Goal: Task Accomplishment & Management: Use online tool/utility

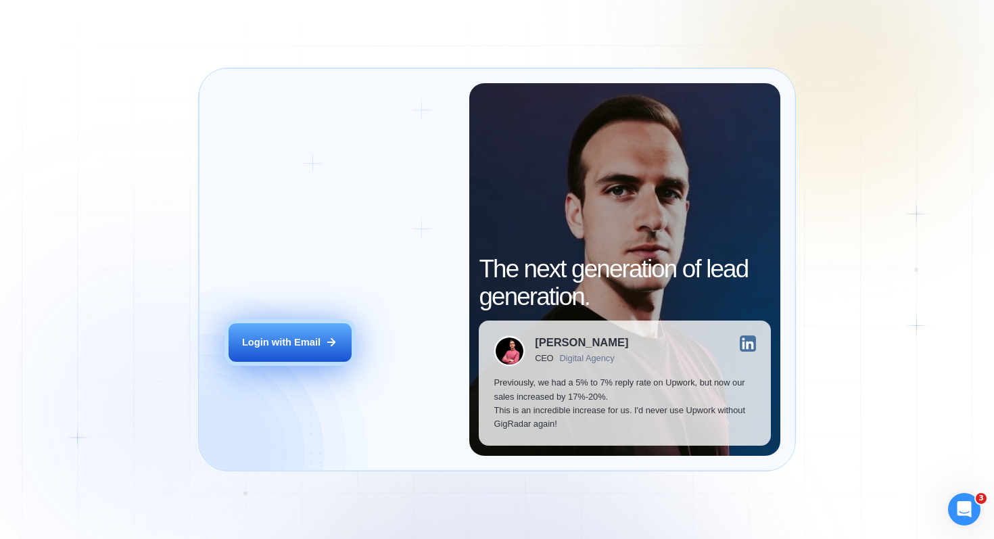
click at [299, 350] on button "Login with Email" at bounding box center [289, 342] width 123 height 39
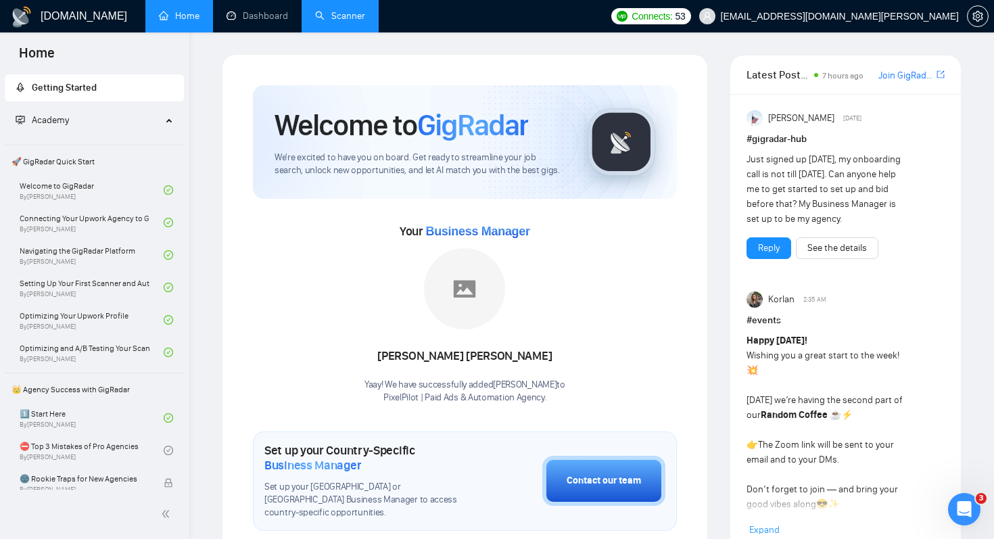
click at [329, 20] on link "Scanner" at bounding box center [340, 15] width 50 height 11
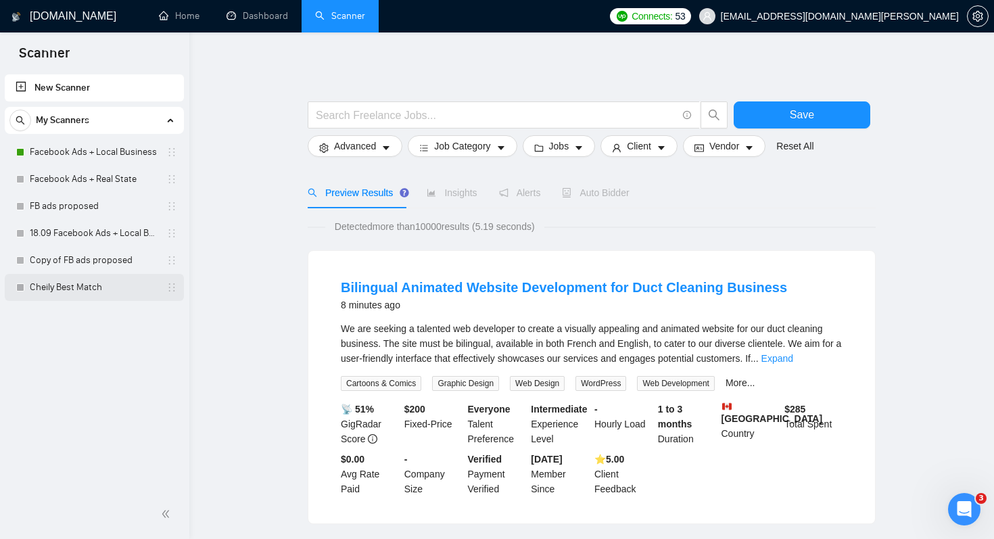
click at [50, 297] on link "Cheily Best Match" at bounding box center [94, 287] width 128 height 27
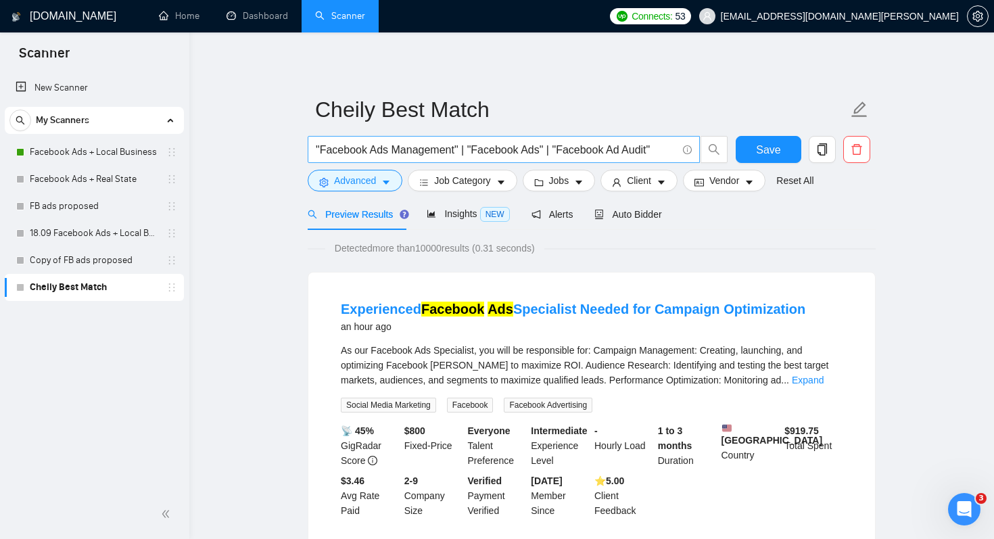
click at [666, 150] on input ""Facebook Ads Management" | "Facebook Ads" | "Facebook Ad Audit"" at bounding box center [496, 149] width 361 height 17
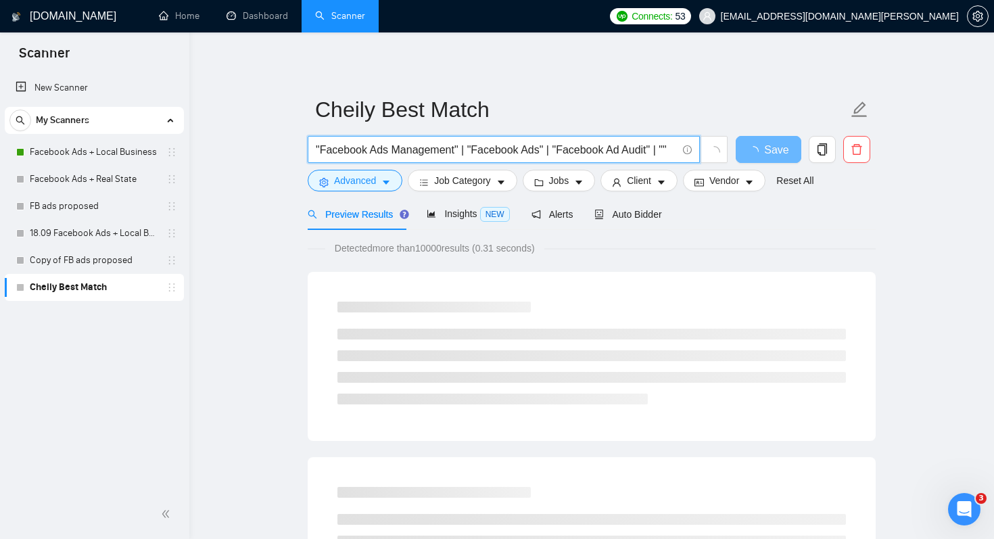
paste input "optimize Facebook ads"
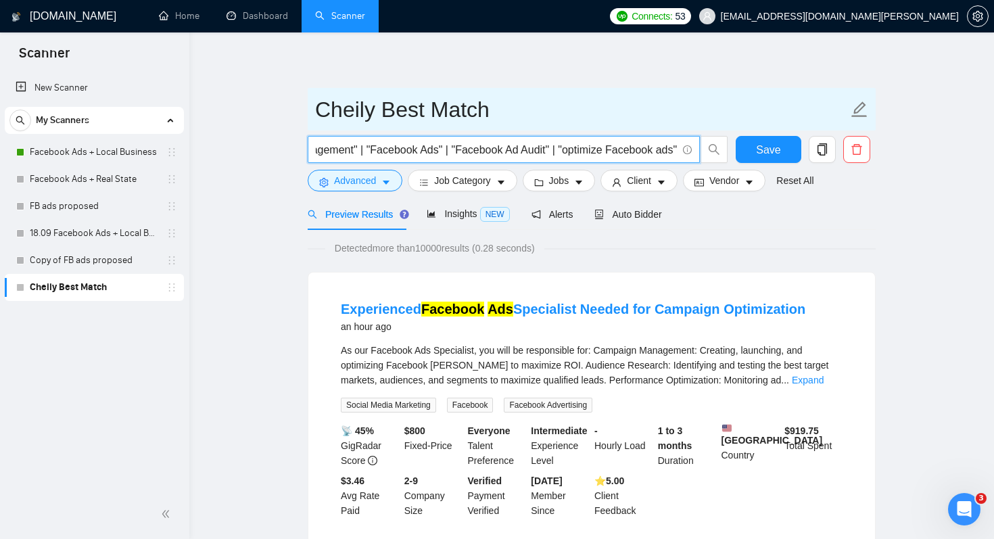
scroll to position [0, 113]
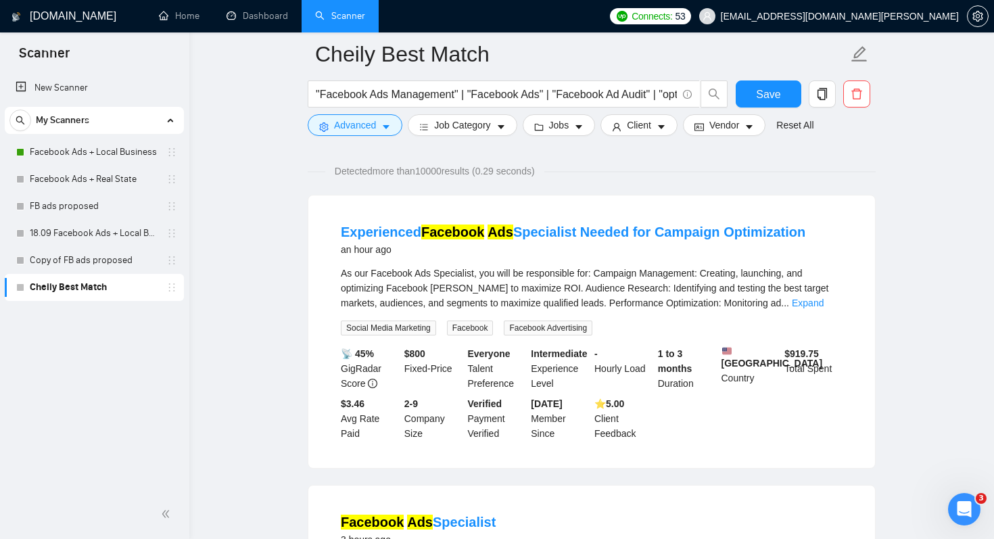
scroll to position [55, 0]
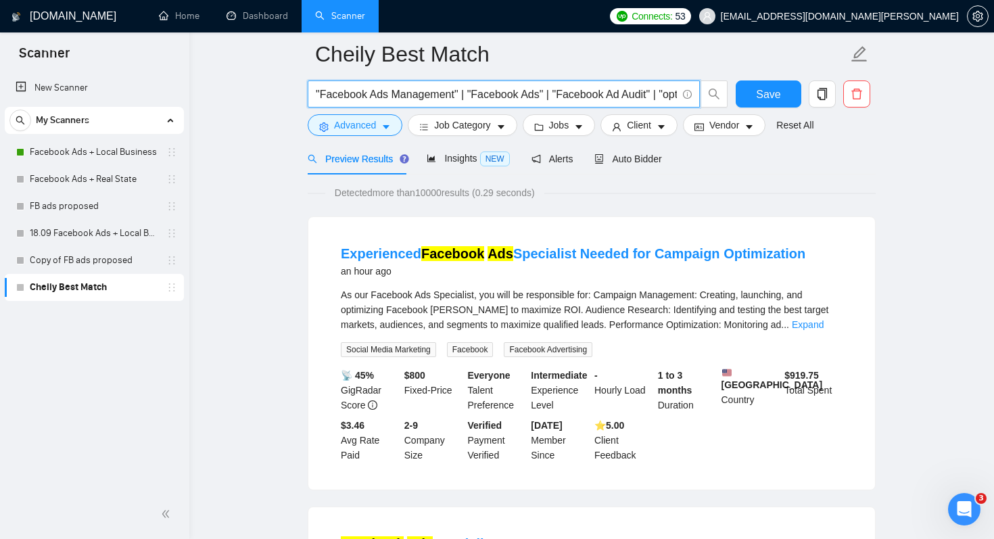
click at [542, 95] on input ""Facebook Ads Management" | "Facebook Ads" | "Facebook Ad Audit" | "optimize Fa…" at bounding box center [496, 94] width 361 height 17
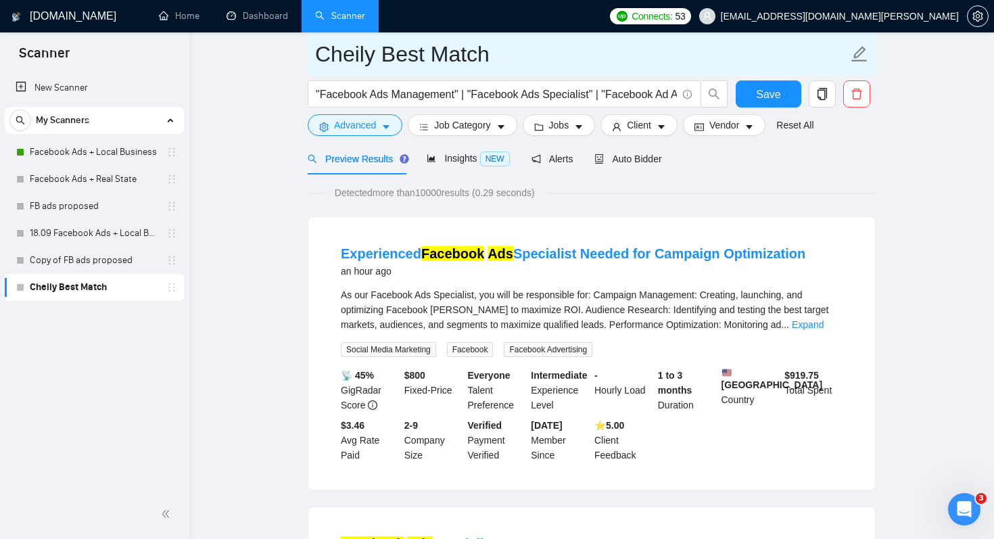
click at [548, 62] on input "Cheily Best Match" at bounding box center [581, 54] width 533 height 34
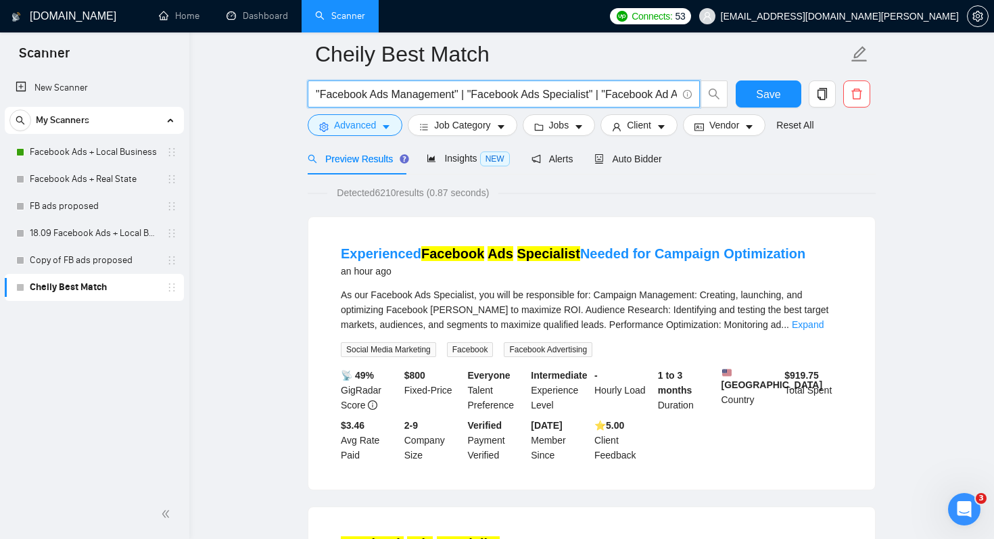
click at [617, 95] on input ""Facebook Ads Management" | "Facebook Ads Specialist" | "Facebook Ad Audit" | "…" at bounding box center [496, 94] width 361 height 17
click at [568, 100] on input ""Facebook Ads Management" | "Facebook Ads Specialist" | "Facebook Ad Audit" | "…" at bounding box center [496, 94] width 361 height 17
click at [627, 95] on input ""Facebook Ads Management" | "Facebook Ads Specialist" | "Facebook Ad Audit" | "…" at bounding box center [496, 94] width 361 height 17
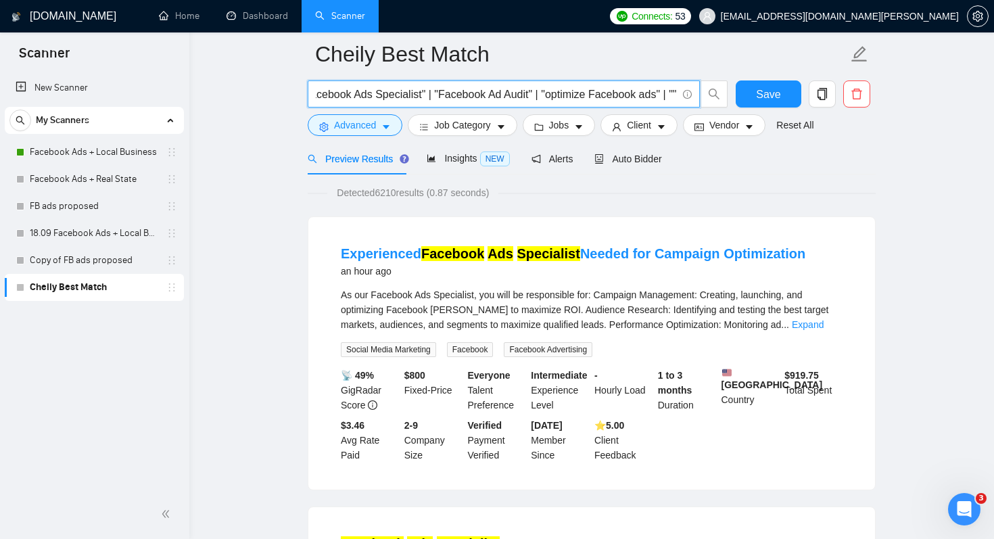
paste input "Facebook Campaign Set Up"
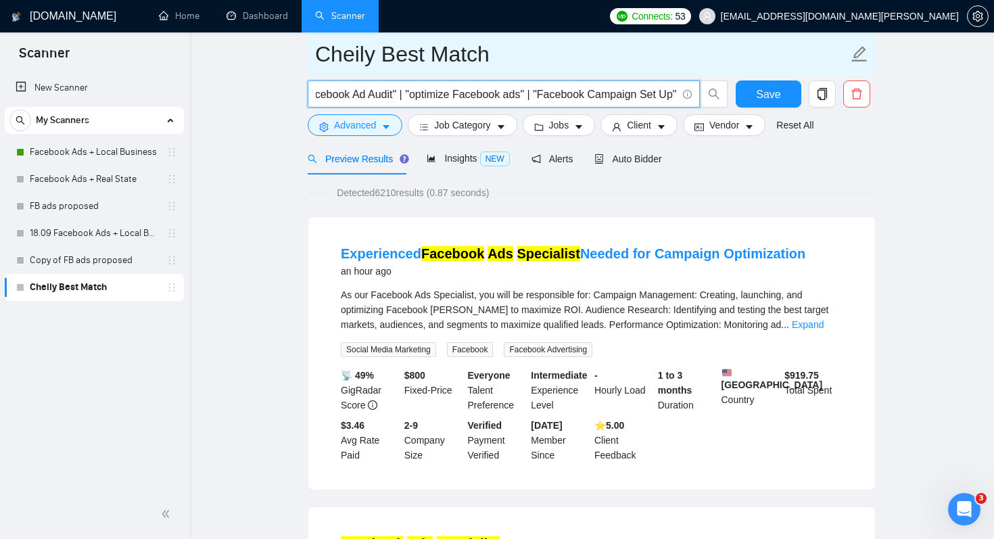
scroll to position [0, 318]
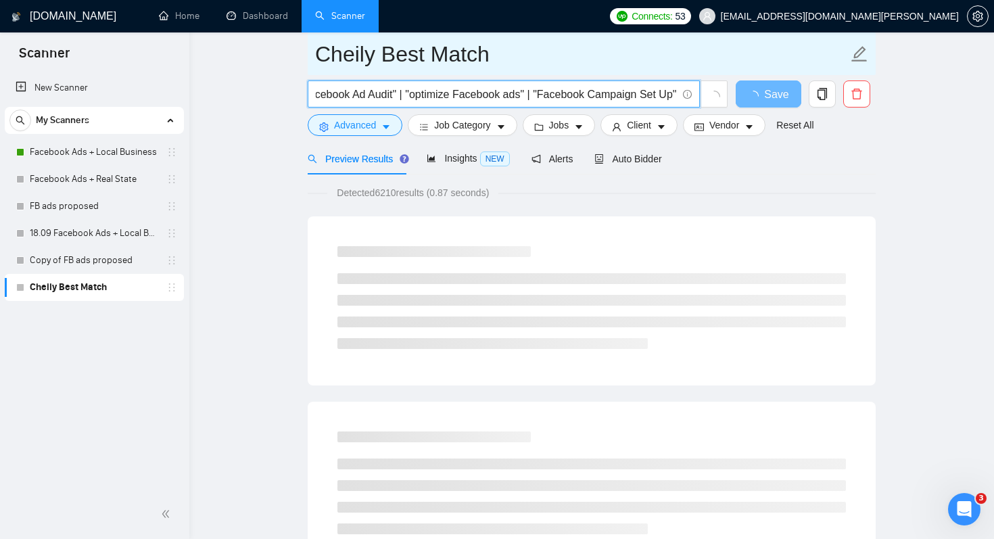
click at [618, 53] on input "Cheily Best Match" at bounding box center [581, 54] width 533 height 34
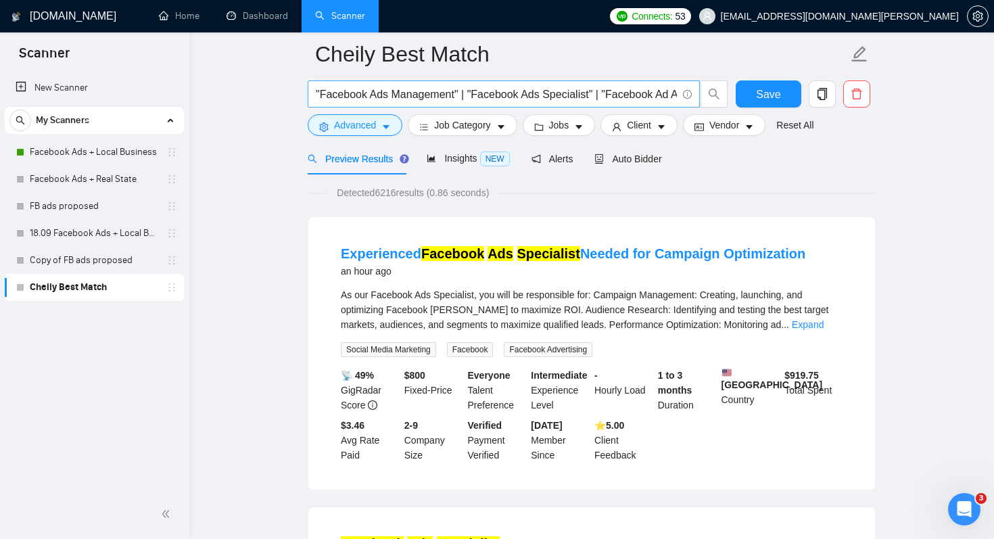
click at [537, 92] on input ""Facebook Ads Management" | "Facebook Ads Specialist" | "Facebook Ad Audit" | "…" at bounding box center [496, 94] width 361 height 17
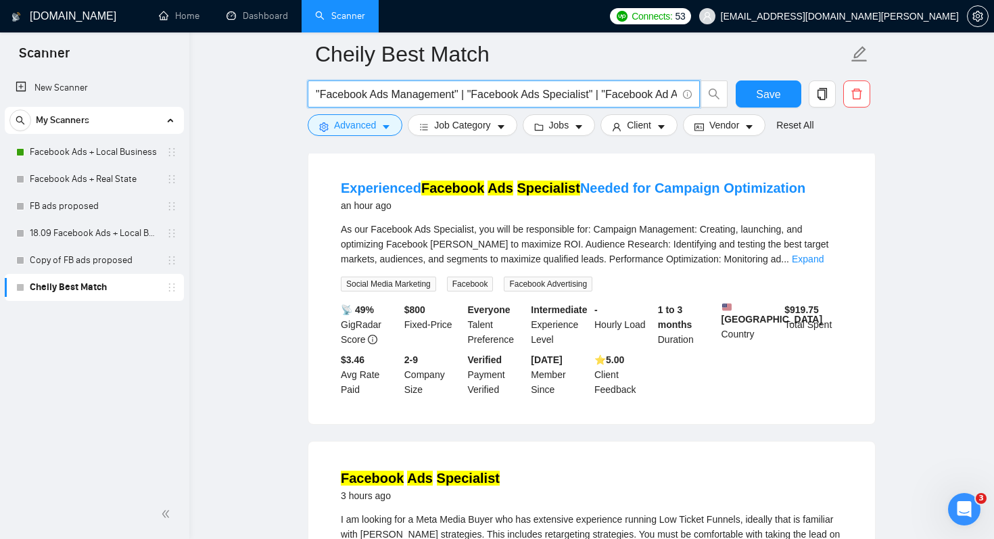
scroll to position [115, 0]
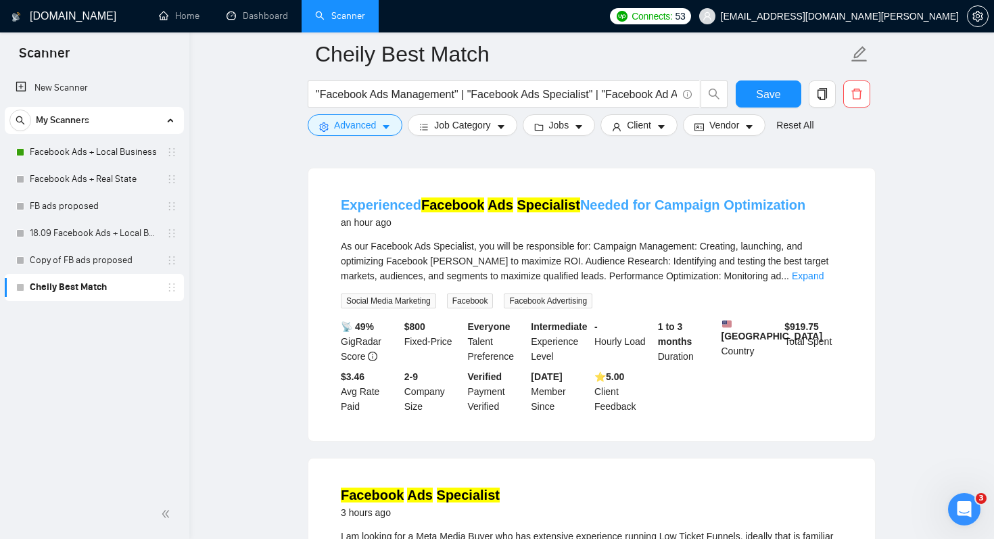
drag, startPoint x: 803, startPoint y: 206, endPoint x: 650, endPoint y: 207, distance: 152.8
click at [650, 207] on div "Experienced Facebook Ads Specialist Needed for Campaign Optimization an hour ago" at bounding box center [592, 212] width 502 height 35
copy link "Campaign Optimization"
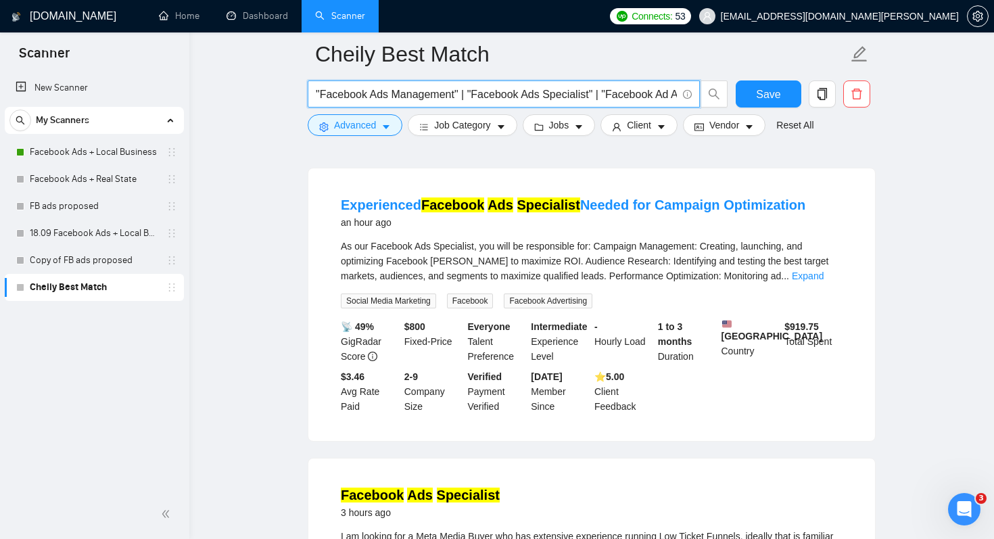
click at [638, 94] on input ""Facebook Ads Management" | "Facebook Ads Specialist" | "Facebook Ad Audit" | "…" at bounding box center [496, 94] width 361 height 17
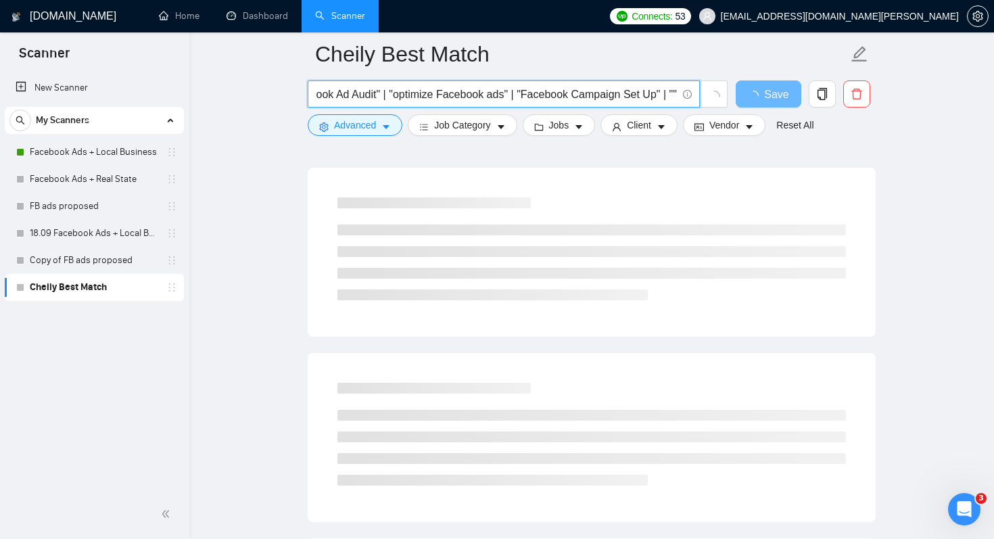
scroll to position [0, 335]
paste input "Campaign Optimization"
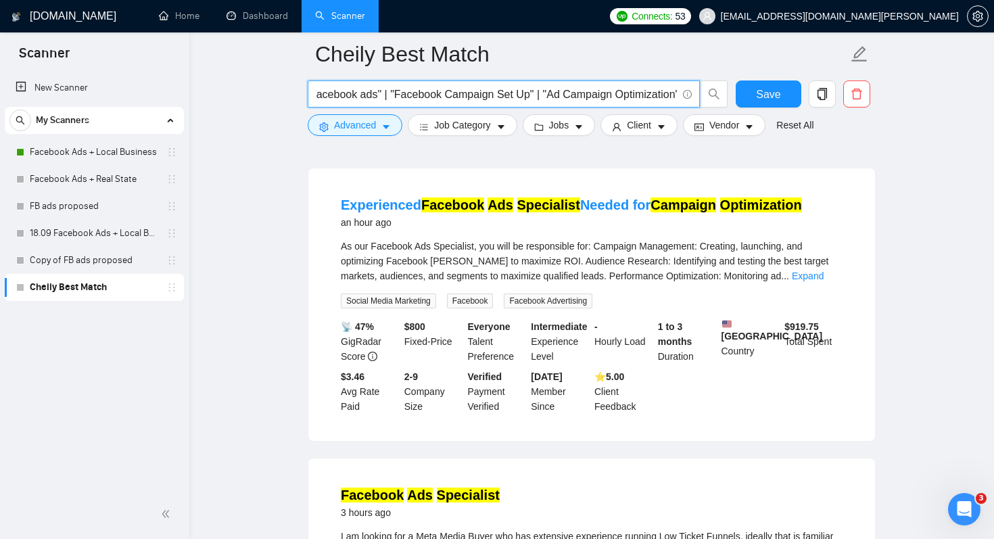
click at [660, 96] on input ""Facebook Ads Management" | "Facebook Ads Specialist" | "Facebook Ad Audit" | "…" at bounding box center [496, 94] width 361 height 17
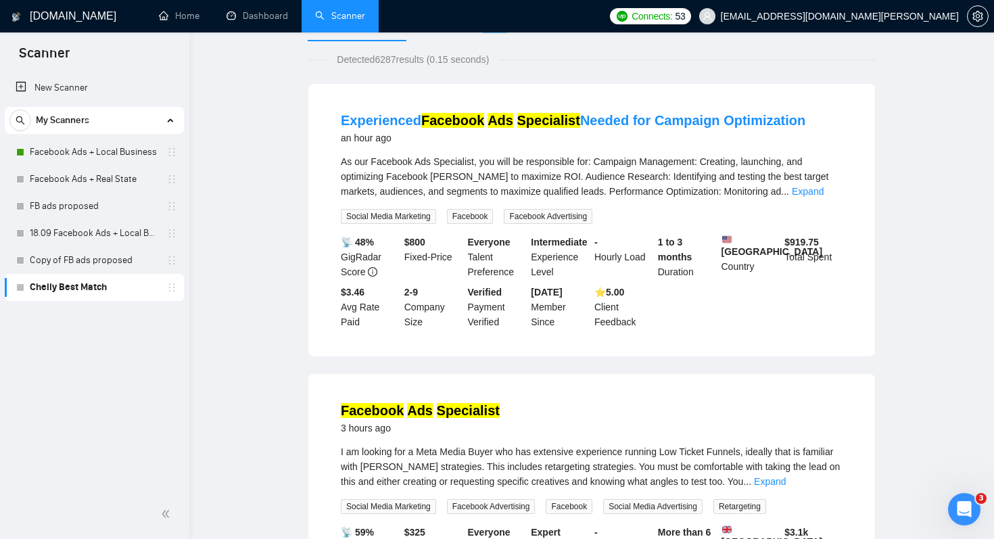
scroll to position [0, 0]
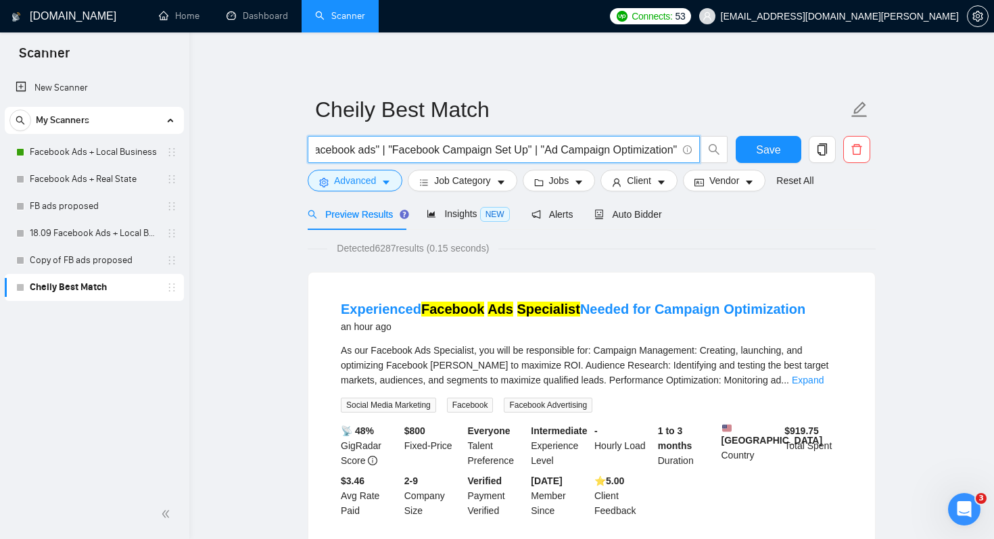
click at [558, 150] on input ""Facebook Ads Management" | "Facebook Ads Specialist" | "Facebook Ad Audit" | "…" at bounding box center [496, 149] width 361 height 17
type input ""Facebook Ads Management" | "Facebook Ads Specialist" | "Facebook Ad Audit" | "…"
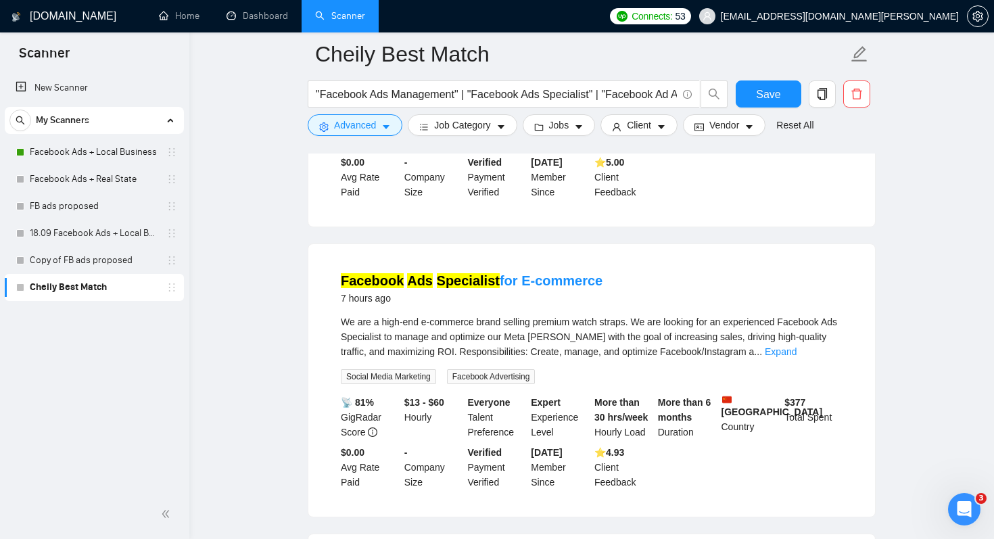
scroll to position [911, 0]
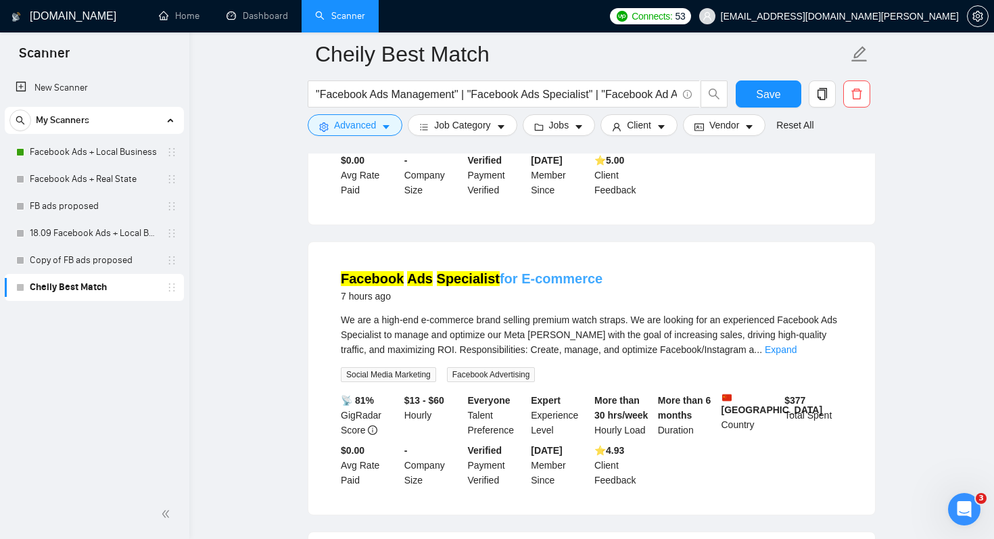
drag, startPoint x: 609, startPoint y: 309, endPoint x: 514, endPoint y: 306, distance: 94.7
click at [514, 304] on div "Facebook Ads Specialist for E-commerce 7 hours ago" at bounding box center [592, 286] width 502 height 35
copy link "E-commerce"
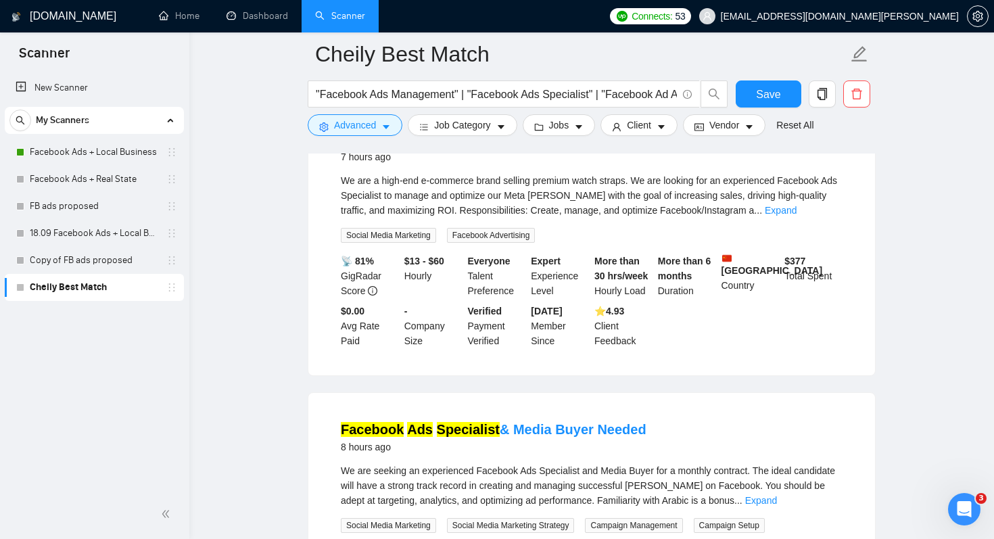
scroll to position [1060, 0]
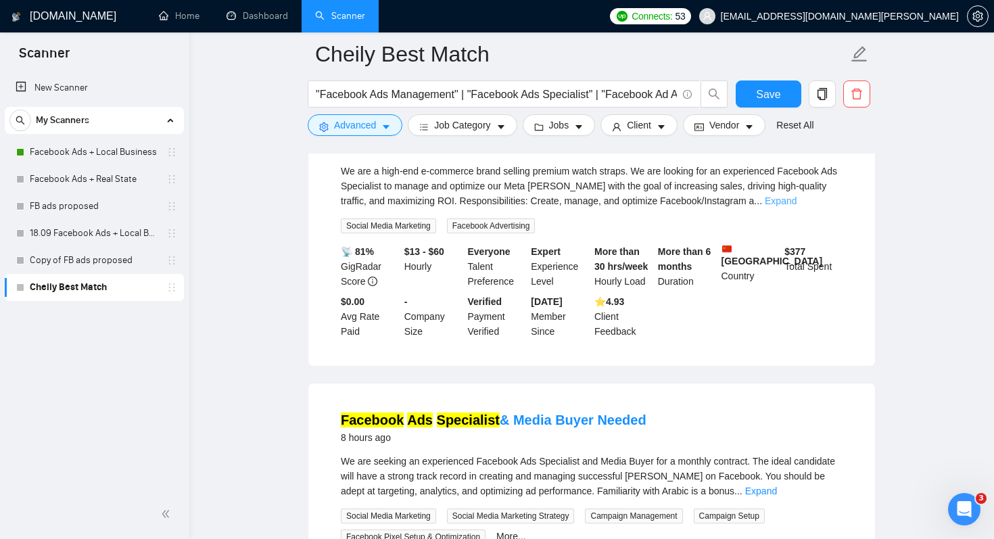
click at [796, 206] on link "Expand" at bounding box center [780, 200] width 32 height 11
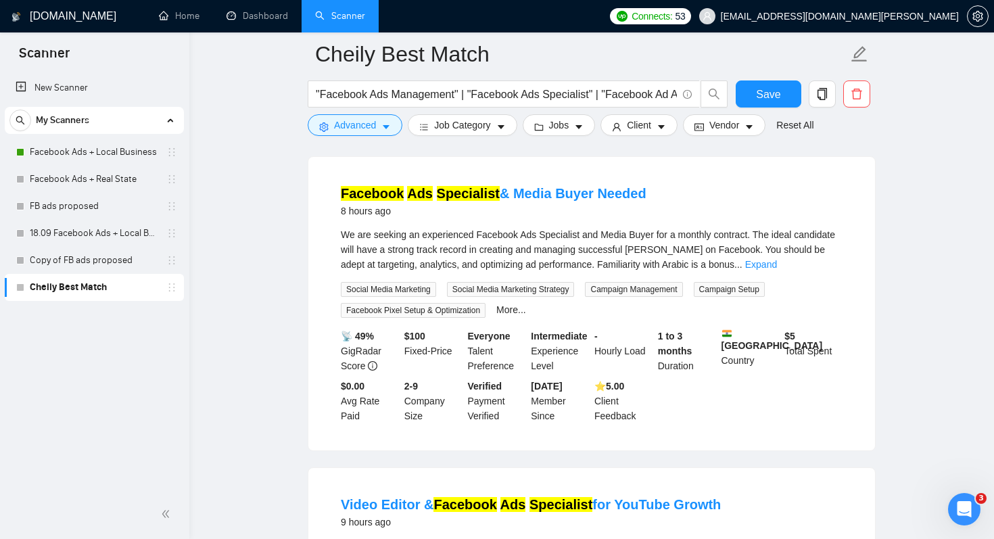
scroll to position [1532, 0]
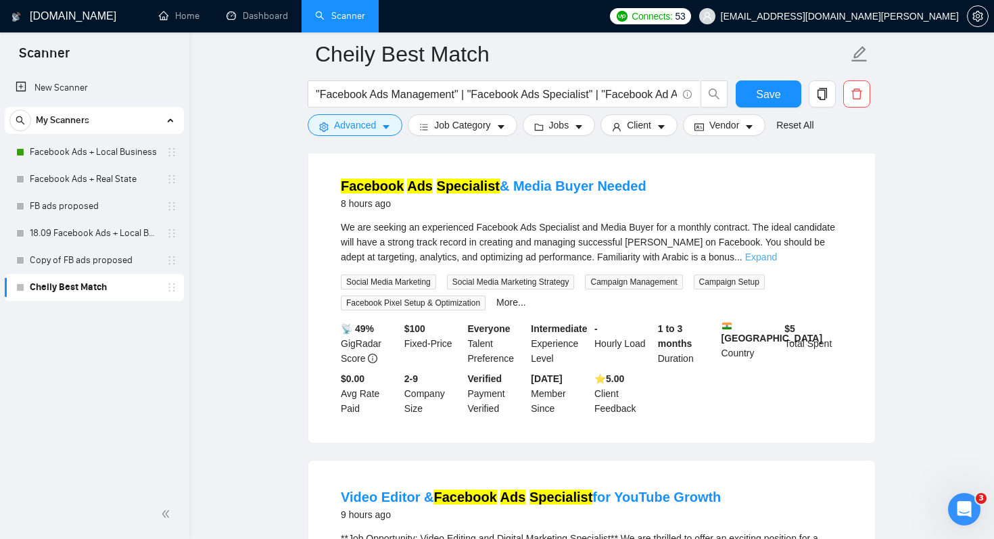
click at [777, 262] on link "Expand" at bounding box center [761, 256] width 32 height 11
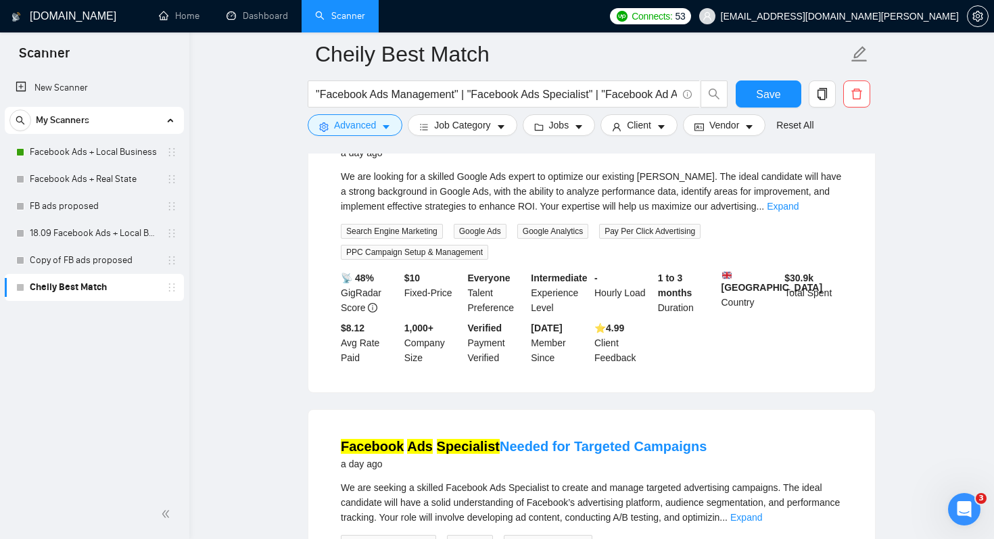
scroll to position [2505, 0]
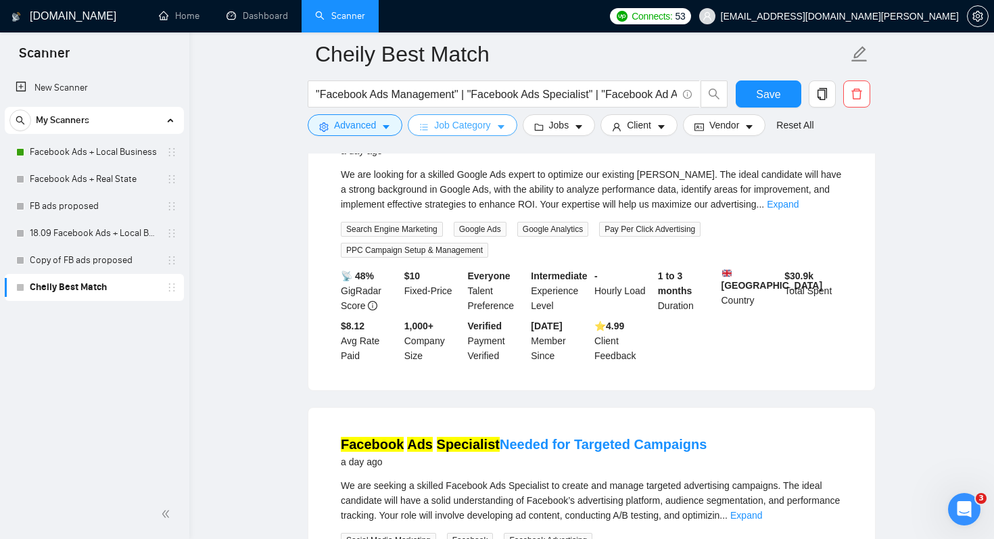
click at [462, 121] on span "Job Category" at bounding box center [462, 125] width 56 height 15
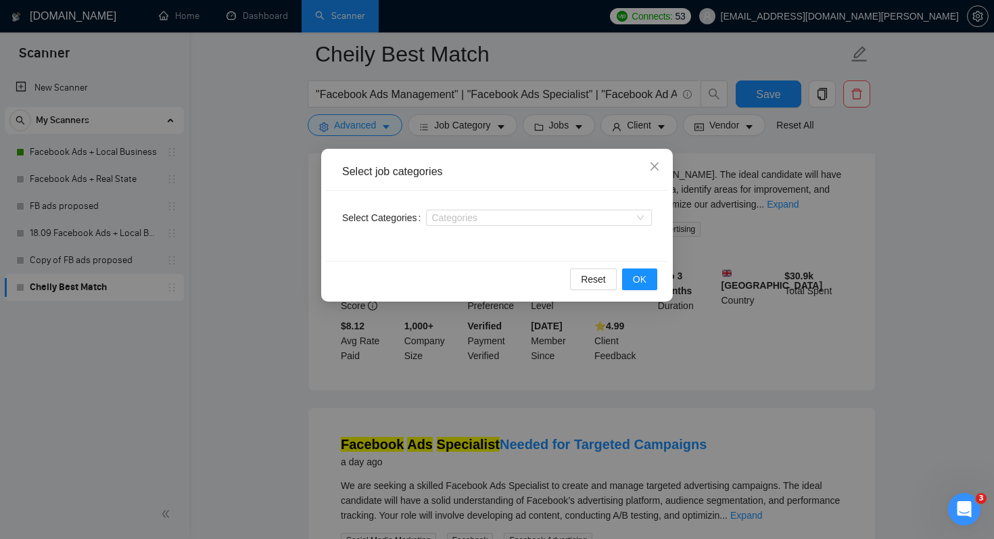
click at [538, 149] on div "Select job categories Select Categories Categories Reset OK" at bounding box center [496, 225] width 351 height 153
click at [652, 166] on icon "close" at bounding box center [654, 166] width 8 height 8
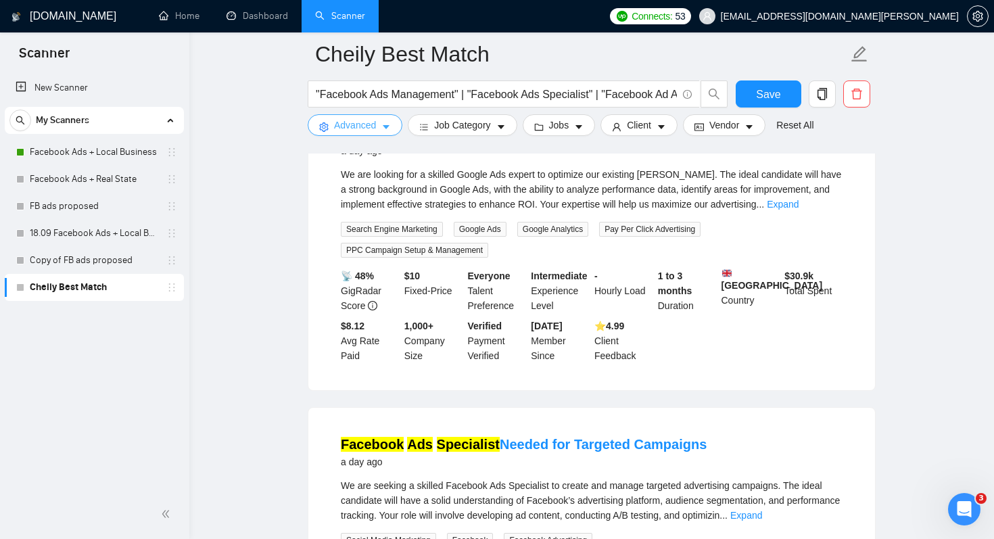
click at [387, 123] on icon "caret-down" at bounding box center [385, 126] width 9 height 9
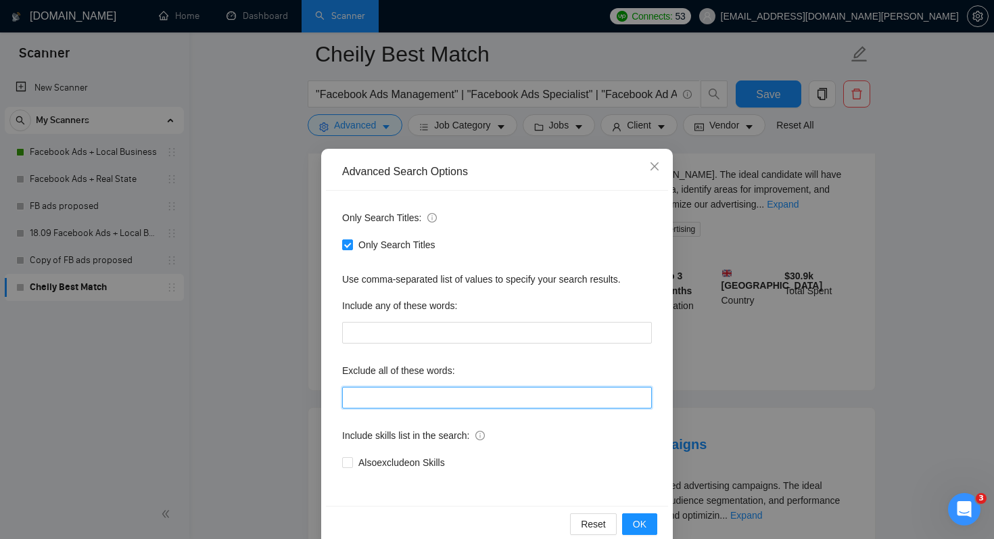
click at [401, 397] on input "text" at bounding box center [497, 398] width 310 height 22
paste input "E-commerce"
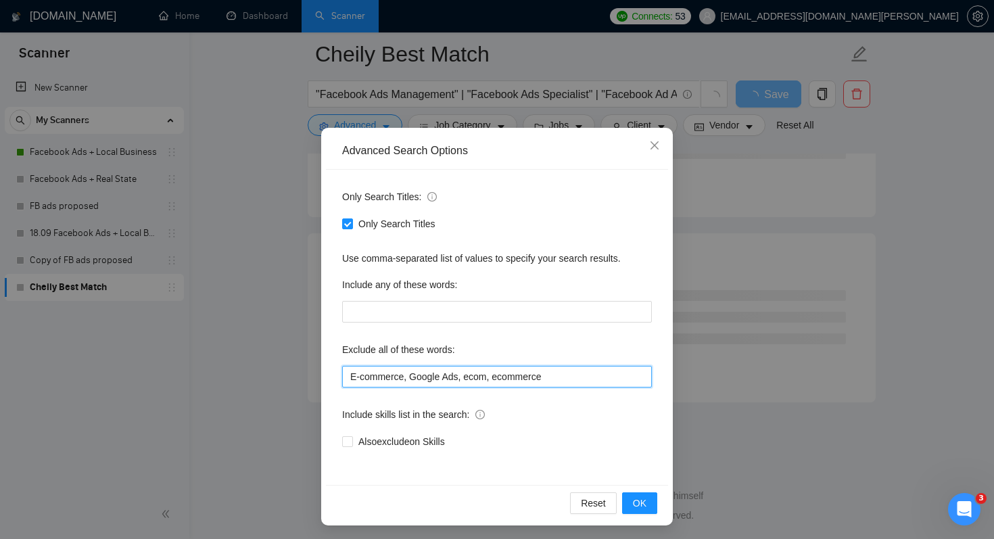
scroll to position [24, 0]
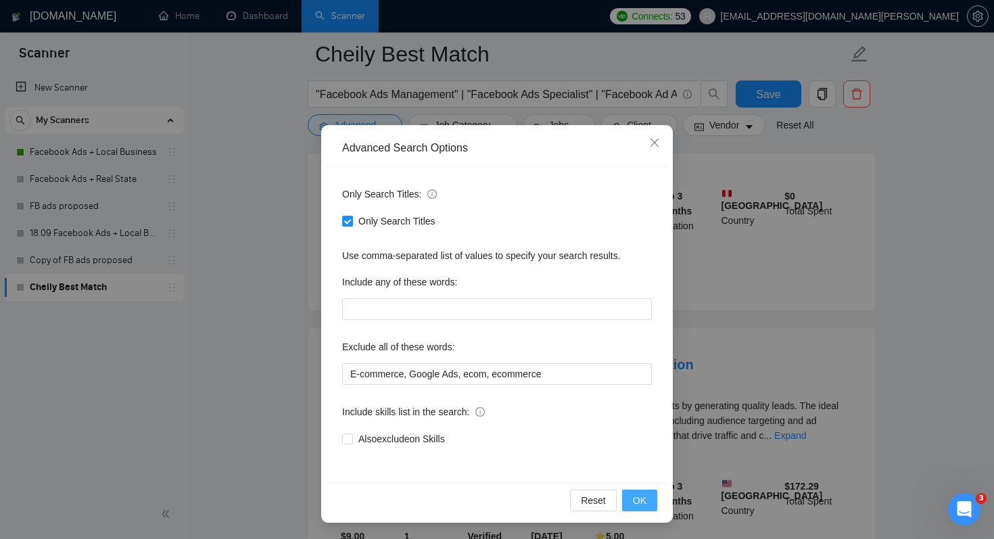
click at [643, 500] on span "OK" at bounding box center [640, 500] width 14 height 15
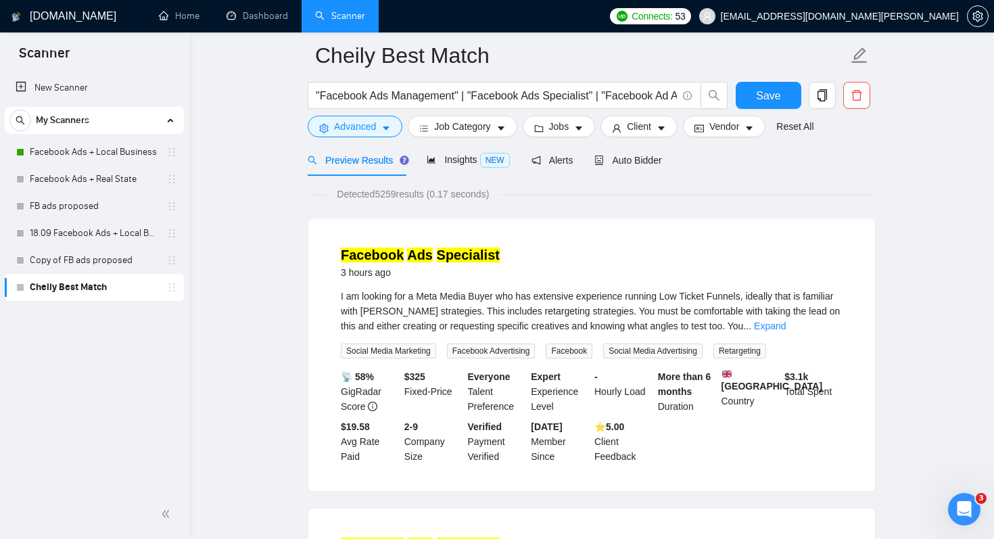
scroll to position [64, 0]
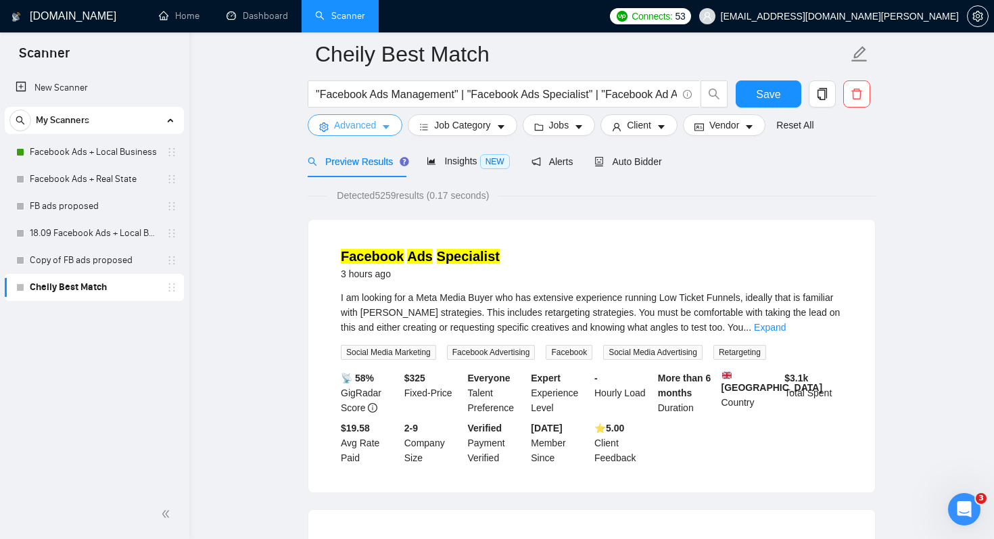
click at [389, 121] on button "Advanced" at bounding box center [355, 125] width 95 height 22
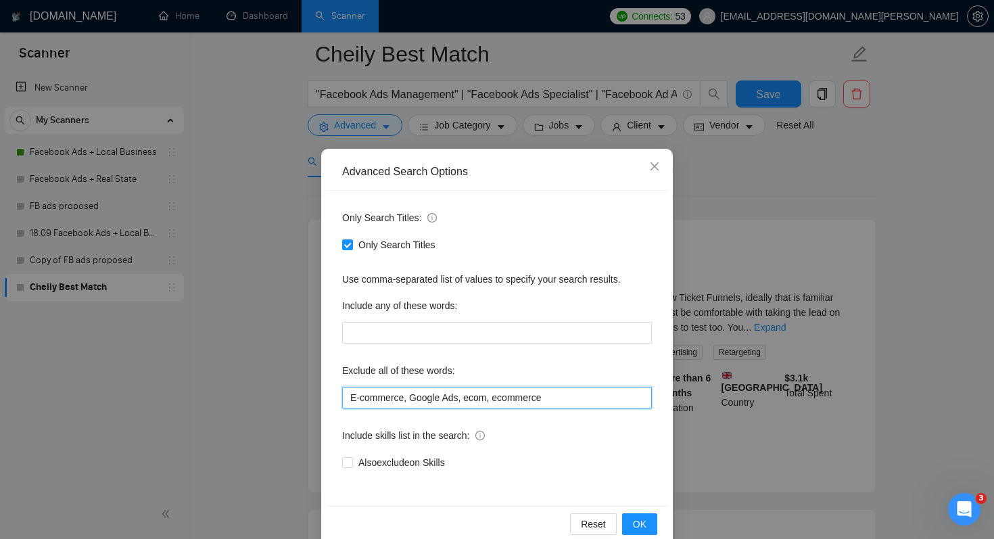
click at [587, 396] on input "E-commerce, Google Ads, ecom, ecommerce" at bounding box center [497, 398] width 310 height 22
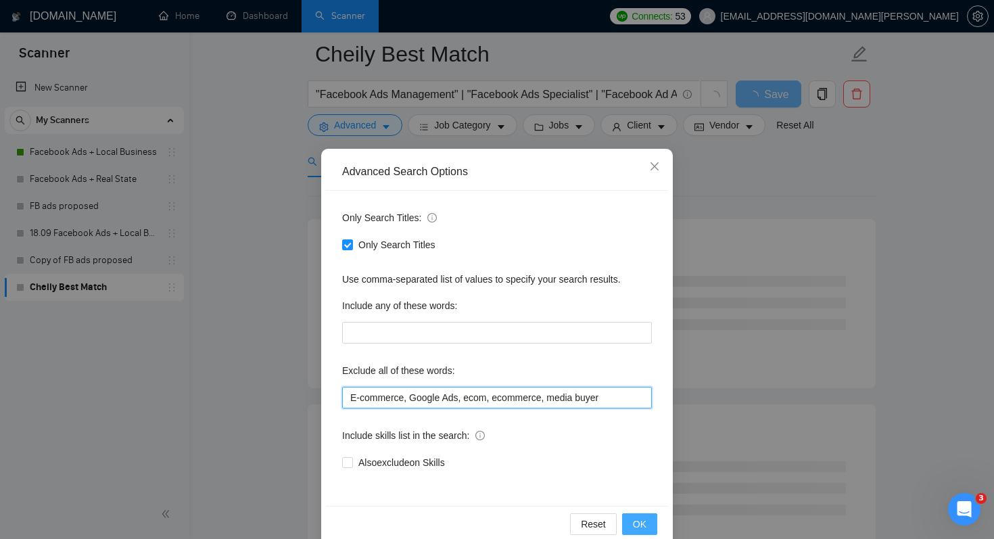
type input "E-commerce, Google Ads, ecom, ecommerce, media buyer"
click at [635, 522] on span "OK" at bounding box center [640, 523] width 14 height 15
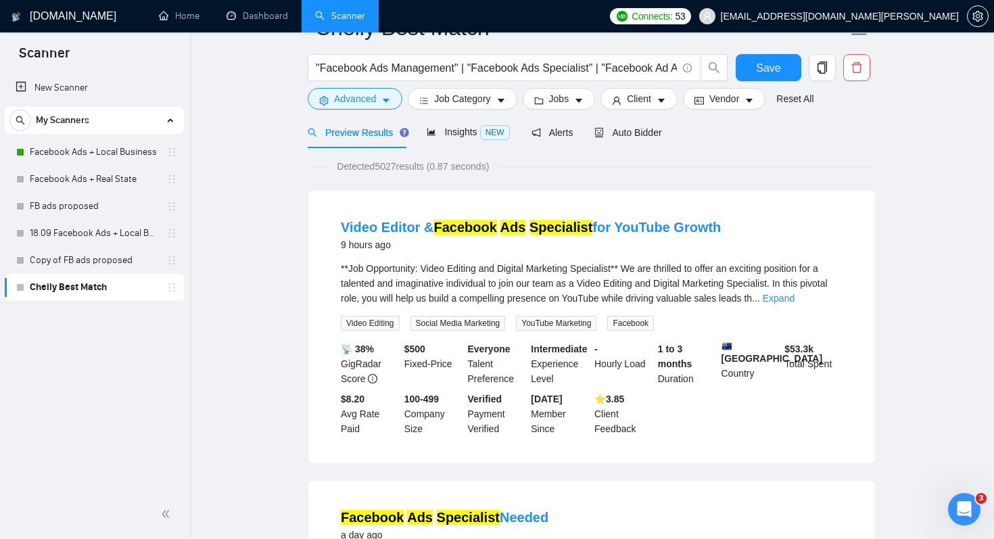
scroll to position [0, 0]
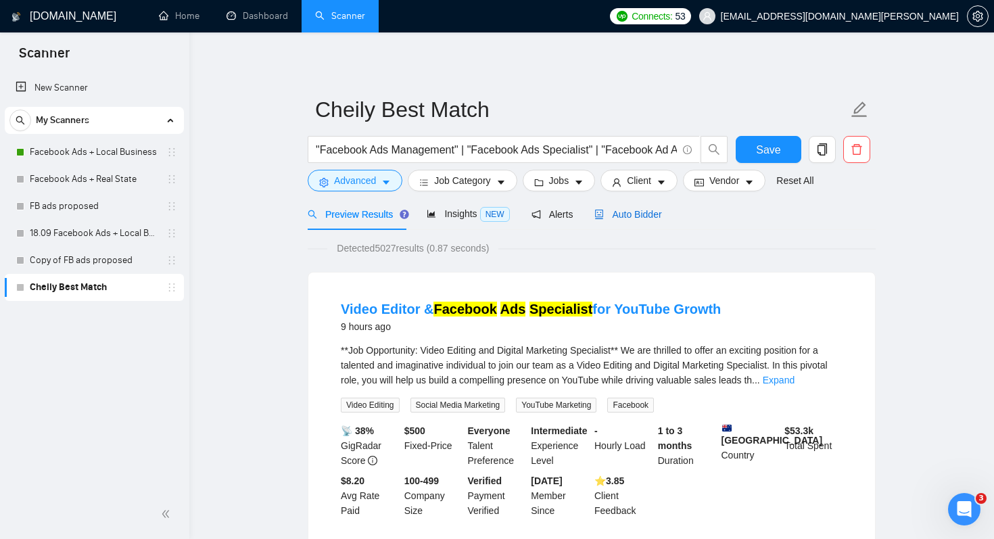
click at [634, 212] on span "Auto Bidder" at bounding box center [627, 214] width 67 height 11
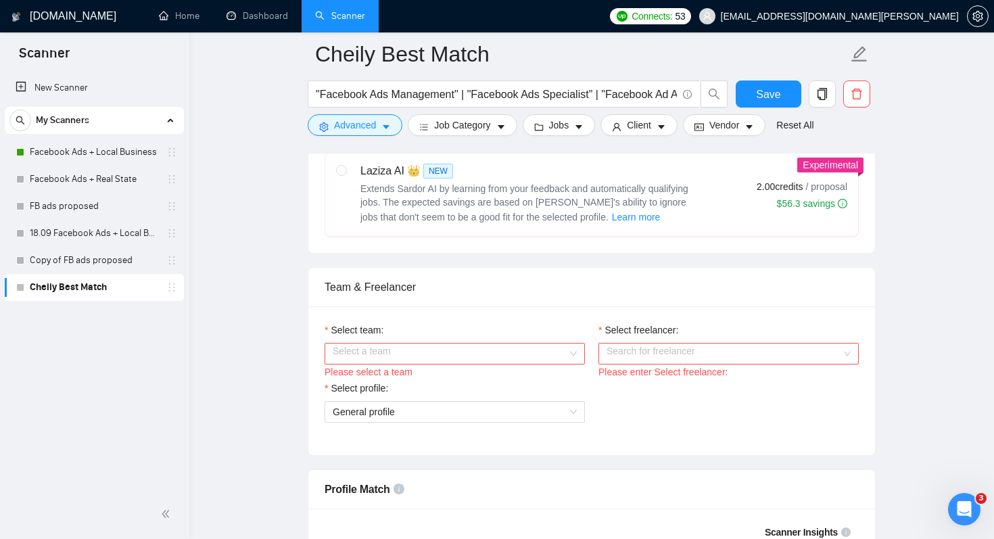
scroll to position [683, 0]
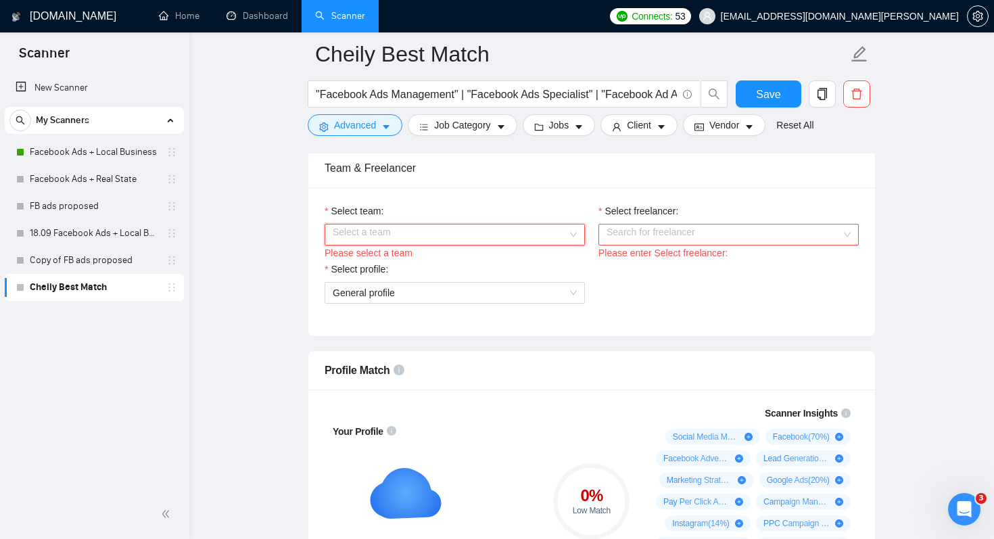
click at [512, 235] on input "Select team:" at bounding box center [450, 234] width 235 height 20
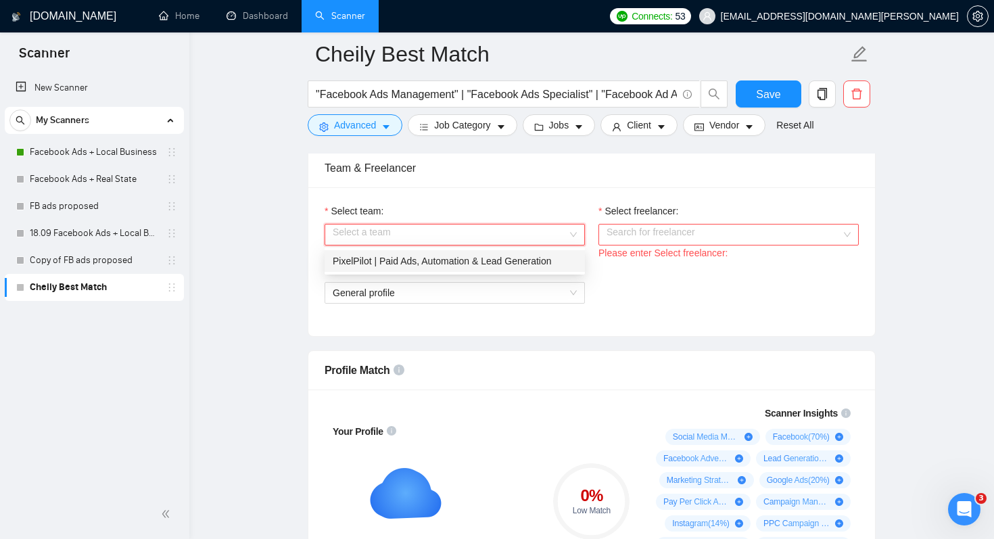
click at [469, 260] on div "PixelPilot | Paid Ads, Automation & Lead Generation" at bounding box center [455, 260] width 244 height 15
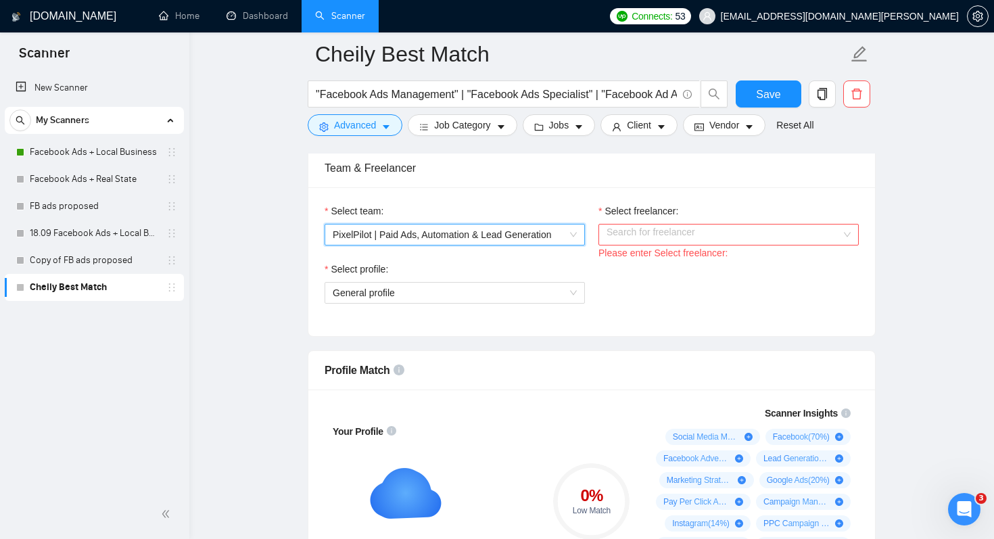
click at [639, 235] on input "Select freelancer:" at bounding box center [723, 234] width 235 height 20
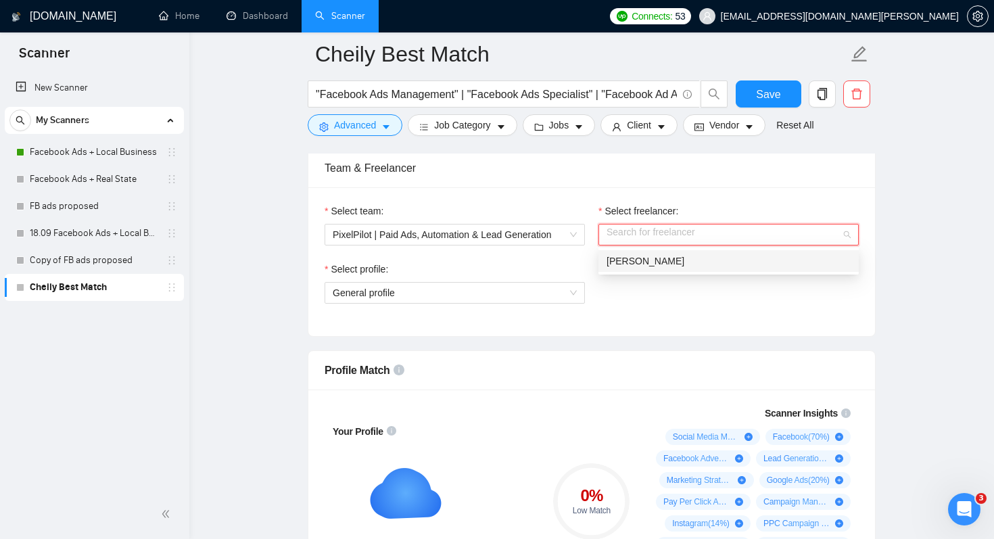
click at [637, 260] on span "[PERSON_NAME]" at bounding box center [645, 261] width 78 height 11
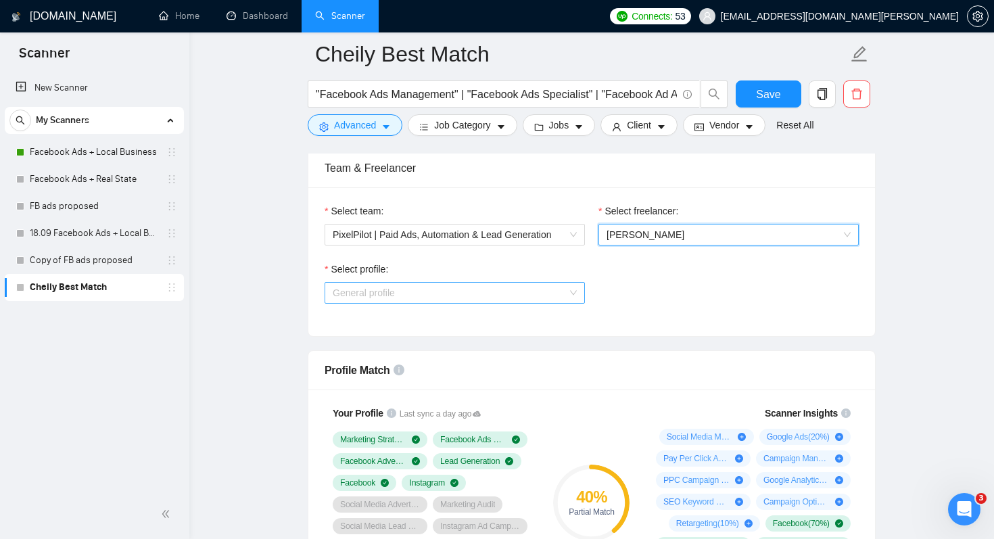
click at [524, 294] on span "General profile" at bounding box center [455, 293] width 244 height 20
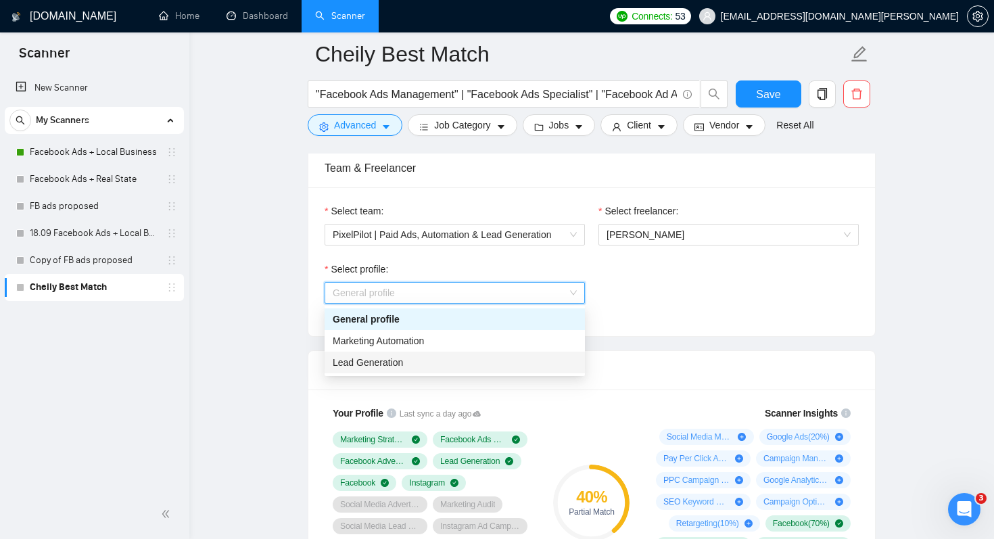
click at [435, 361] on div "Lead Generation" at bounding box center [455, 362] width 244 height 15
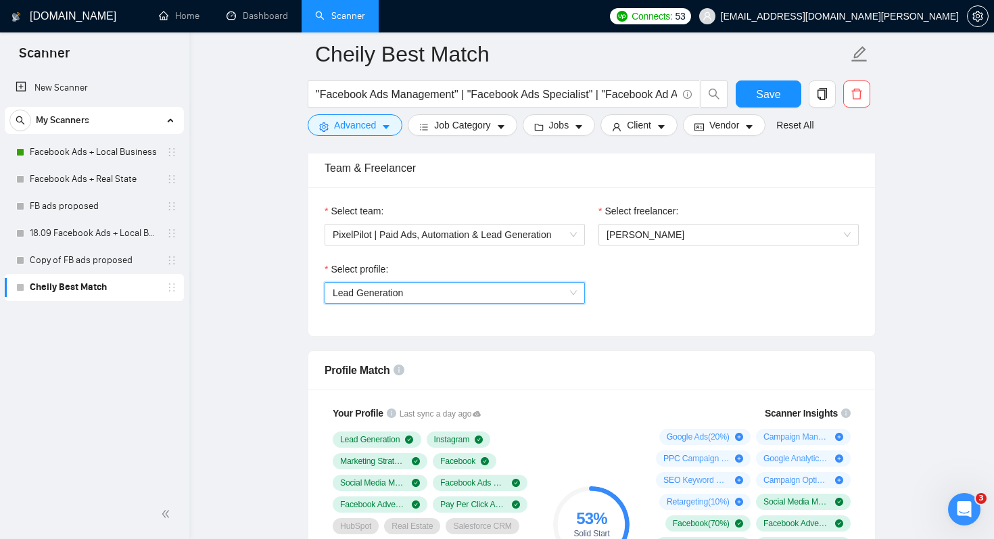
click at [714, 272] on div "Select profile: 1017484851352698936 Lead Generation" at bounding box center [592, 291] width 548 height 58
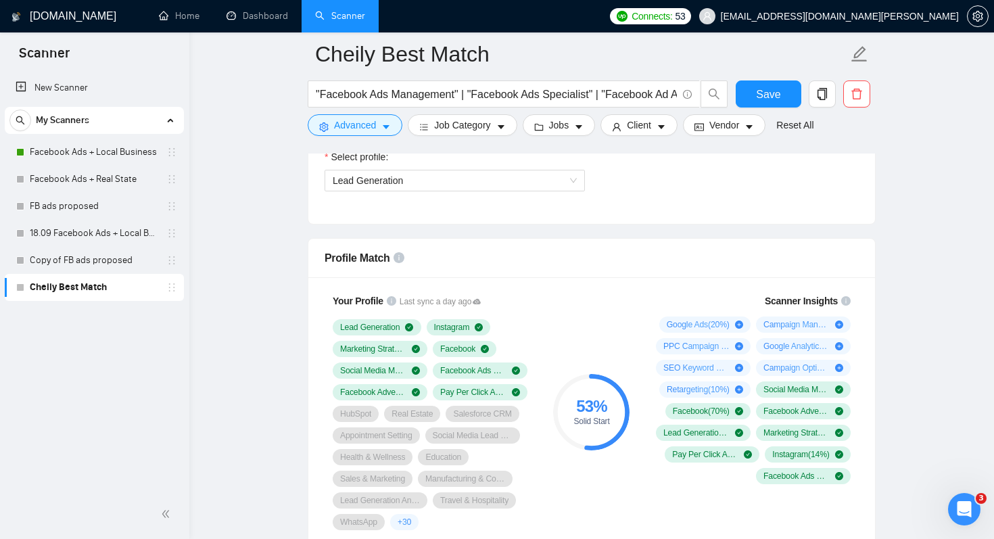
scroll to position [797, 0]
click at [770, 266] on div "Profile Match" at bounding box center [591, 256] width 534 height 39
click at [602, 301] on div "53 % Solid Start" at bounding box center [591, 410] width 91 height 253
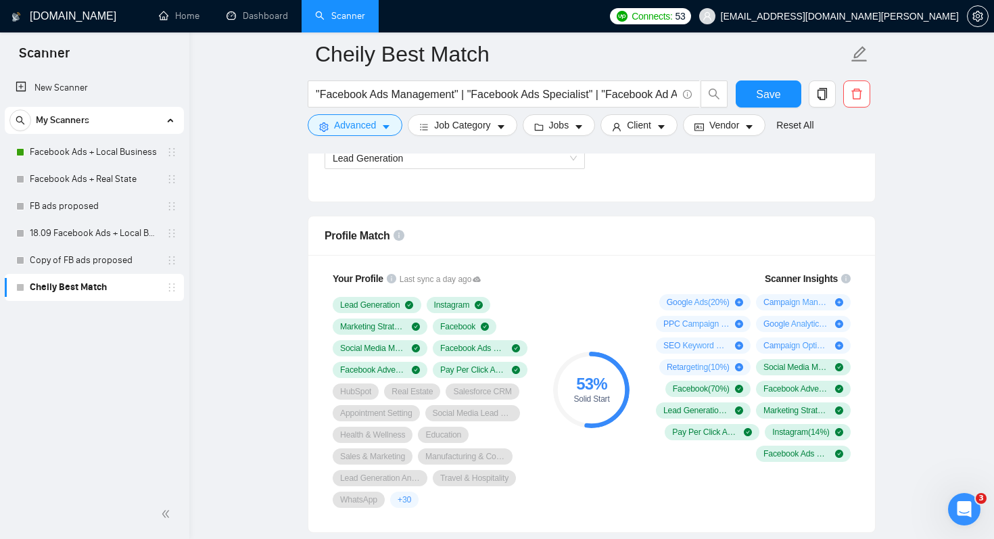
scroll to position [820, 0]
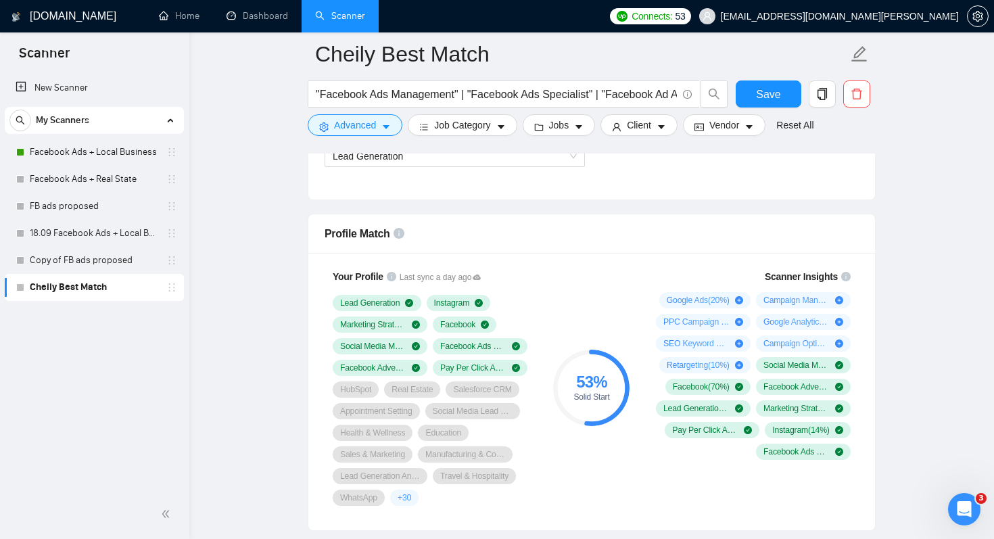
click at [706, 242] on div "Profile Match" at bounding box center [591, 233] width 534 height 39
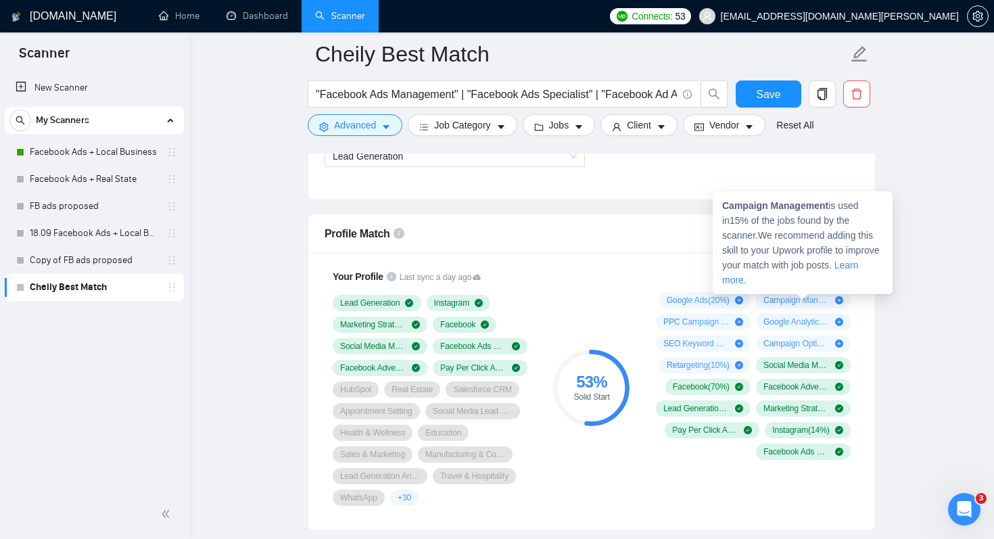
click at [811, 205] on strong "Campaign Management" at bounding box center [775, 205] width 106 height 11
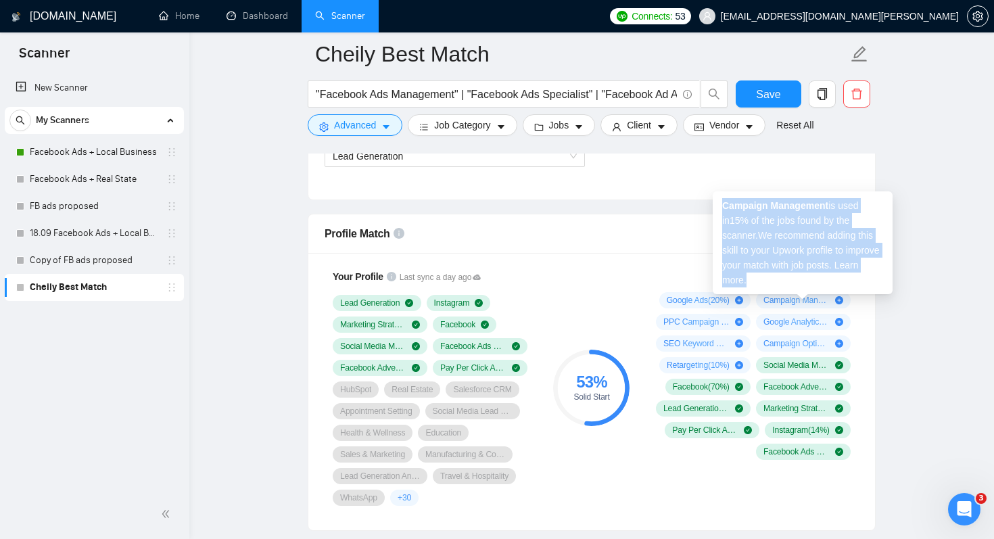
click at [811, 205] on strong "Campaign Management" at bounding box center [775, 205] width 106 height 11
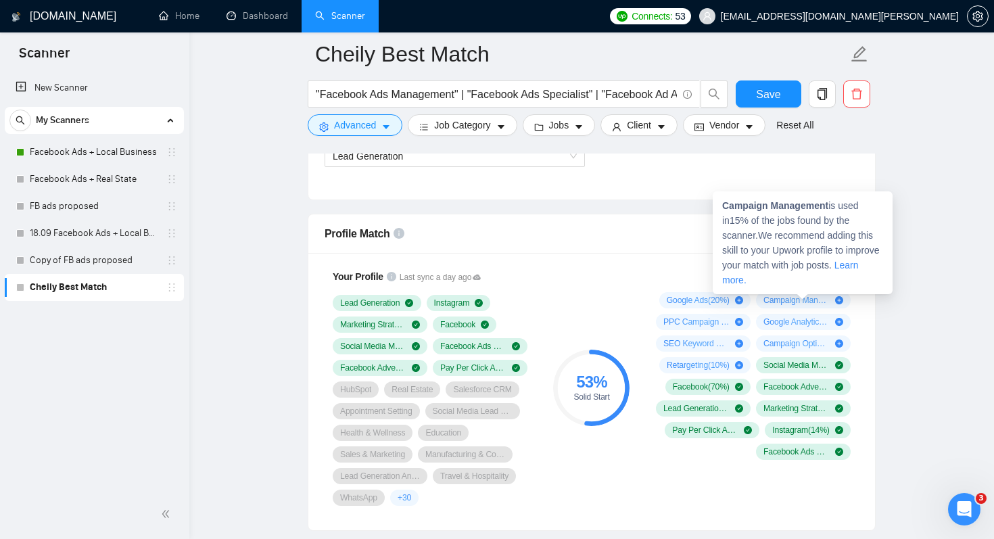
click at [828, 207] on strong "Campaign Management" at bounding box center [775, 205] width 106 height 11
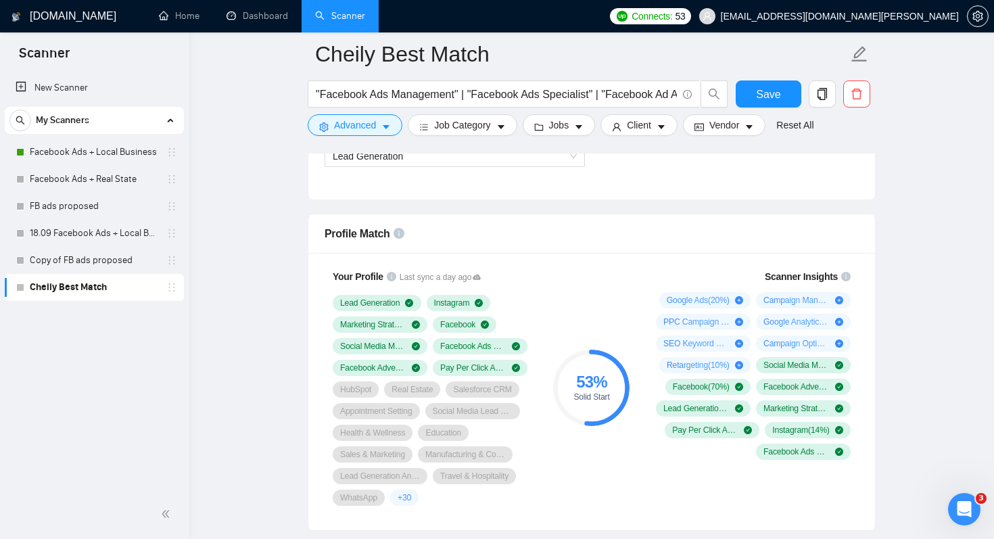
drag, startPoint x: 833, startPoint y: 205, endPoint x: 772, endPoint y: 305, distance: 116.5
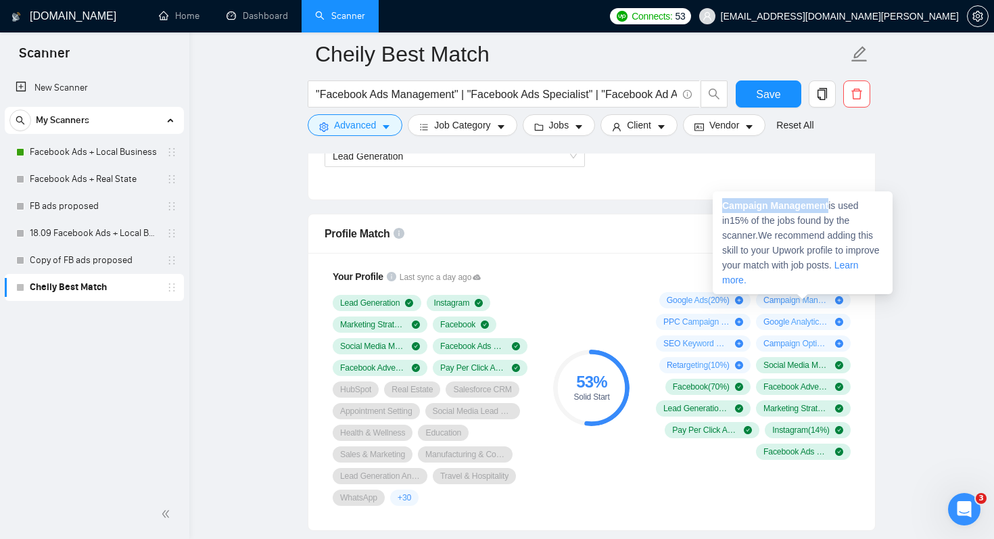
drag, startPoint x: 723, startPoint y: 206, endPoint x: 830, endPoint y: 208, distance: 107.5
click at [828, 208] on strong "Campaign Management" at bounding box center [775, 205] width 106 height 11
copy strong "Campaign Managemen"
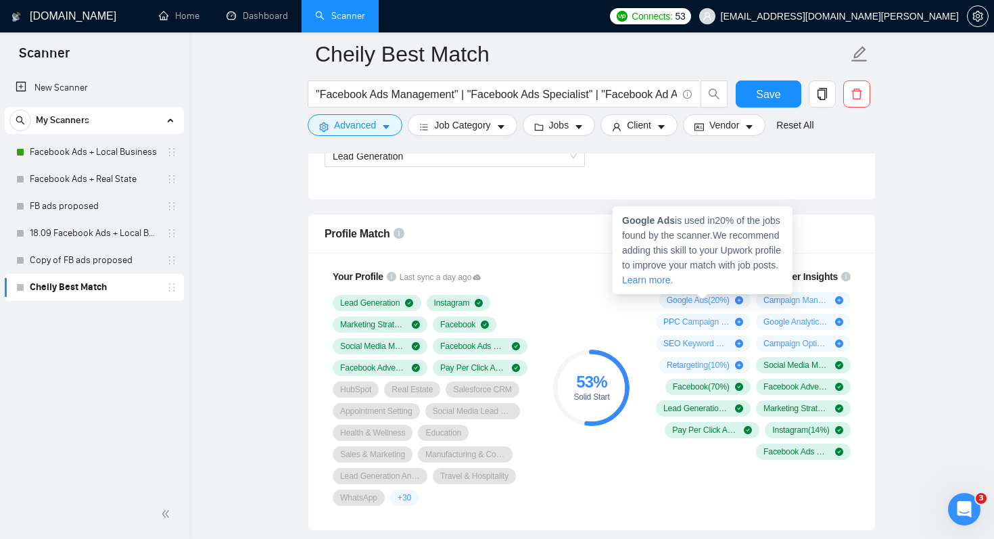
drag, startPoint x: 831, startPoint y: 288, endPoint x: 780, endPoint y: 341, distance: 73.6
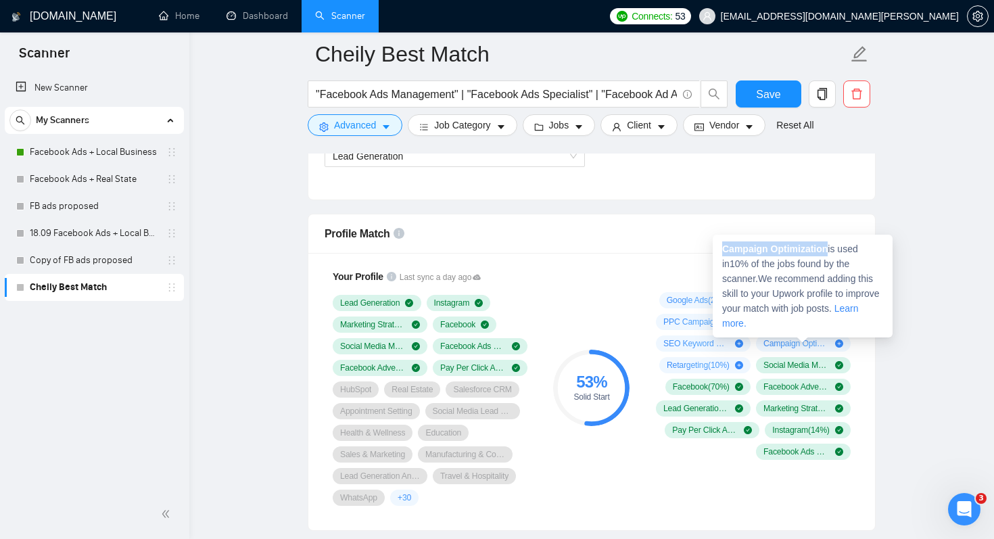
drag, startPoint x: 724, startPoint y: 249, endPoint x: 829, endPoint y: 250, distance: 104.8
click at [827, 250] on strong "Campaign Optimization" at bounding box center [774, 248] width 105 height 11
copy strong "Campaign Optimization"
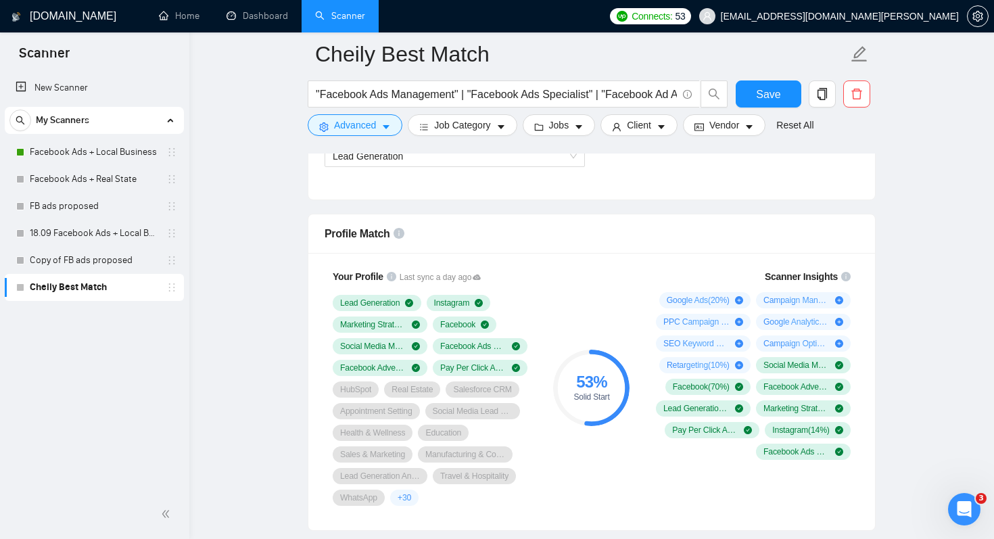
click at [636, 317] on div "53 % Solid Start" at bounding box center [591, 387] width 91 height 253
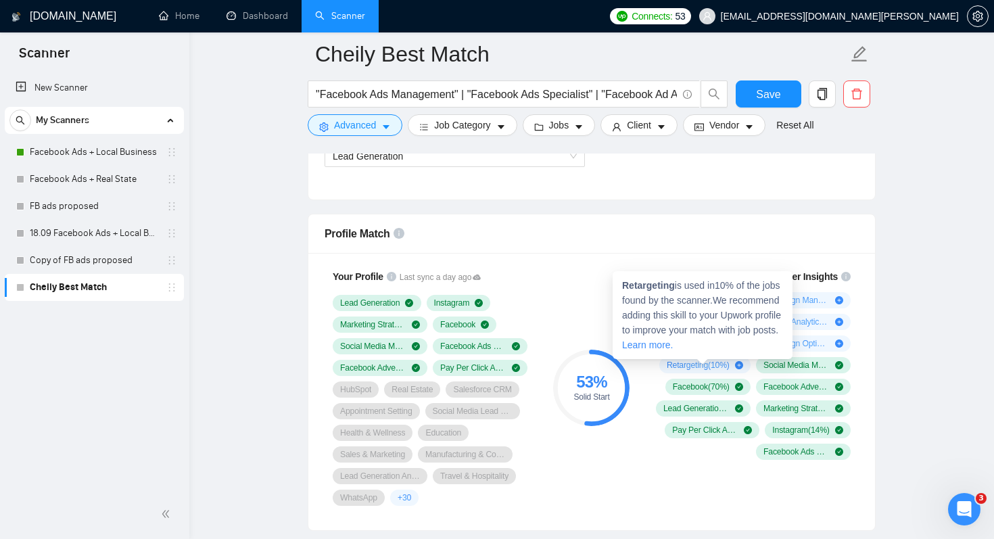
click at [663, 283] on strong "Retargeting" at bounding box center [648, 285] width 53 height 11
copy strong "Retargeting"
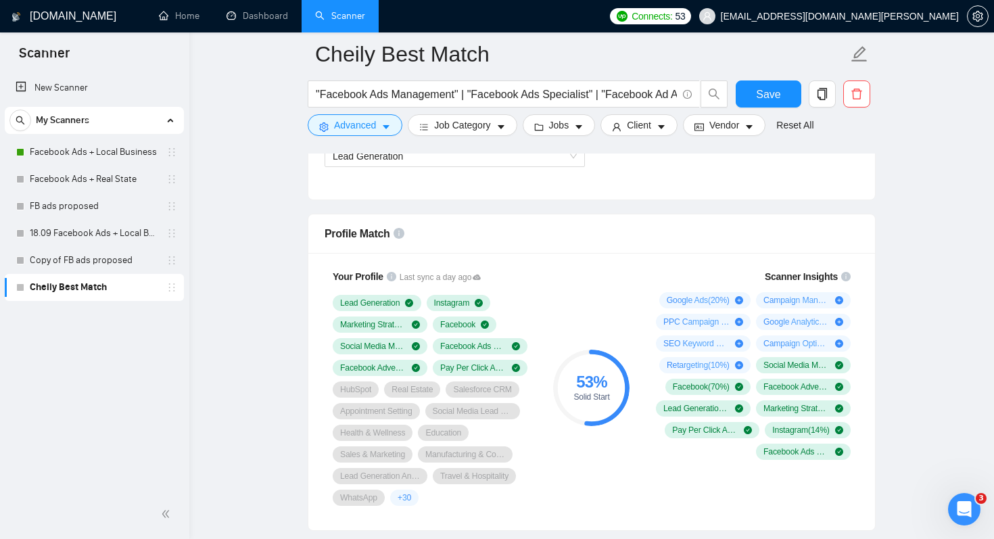
click at [629, 314] on div "53 % Solid Start" at bounding box center [591, 387] width 91 height 253
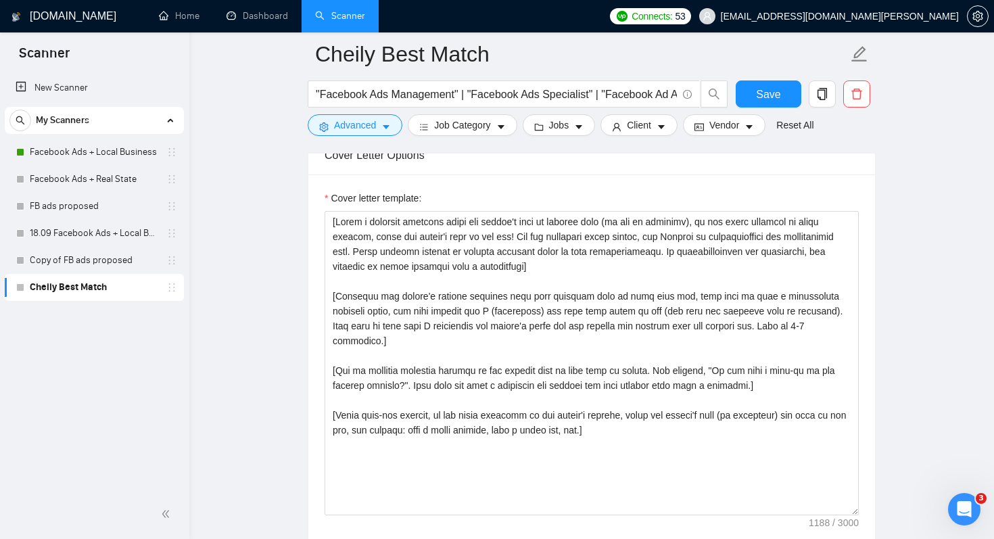
scroll to position [1617, 0]
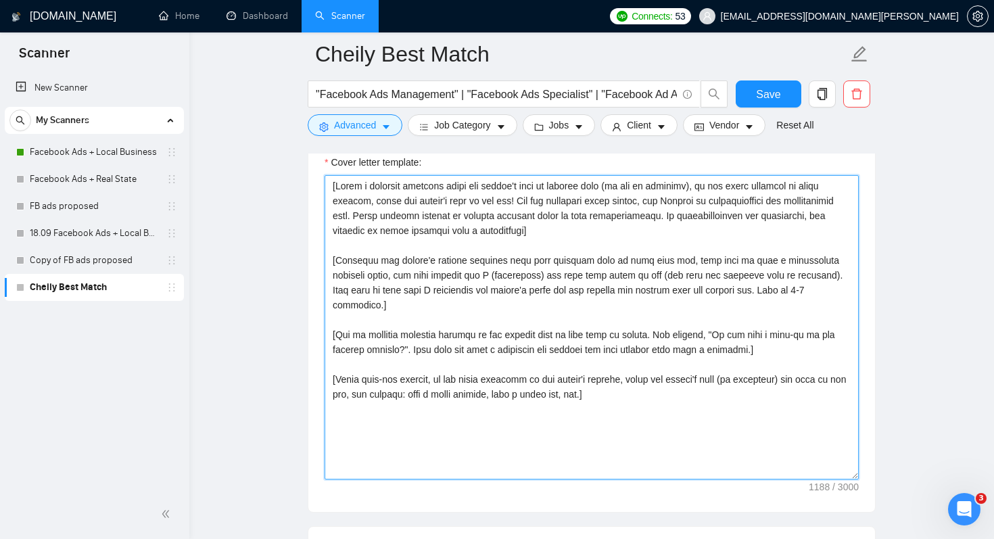
click at [675, 384] on textarea "Cover letter template:" at bounding box center [591, 327] width 534 height 304
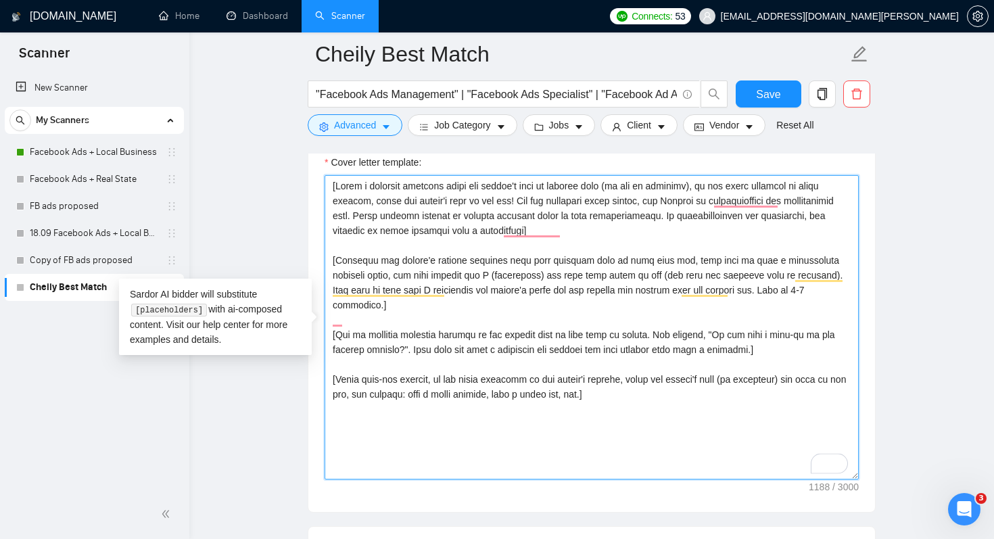
paste textarea "IF they have a specific keyword they want me to mention, say in the FIRST sente…"
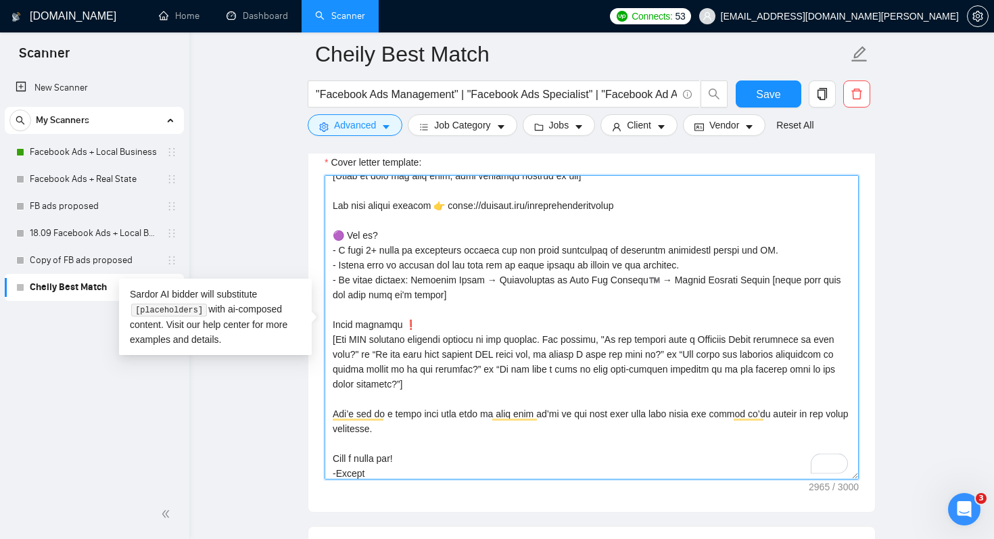
scroll to position [412, 0]
click at [643, 333] on textarea "Cover letter template:" at bounding box center [591, 327] width 534 height 304
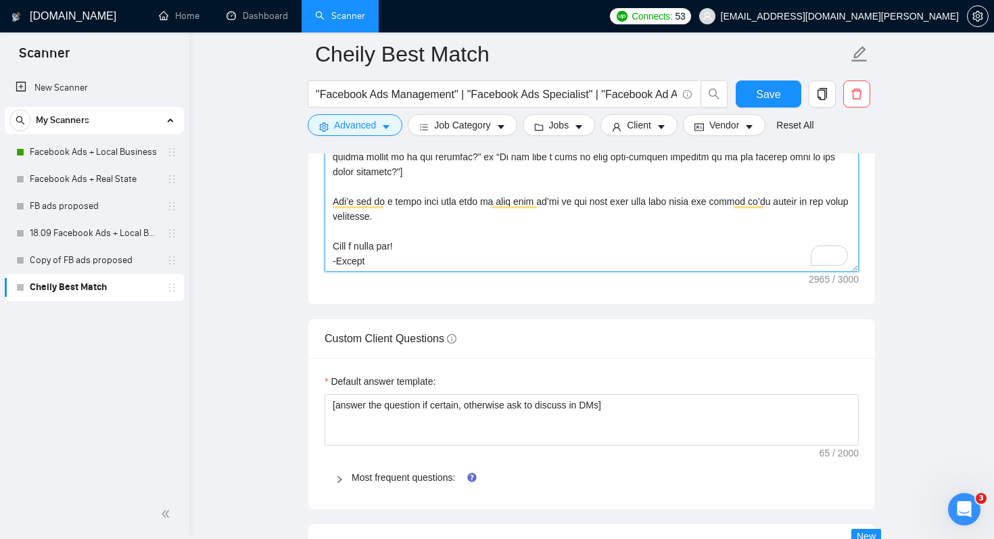
scroll to position [1841, 0]
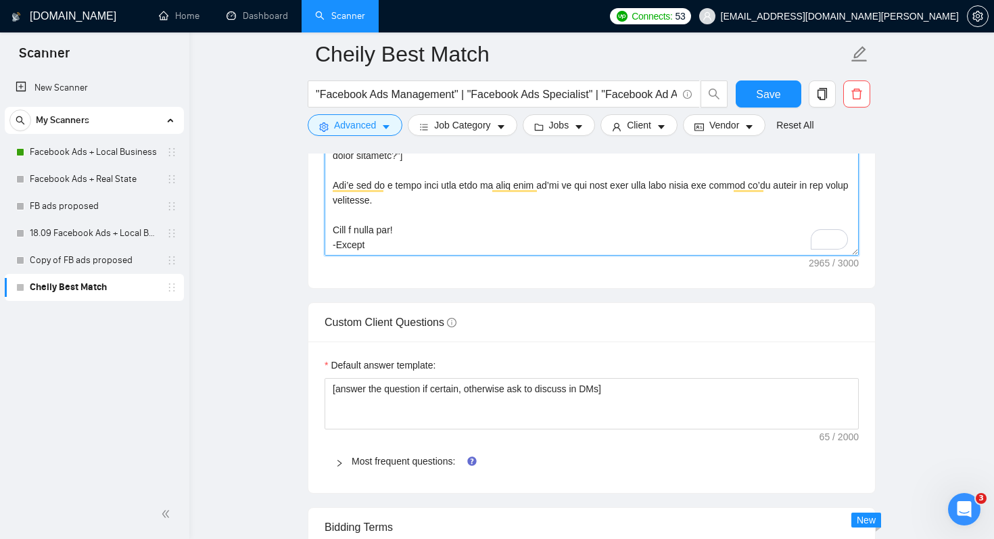
type textarea "[IF they have a specific keyword they want me to mention, say in the FIRST sent…"
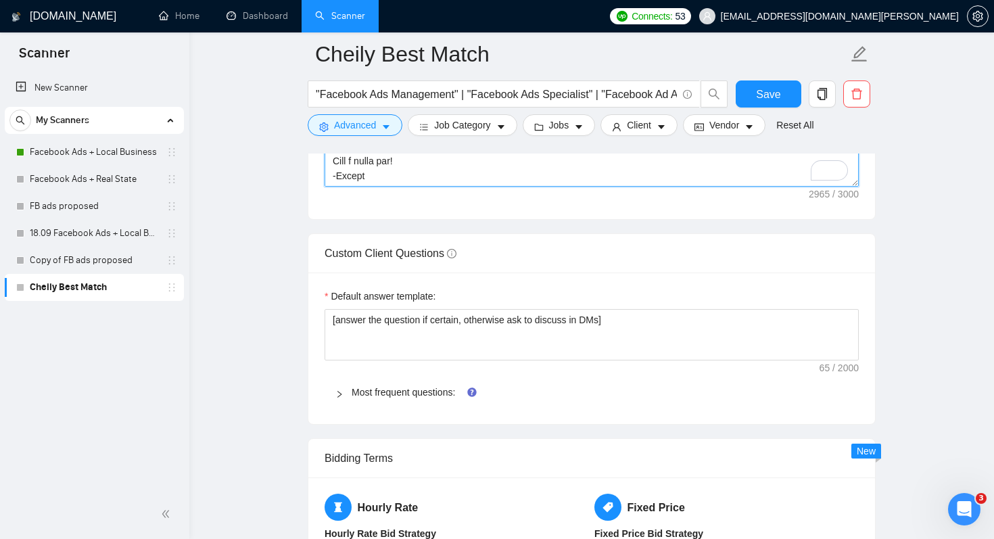
scroll to position [1924, 0]
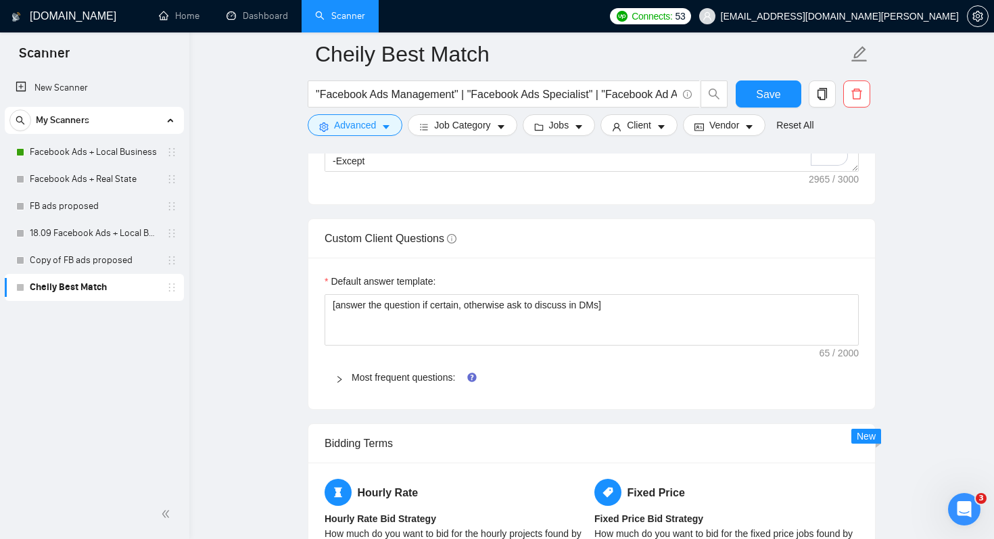
click at [339, 376] on icon "right" at bounding box center [339, 379] width 8 height 8
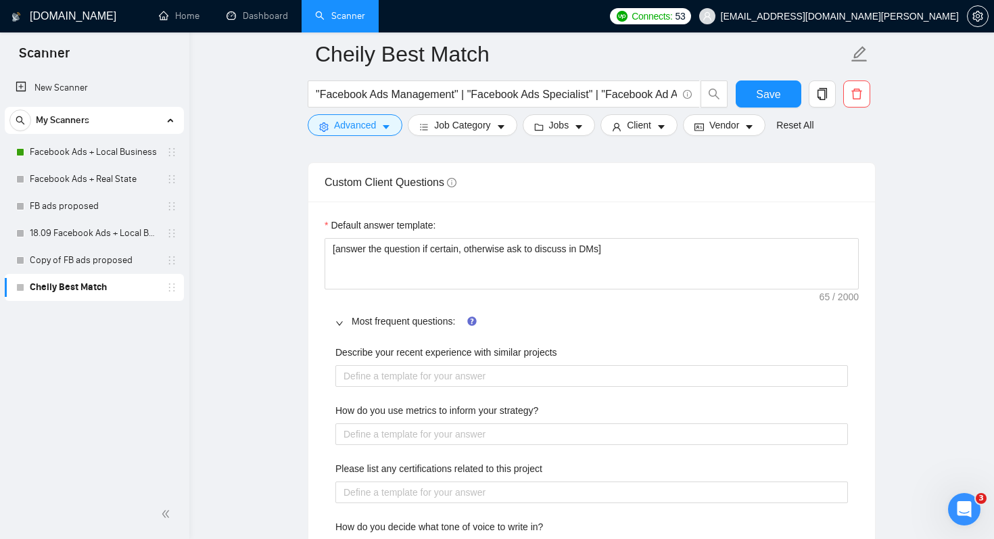
scroll to position [416, 0]
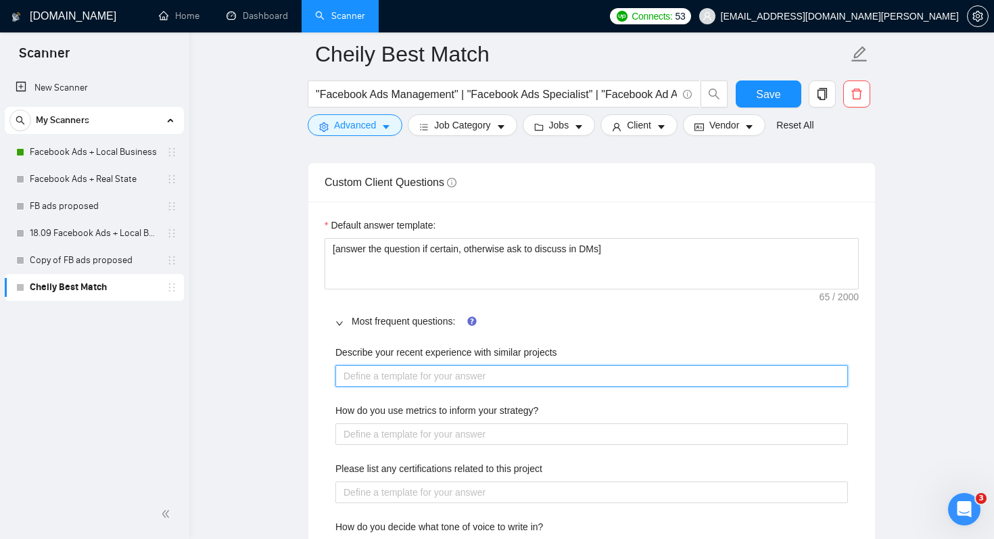
click at [410, 377] on projects "Describe your recent experience with similar projects" at bounding box center [591, 376] width 512 height 22
paste projects "In my recent projects, I’ve worked with a variety of local businesses to design…"
type projects "In my recent projects, I’ve worked with a variety of local businesses to design…"
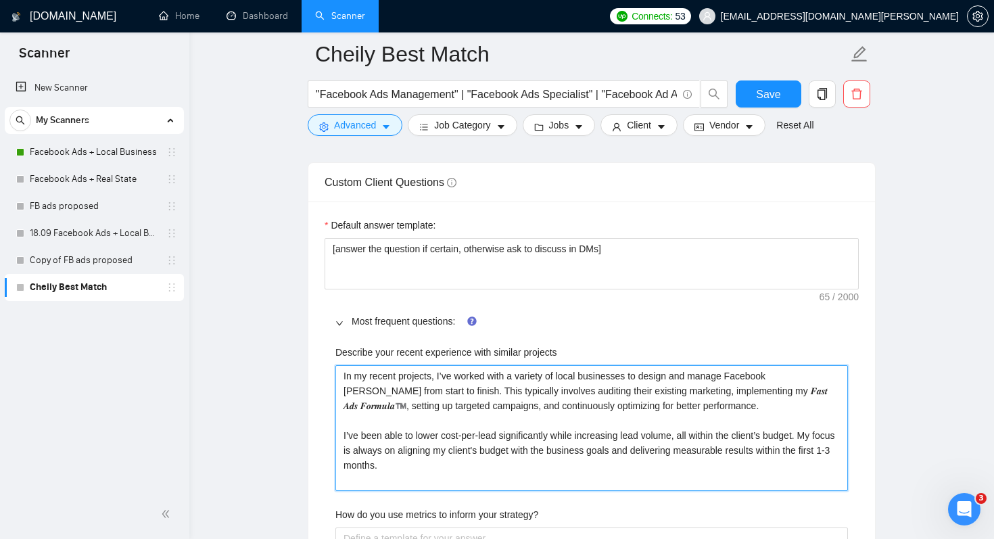
type projects "In my recent projects, I’ve worked with a variety of local businesses to design…"
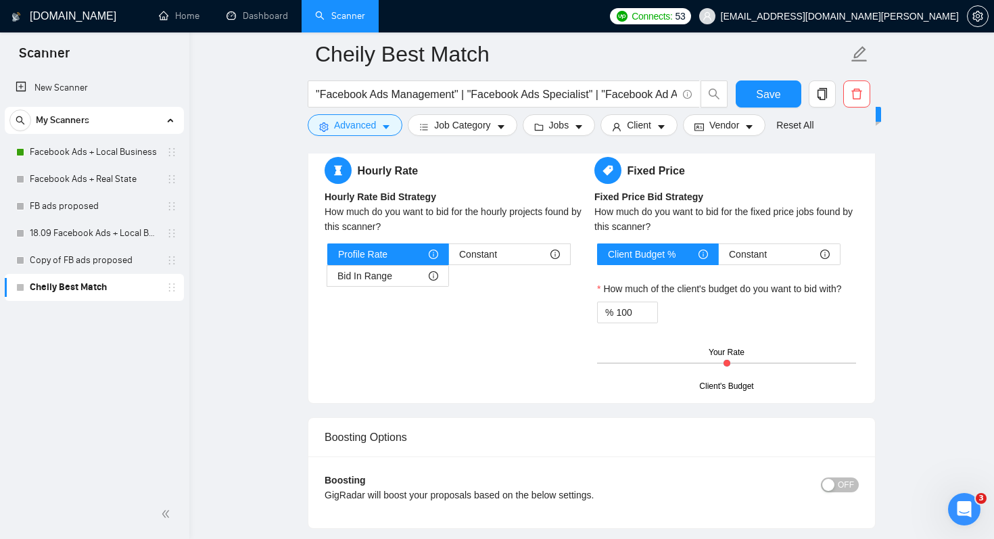
scroll to position [2658, 0]
click at [625, 312] on input "100" at bounding box center [636, 311] width 41 height 20
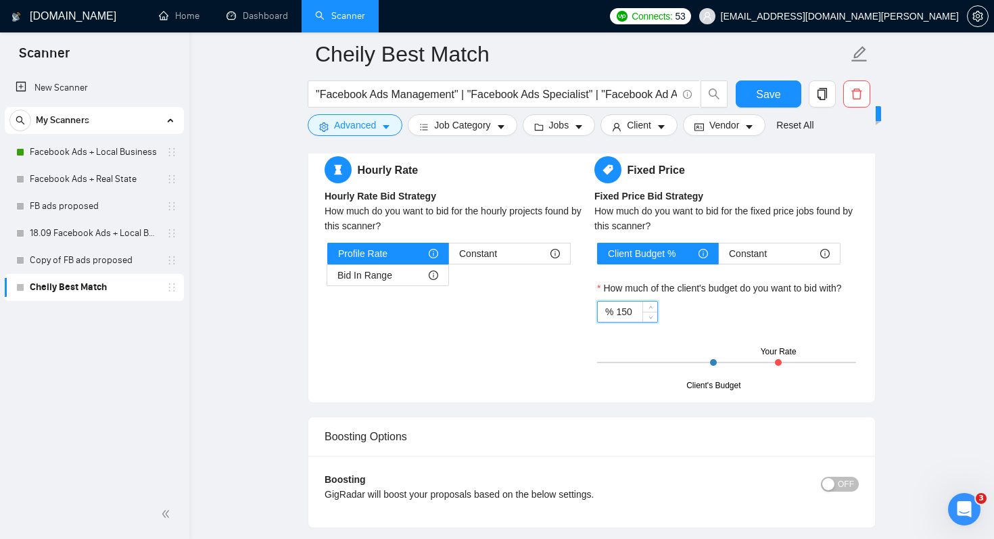
type input "150"
click at [727, 301] on div "% 150" at bounding box center [726, 312] width 259 height 22
click at [406, 280] on div "Bid In Range" at bounding box center [387, 275] width 101 height 20
click at [327, 278] on input "Bid In Range" at bounding box center [327, 278] width 0 height 0
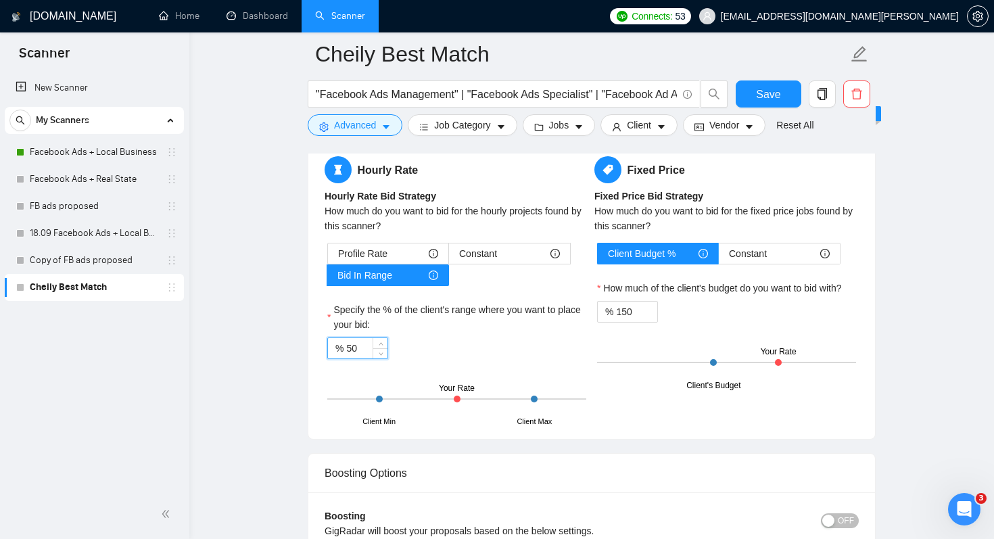
click at [351, 351] on input "50" at bounding box center [366, 348] width 41 height 20
type input "150"
click at [446, 330] on label "Specify the % of the client's range where you want to place your bid:" at bounding box center [456, 317] width 259 height 30
click at [387, 338] on input "150" at bounding box center [366, 348] width 41 height 20
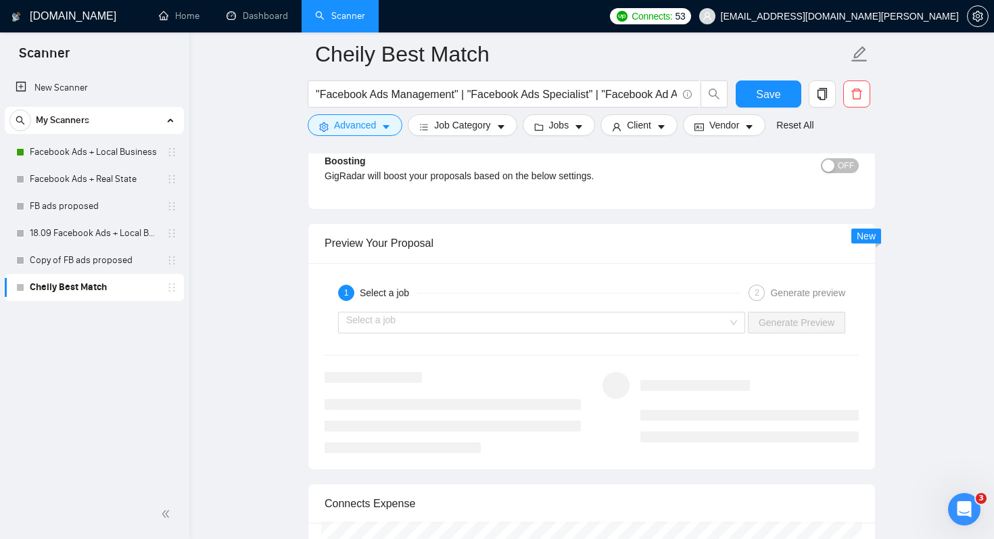
scroll to position [3019, 0]
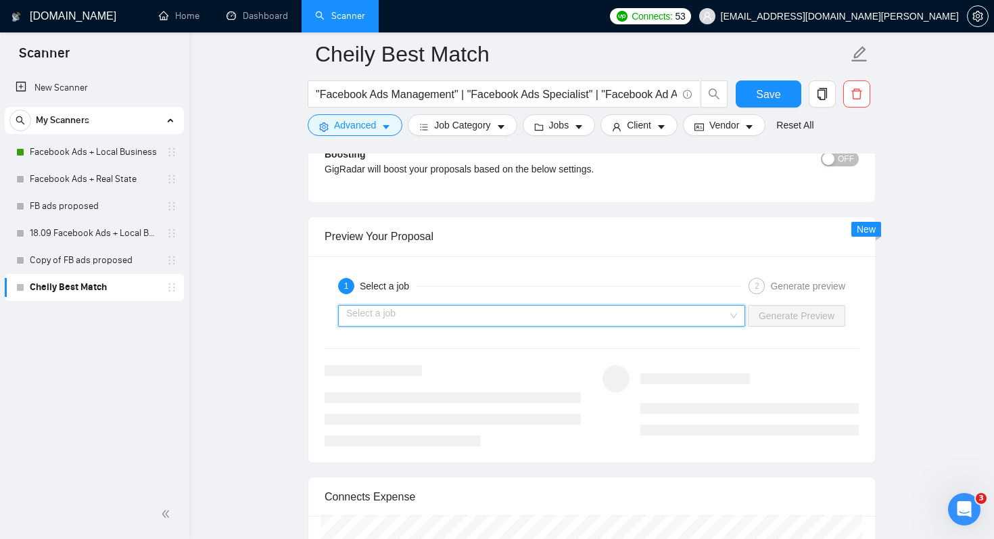
click at [493, 312] on input "search" at bounding box center [536, 316] width 381 height 20
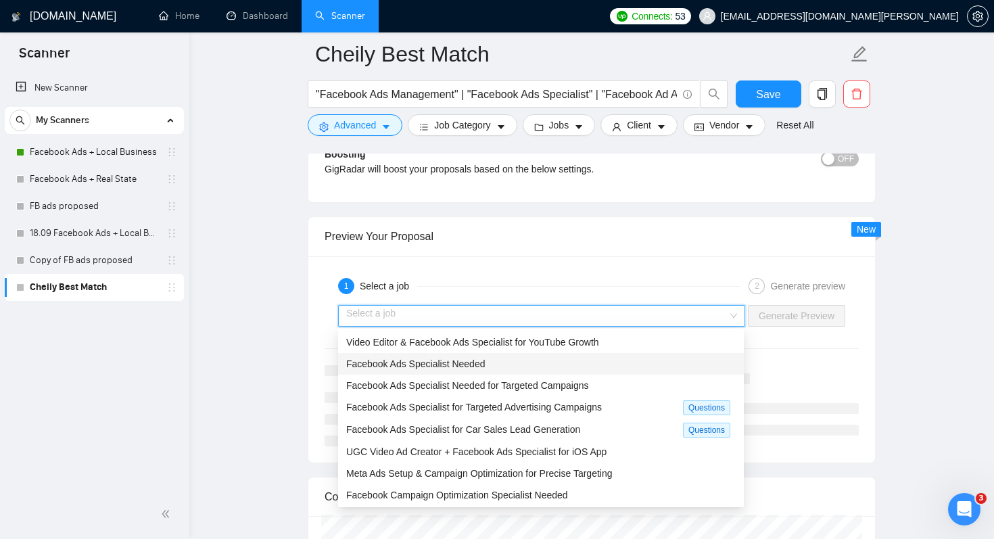
click at [430, 367] on span "Facebook Ads Specialist Needed" at bounding box center [415, 363] width 139 height 11
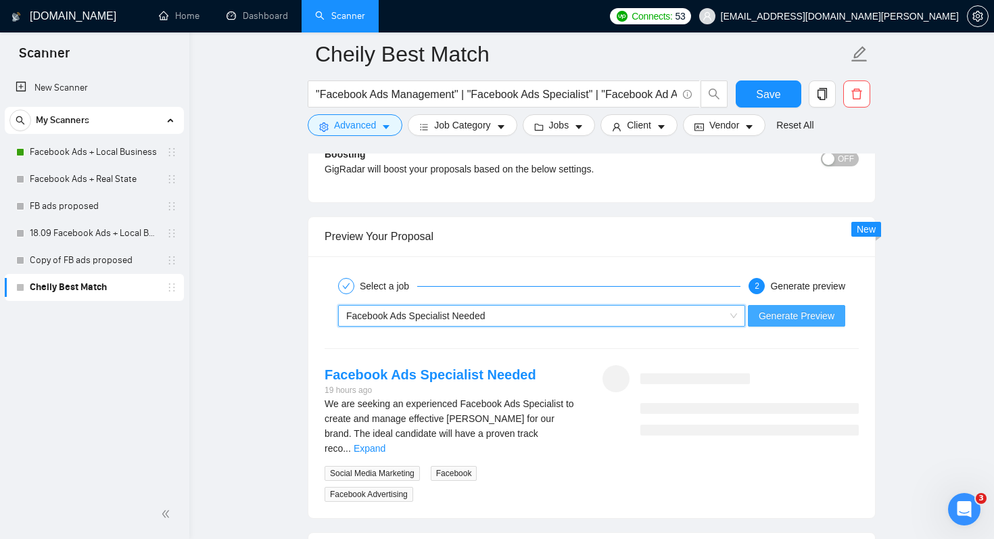
click at [799, 323] on button "Generate Preview" at bounding box center [796, 316] width 97 height 22
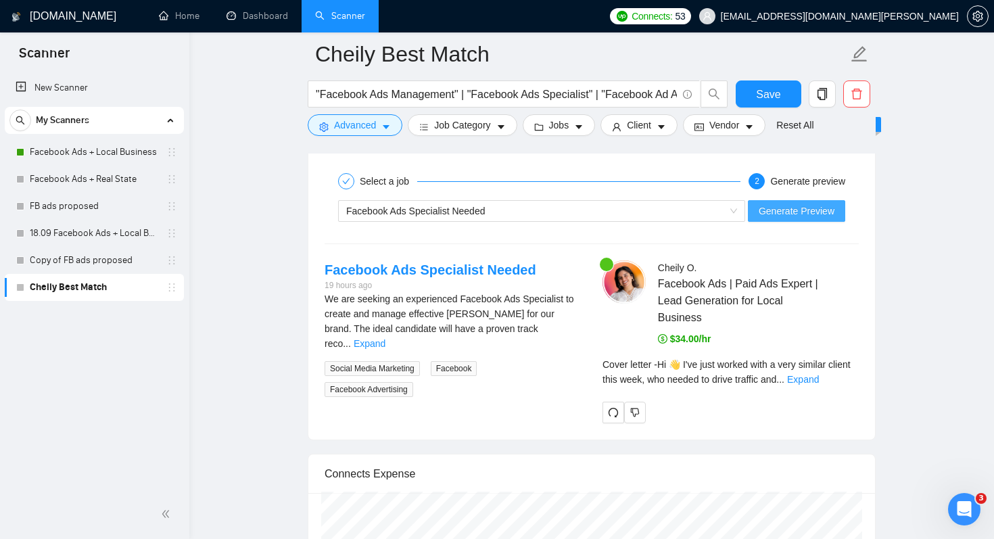
scroll to position [3127, 0]
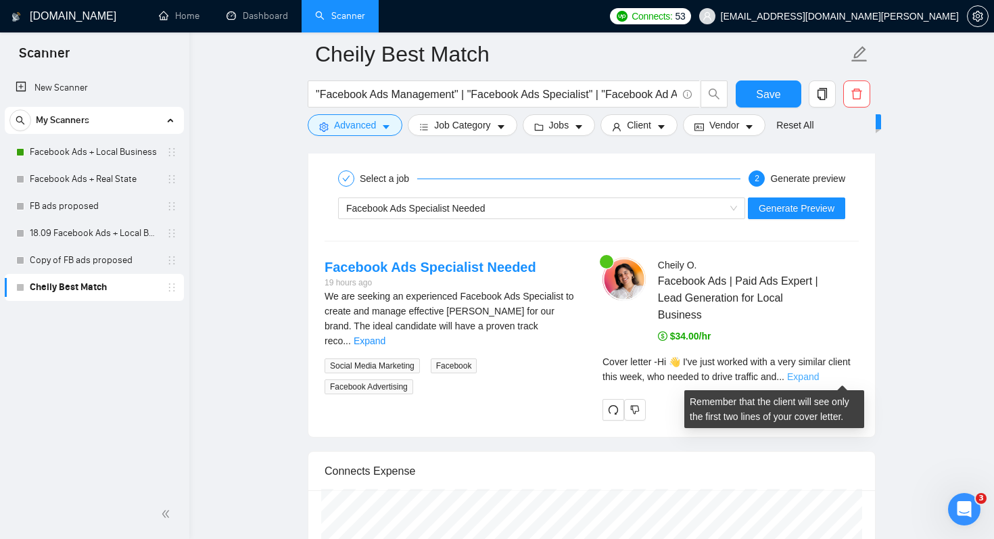
click at [819, 374] on link "Expand" at bounding box center [803, 376] width 32 height 11
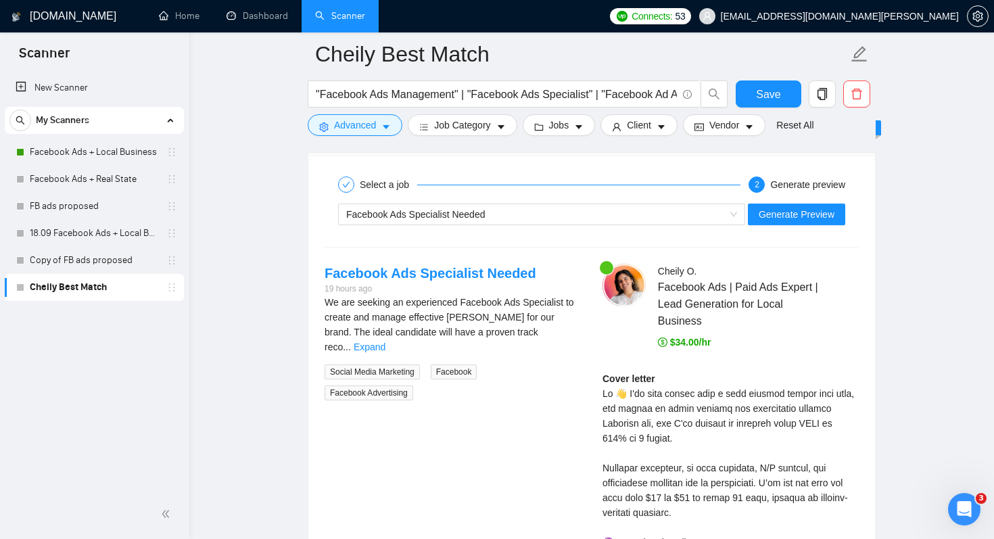
scroll to position [3091, 0]
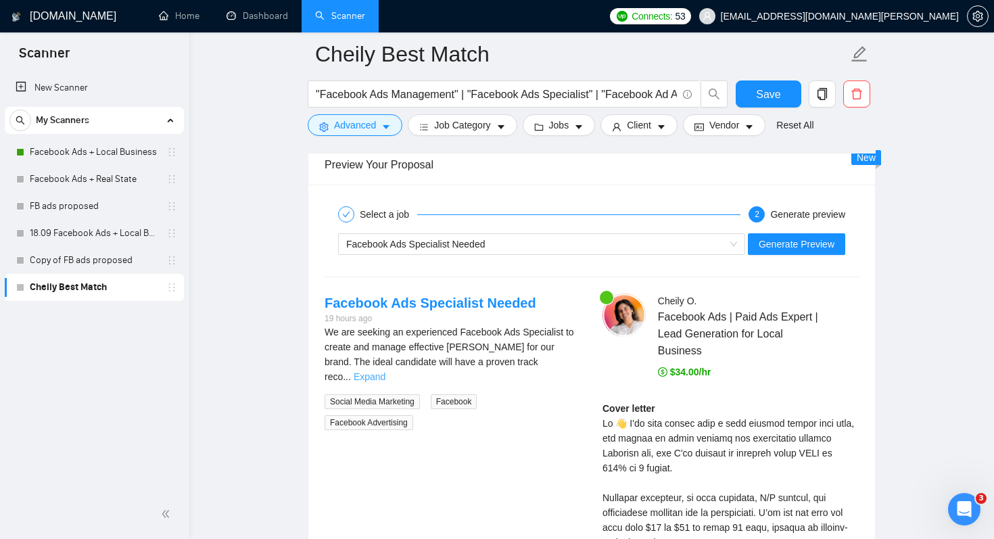
click at [385, 371] on link "Expand" at bounding box center [370, 376] width 32 height 11
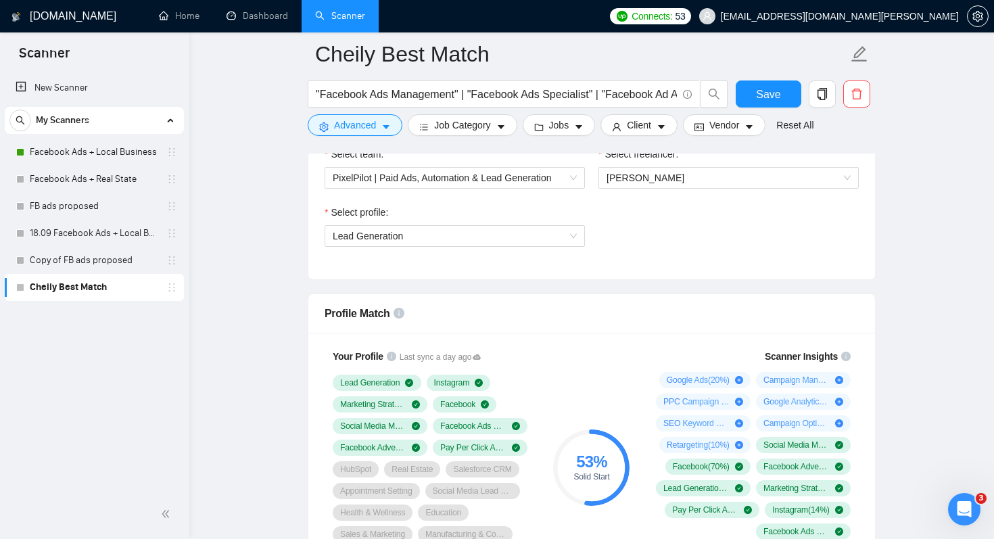
scroll to position [725, 0]
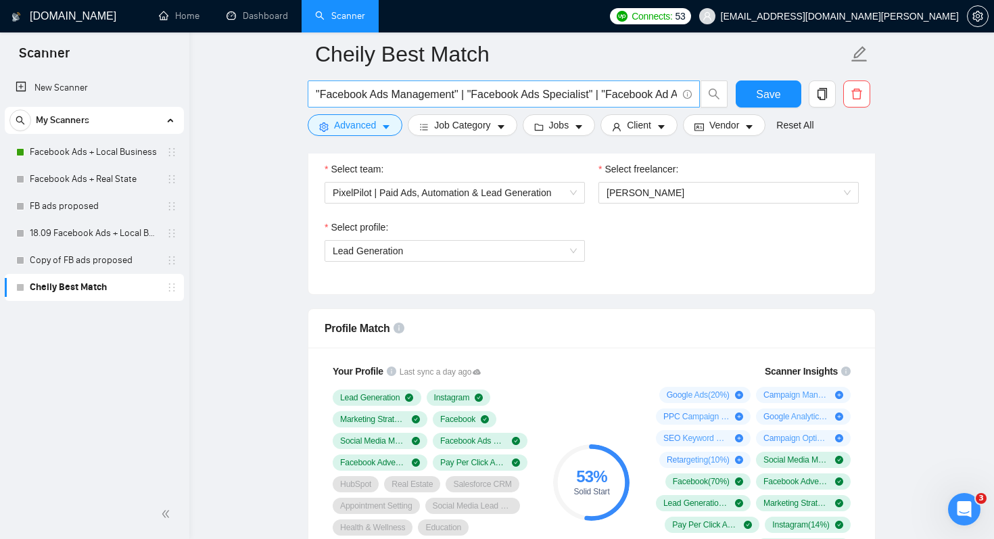
click at [629, 95] on input ""Facebook Ads Management" | "Facebook Ads Specialist" | "Facebook Ad Audit" | "…" at bounding box center [496, 94] width 361 height 17
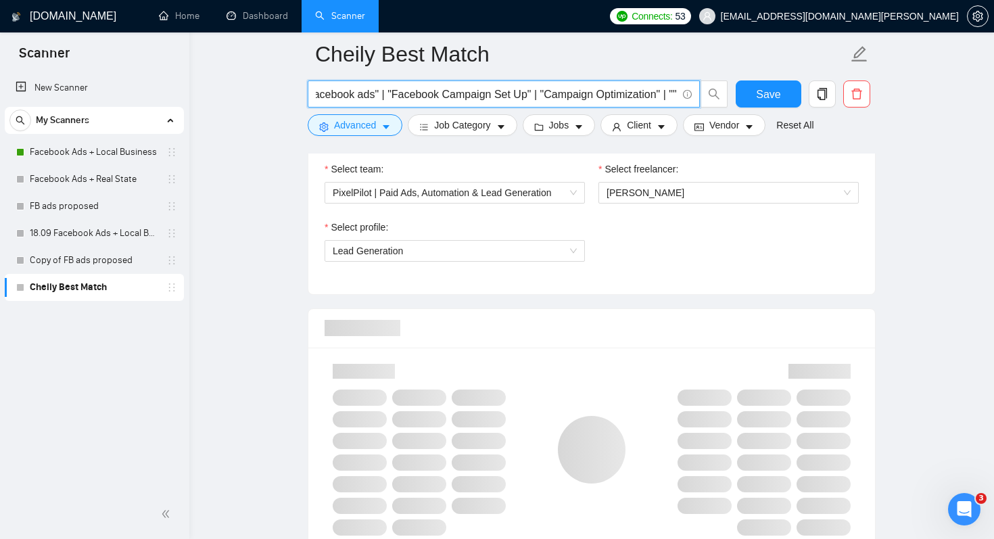
scroll to position [0, 468]
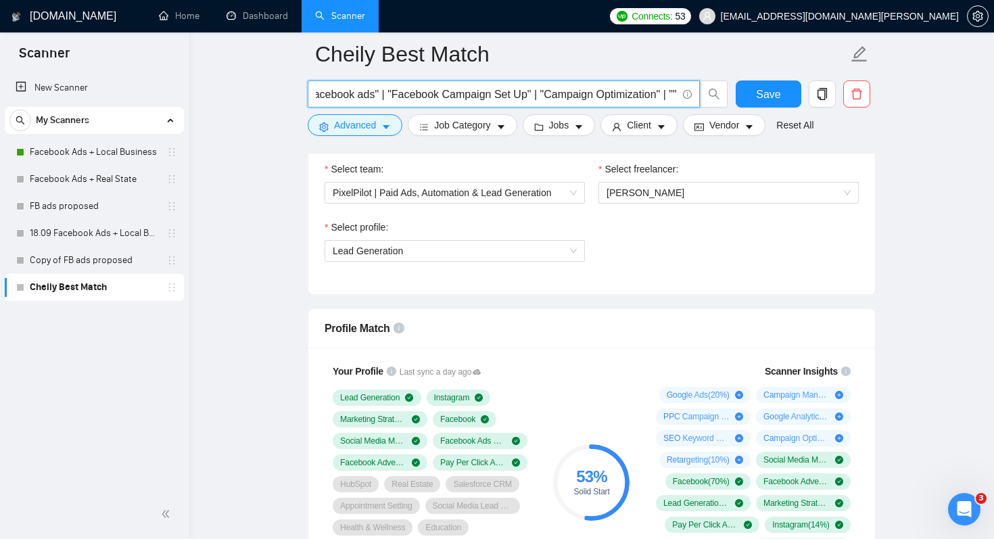
paste input "FB Ads Expert"
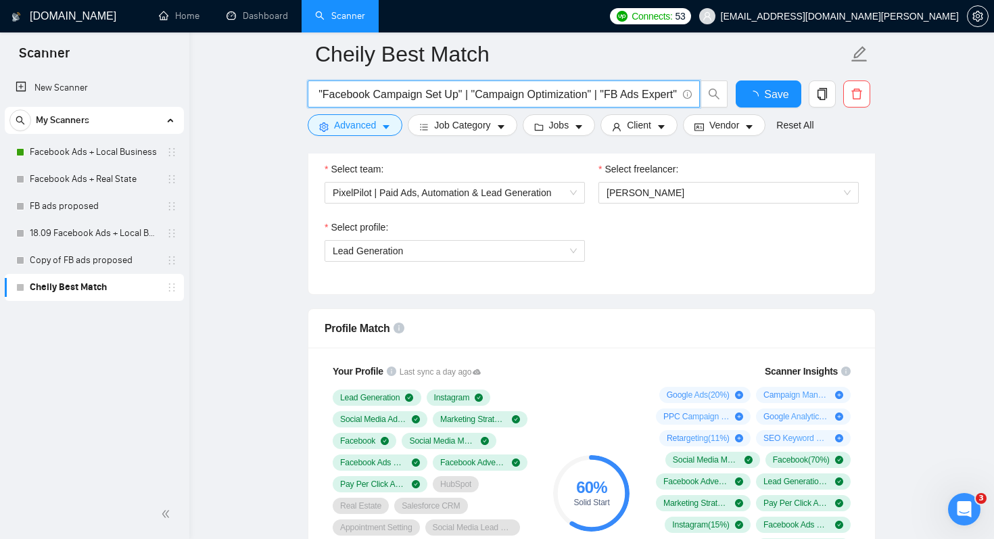
scroll to position [0, 0]
click at [575, 101] on input ""Facebook Ads Management" | "Facebook Ads Specialist" | "Facebook Ad Audit" | "…" at bounding box center [496, 94] width 361 height 17
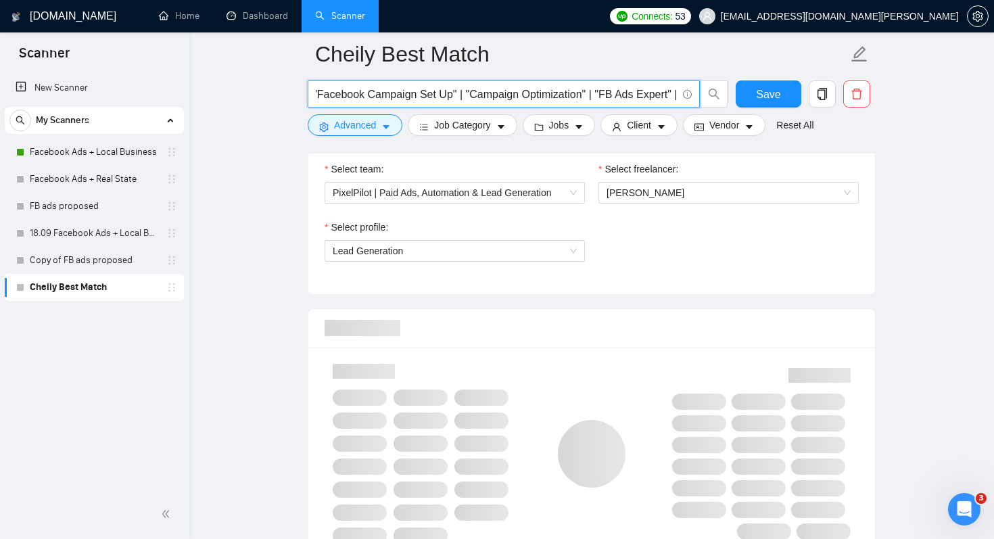
scroll to position [0, 545]
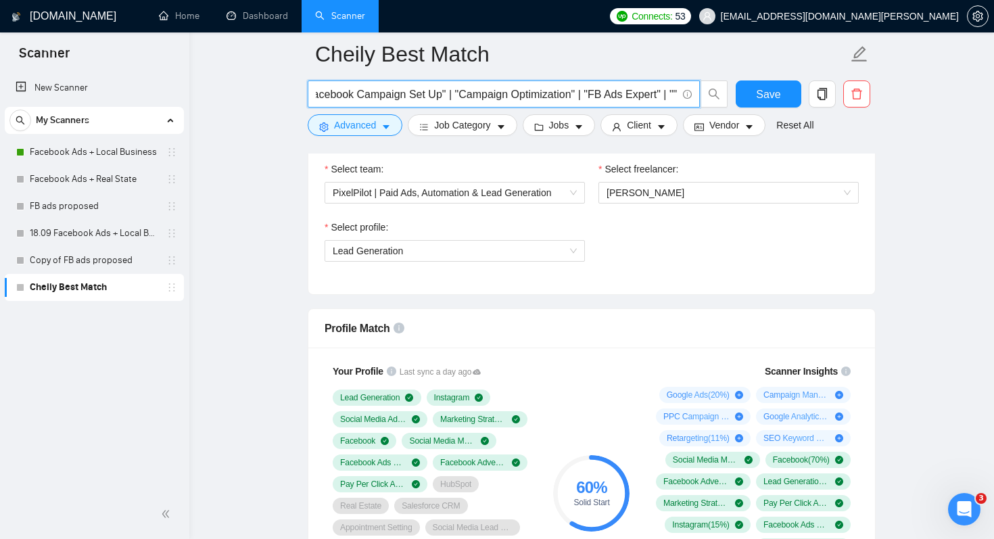
paste input "Facebook/Instagram ads"
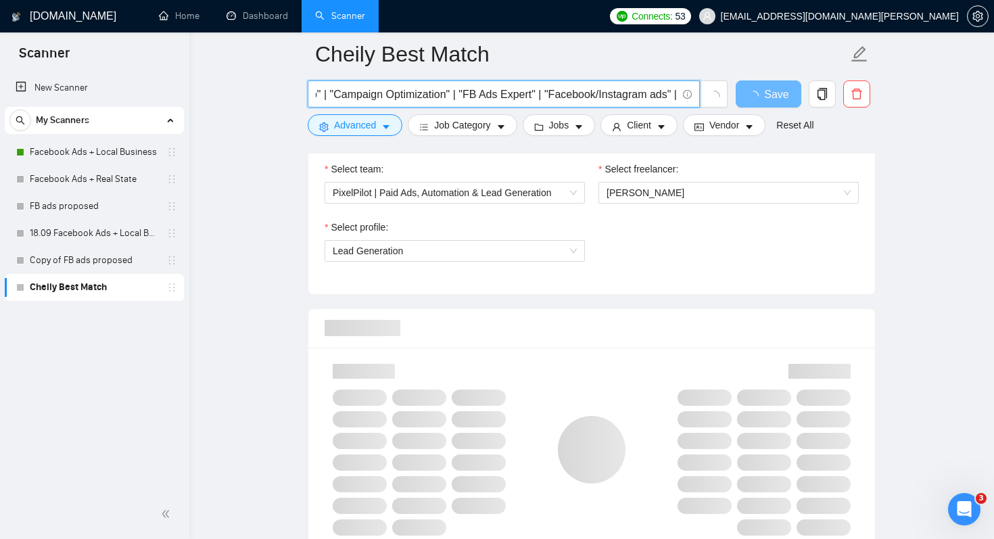
scroll to position [0, 0]
click at [556, 91] on input ""Facebook Ads Management" | "Facebook Ads Specialist" | "Facebook Ad Audit" | "…" at bounding box center [496, 94] width 361 height 17
click at [622, 93] on input ""Facebook Ads Management" | "Facebook Ads Specialist" | "Facebook Ad Audit" | "…" at bounding box center [496, 94] width 361 height 17
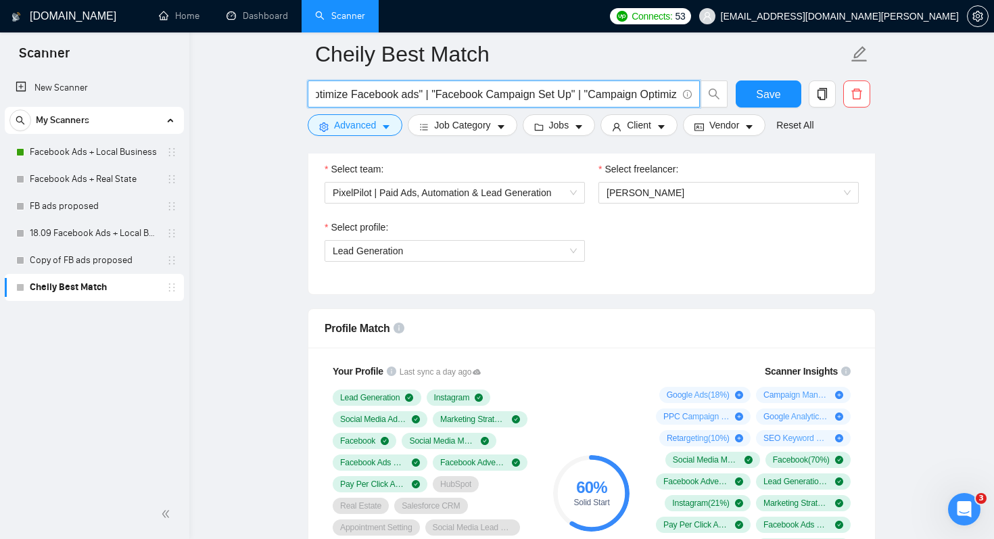
scroll to position [0, 0]
click at [630, 99] on input ""Facebook Ads Management" | "Facebook Ads Specialist" | "Facebook Ad Audit" | "…" at bounding box center [496, 94] width 361 height 17
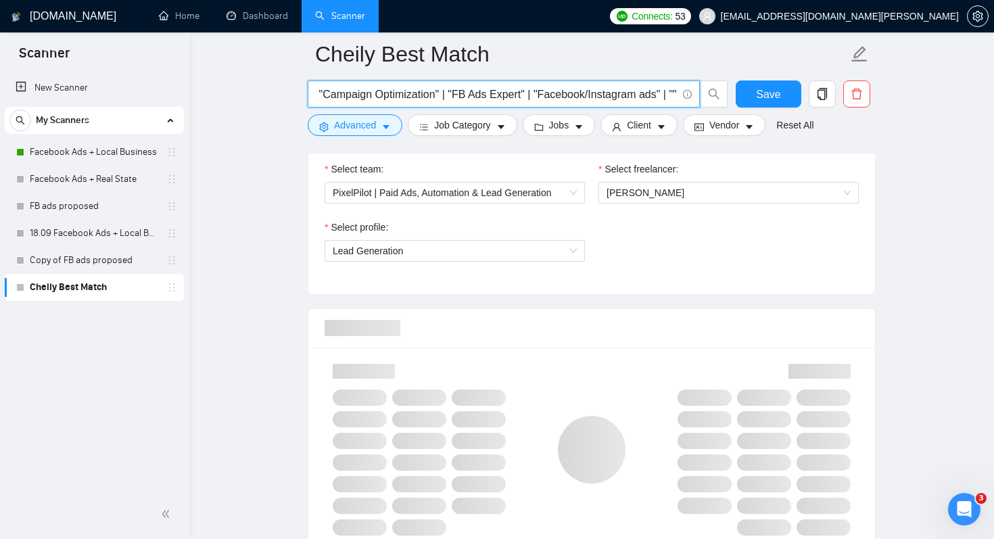
scroll to position [0, 694]
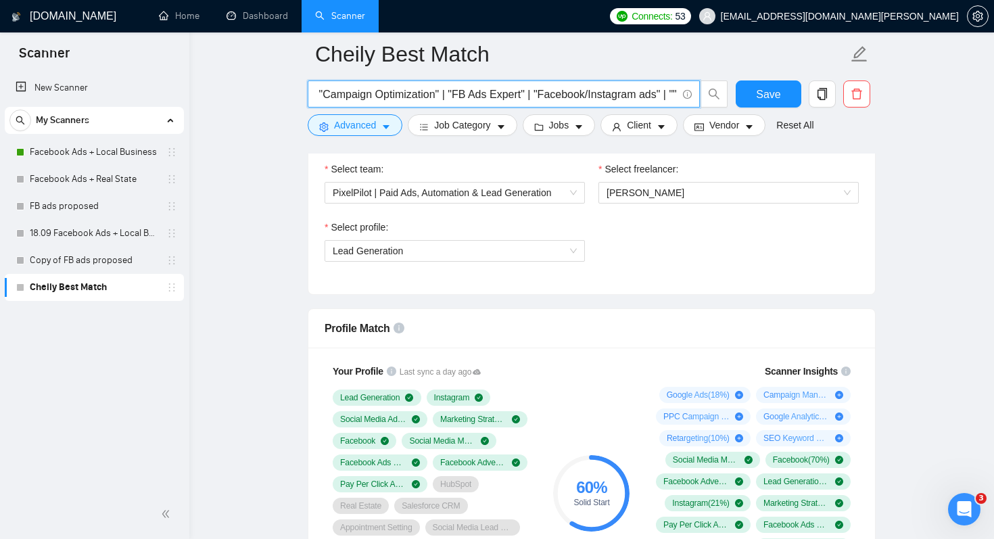
paste input "Facebook Campaign Set Up"
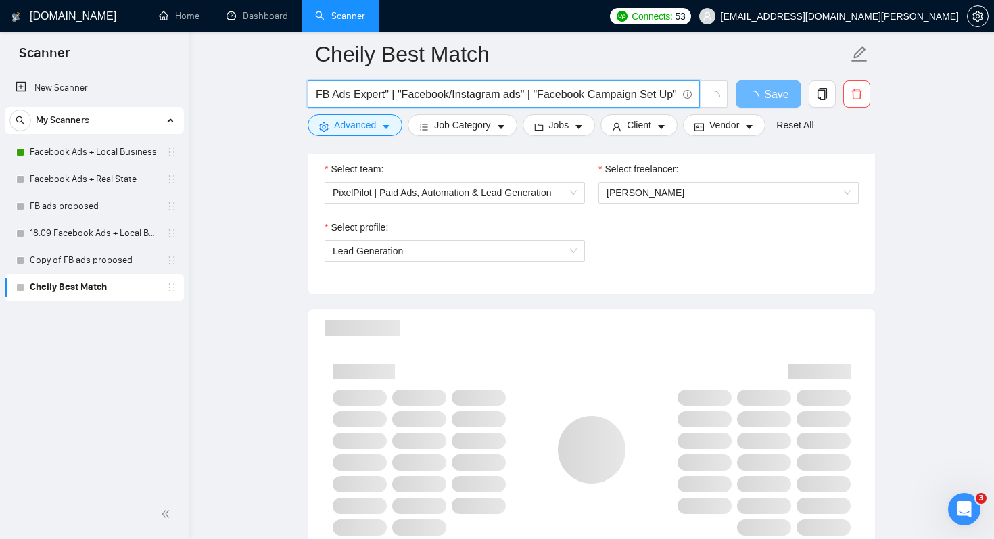
click at [597, 97] on input ""Facebook Ads Management" | "Facebook Ads Specialist" | "Facebook Ad Audit" | "…" at bounding box center [496, 94] width 361 height 17
click at [615, 95] on input ""Facebook Ads Management" | "Facebook Ads Specialist" | "Facebook Ad Audit" | "…" at bounding box center [496, 94] width 361 height 17
click at [537, 97] on input ""Facebook Ads Management" | "Facebook Ads Specialist" | "Facebook Ad Audit" | "…" at bounding box center [496, 94] width 361 height 17
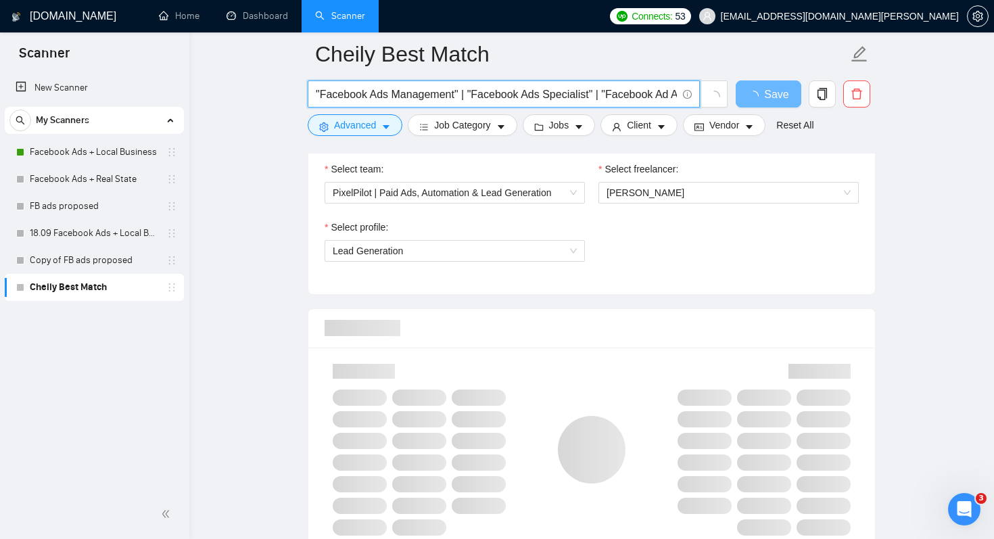
scroll to position [0, 807]
click at [538, 93] on input ""Facebook Ads Management" | "Facebook Ads Specialist" | "Facebook Ad Audit" | "…" at bounding box center [496, 94] width 361 height 17
click at [641, 90] on input ""Facebook Ads Management" | "Facebook Ads Specialist" | "Facebook Ad Audit" | "…" at bounding box center [496, 94] width 361 height 17
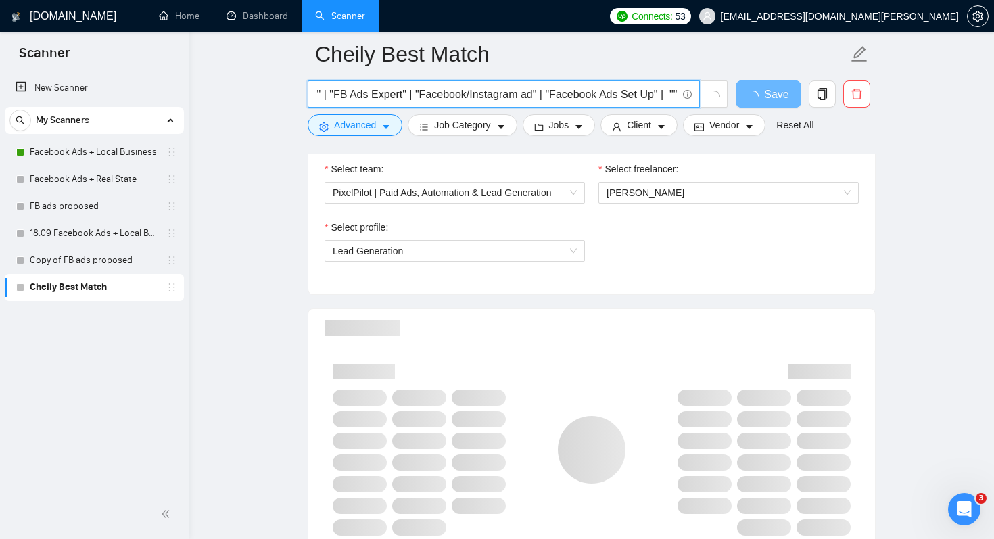
paste input "Review and Critique Facebook"
click at [648, 94] on input ""Facebook Ads Management" | "Facebook Ads Specialist" | "Facebook Ad Audit" | "…" at bounding box center [496, 94] width 361 height 17
paste input "Experienced Facebook"
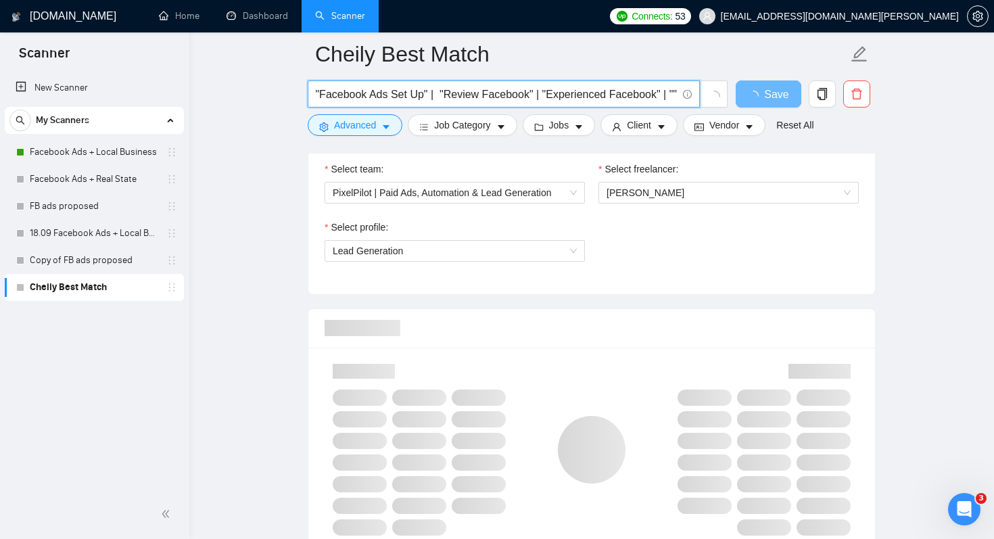
scroll to position [0, 0]
click at [624, 97] on input ""Facebook Ads Management" | "Facebook Ads Specialist" | "Facebook Ad Audit" | "…" at bounding box center [496, 94] width 361 height 17
type input ""Facebook Ads Management" | "Facebook Ads Specialist" | "Facebook Ad Audit" | "…"
click at [363, 129] on span "Advanced" at bounding box center [355, 125] width 42 height 15
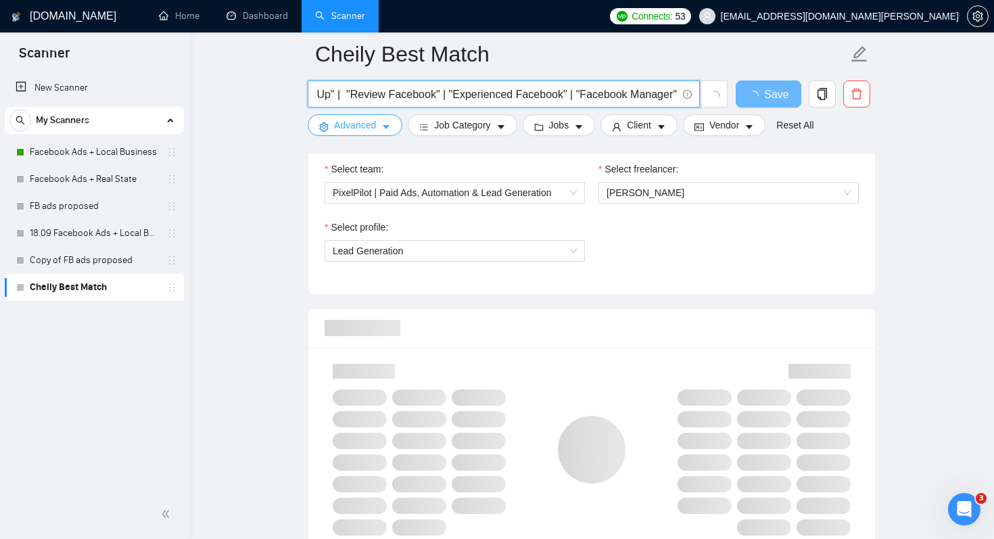
scroll to position [0, 0]
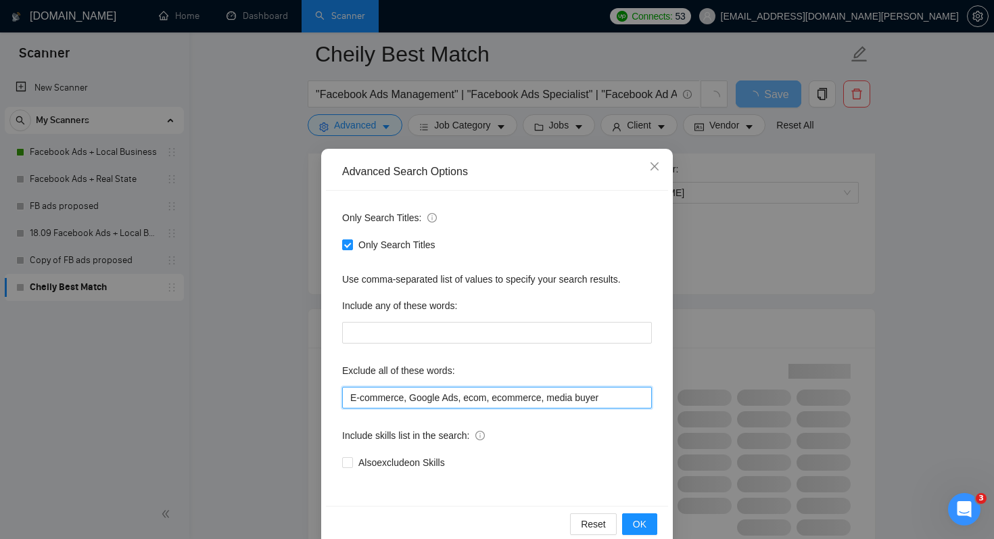
click at [489, 400] on input "E-commerce, Google Ads, ecom, ecommerce, media buyer" at bounding box center [497, 398] width 310 height 22
click at [528, 400] on input "E-commerce, Google Ads, ecom, ecommerce, media buyer, agency" at bounding box center [497, 398] width 310 height 22
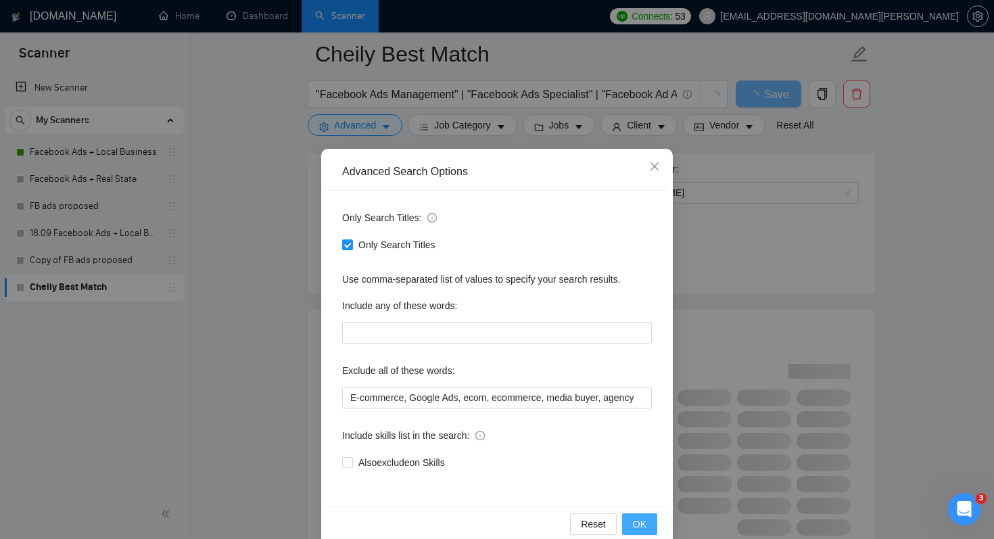
click at [648, 530] on button "OK" at bounding box center [639, 524] width 35 height 22
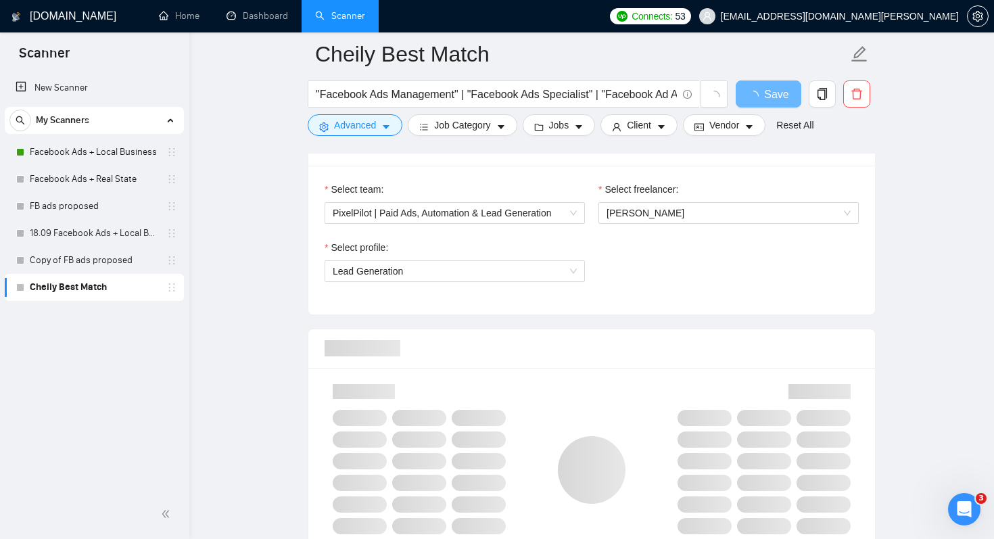
scroll to position [685, 0]
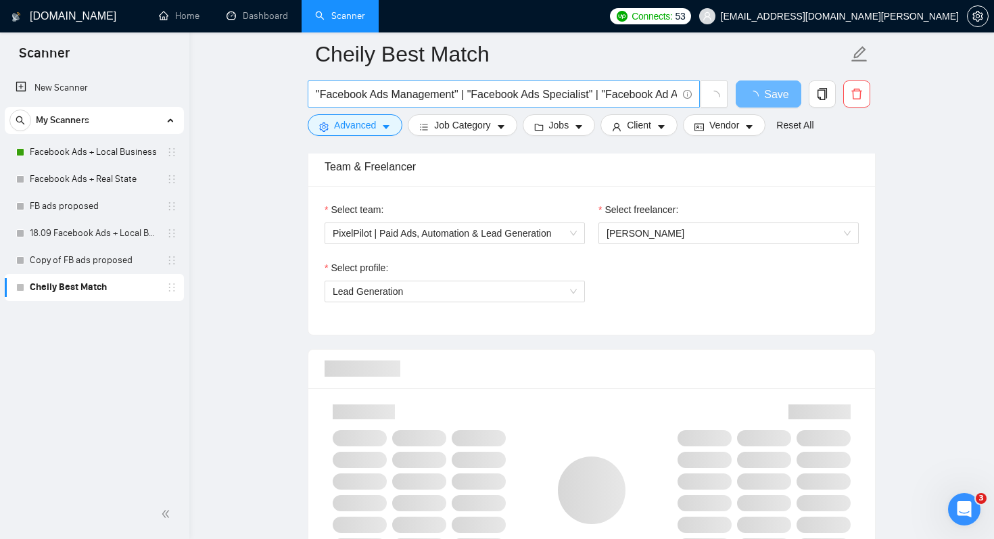
click at [558, 95] on input ""Facebook Ads Management" | "Facebook Ads Specialist" | "Facebook Ad Audit" | "…" at bounding box center [496, 94] width 361 height 17
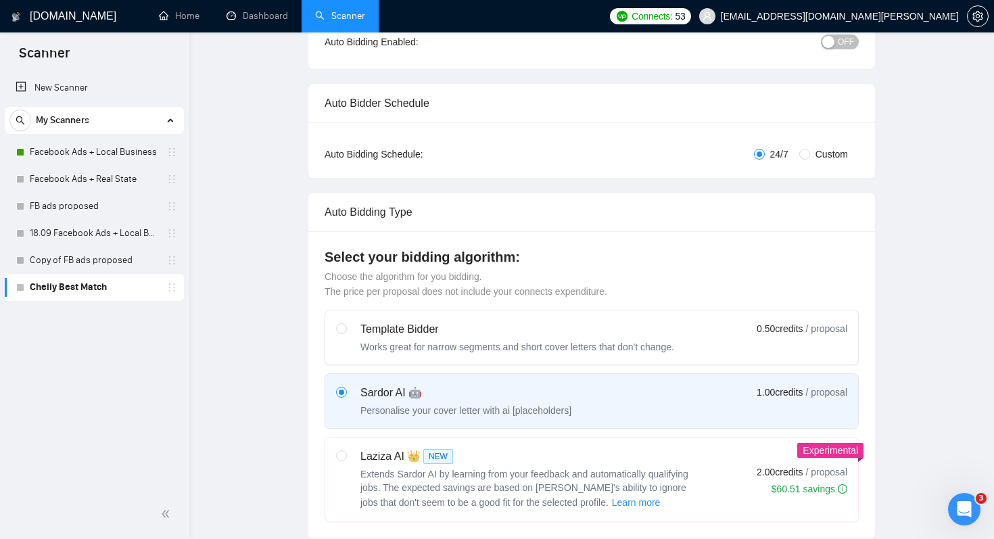
scroll to position [0, 0]
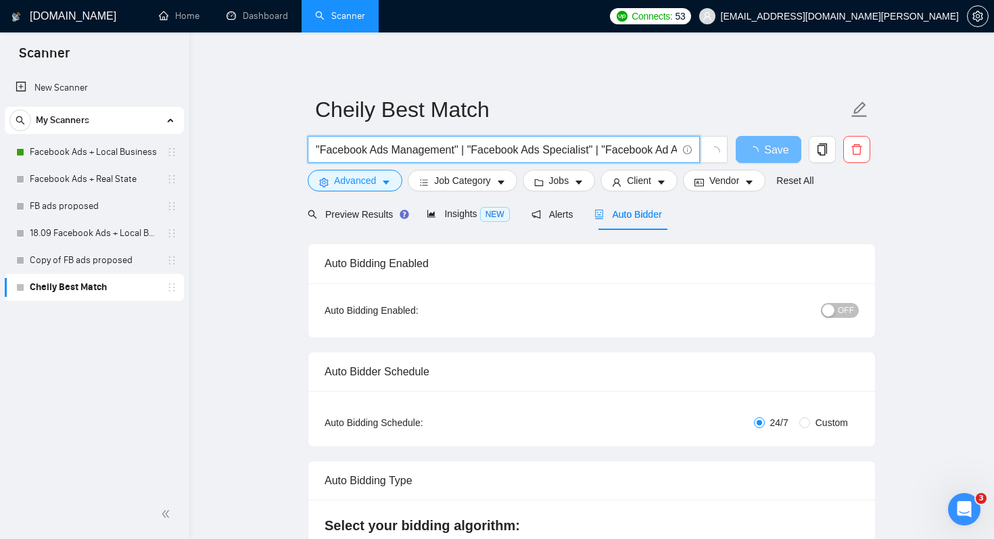
click at [844, 312] on span "OFF" at bounding box center [845, 310] width 16 height 15
click at [640, 148] on input ""Facebook Ads Management" | "Facebook Ads Specialist" | "Facebook Ad Audit" | "…" at bounding box center [496, 149] width 361 height 17
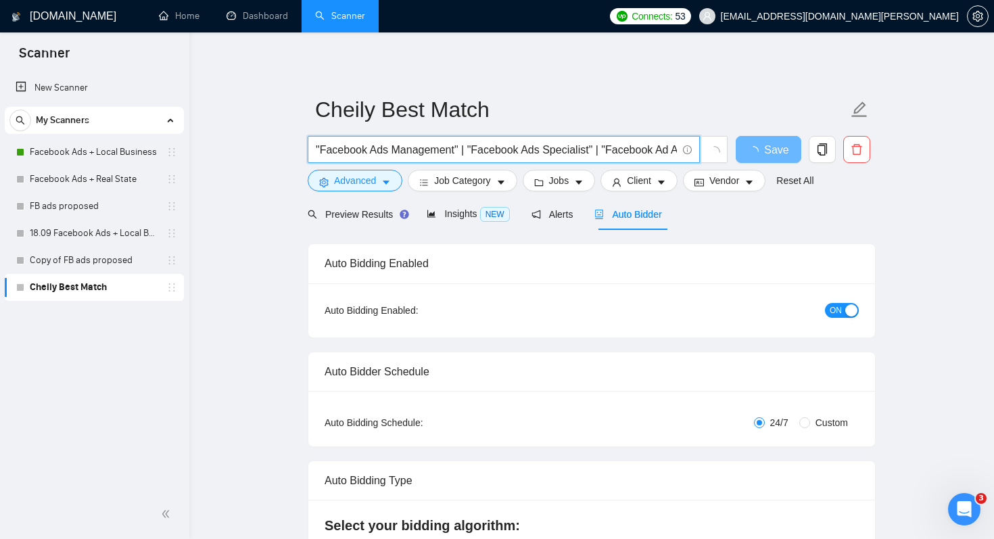
click at [640, 148] on input ""Facebook Ads Management" | "Facebook Ads Specialist" | "Facebook Ad Audit" | "…" at bounding box center [496, 149] width 361 height 17
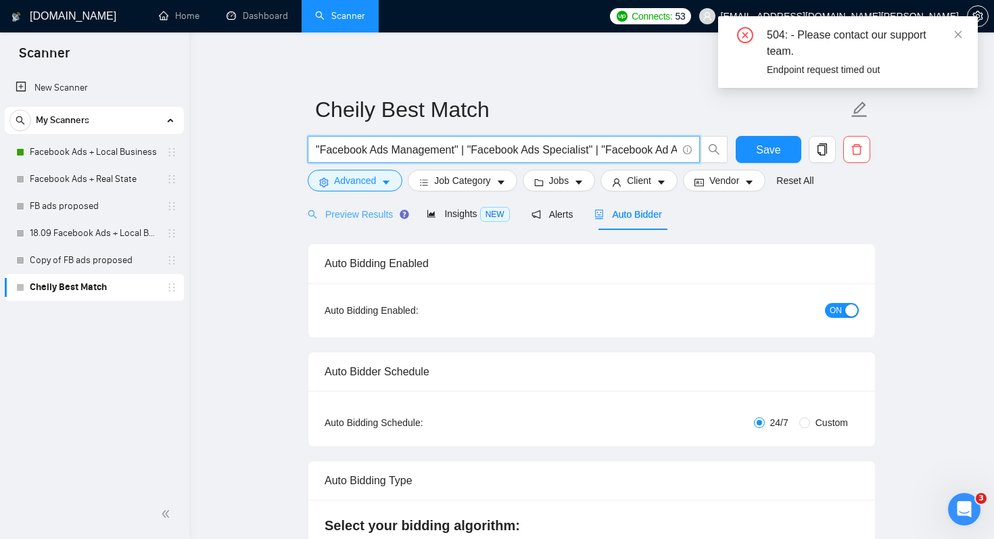
click at [378, 222] on div "Preview Results" at bounding box center [356, 214] width 97 height 32
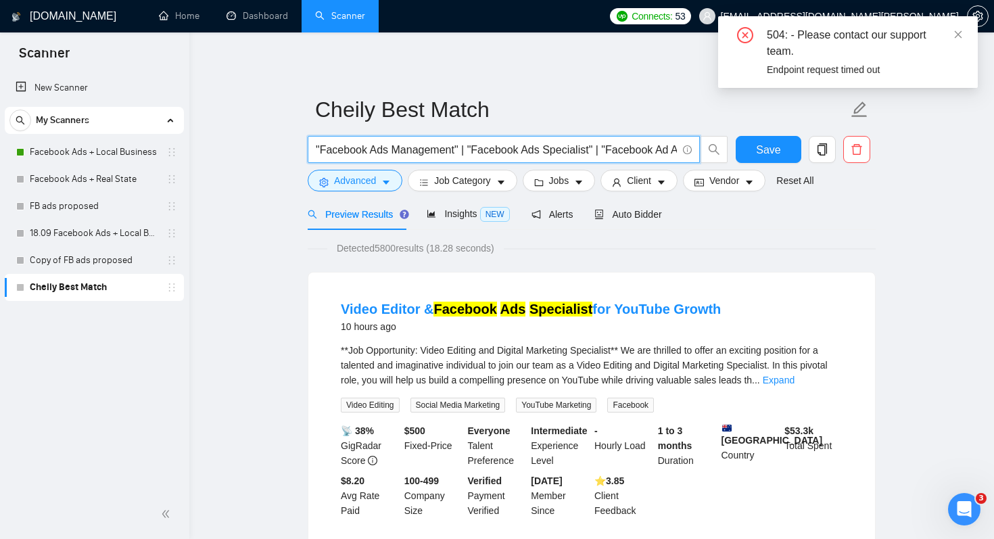
click at [475, 149] on input ""Facebook Ads Management" | "Facebook Ads Specialist" | "Facebook Ad Audit" | "…" at bounding box center [496, 149] width 361 height 17
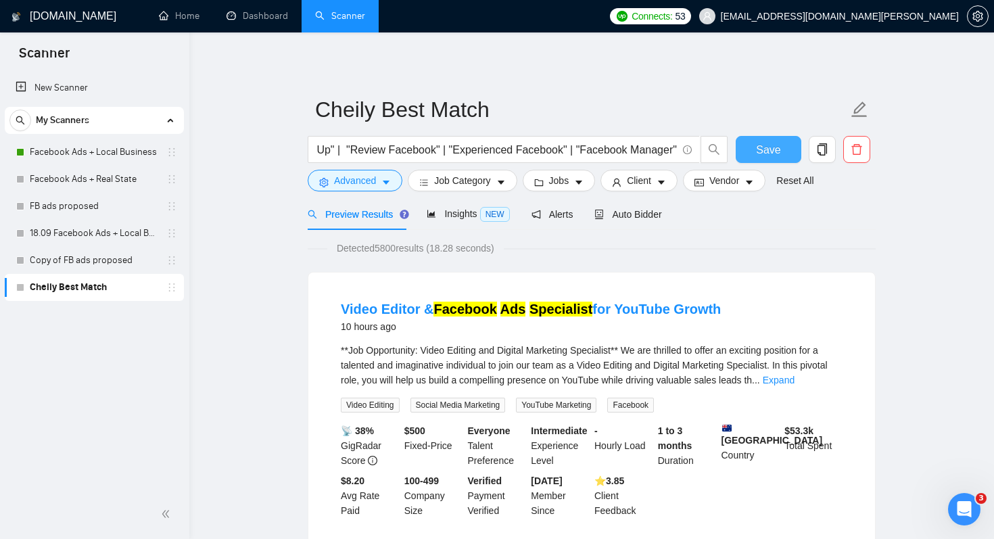
click at [785, 156] on button "Save" at bounding box center [768, 149] width 66 height 27
drag, startPoint x: 728, startPoint y: 314, endPoint x: 606, endPoint y: 309, distance: 122.4
click at [606, 309] on div "Video Editor & Facebook Ads Specialist for YouTube Growth 10 hours ago" at bounding box center [592, 316] width 502 height 35
copy link "YouTube Growth"
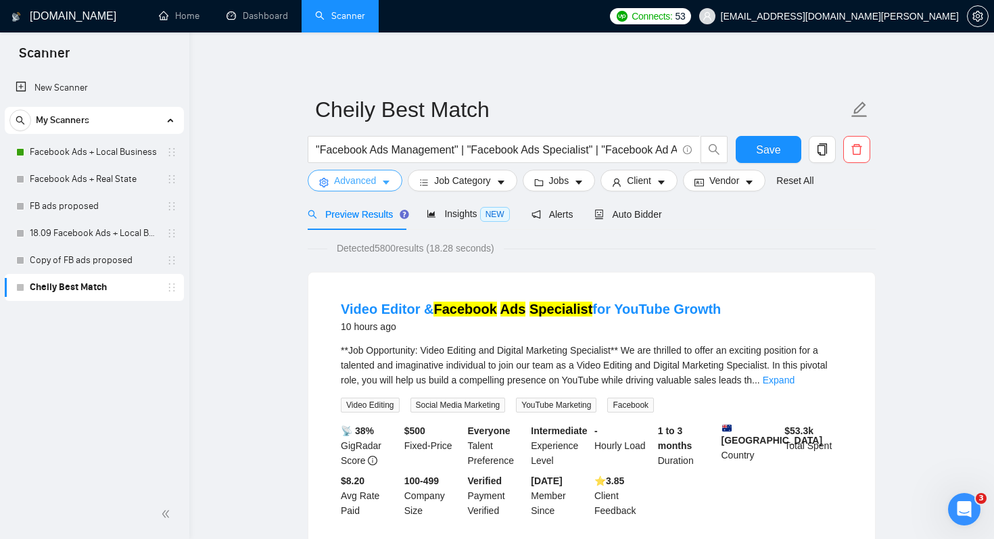
click at [383, 182] on icon "caret-down" at bounding box center [385, 182] width 9 height 9
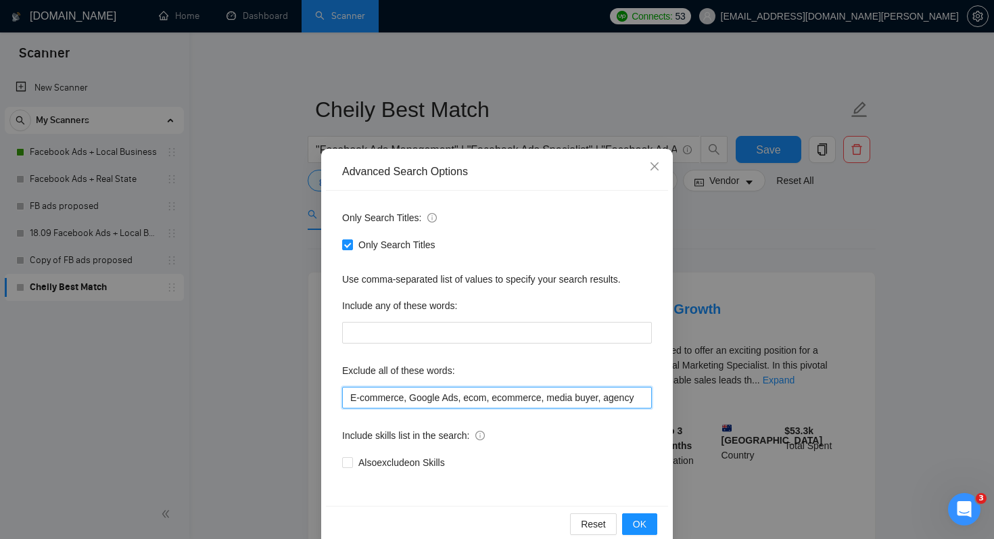
click at [435, 399] on input "E-commerce, Google Ads, ecom, ecommerce, media buyer, agency" at bounding box center [497, 398] width 310 height 22
paste input "YouTube Growth"
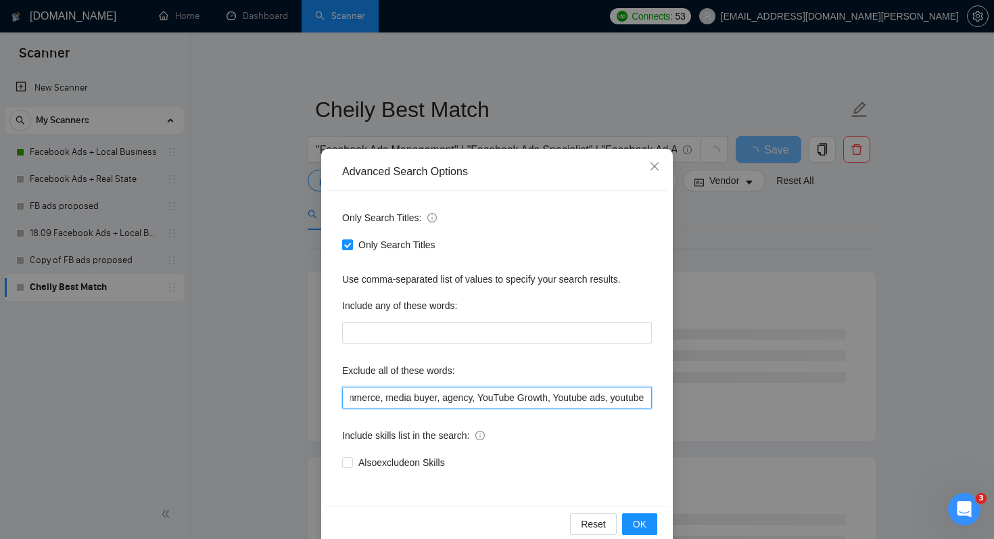
scroll to position [0, 176]
type input "E-commerce, Google Ads, ecom, ecommerce, media buyer, agency, YouTube Growth, Y…"
click at [642, 519] on span "OK" at bounding box center [640, 523] width 14 height 15
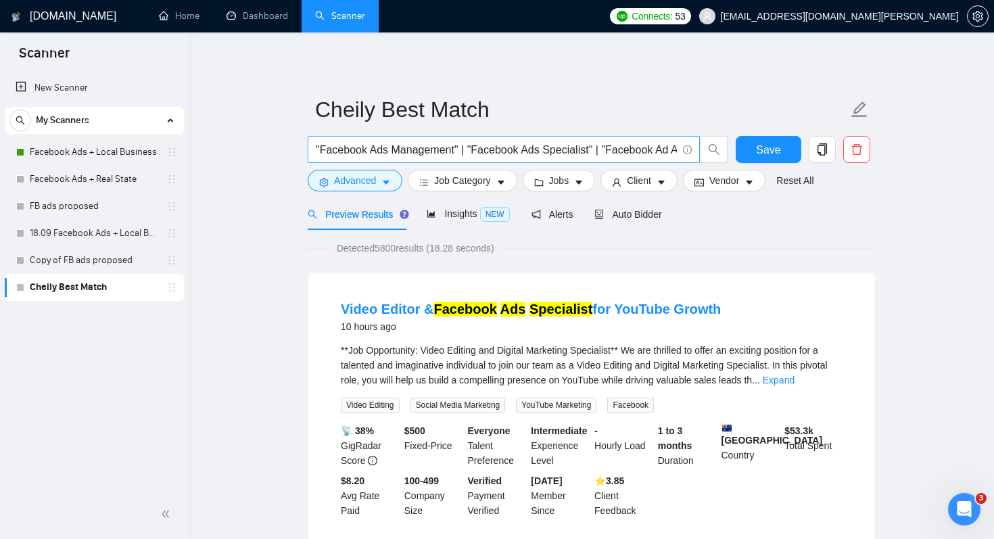
click at [596, 156] on input ""Facebook Ads Management" | "Facebook Ads Specialist" | "Facebook Ad Audit" | "…" at bounding box center [496, 149] width 361 height 17
click at [762, 152] on span "Save" at bounding box center [768, 149] width 24 height 17
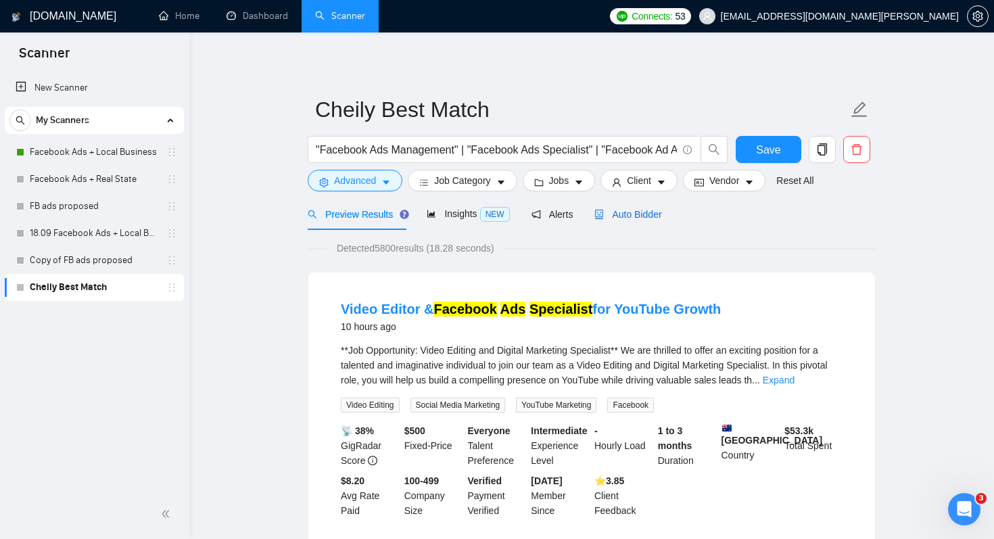
click at [648, 218] on span "Auto Bidder" at bounding box center [627, 214] width 67 height 11
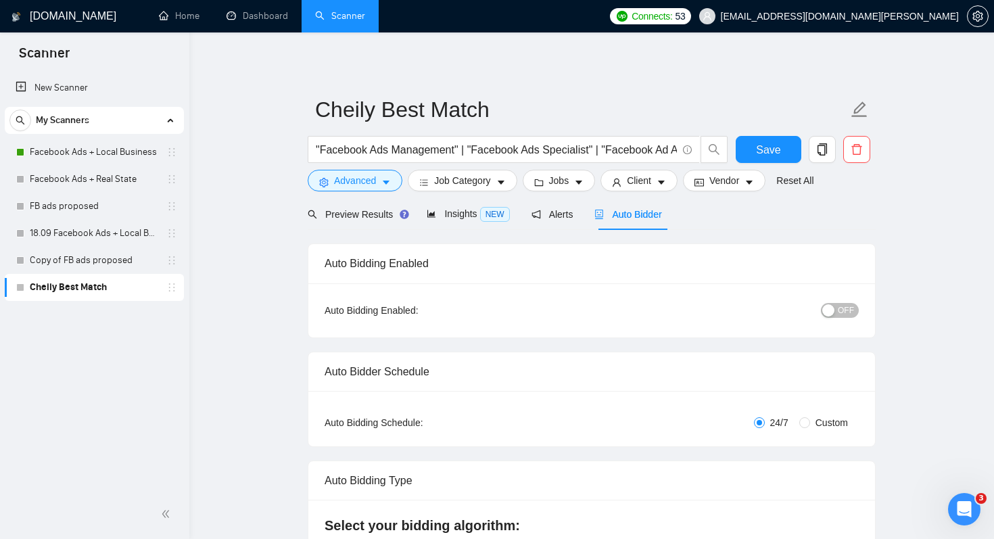
click at [841, 314] on span "OFF" at bounding box center [845, 310] width 16 height 15
click at [753, 151] on button "Save" at bounding box center [768, 149] width 66 height 27
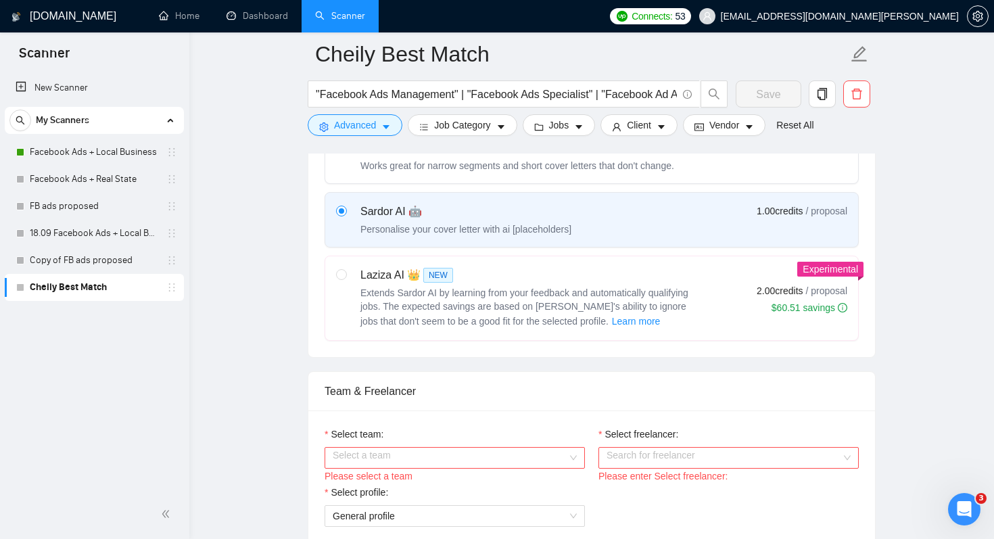
scroll to position [527, 0]
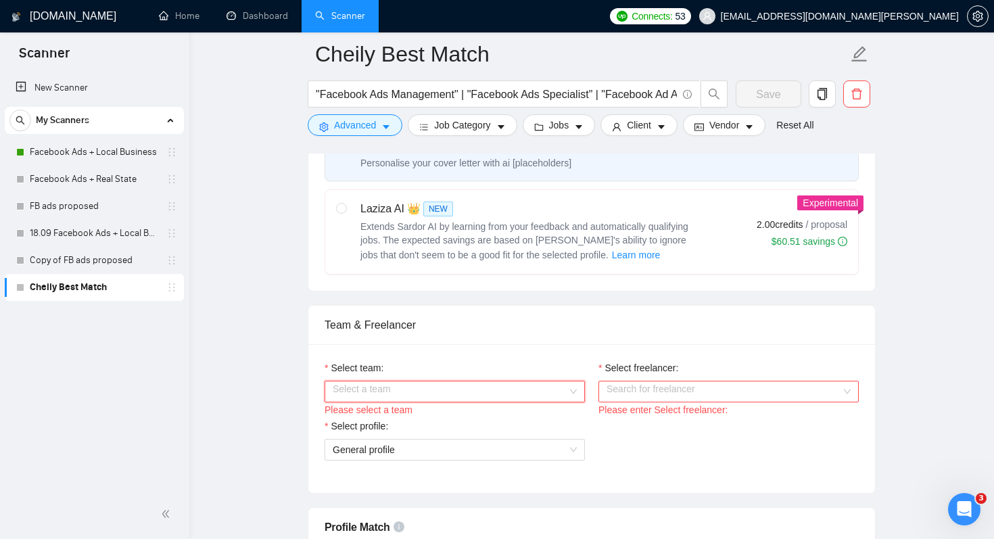
click at [441, 386] on input "Select team:" at bounding box center [450, 391] width 235 height 20
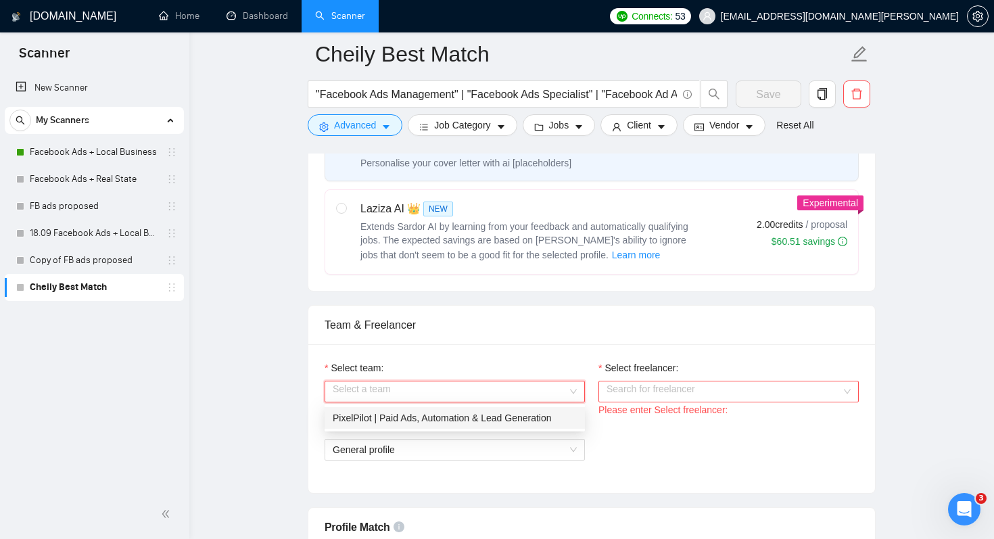
click at [401, 419] on div "PixelPilot | Paid Ads, Automation & Lead Generation" at bounding box center [455, 417] width 244 height 15
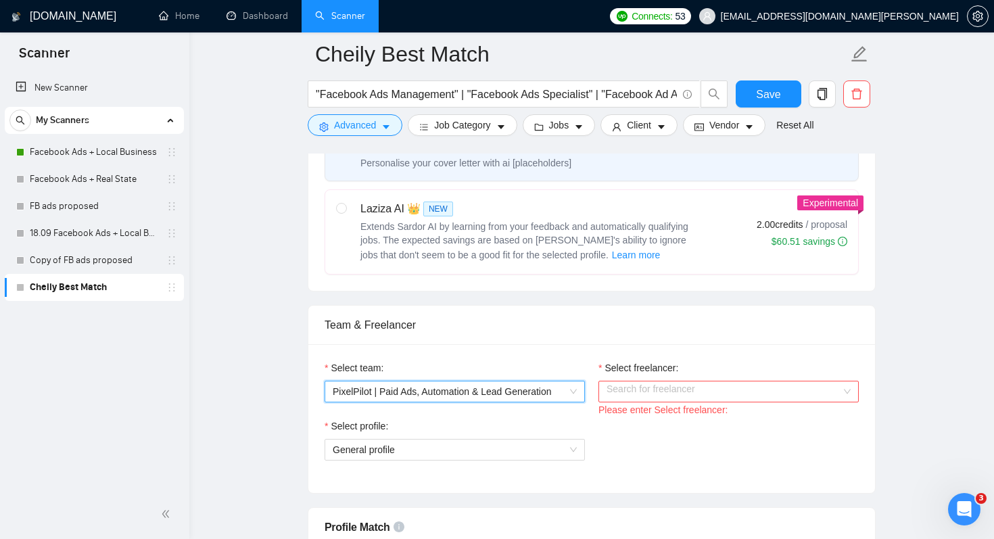
click at [637, 399] on input "Select freelancer:" at bounding box center [723, 391] width 235 height 20
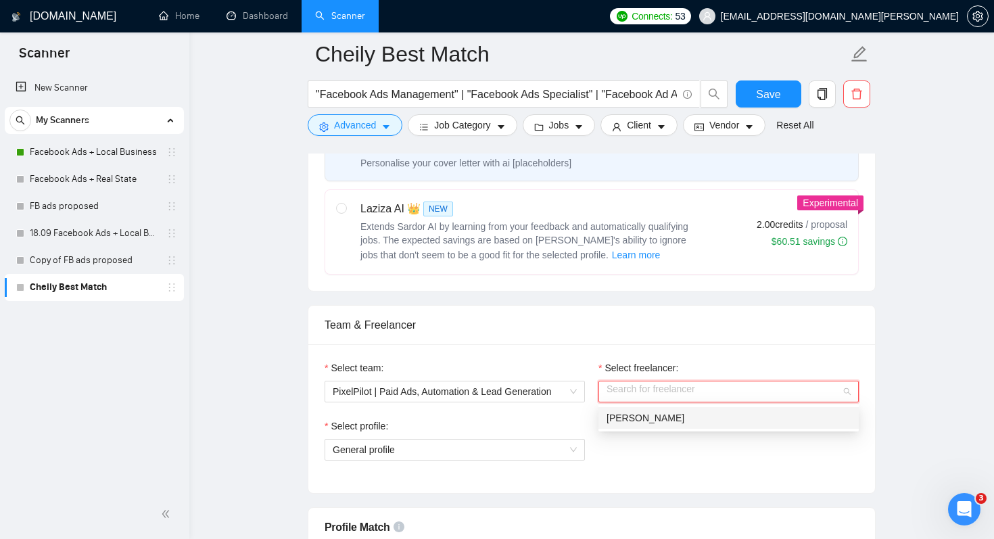
click at [627, 419] on span "[PERSON_NAME]" at bounding box center [645, 417] width 78 height 11
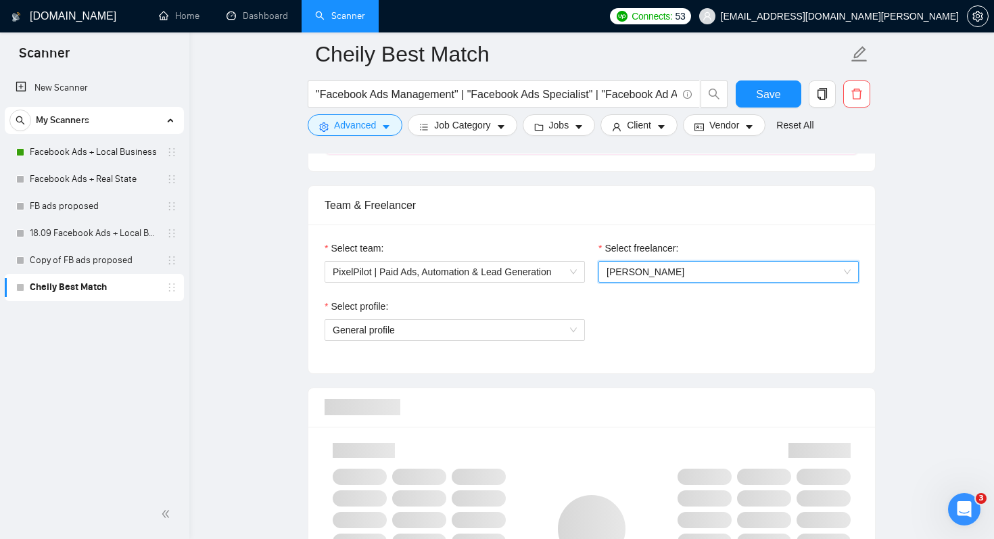
scroll to position [652, 0]
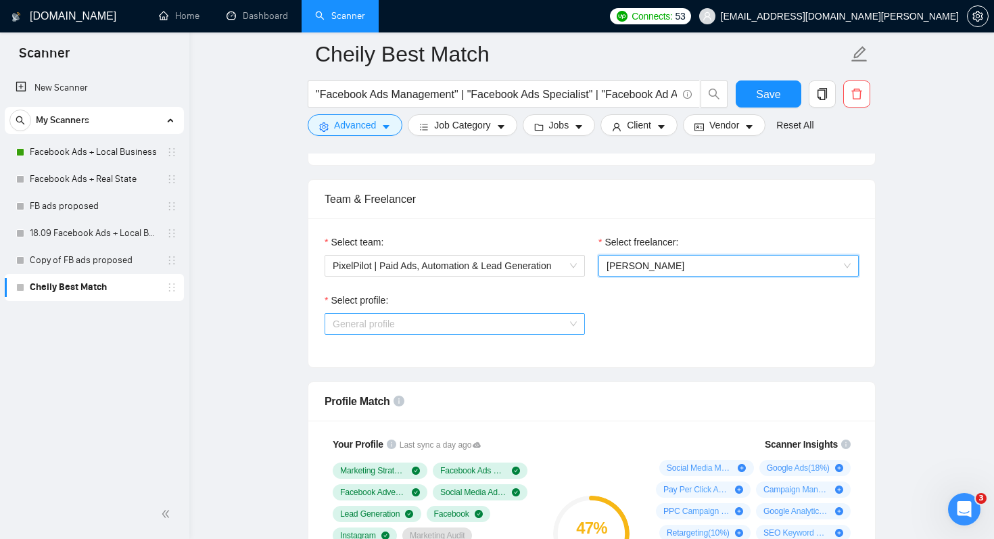
click at [489, 325] on span "General profile" at bounding box center [455, 324] width 244 height 20
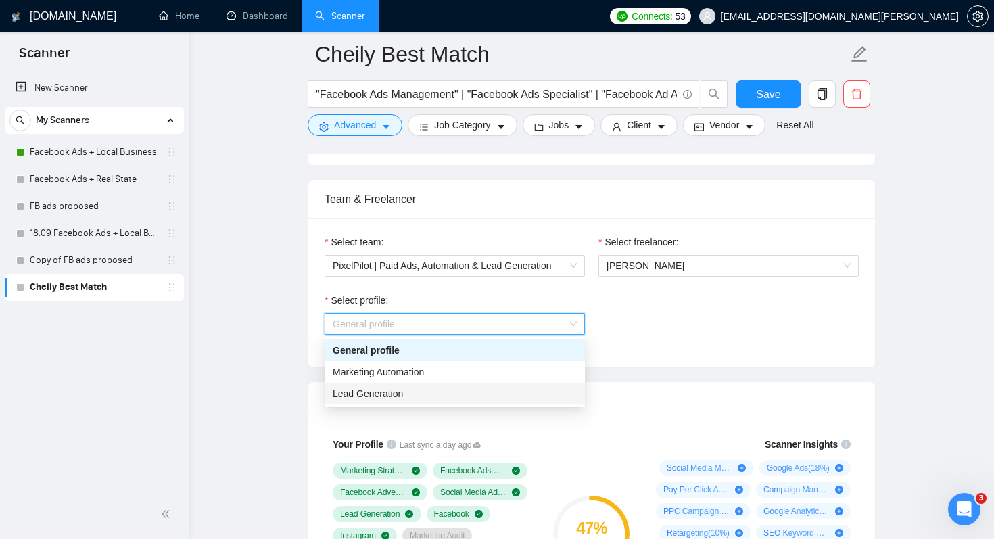
click at [406, 393] on div "Lead Generation" at bounding box center [455, 393] width 244 height 15
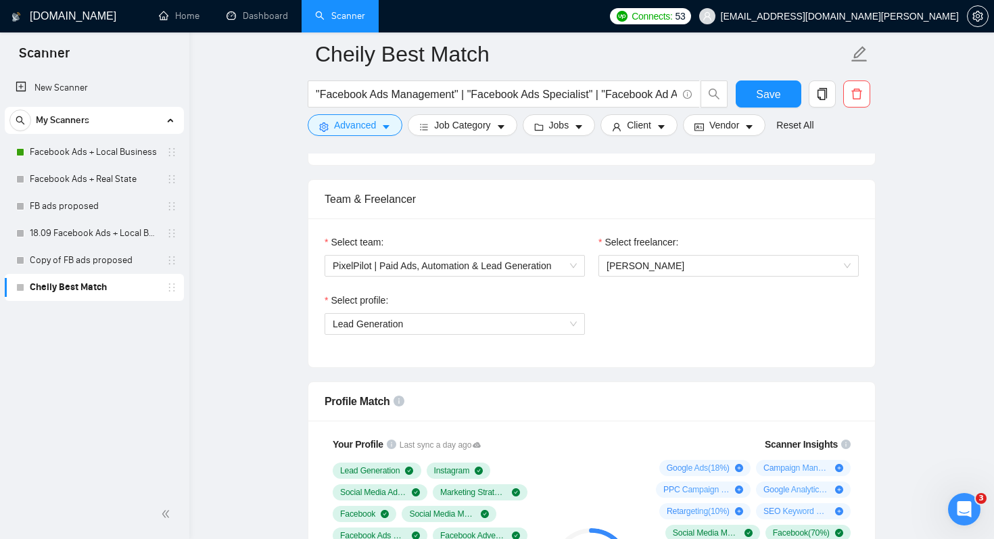
click at [682, 330] on div "Select profile: Lead Generation" at bounding box center [592, 322] width 548 height 58
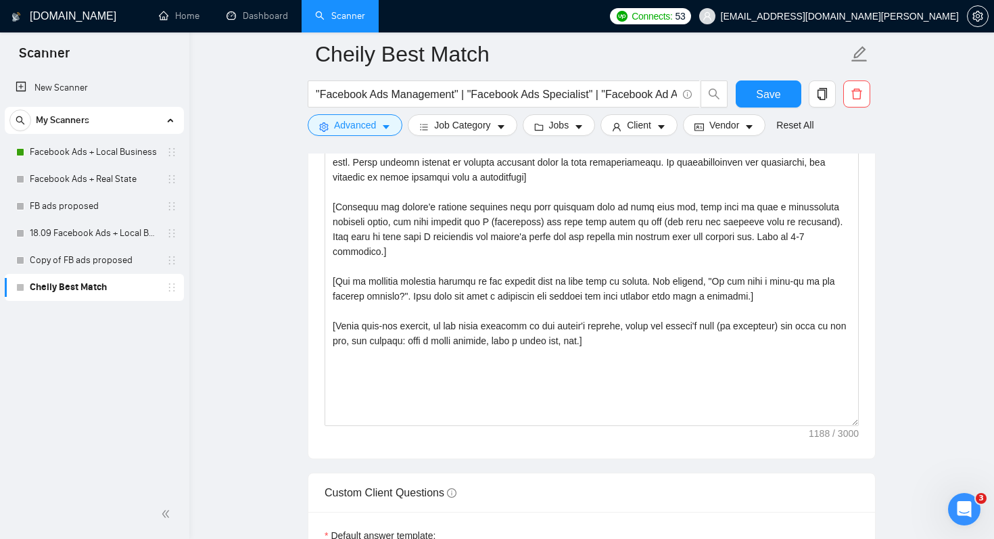
scroll to position [1549, 0]
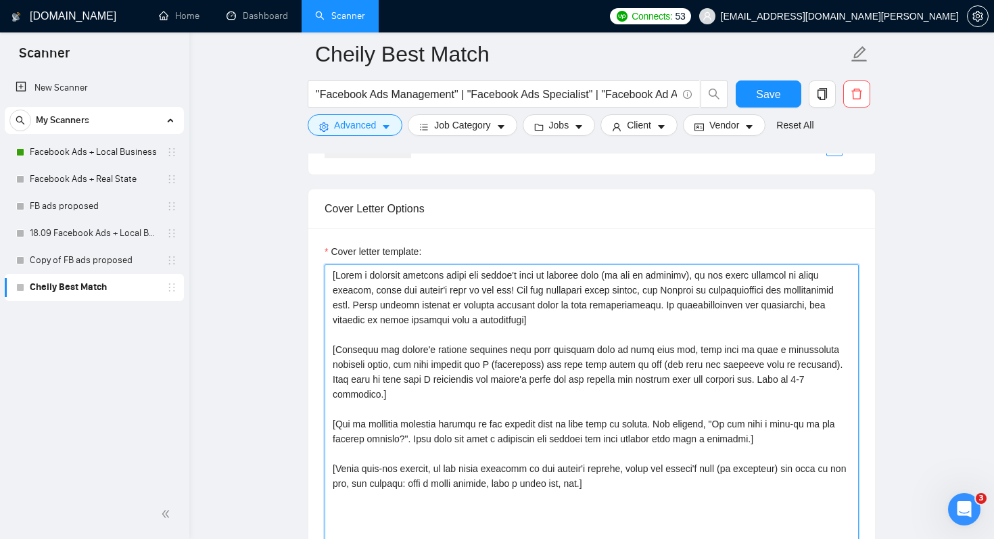
click at [631, 474] on textarea "Cover letter template:" at bounding box center [591, 416] width 534 height 304
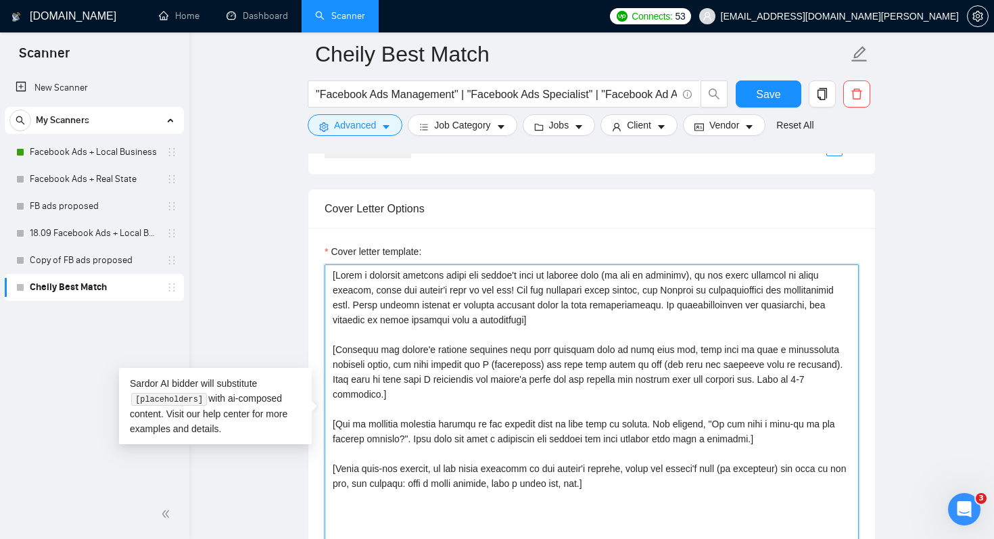
paste textarea "IF they have a specific keyword they want me to mention, say in the FIRST sente…"
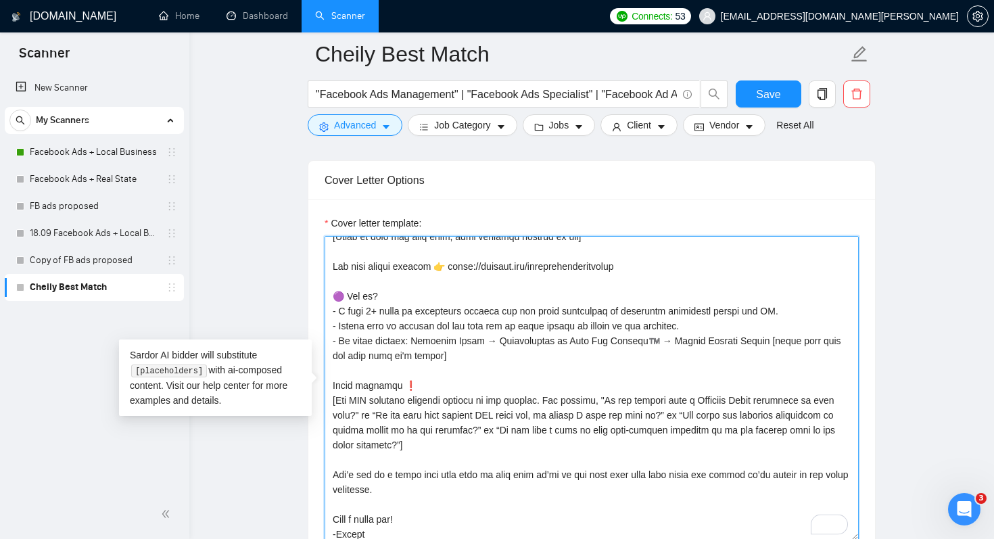
scroll to position [412, 0]
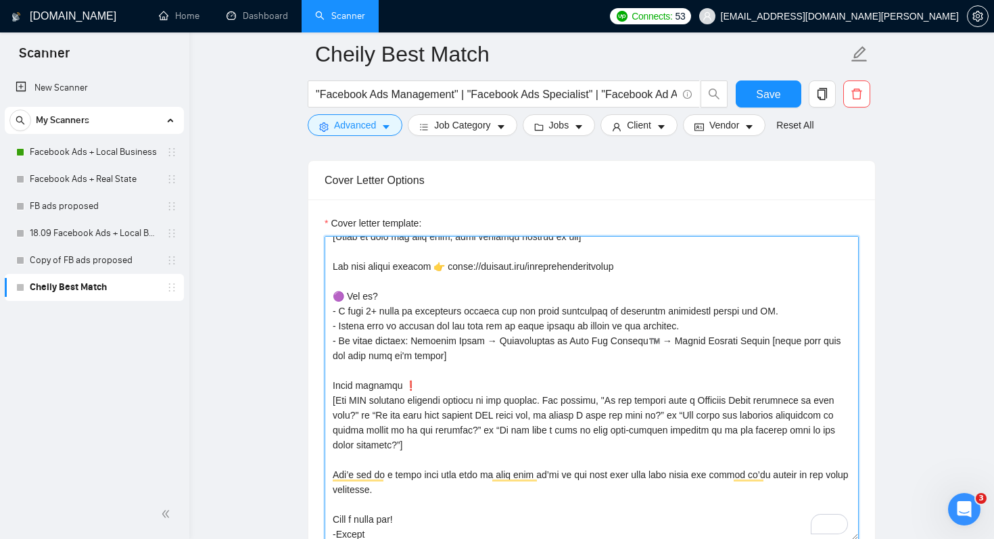
type textarea "[IF they have a specific keyword they want me to mention, say in the FIRST sent…"
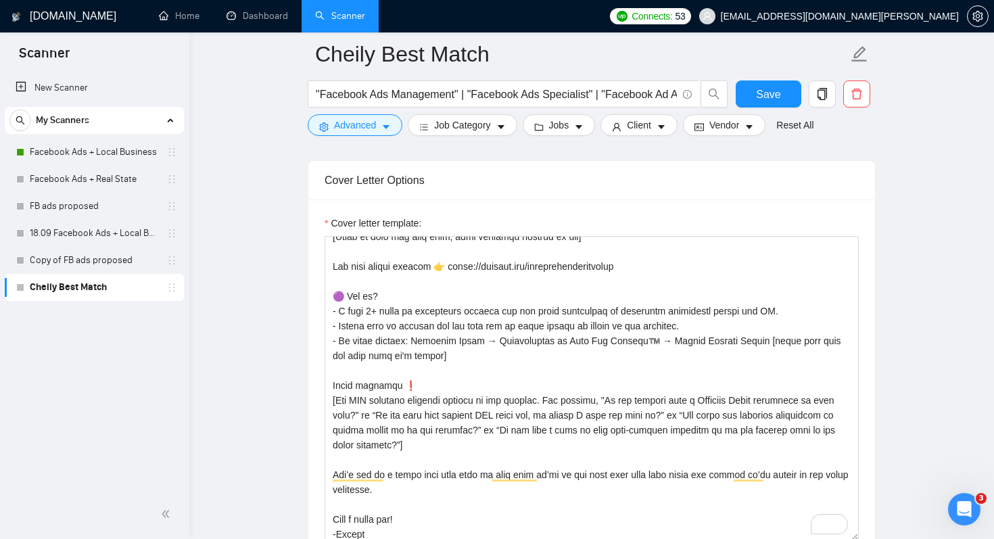
click at [829, 212] on div "Cover letter template:" at bounding box center [591, 385] width 566 height 373
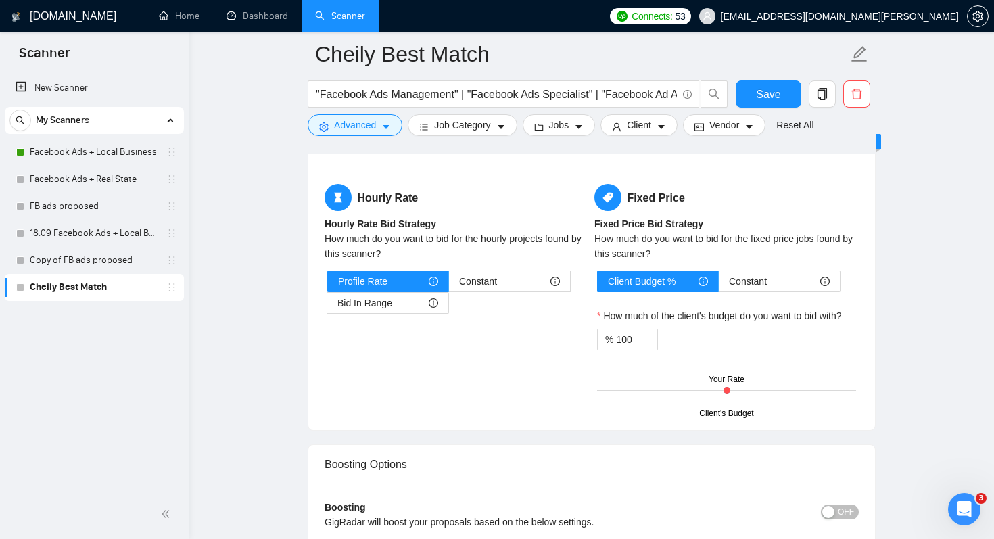
scroll to position [2264, 0]
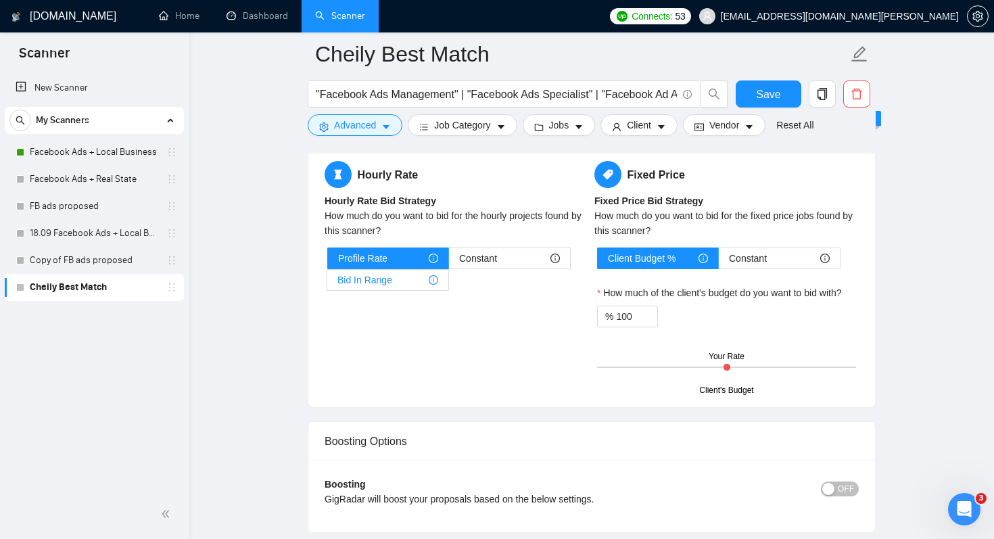
click at [377, 285] on span "Bid In Range" at bounding box center [364, 280] width 55 height 20
click at [327, 283] on input "Bid In Range" at bounding box center [327, 283] width 0 height 0
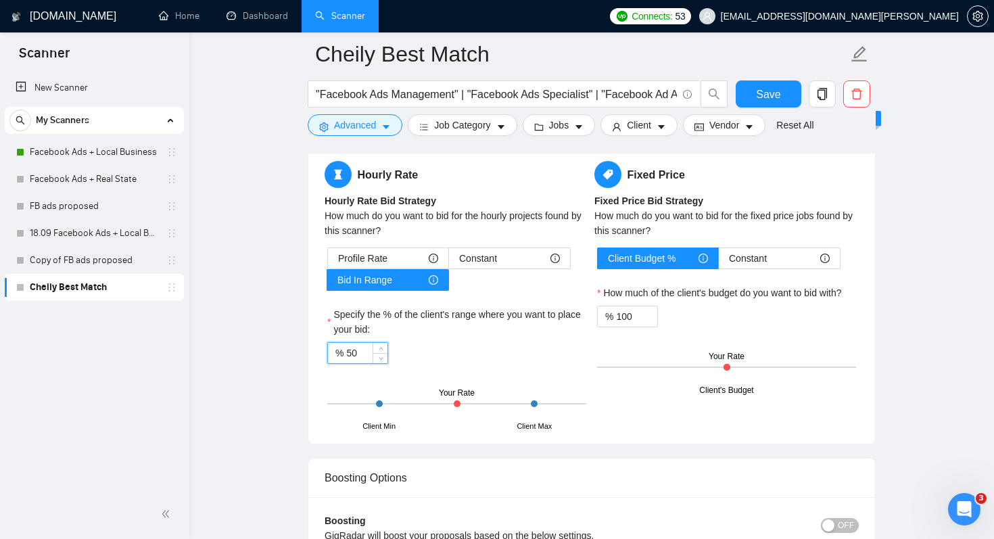
click at [346, 354] on input "50" at bounding box center [366, 353] width 41 height 20
type input "150"
click at [626, 316] on input "100" at bounding box center [636, 316] width 41 height 20
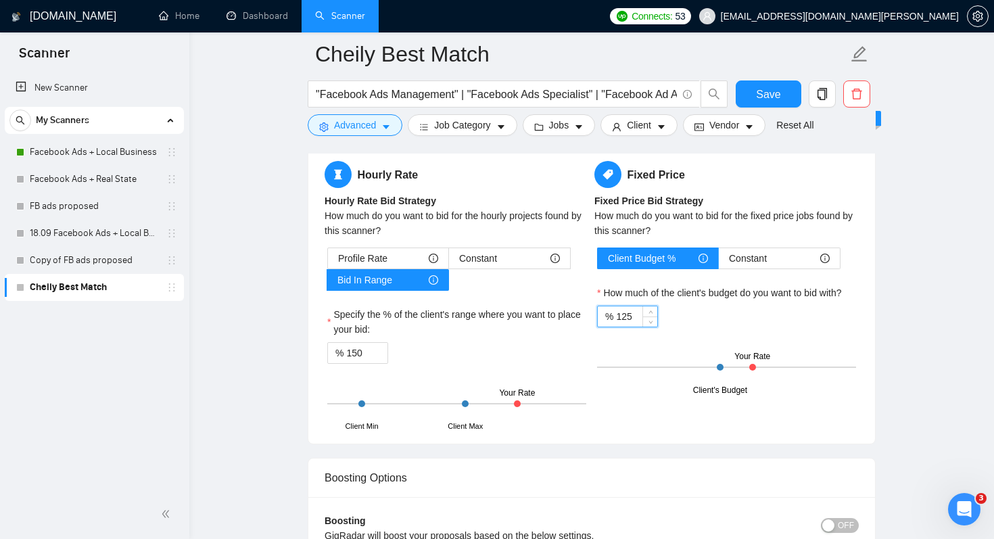
type input "125"
click at [460, 338] on div "Specify the % of the client's range where you want to place your bid:" at bounding box center [456, 324] width 259 height 35
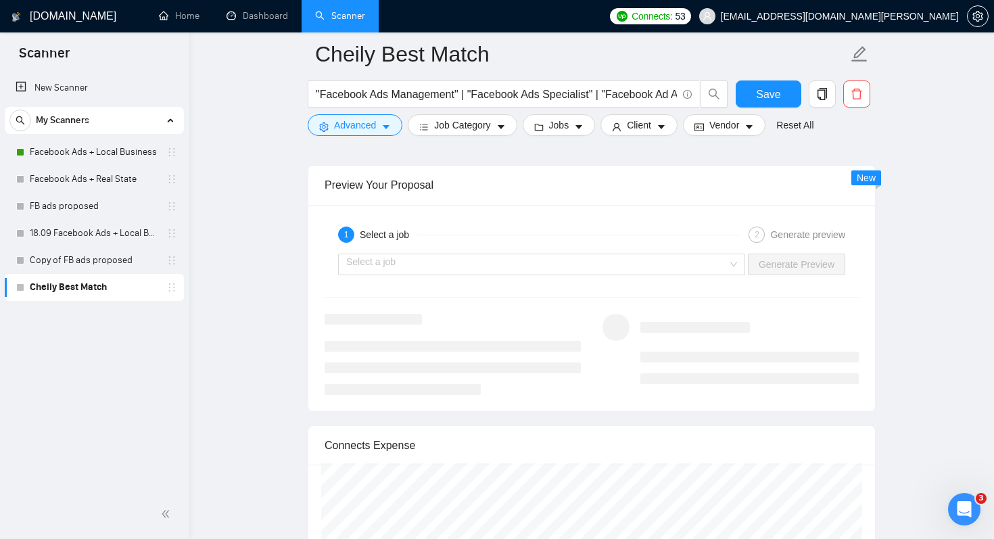
scroll to position [2683, 0]
click at [484, 260] on input "search" at bounding box center [536, 262] width 381 height 20
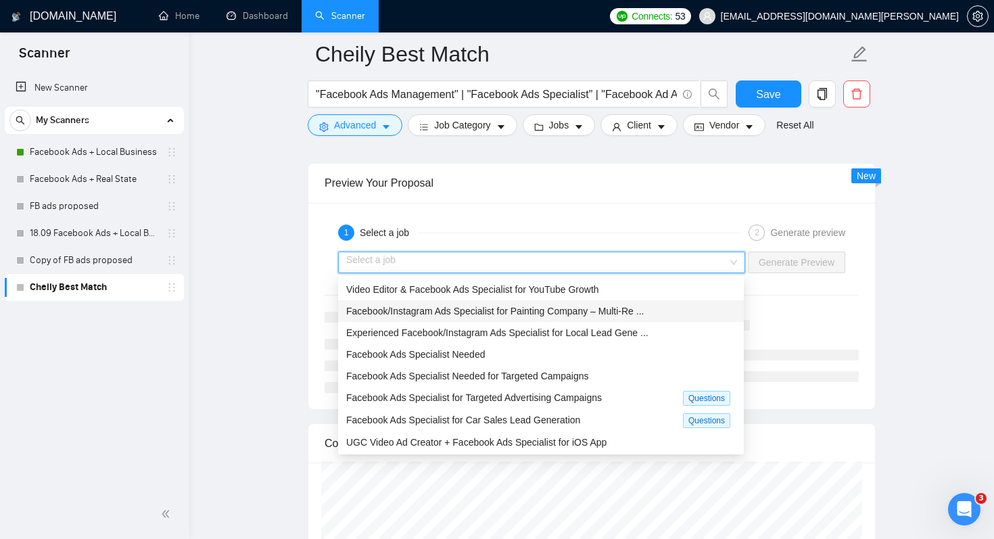
click at [436, 309] on span "Facebook/Instagram Ads Specialist for Painting Company – Multi-Re ..." at bounding box center [494, 311] width 297 height 11
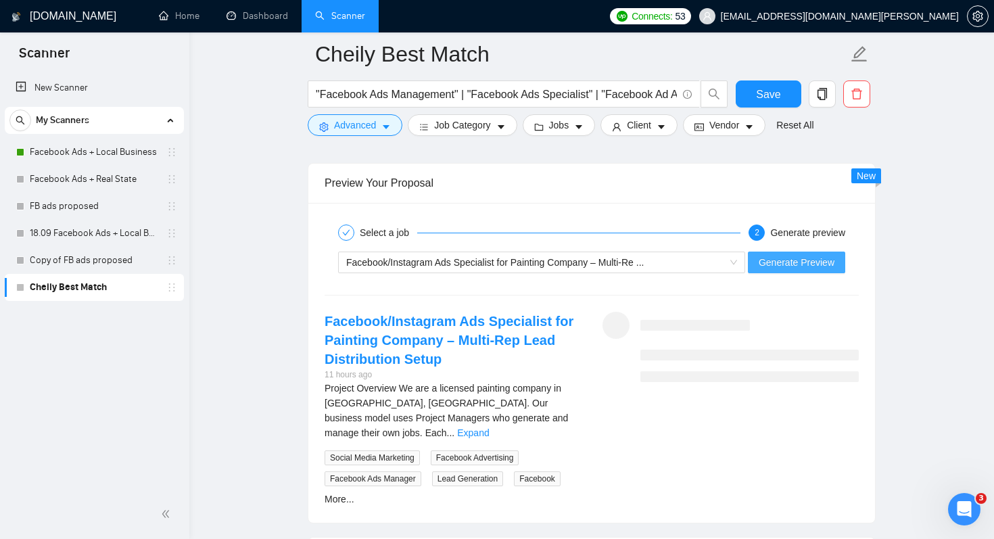
click at [818, 264] on span "Generate Preview" at bounding box center [796, 262] width 76 height 15
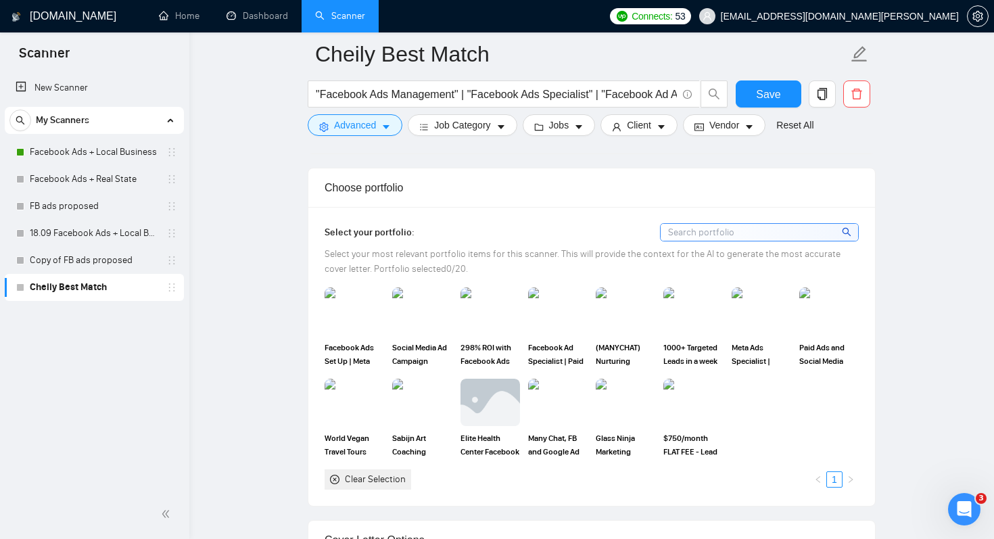
scroll to position [1240, 0]
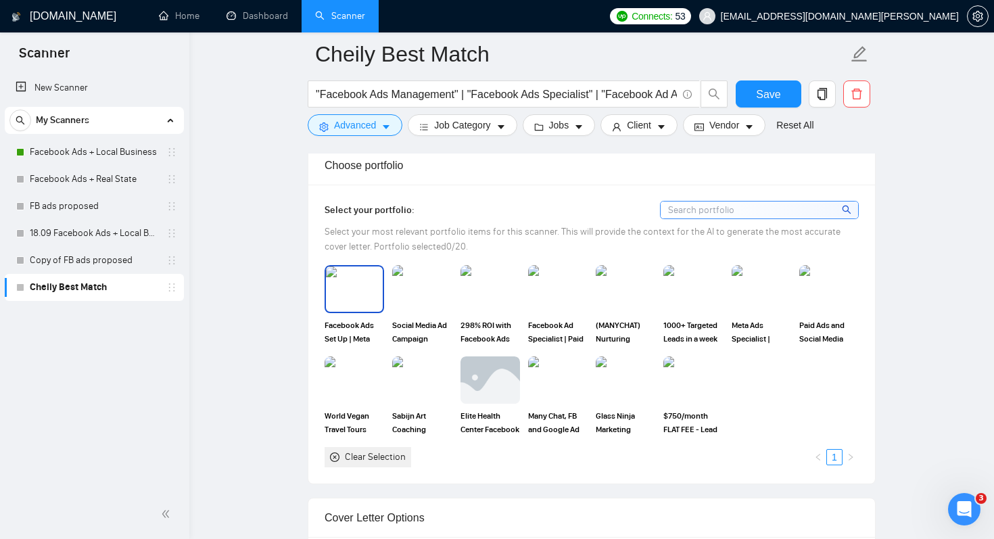
click at [368, 295] on img at bounding box center [354, 288] width 57 height 45
click at [434, 293] on img at bounding box center [421, 288] width 57 height 45
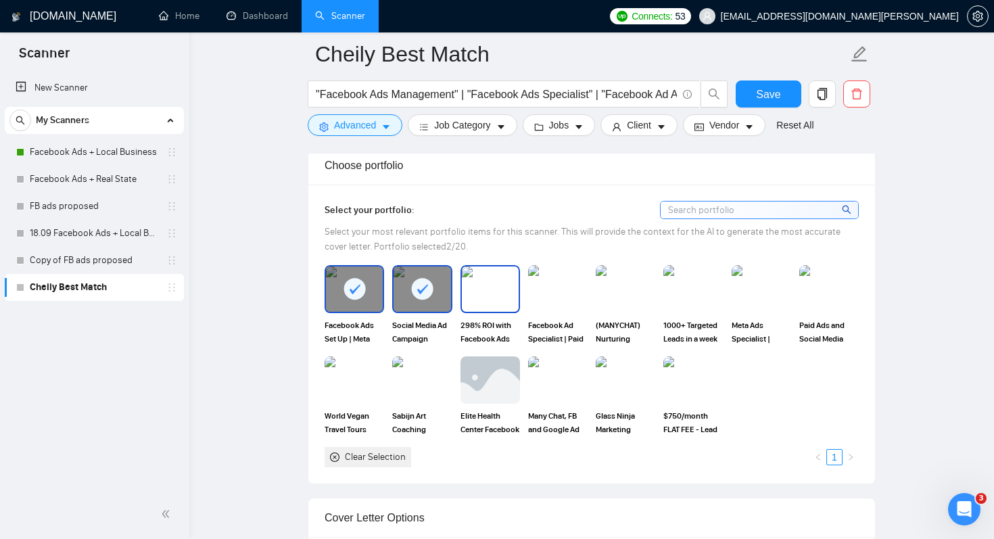
click at [489, 290] on img at bounding box center [490, 288] width 57 height 45
click at [562, 292] on img at bounding box center [557, 288] width 57 height 45
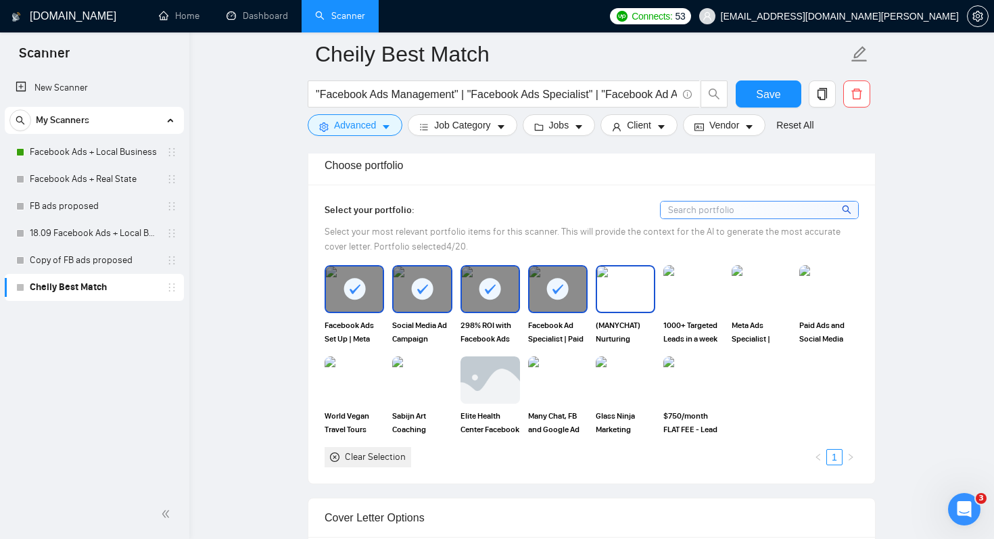
click at [629, 295] on img at bounding box center [625, 288] width 57 height 45
click at [698, 297] on img at bounding box center [692, 288] width 57 height 45
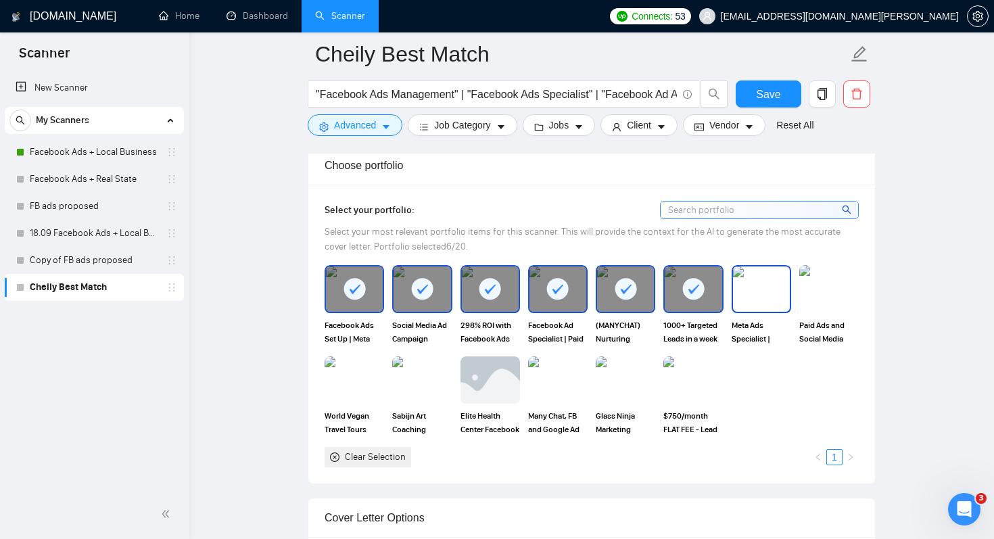
click at [766, 295] on img at bounding box center [761, 288] width 57 height 45
click at [844, 295] on img at bounding box center [828, 288] width 57 height 45
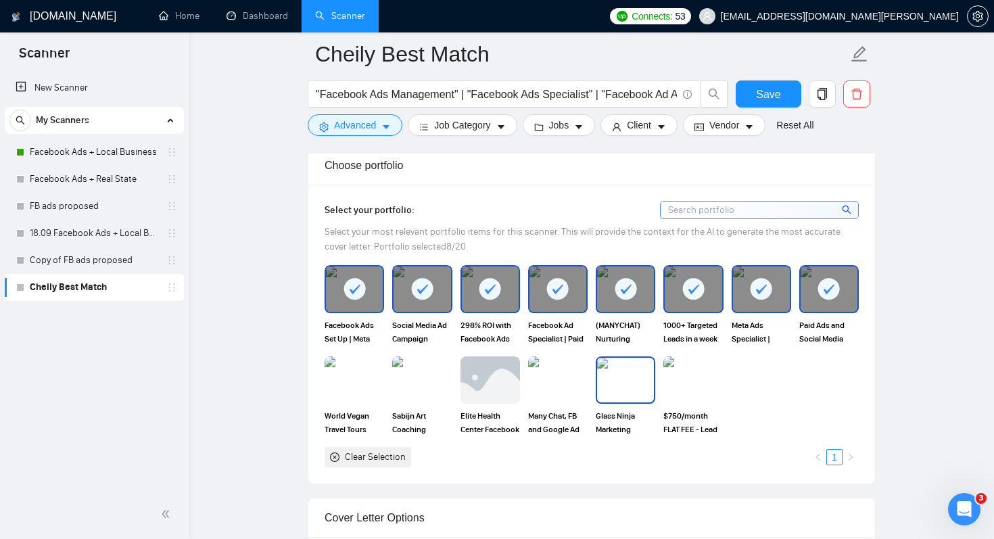
click at [629, 379] on img at bounding box center [625, 380] width 57 height 45
click at [545, 381] on img at bounding box center [557, 380] width 57 height 45
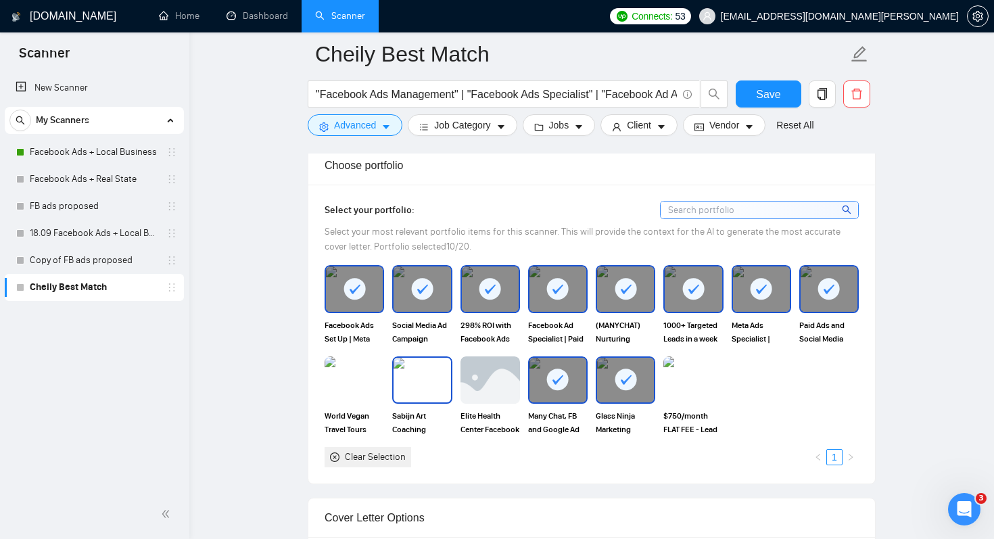
click at [405, 383] on img at bounding box center [421, 380] width 57 height 45
click at [341, 378] on img at bounding box center [354, 380] width 57 height 45
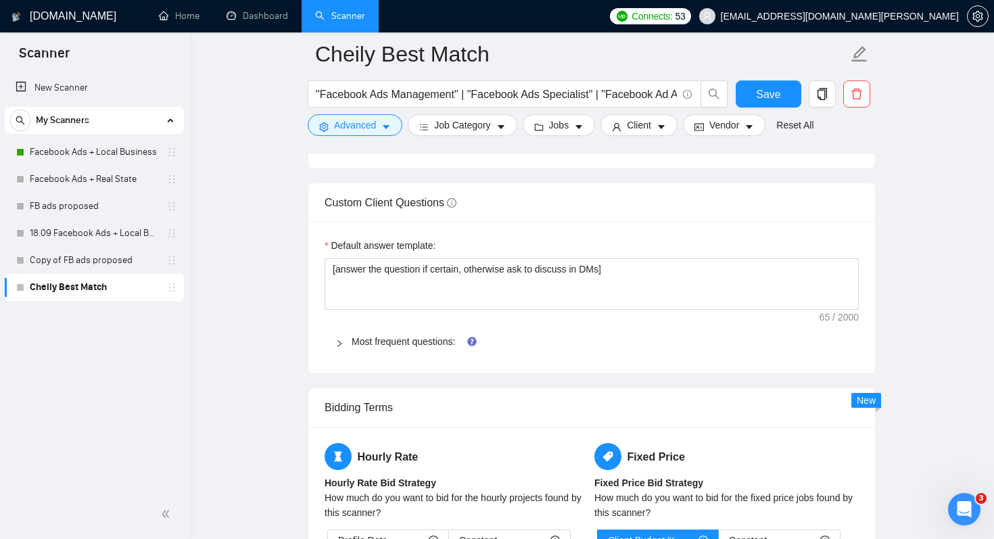
scroll to position [2125, 0]
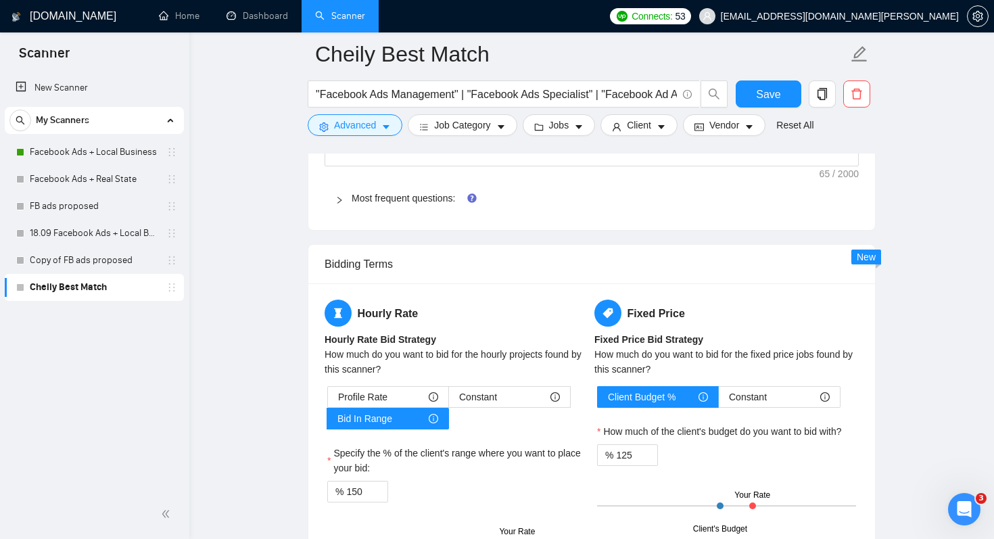
click at [339, 198] on icon "right" at bounding box center [339, 200] width 4 height 7
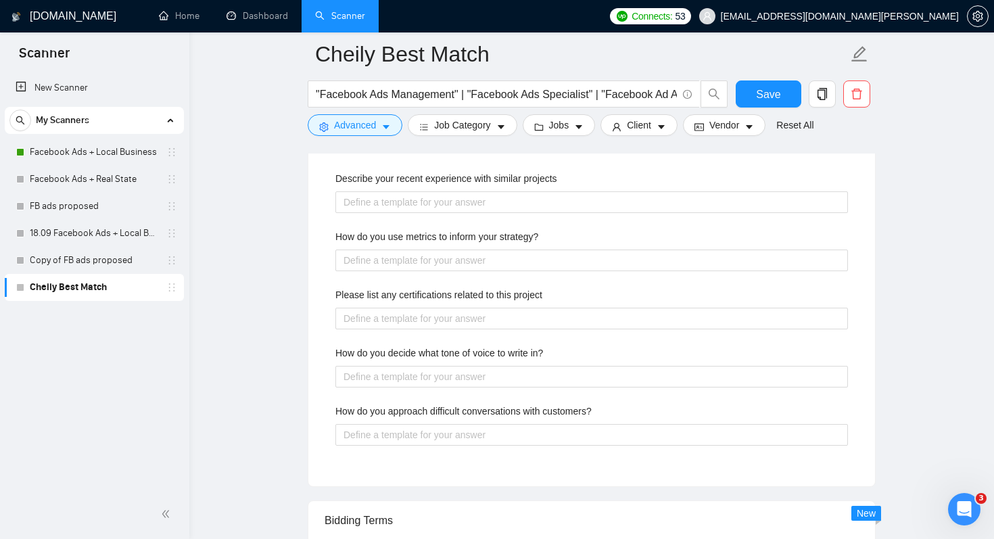
scroll to position [416, 0]
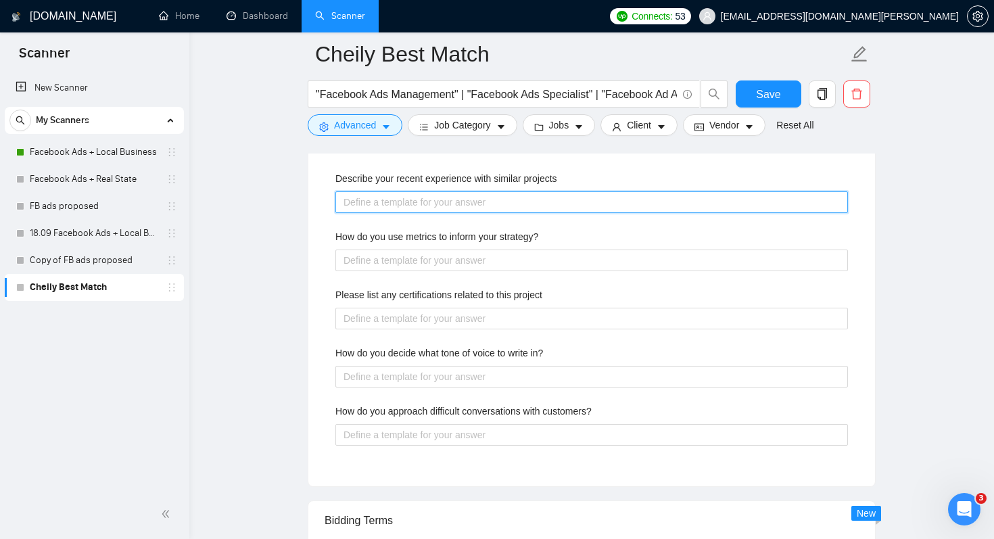
click at [430, 199] on projects "Describe your recent experience with similar projects" at bounding box center [591, 202] width 512 height 22
paste projects "In my recent projects, I’ve worked with a variety of local businesses to design…"
type projects "In my recent projects, I’ve worked with a variety of local businesses to design…"
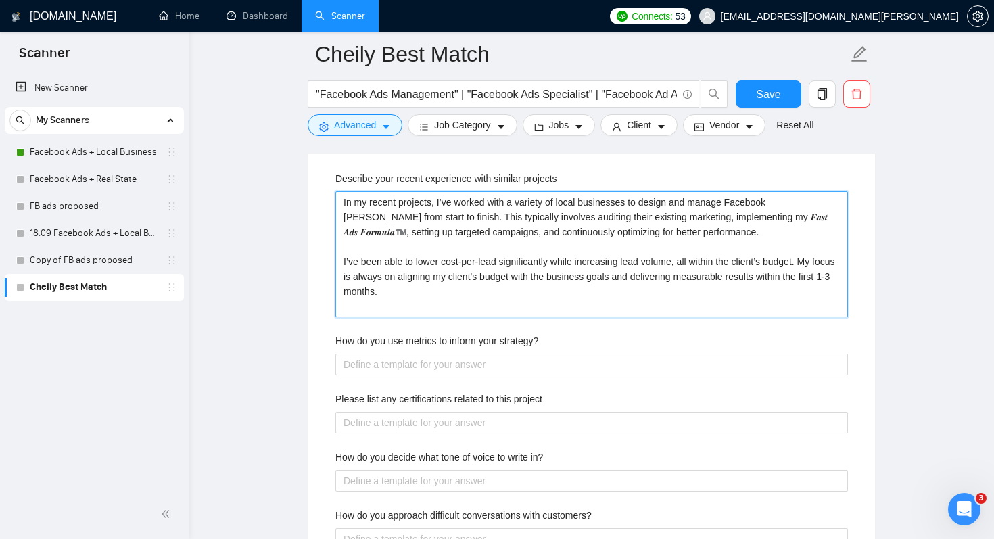
type projects "In my recent projects, I’ve worked with a variety of local businesses to design…"
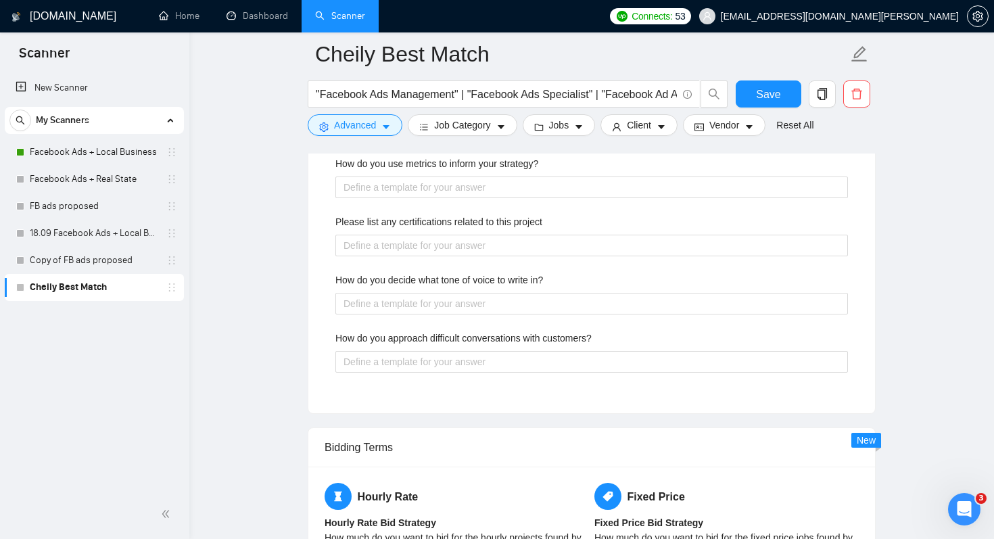
scroll to position [2358, 0]
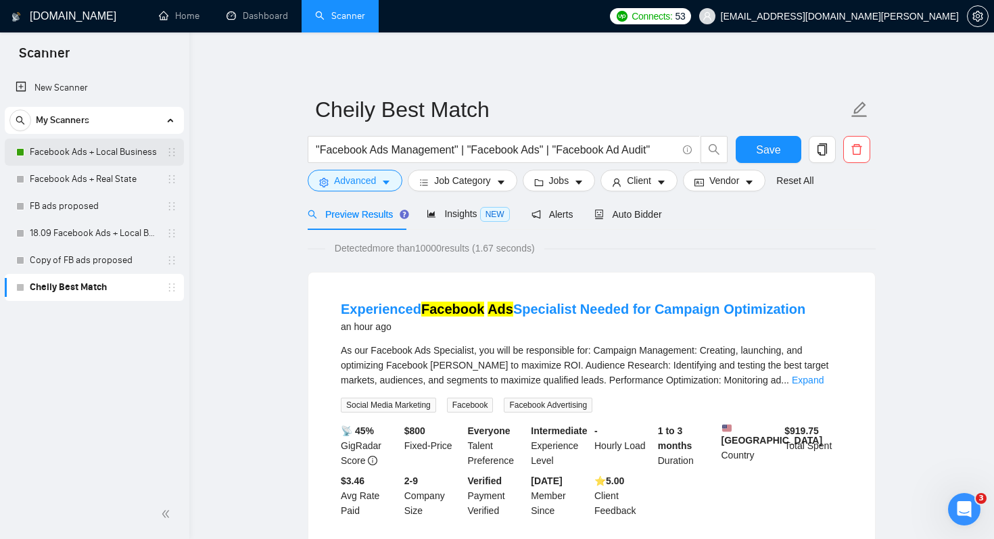
click at [110, 157] on link "Facebook Ads + Local Business" at bounding box center [94, 152] width 128 height 27
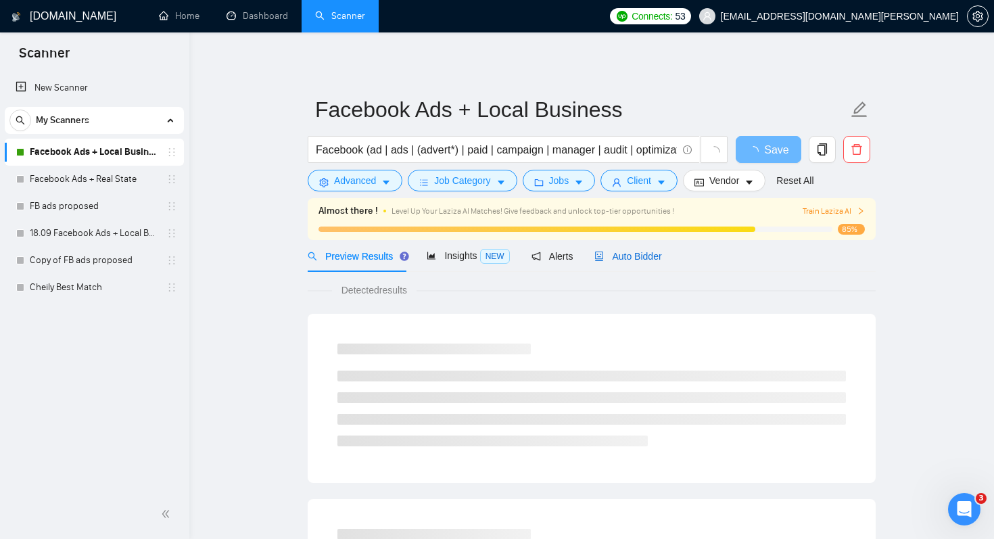
click at [627, 260] on span "Auto Bidder" at bounding box center [627, 256] width 67 height 11
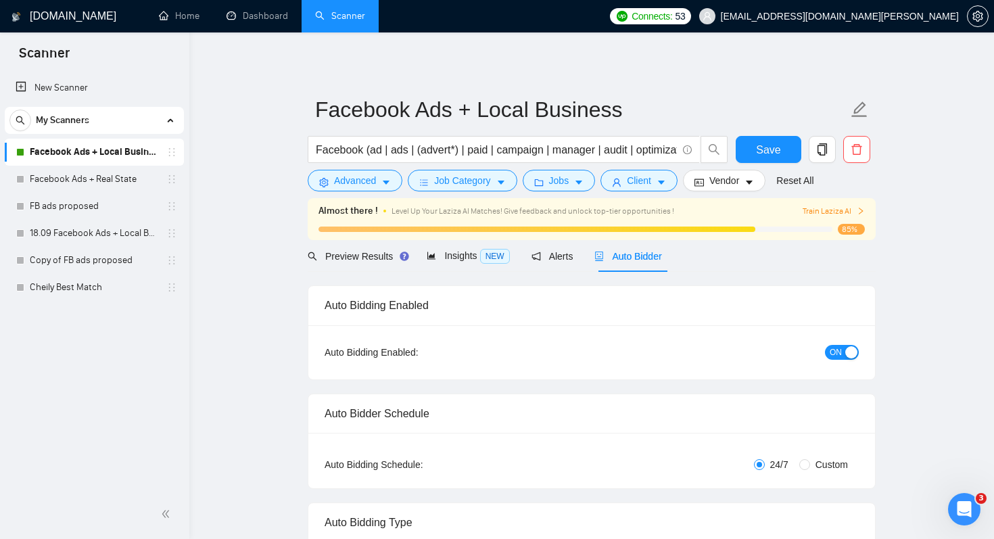
checkbox input "true"
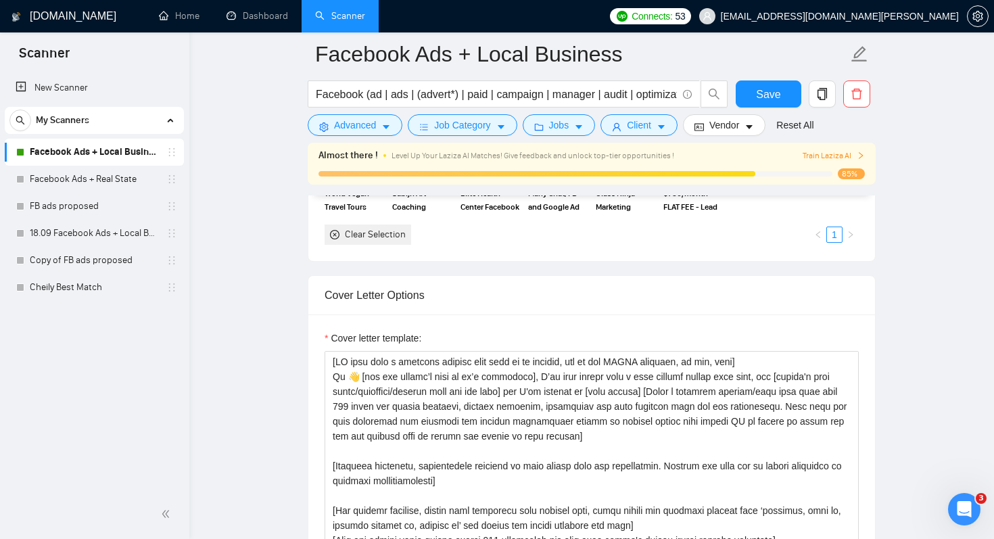
scroll to position [1520, 0]
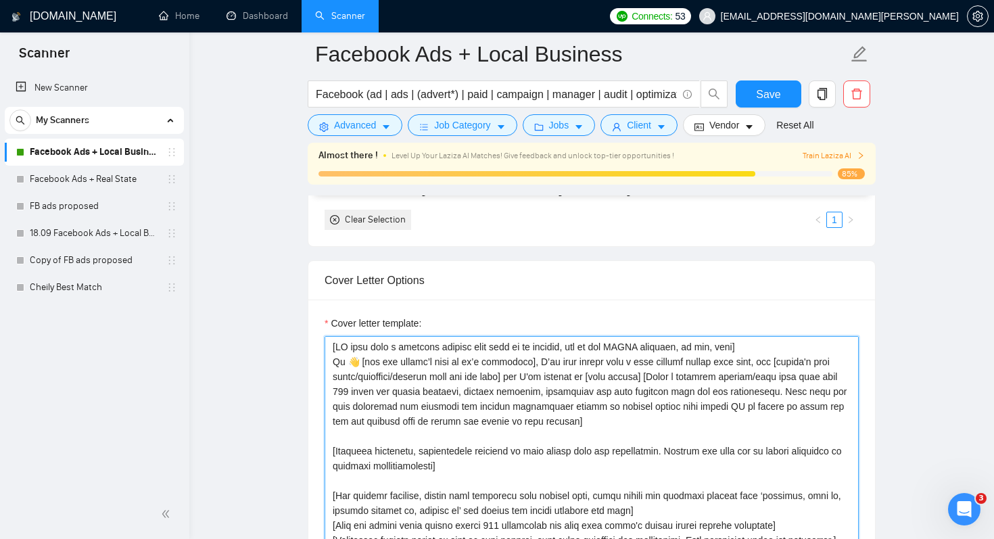
click at [339, 351] on textarea "Cover letter template:" at bounding box center [591, 488] width 534 height 304
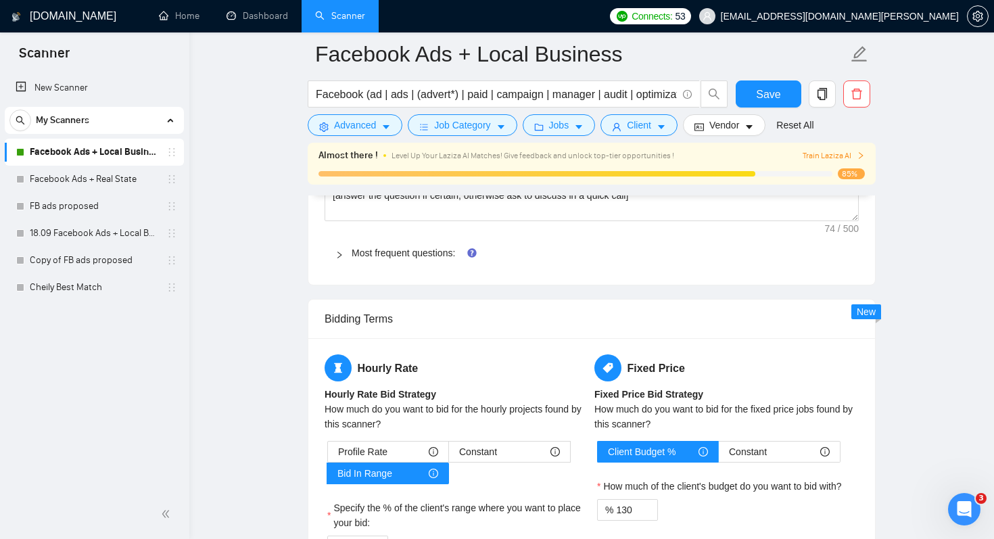
scroll to position [2102, 0]
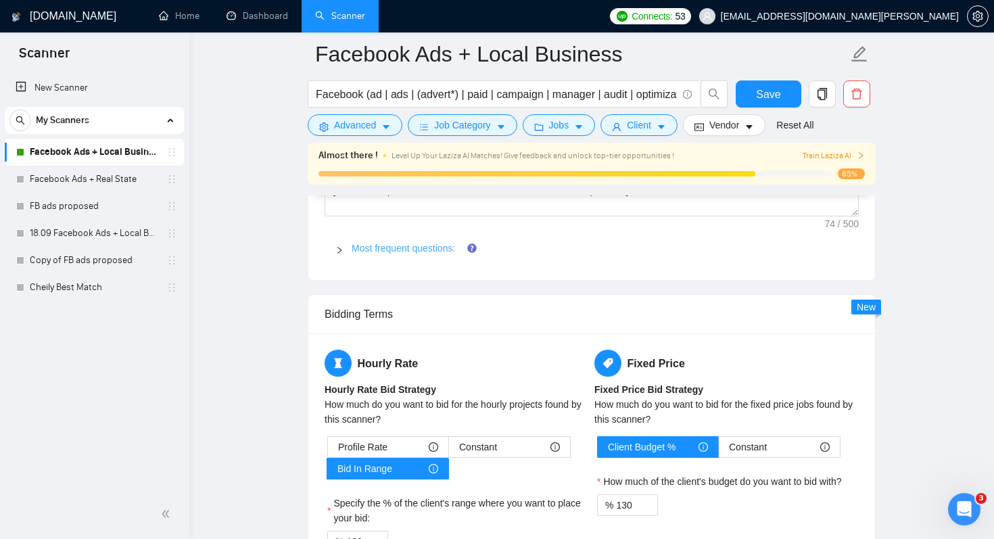
click at [439, 249] on link "Most frequent questions:" at bounding box center [402, 248] width 103 height 11
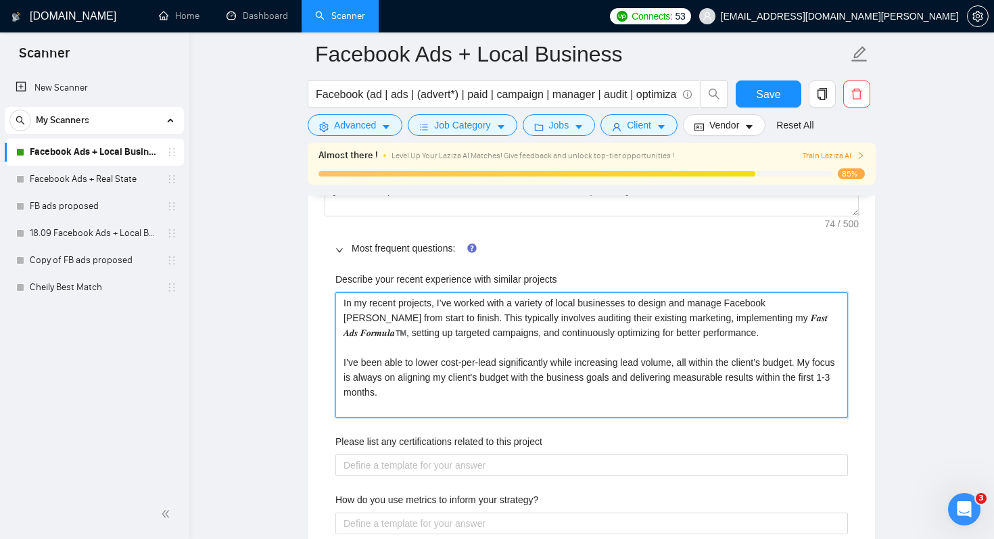
click at [456, 401] on projects "In my recent projects, I’ve worked with a variety of local businesses to design…" at bounding box center [591, 355] width 512 height 126
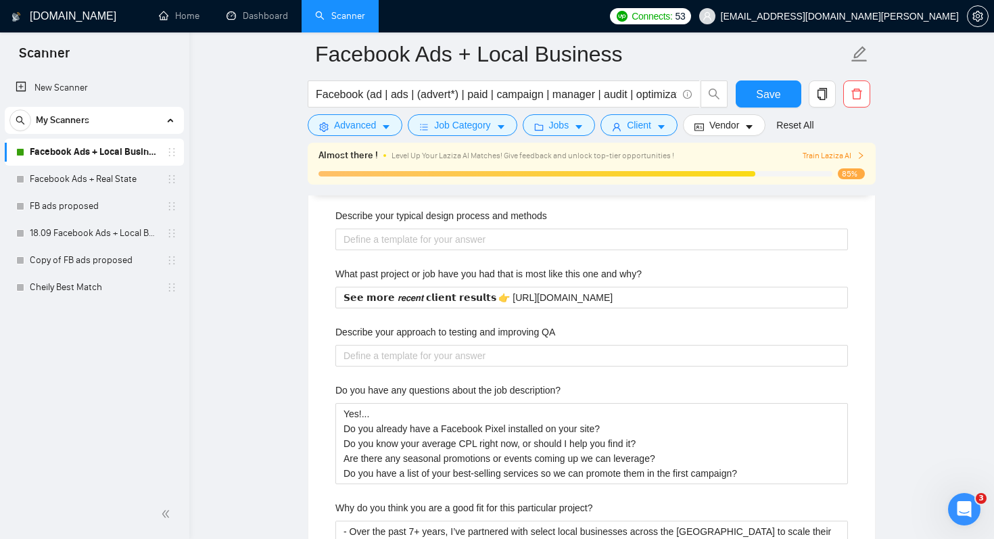
scroll to position [2580, 0]
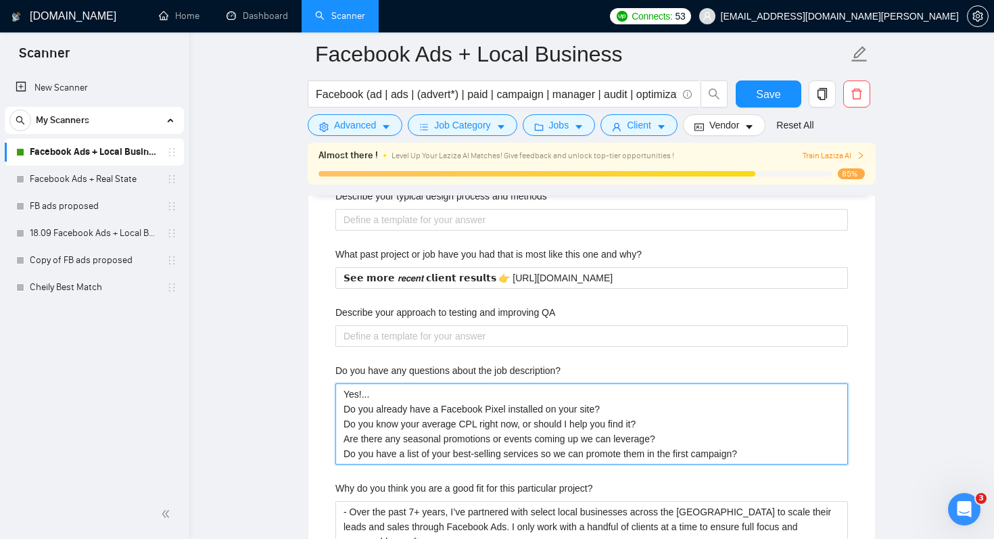
click at [346, 396] on description\? "Yes!... Do you already have a Facebook Pixel installed on your site? Do you kno…" at bounding box center [591, 423] width 512 height 81
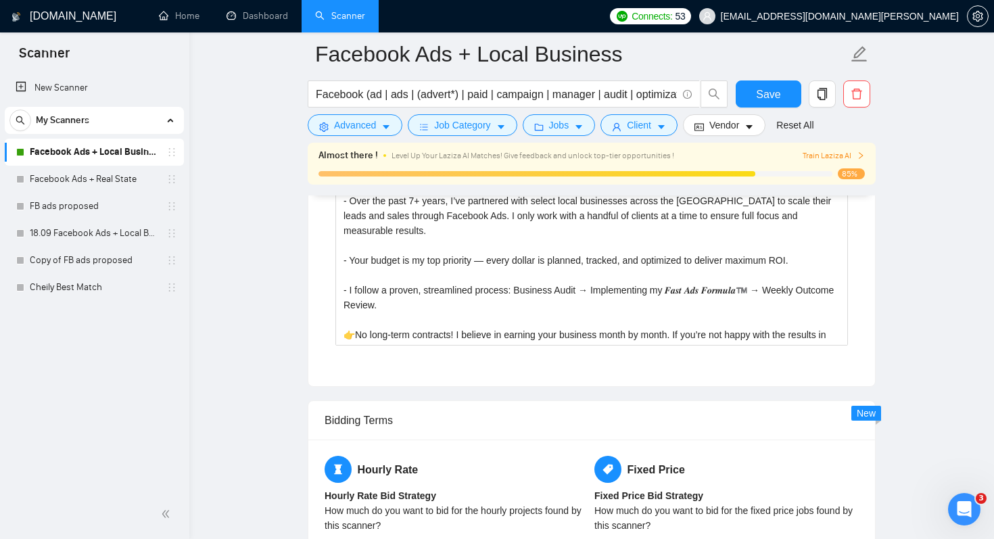
scroll to position [2958, 0]
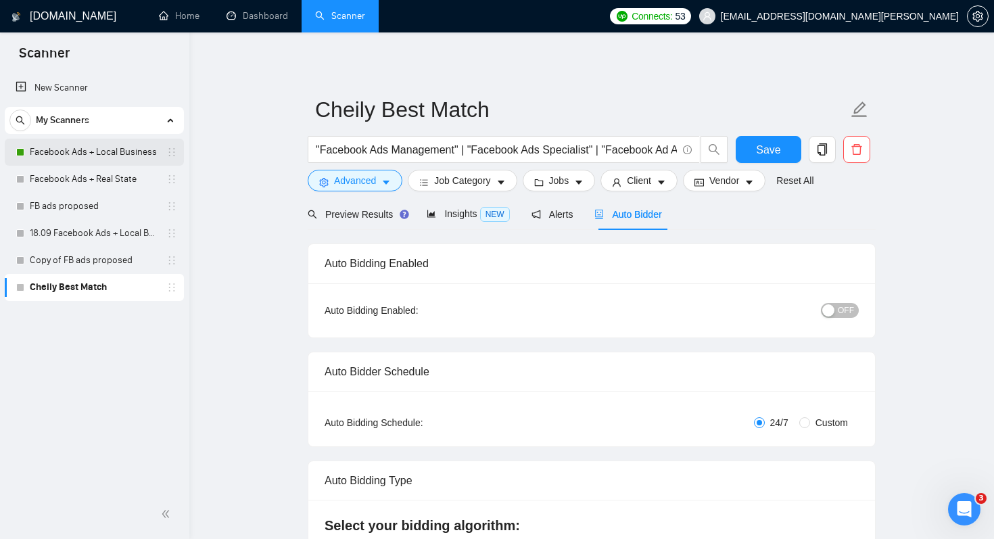
click at [55, 156] on link "Facebook Ads + Local Business" at bounding box center [94, 152] width 128 height 27
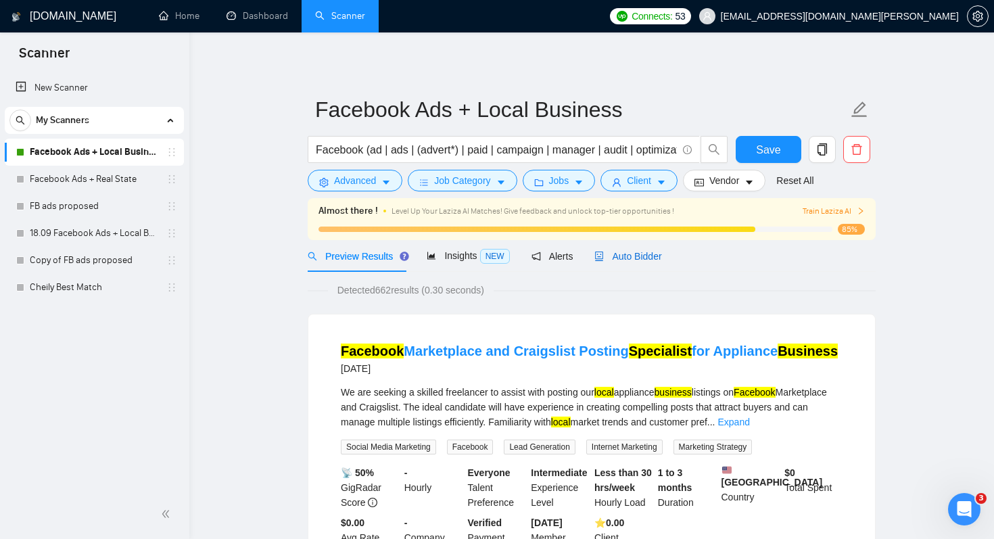
click at [640, 256] on span "Auto Bidder" at bounding box center [627, 256] width 67 height 11
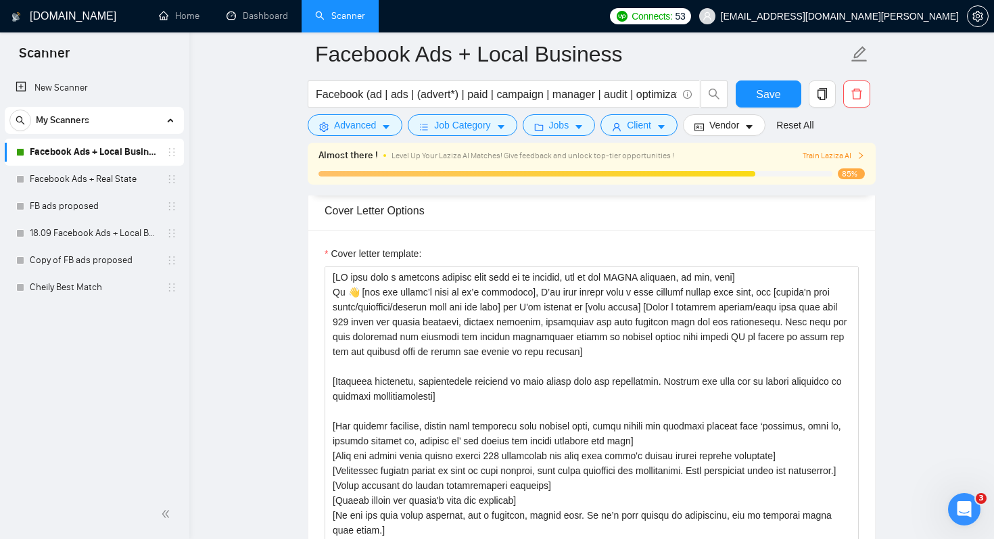
scroll to position [1590, 0]
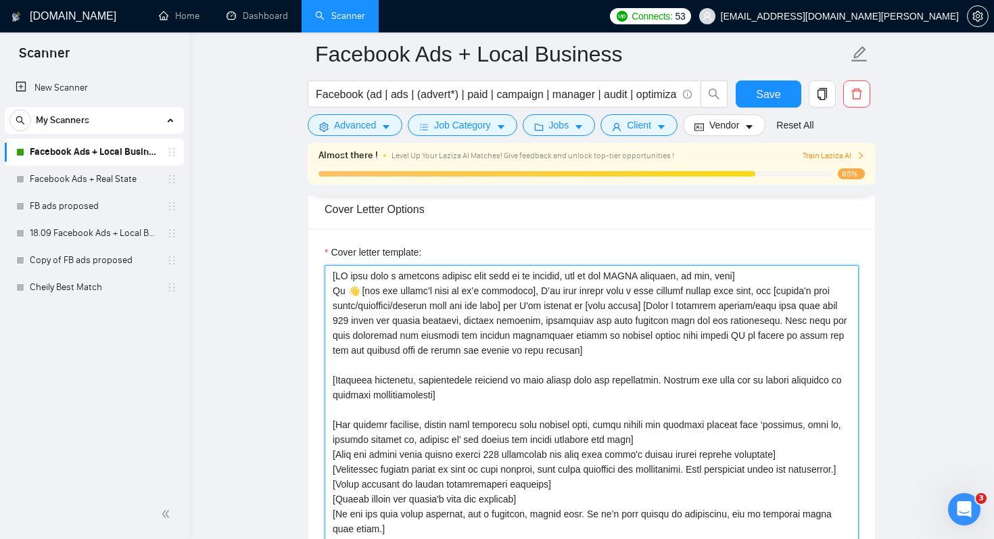
click at [341, 271] on textarea "Cover letter template:" at bounding box center [591, 417] width 534 height 304
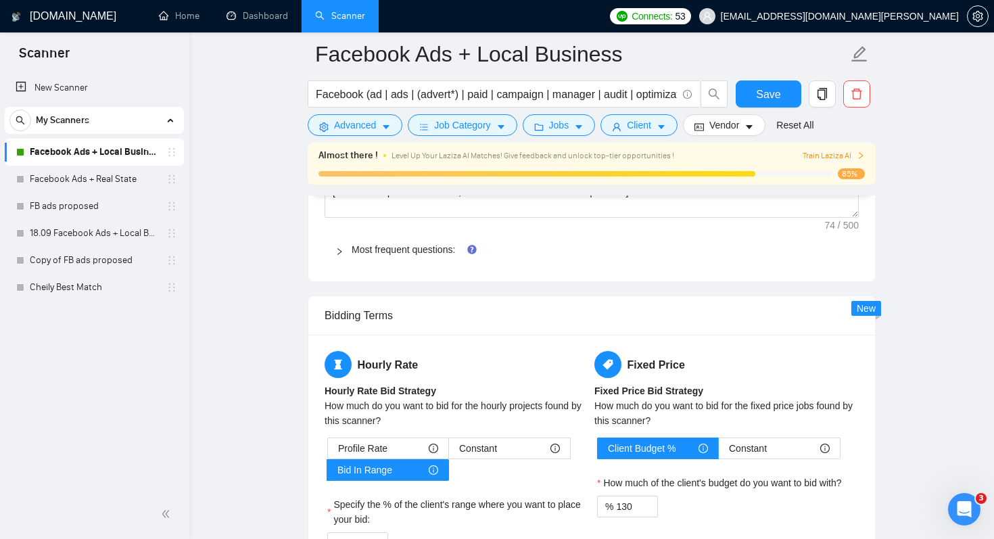
scroll to position [2108, 0]
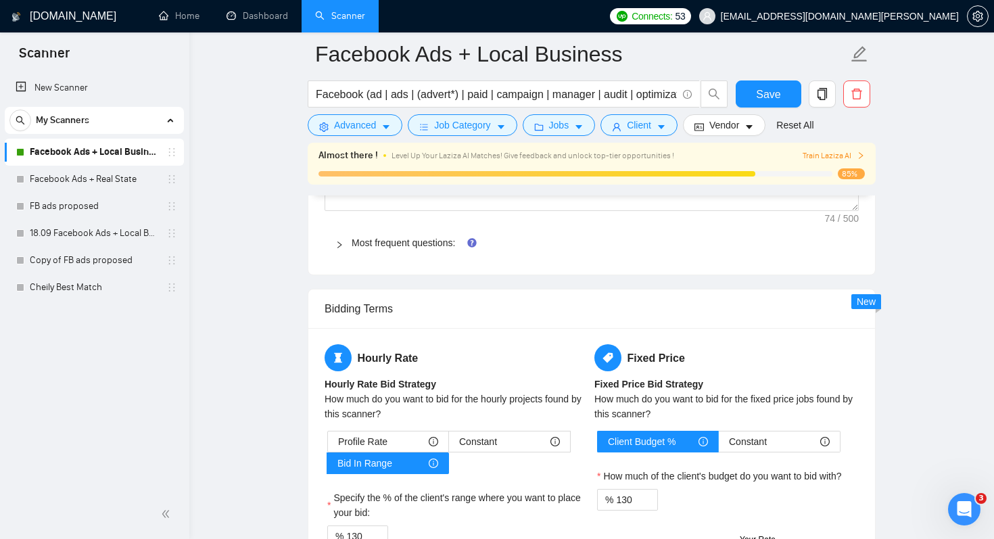
click at [337, 247] on icon "right" at bounding box center [339, 245] width 8 height 8
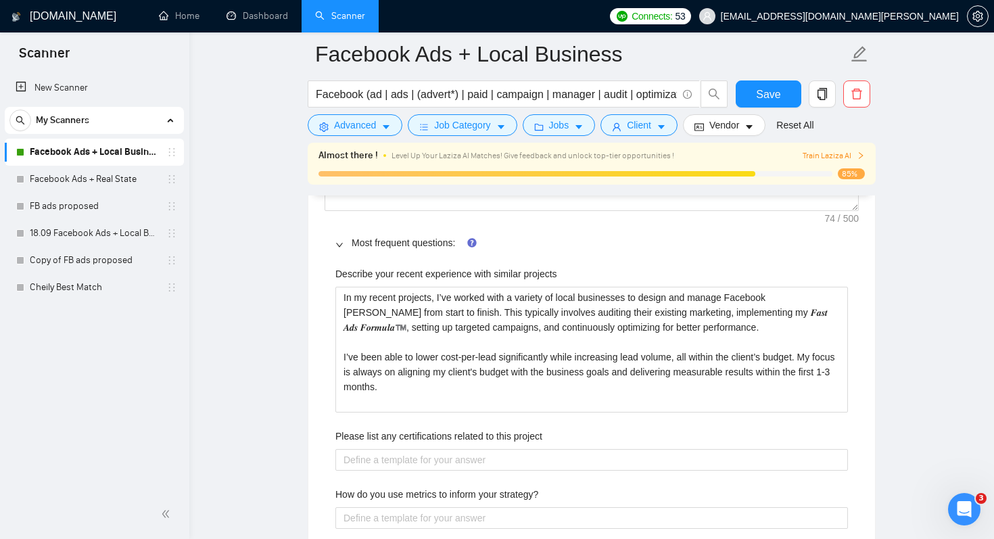
click at [337, 247] on icon "right" at bounding box center [339, 245] width 8 height 8
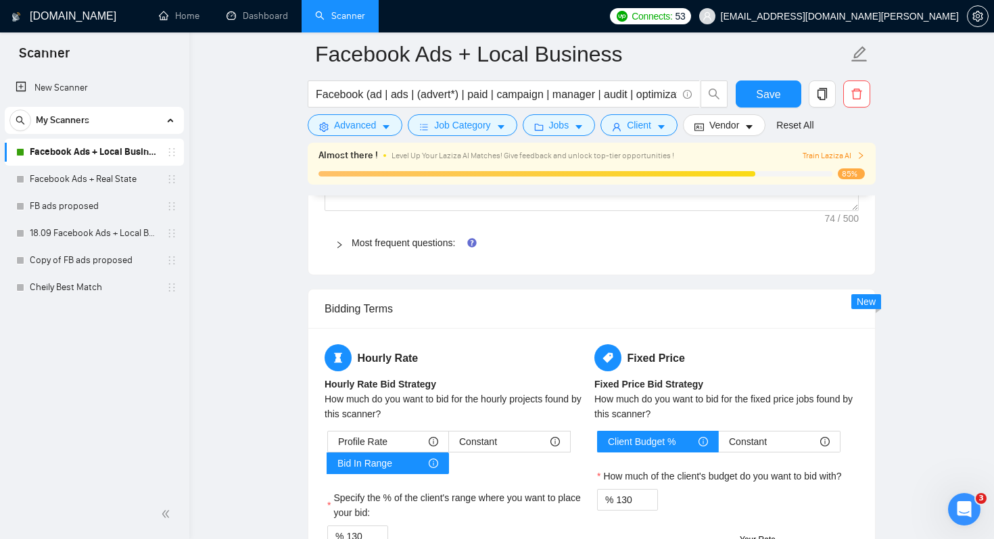
click at [337, 247] on icon "right" at bounding box center [339, 245] width 8 height 8
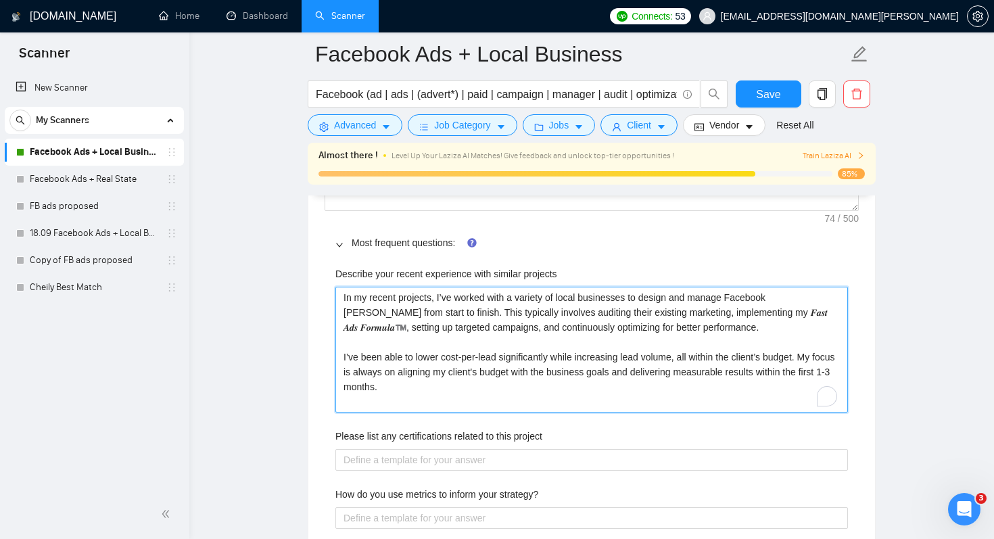
click at [345, 295] on projects "In my recent projects, I’ve worked with a variety of local businesses to design…" at bounding box center [591, 350] width 512 height 126
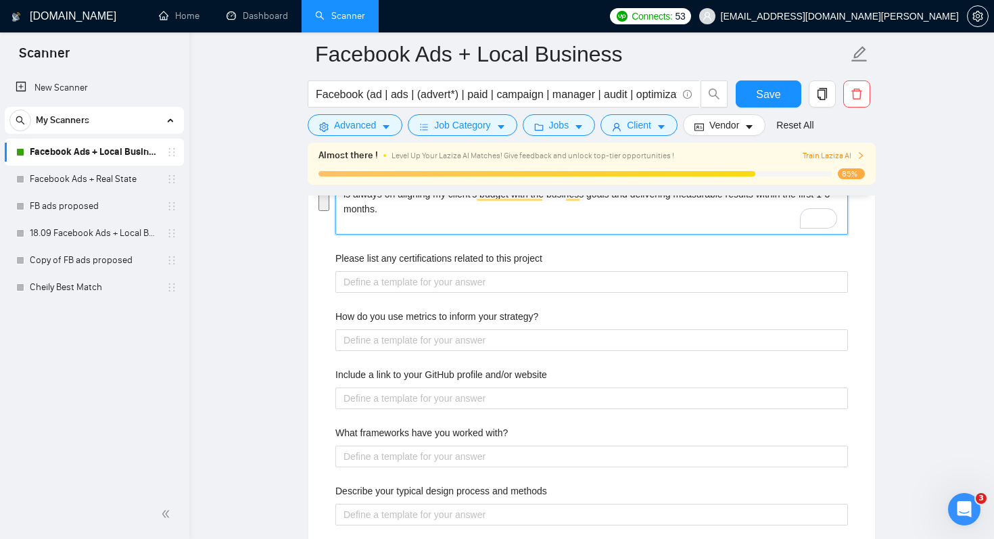
scroll to position [2287, 0]
click at [508, 310] on label "How do you use metrics to inform your strategy?" at bounding box center [436, 315] width 203 height 15
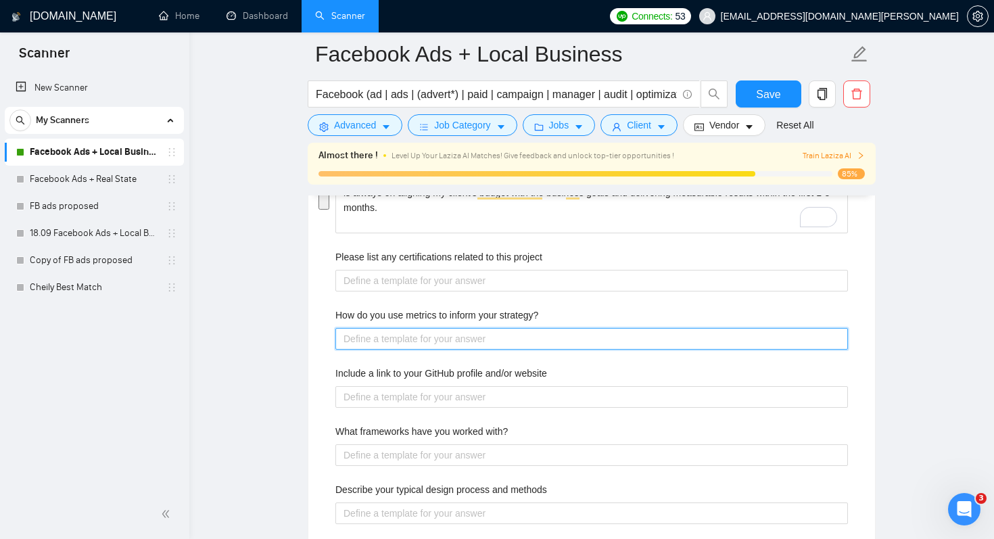
click at [508, 328] on strategy\? "How do you use metrics to inform your strategy?" at bounding box center [591, 339] width 512 height 22
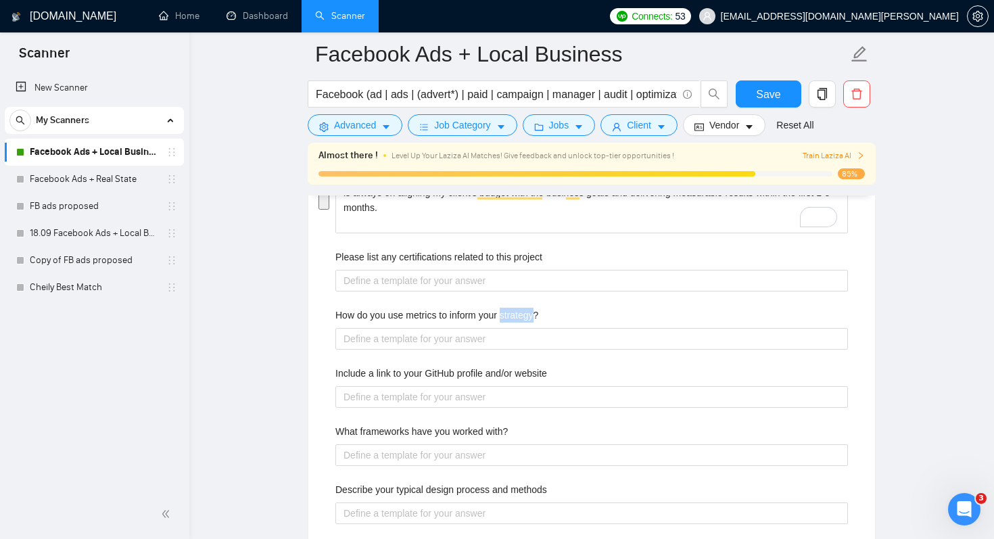
click at [508, 310] on label "How do you use metrics to inform your strategy?" at bounding box center [436, 315] width 203 height 15
click at [508, 328] on strategy\? "How do you use metrics to inform your strategy?" at bounding box center [591, 339] width 512 height 22
click at [508, 310] on label "How do you use metrics to inform your strategy?" at bounding box center [436, 315] width 203 height 15
click at [508, 328] on strategy\? "How do you use metrics to inform your strategy?" at bounding box center [591, 339] width 512 height 22
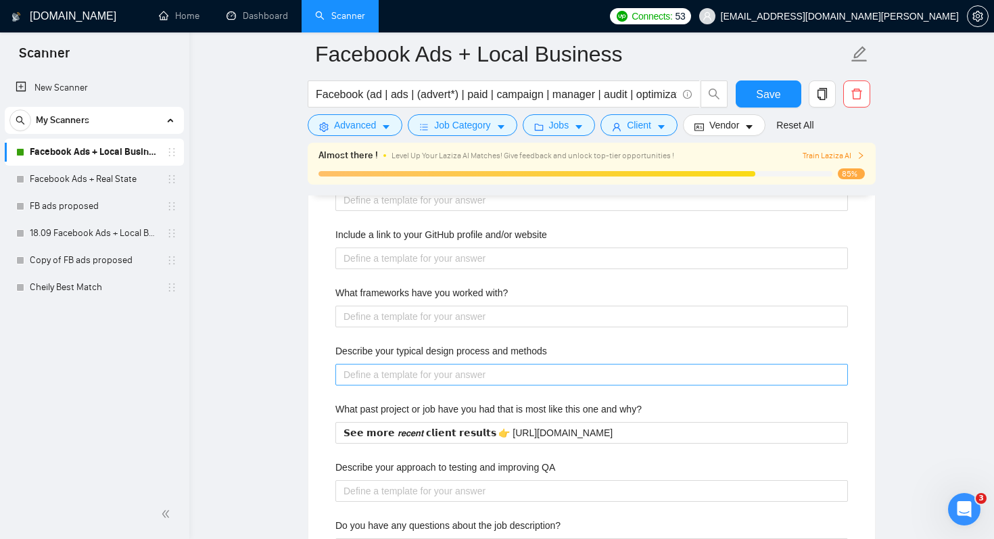
scroll to position [2427, 0]
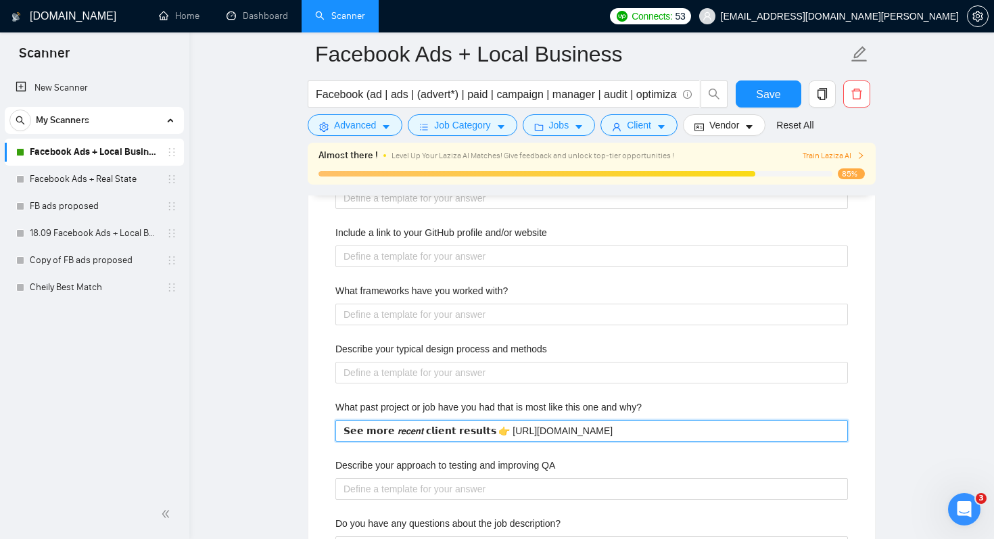
click at [447, 431] on why\? "𝗦𝗲𝗲 𝗺𝗼𝗿𝗲 𝙧𝙚𝙘𝙚𝙣𝙩 𝗰𝗹𝗶𝗲𝗻𝘁 𝗿𝗲𝘀𝘂𝗹𝘁𝘀 👉 [URL][DOMAIN_NAME]" at bounding box center [591, 431] width 512 height 22
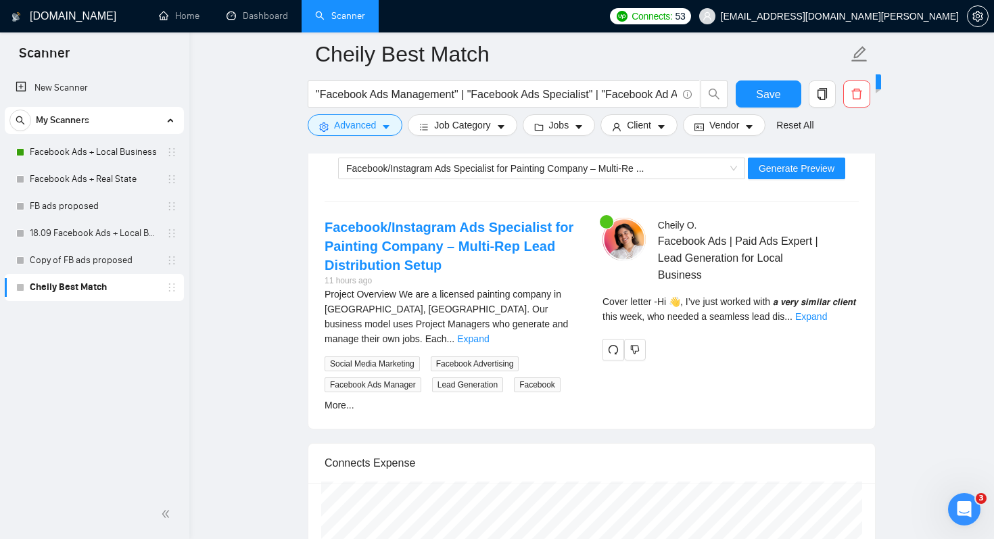
scroll to position [3189, 0]
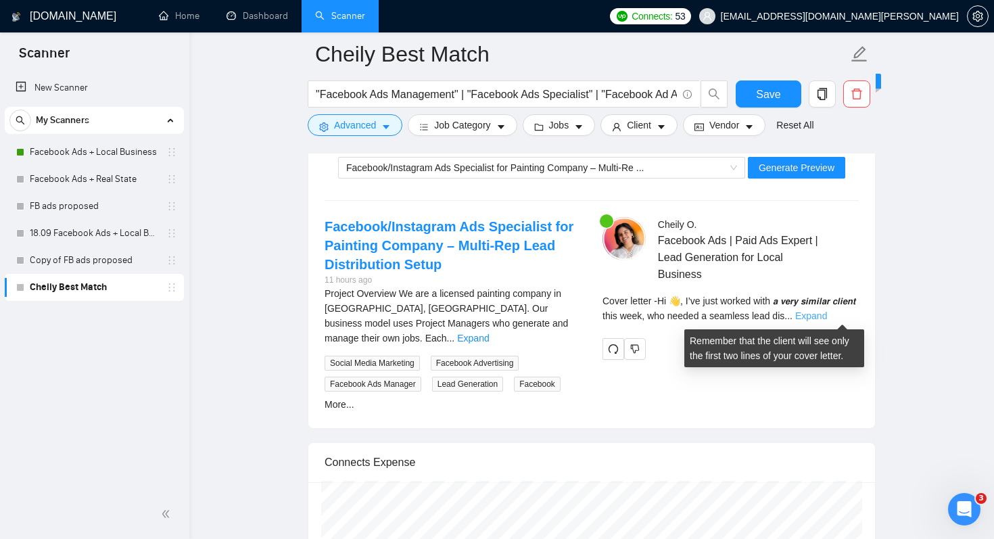
click at [827, 316] on link "Expand" at bounding box center [811, 315] width 32 height 11
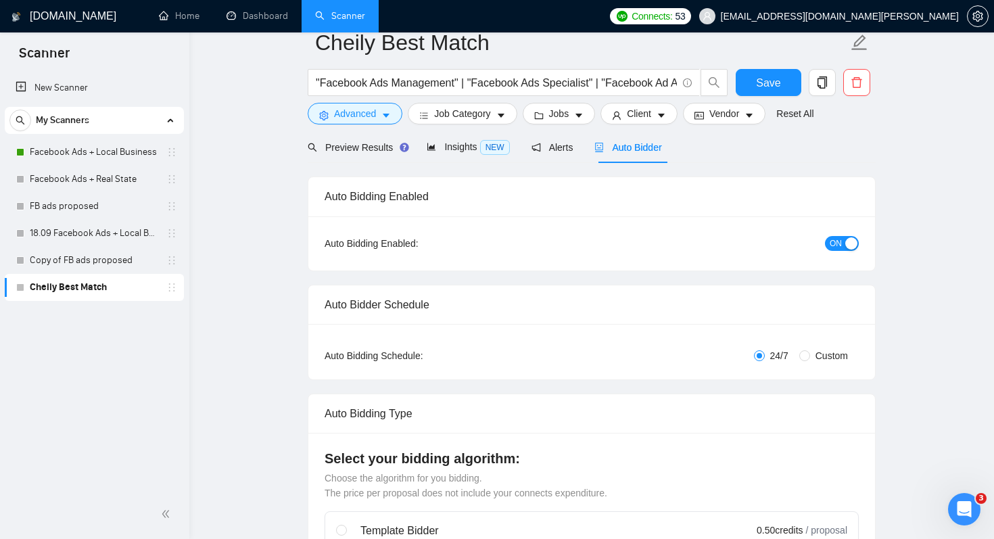
scroll to position [0, 0]
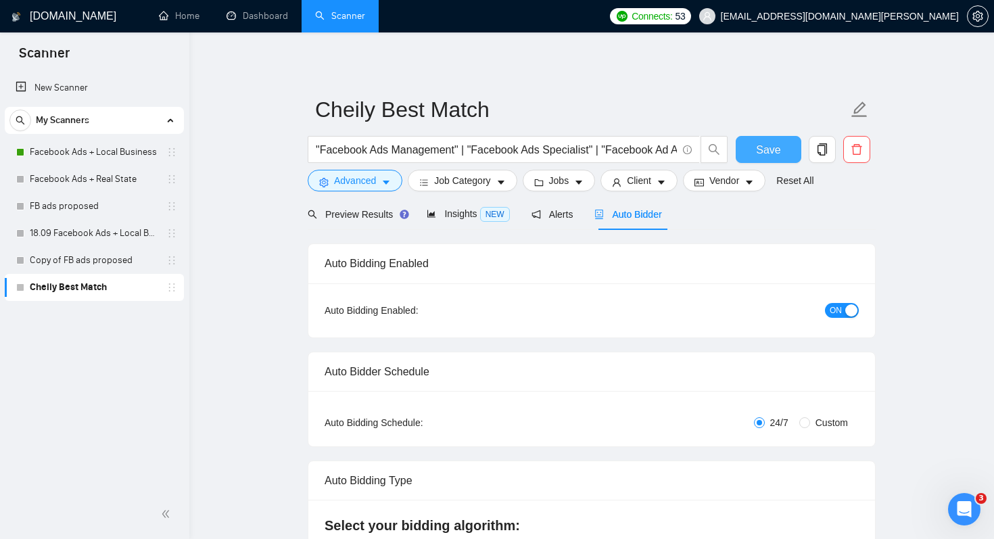
click at [787, 149] on button "Save" at bounding box center [768, 149] width 66 height 27
click at [124, 151] on link "Facebook Ads + Local Business" at bounding box center [94, 152] width 128 height 27
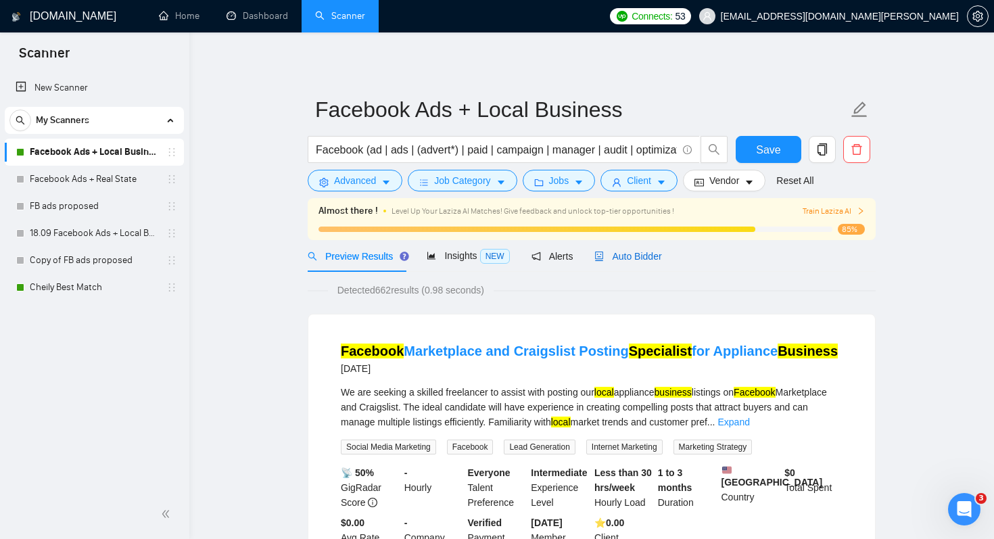
click at [631, 257] on span "Auto Bidder" at bounding box center [627, 256] width 67 height 11
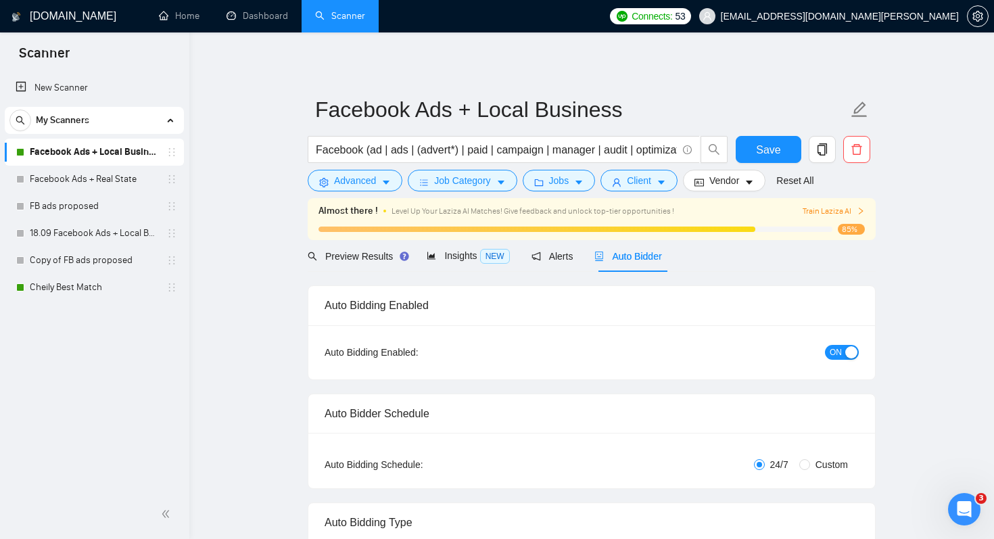
checkbox input "true"
click at [847, 354] on div "button" at bounding box center [851, 352] width 12 height 12
click at [357, 256] on span "Preview Results" at bounding box center [356, 256] width 97 height 11
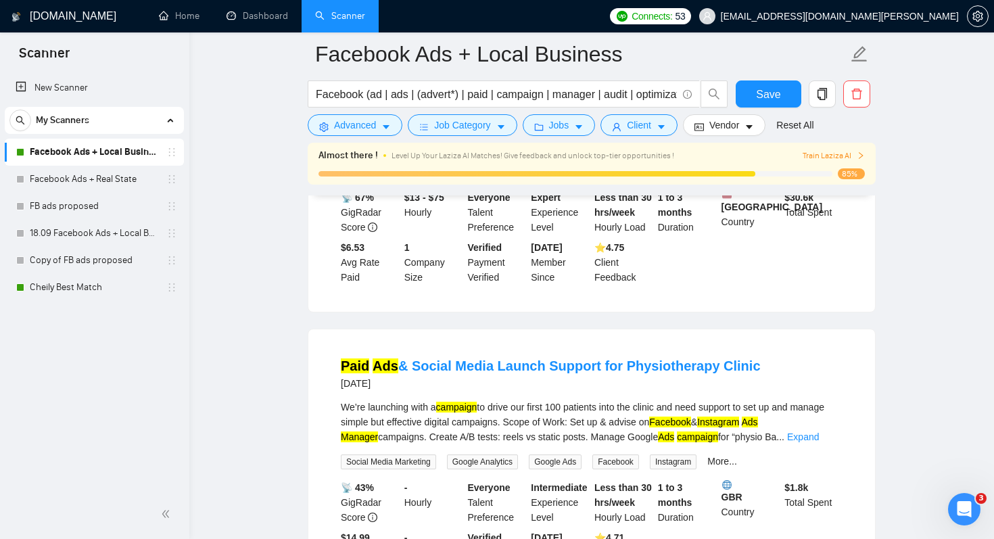
scroll to position [650, 0]
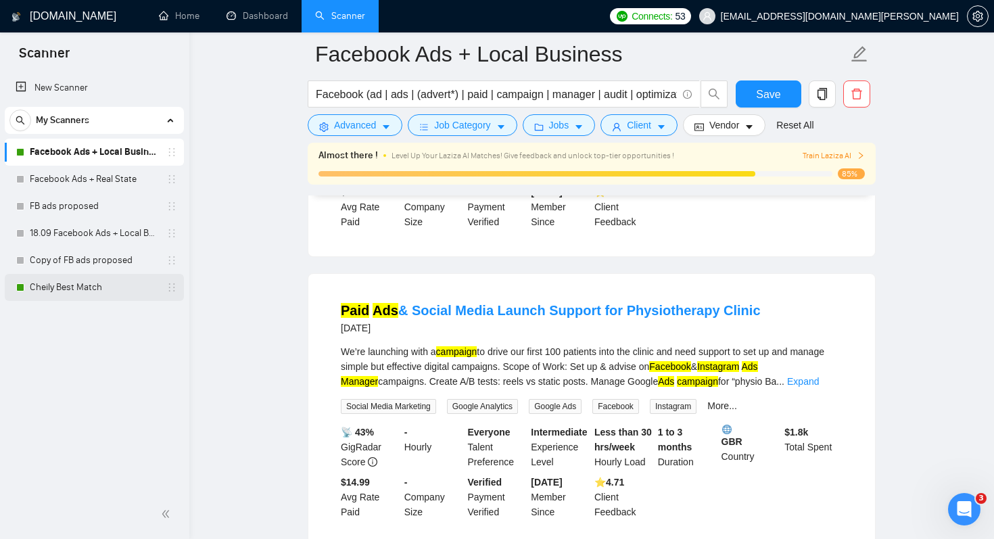
click at [97, 291] on link "Cheily Best Match" at bounding box center [94, 287] width 128 height 27
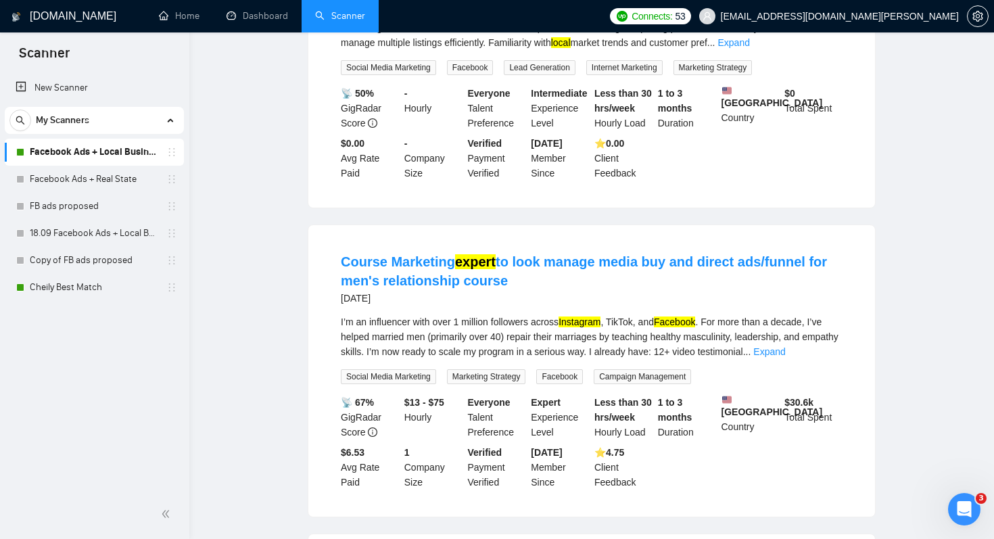
scroll to position [0, 0]
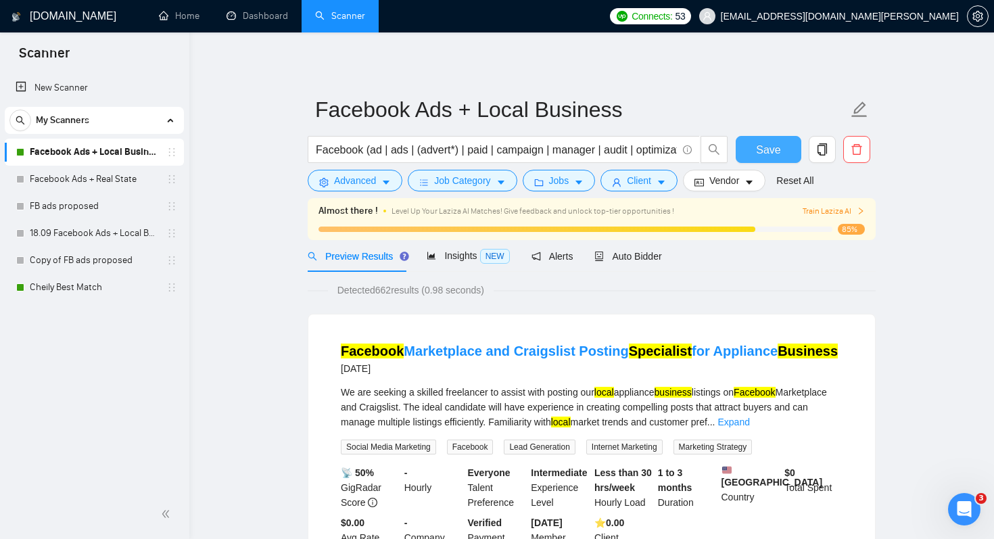
click at [757, 159] on button "Save" at bounding box center [768, 149] width 66 height 27
click at [63, 289] on link "Cheily Best Match" at bounding box center [94, 287] width 128 height 27
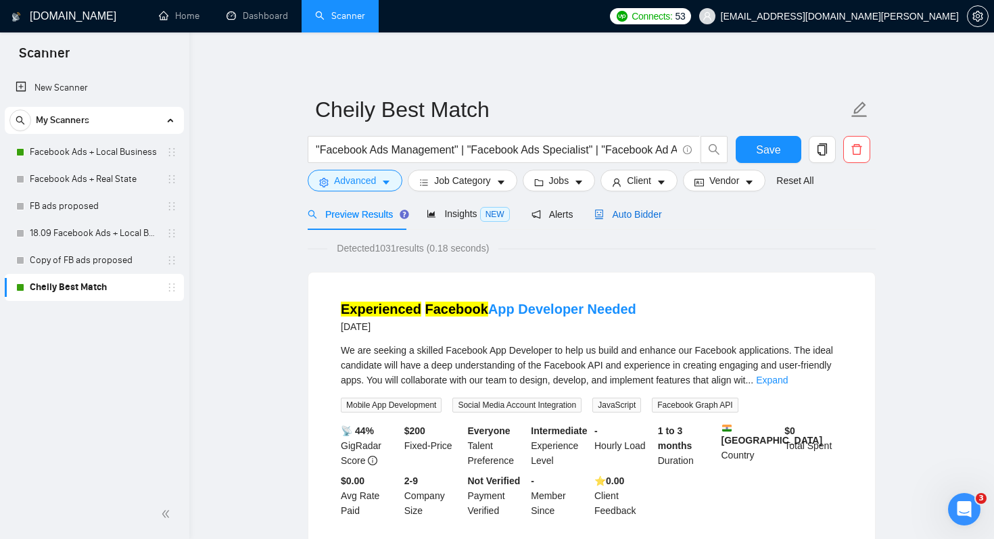
click at [622, 215] on span "Auto Bidder" at bounding box center [627, 214] width 67 height 11
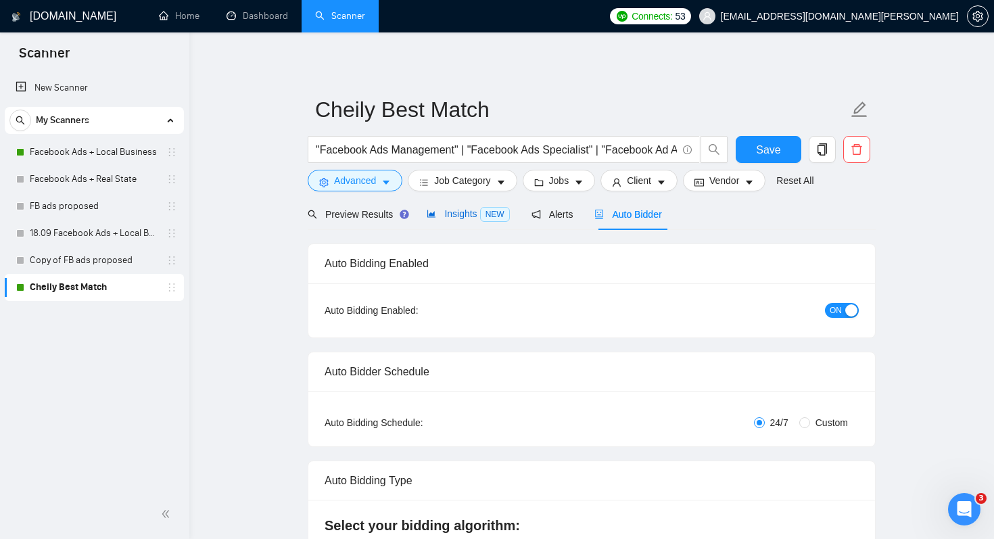
click at [476, 214] on span "Insights NEW" at bounding box center [468, 213] width 82 height 11
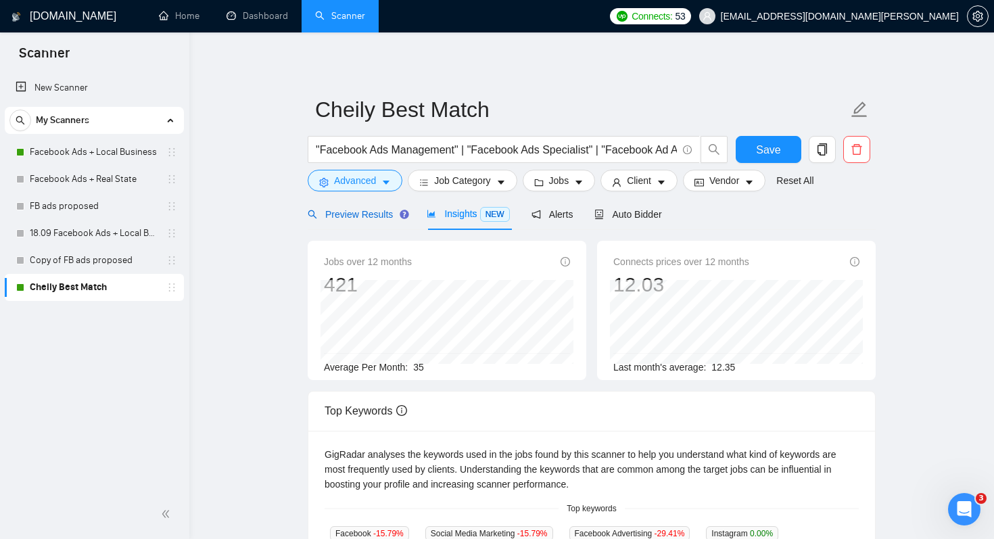
click at [353, 216] on span "Preview Results" at bounding box center [356, 214] width 97 height 11
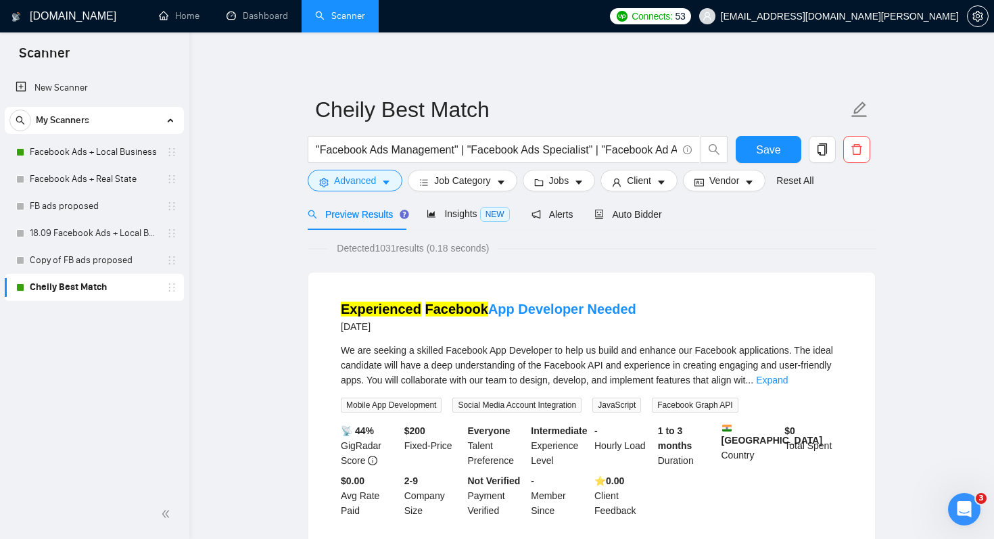
click at [379, 186] on button "Advanced" at bounding box center [355, 181] width 95 height 22
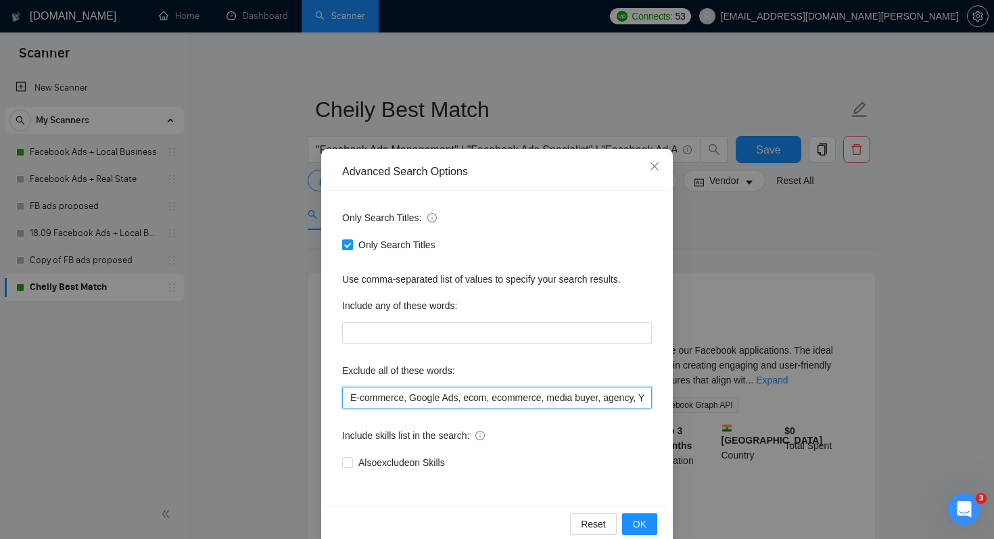
click at [447, 393] on input "E-commerce, Google Ads, ecom, ecommerce, media buyer, agency, YouTube Growth, Y…" at bounding box center [497, 398] width 310 height 22
type input "E-commerce, Google Ads, ecom, ecommerce, media buyer, agency, YouTube Growth, Y…"
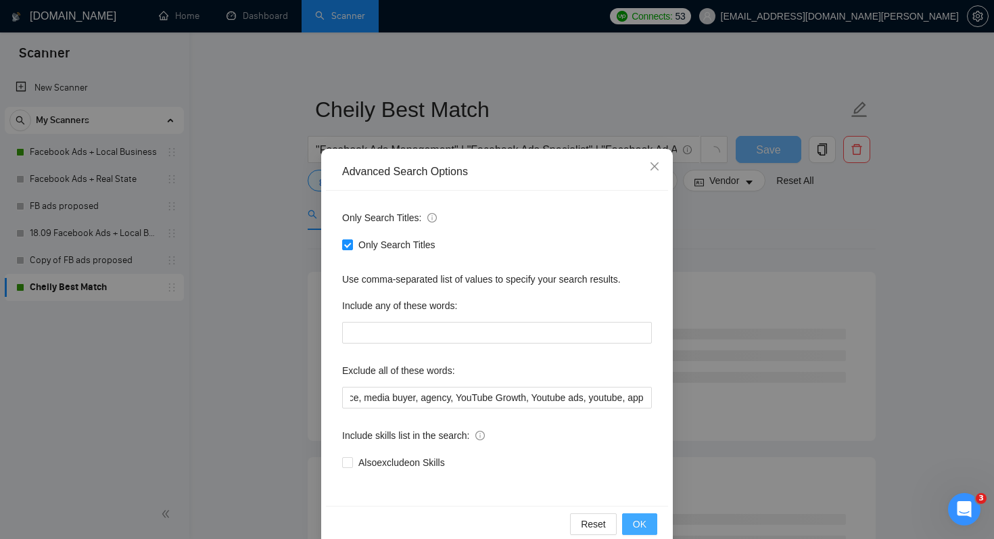
click at [648, 528] on button "OK" at bounding box center [639, 524] width 35 height 22
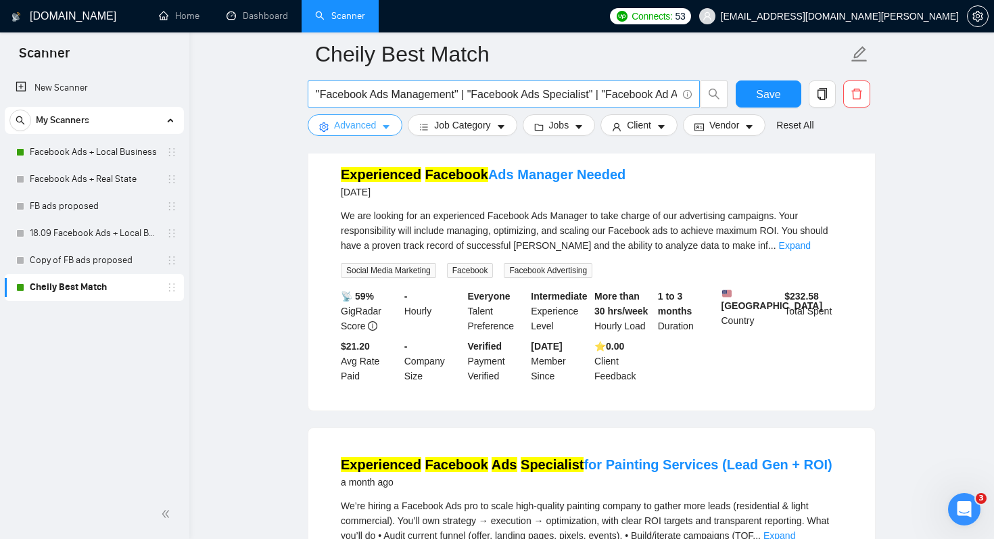
scroll to position [95, 0]
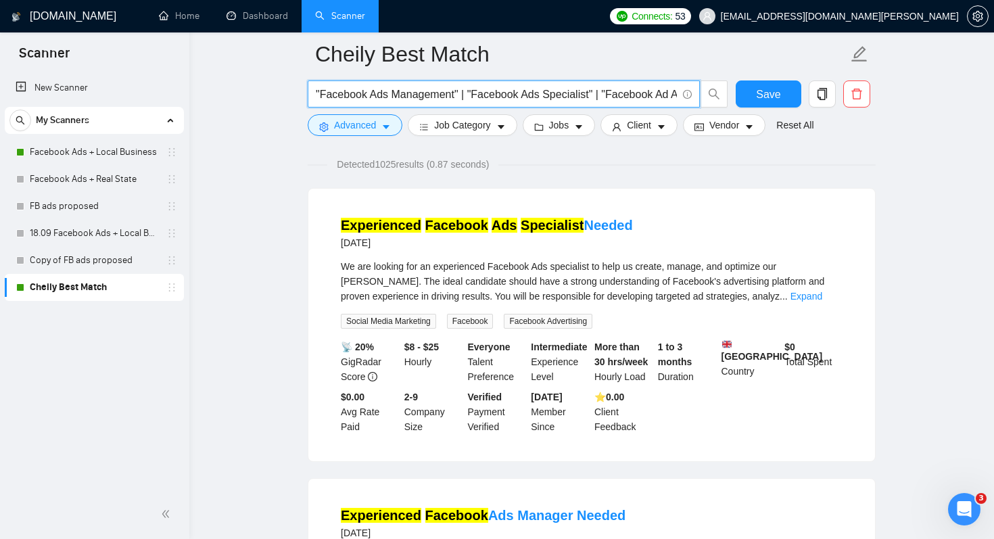
click at [637, 92] on input ""Facebook Ads Management" | "Facebook Ads Specialist" | "Facebook Ad Audit" | "…" at bounding box center [496, 94] width 361 height 17
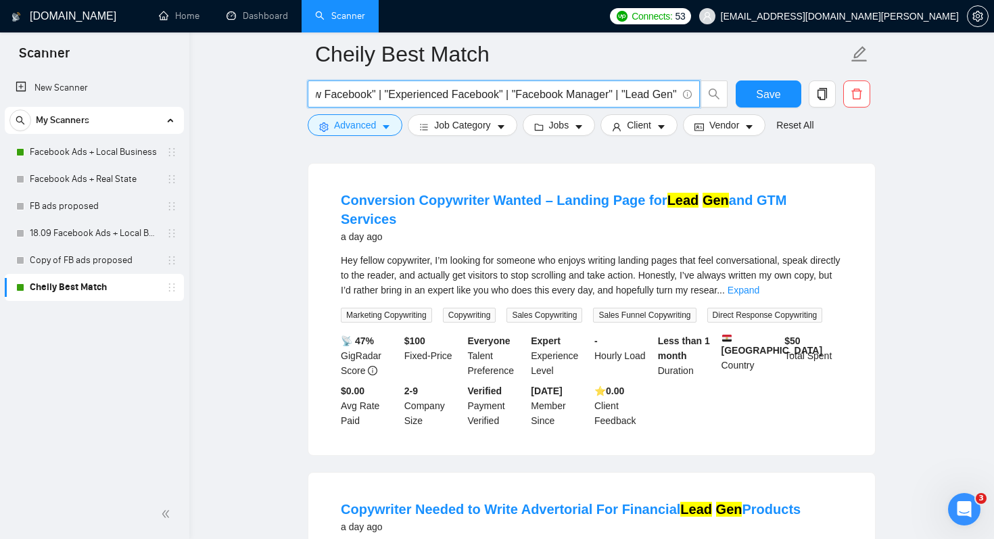
scroll to position [0, 0]
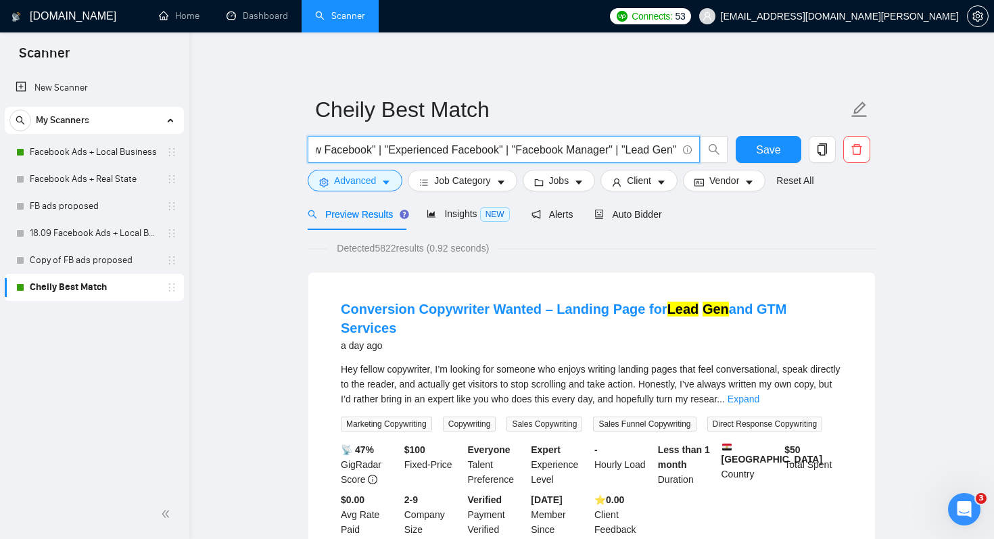
click at [621, 148] on input ""Facebook Ads Management" | "Facebook Ads Specialist" | "Facebook Ad Audit" | "…" at bounding box center [496, 149] width 361 height 17
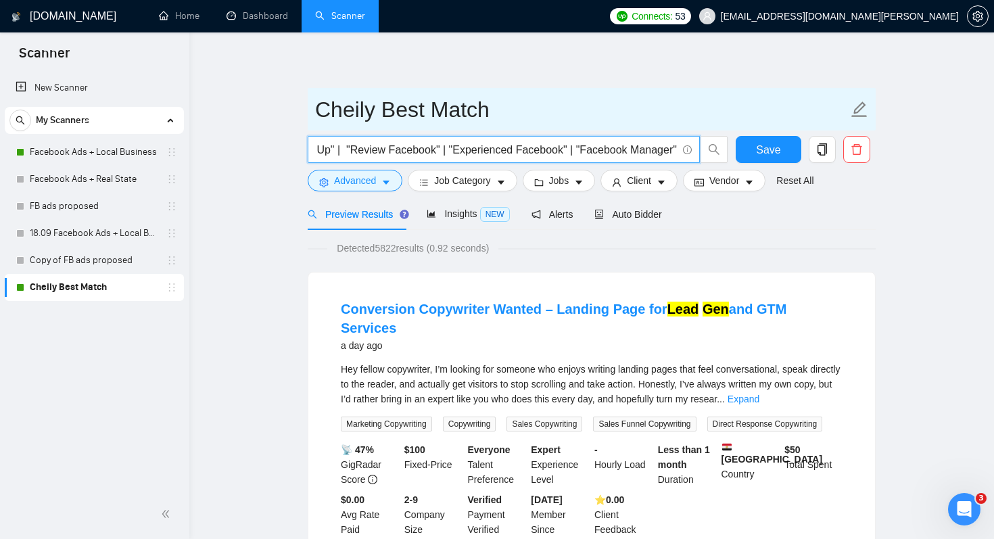
type input ""Facebook Ads Management" | "Facebook Ads Specialist" | "Facebook Ad Audit" | "…"
click at [620, 111] on input "Cheily Best Match" at bounding box center [581, 110] width 533 height 34
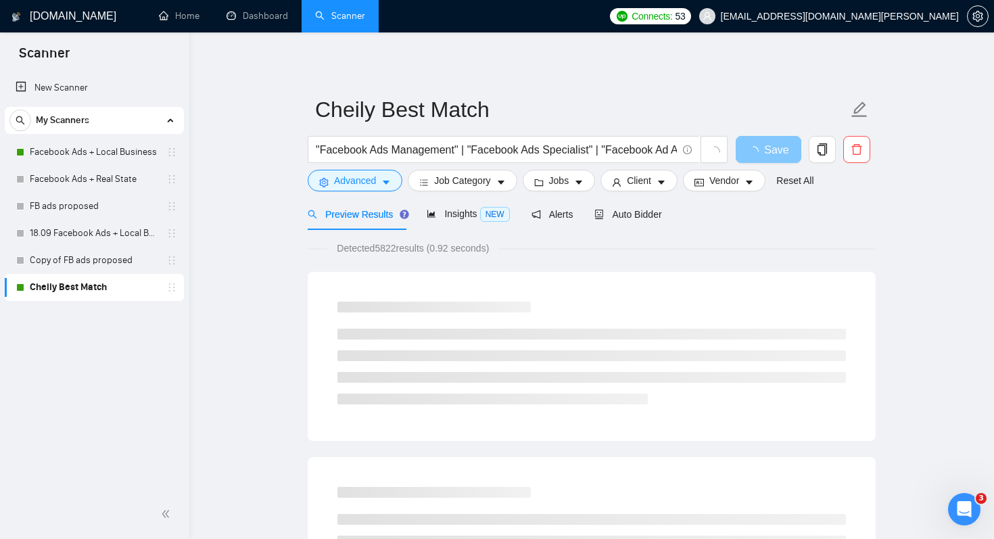
click at [773, 151] on span "Save" at bounding box center [776, 149] width 24 height 17
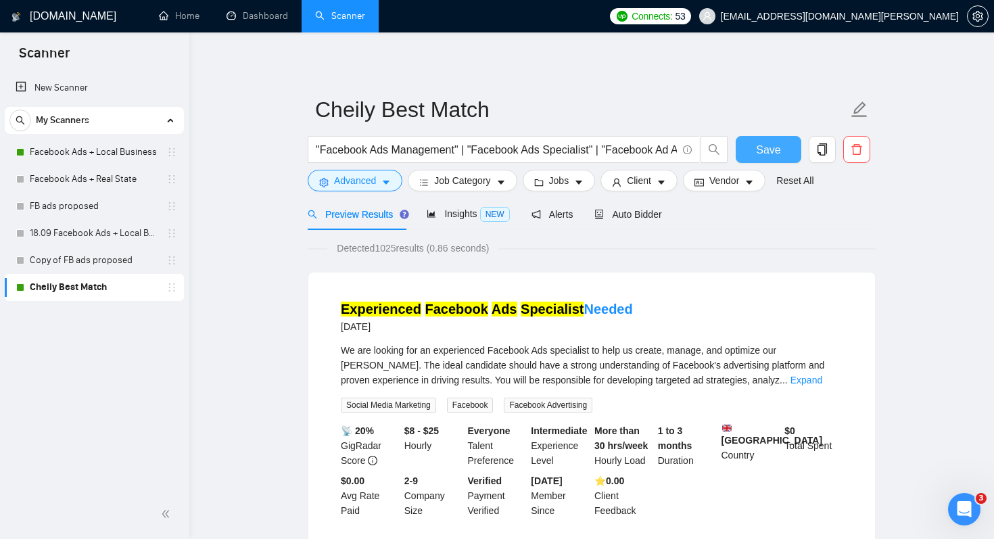
click at [761, 153] on span "Save" at bounding box center [768, 149] width 24 height 17
click at [624, 214] on span "Auto Bidder" at bounding box center [627, 214] width 67 height 11
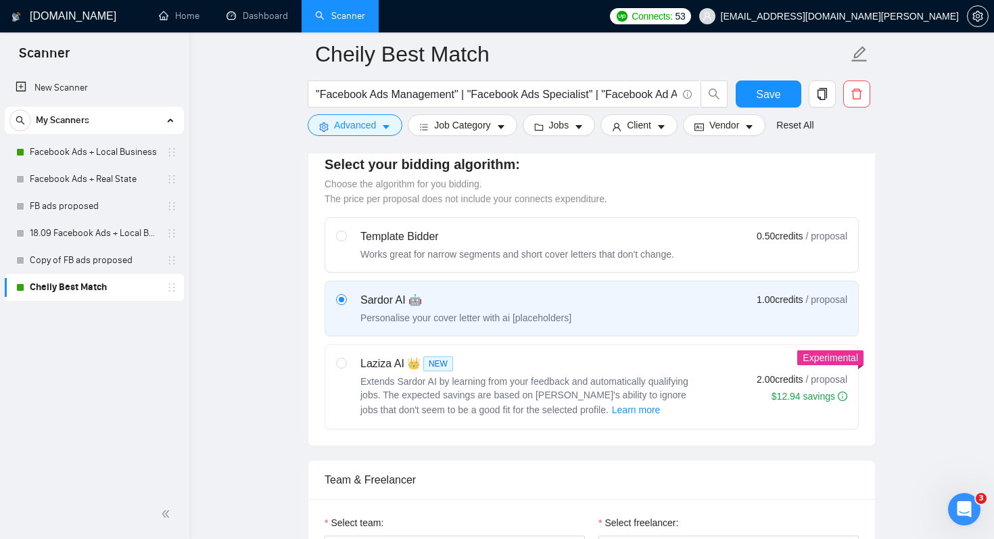
scroll to position [383, 0]
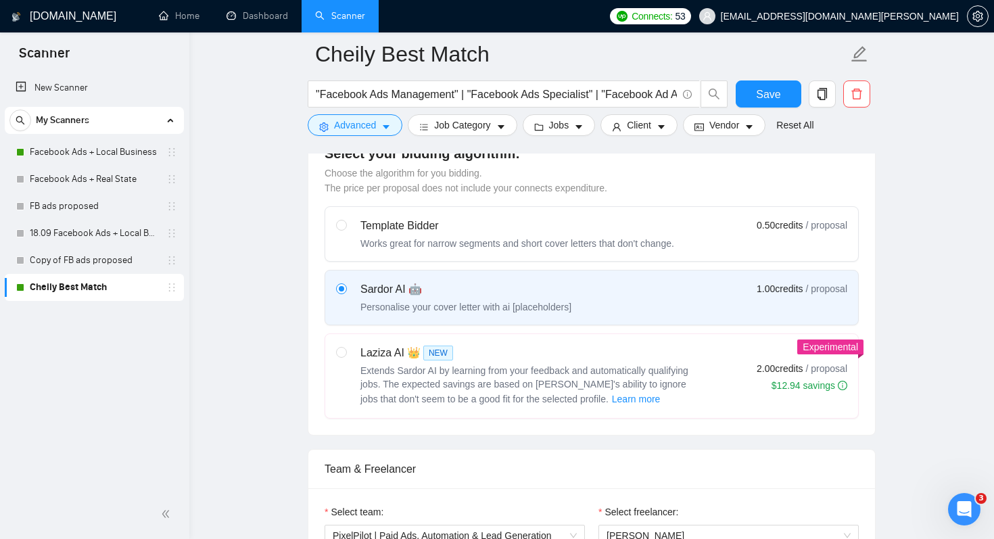
click at [535, 391] on div "Extends Sardor AI by learning from your feedback and automatically qualifying j…" at bounding box center [529, 385] width 338 height 43
click at [345, 356] on input "radio" at bounding box center [340, 351] width 9 height 9
radio input "true"
radio input "false"
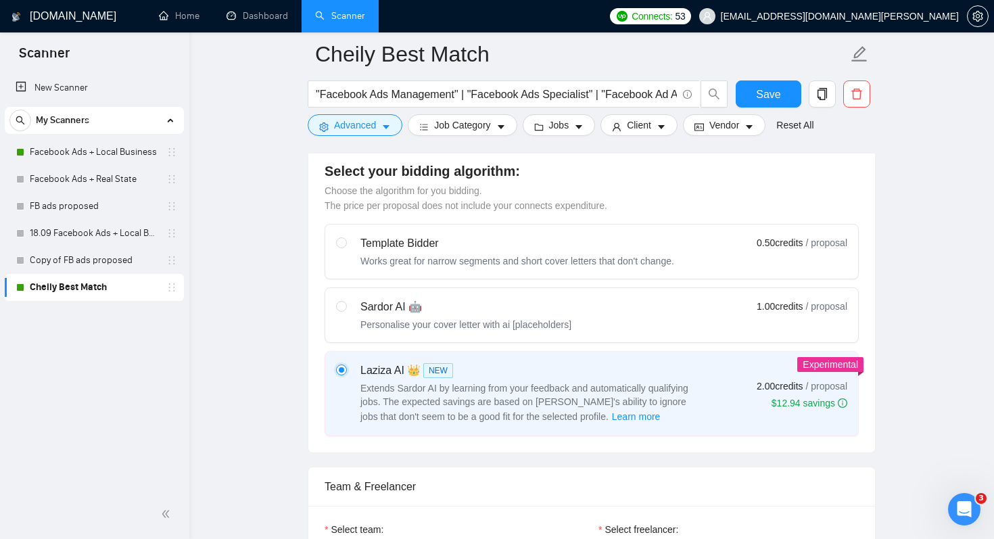
scroll to position [0, 0]
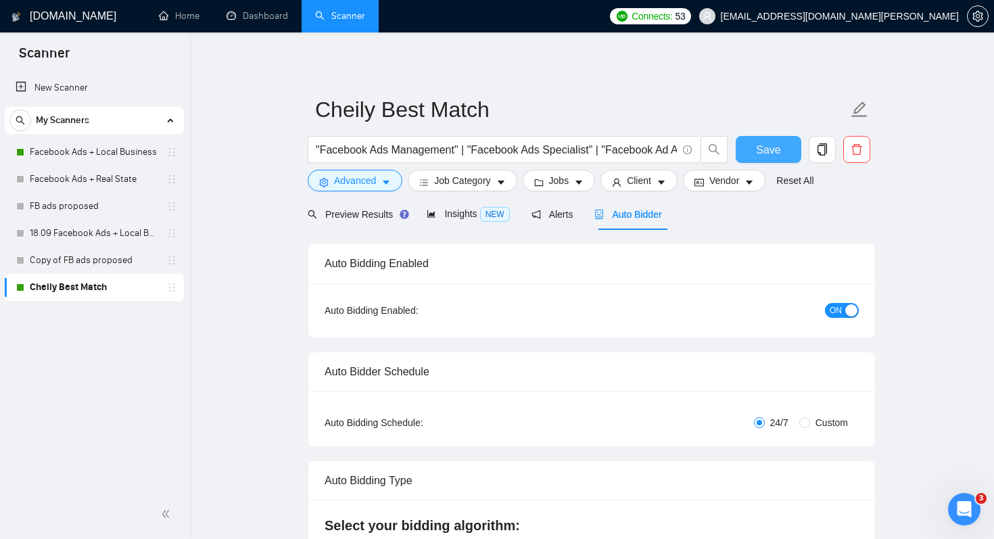
click at [781, 153] on button "Save" at bounding box center [768, 149] width 66 height 27
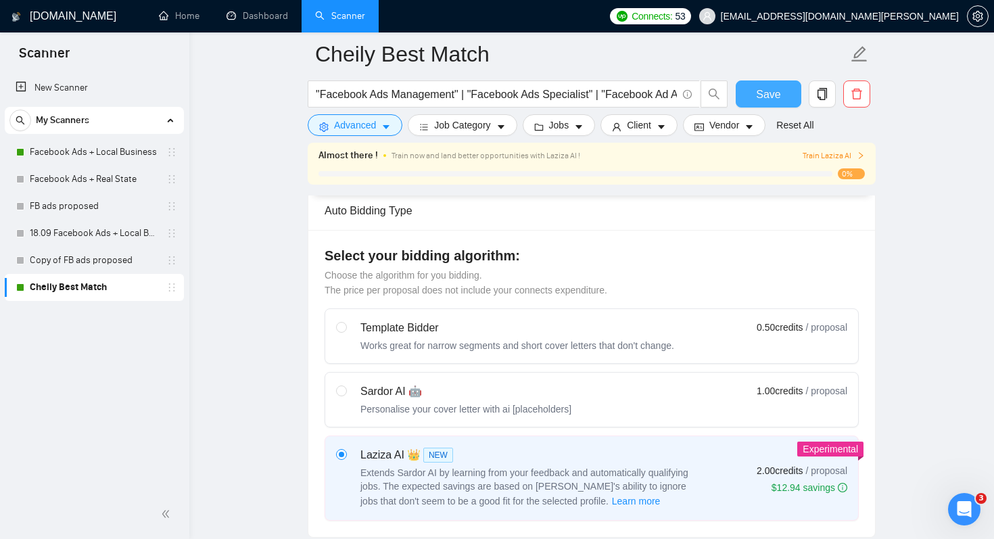
scroll to position [453, 0]
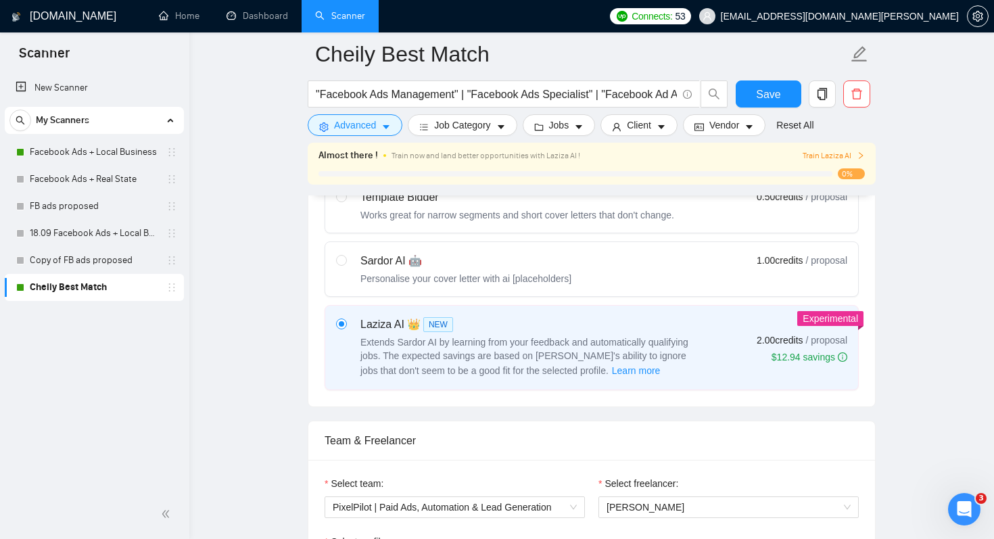
click at [702, 261] on div "Sardor AI 🤖 Personalise your cover letter with ai [placeholders] 1.00 credits /…" at bounding box center [591, 269] width 511 height 32
click at [345, 261] on input "radio" at bounding box center [340, 259] width 9 height 9
radio input "true"
radio input "false"
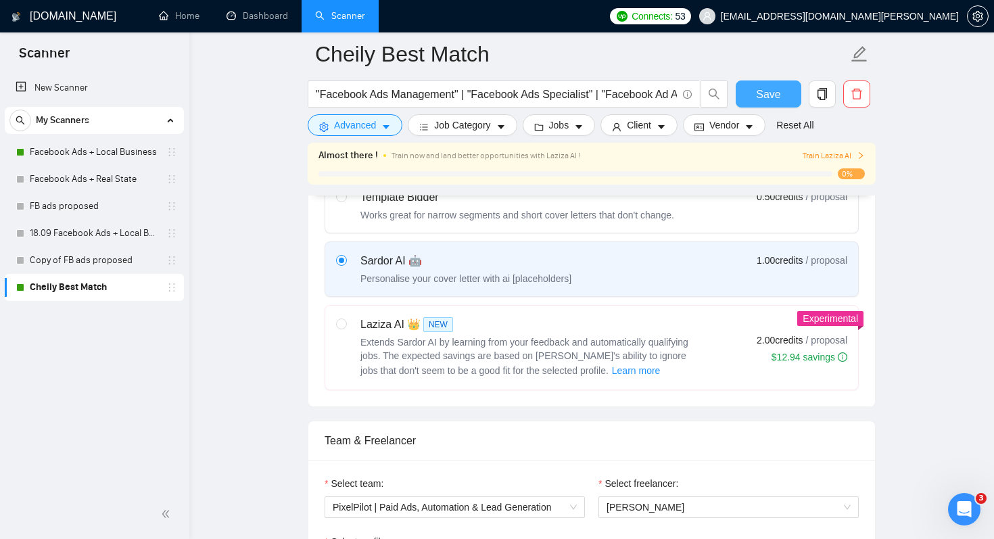
click at [770, 101] on span "Save" at bounding box center [768, 94] width 24 height 17
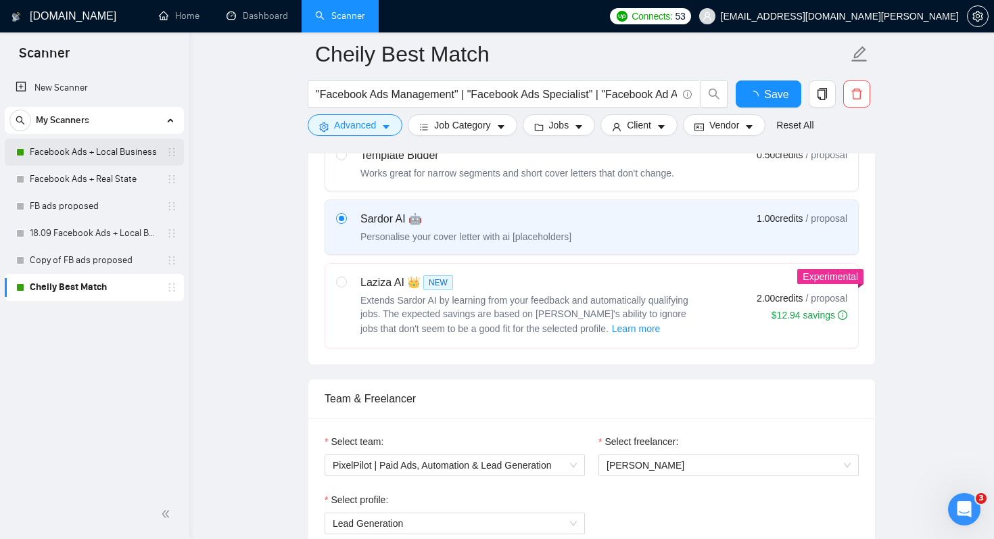
click at [104, 156] on link "Facebook Ads + Local Business" at bounding box center [94, 152] width 128 height 27
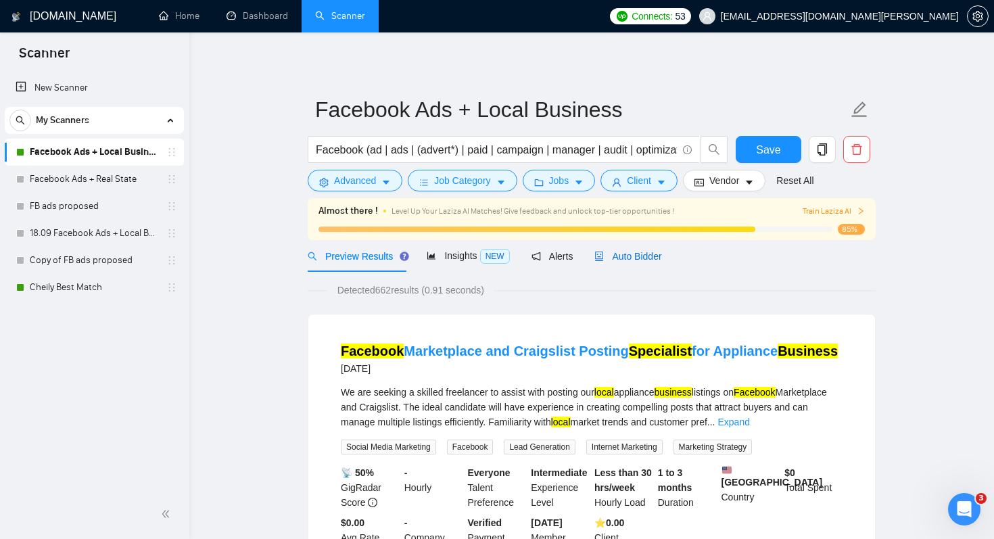
click at [635, 260] on span "Auto Bidder" at bounding box center [627, 256] width 67 height 11
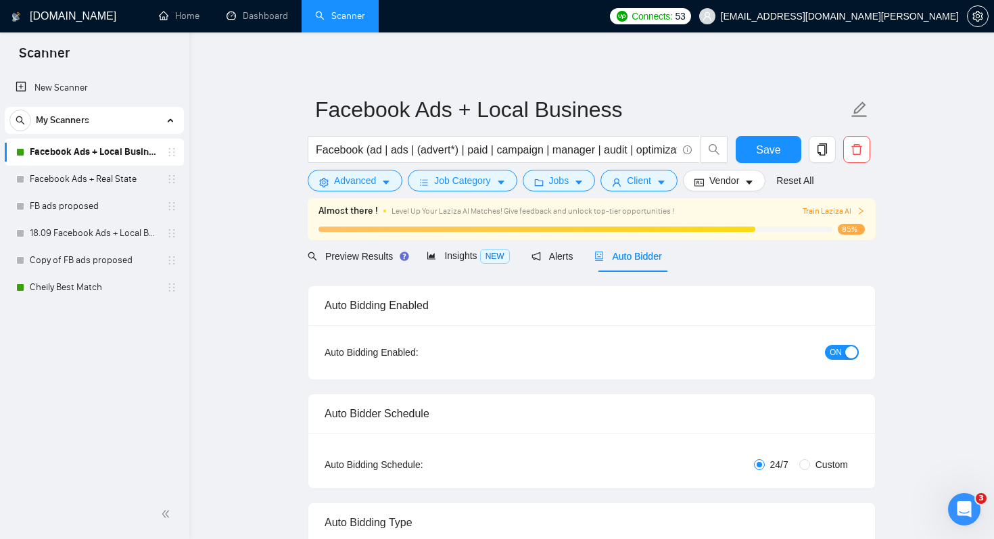
click at [846, 351] on div "button" at bounding box center [851, 352] width 12 height 12
click at [781, 153] on button "Save" at bounding box center [768, 149] width 66 height 27
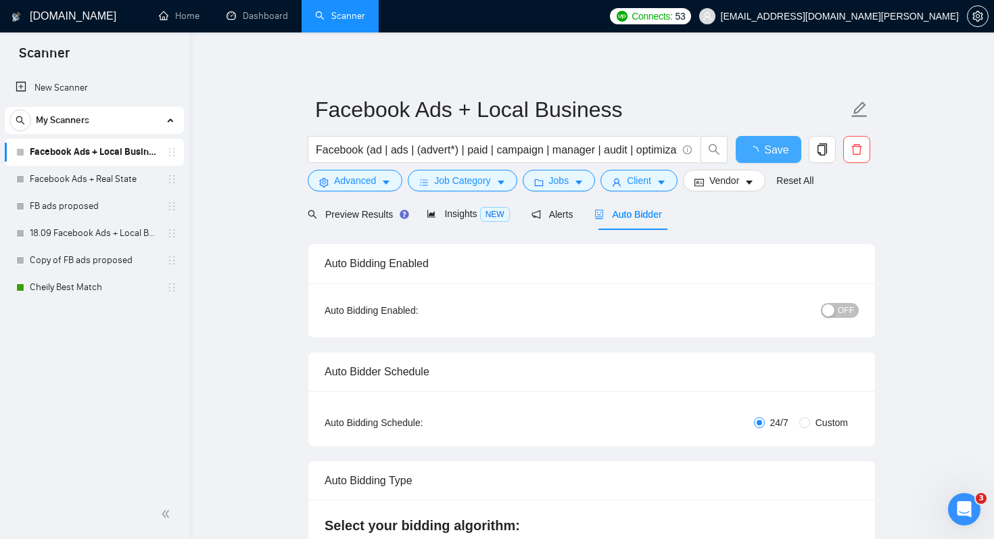
checkbox input "true"
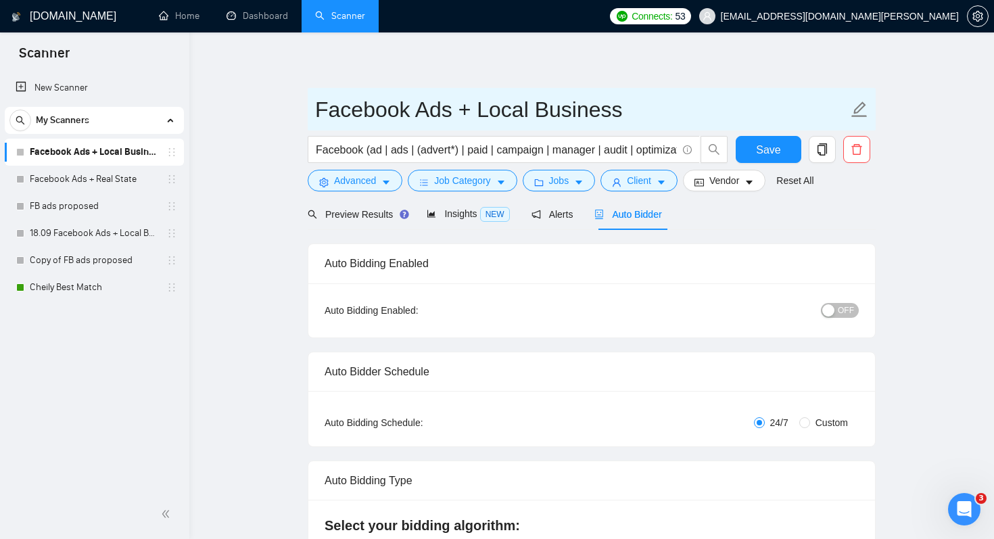
click at [727, 98] on input "Facebook Ads + Local Business" at bounding box center [581, 110] width 533 height 34
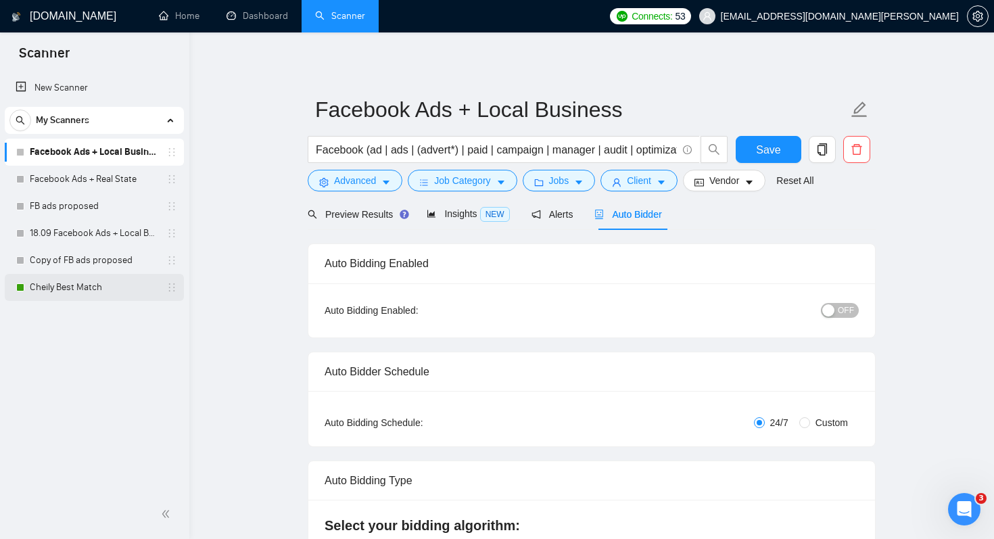
click at [61, 289] on link "Cheily Best Match" at bounding box center [94, 287] width 128 height 27
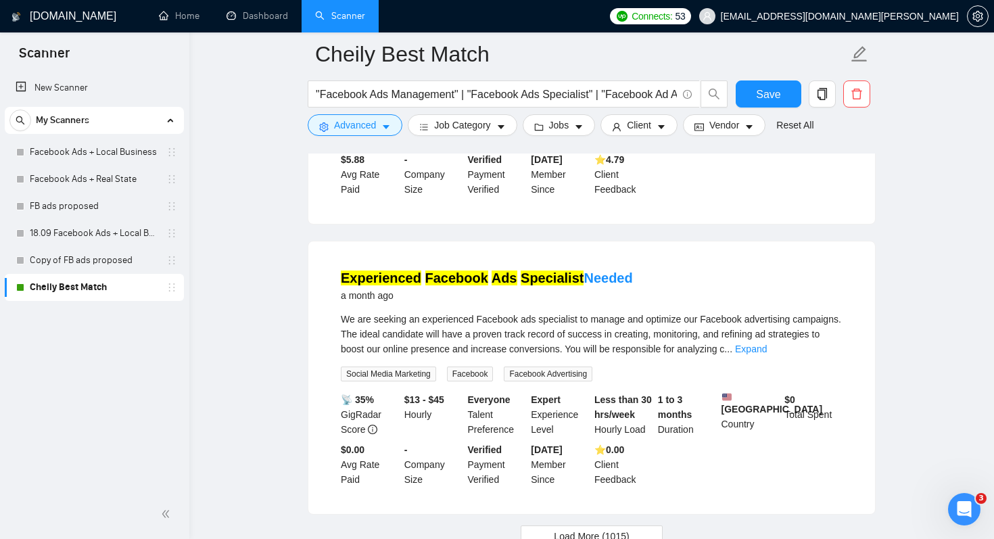
scroll to position [2828, 0]
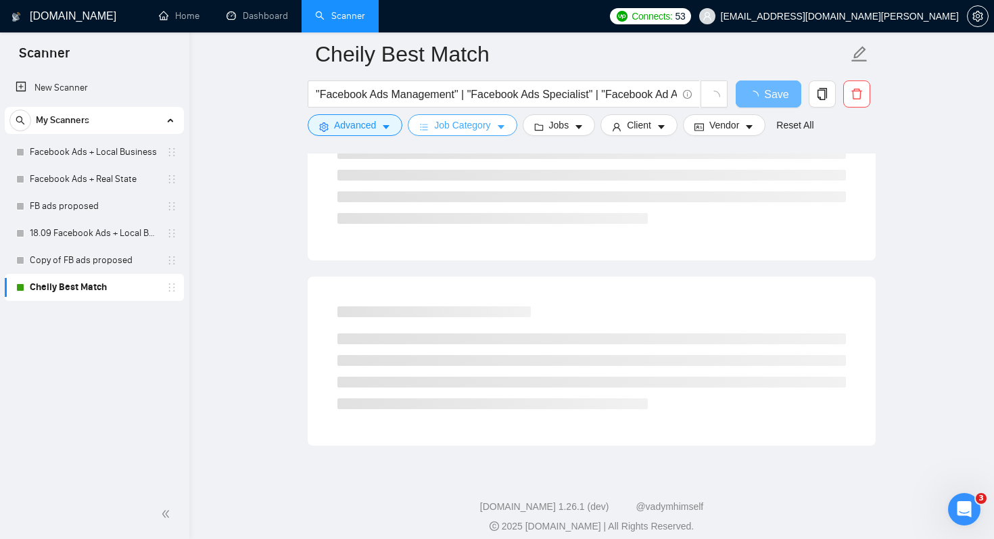
click at [494, 129] on button "Job Category" at bounding box center [462, 125] width 109 height 22
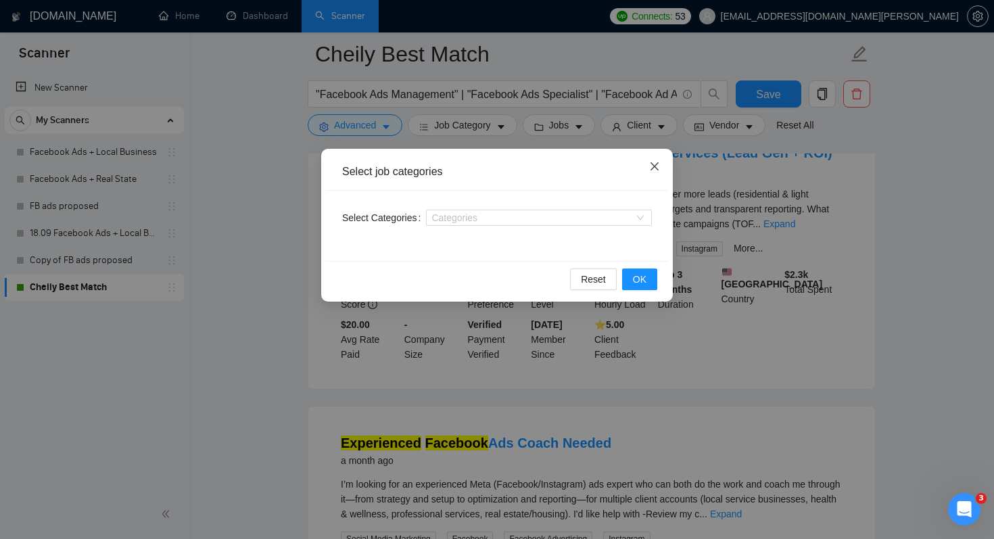
click at [658, 164] on icon "close" at bounding box center [654, 166] width 11 height 11
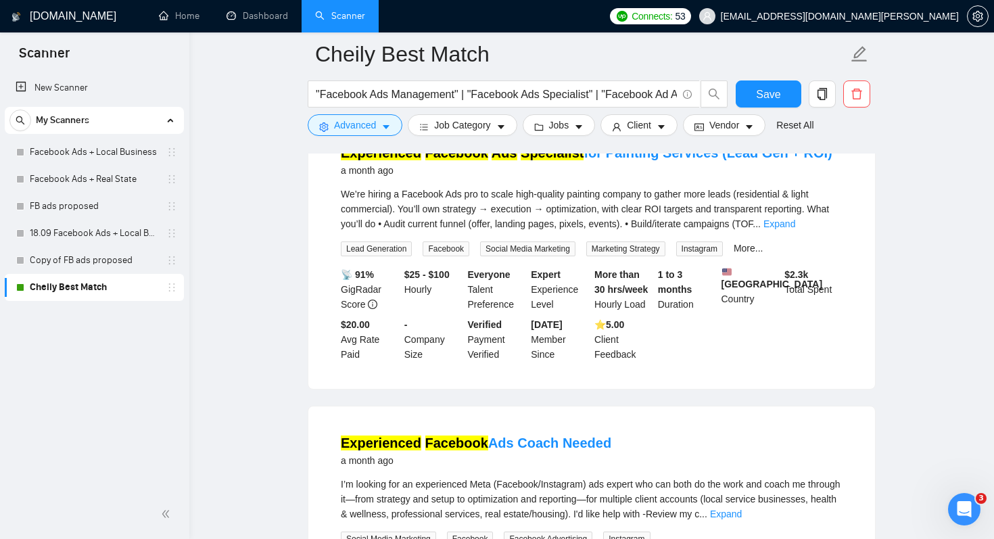
click at [664, 137] on form "Cheily Best Match "Facebook Ads Management" | "Facebook Ads Specialist" | "Face…" at bounding box center [592, 87] width 568 height 110
click at [661, 126] on button "Client" at bounding box center [638, 125] width 77 height 22
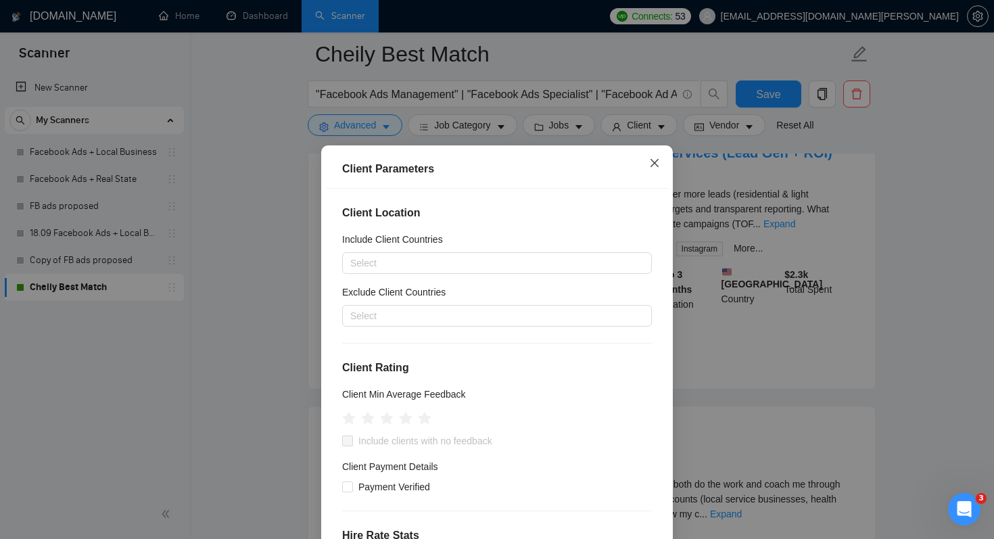
click at [656, 164] on icon "close" at bounding box center [654, 163] width 8 height 8
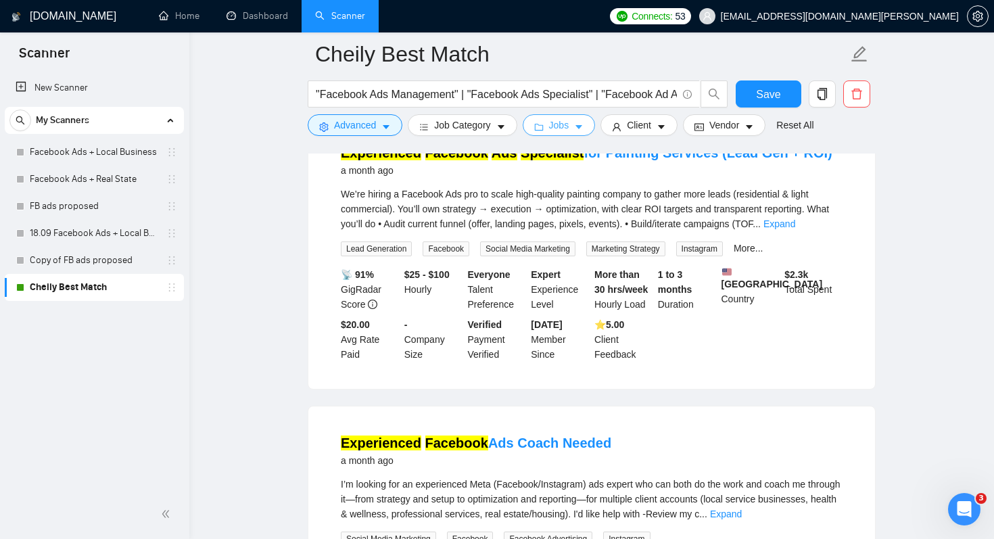
click at [587, 133] on button "Jobs" at bounding box center [558, 125] width 73 height 22
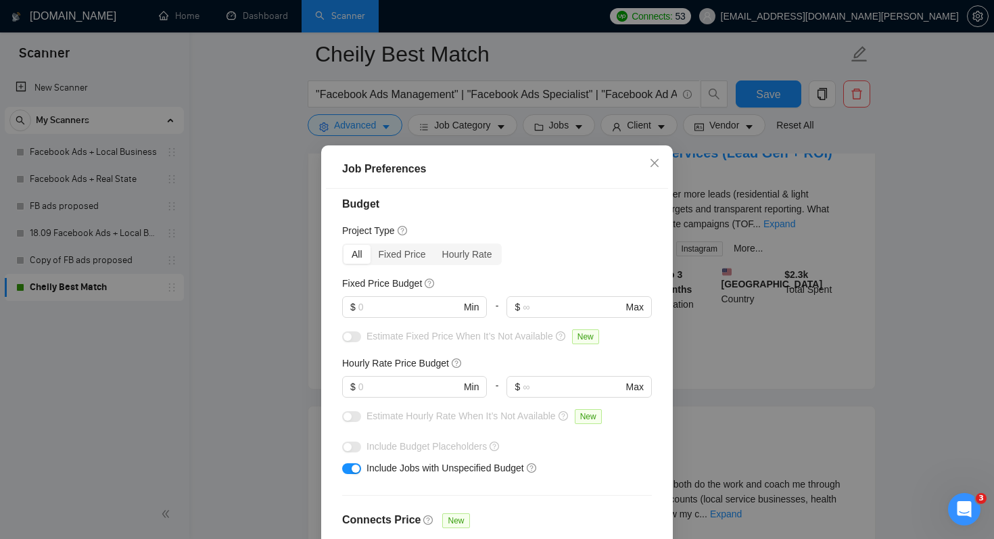
scroll to position [10, 0]
click at [429, 303] on input "text" at bounding box center [409, 305] width 102 height 15
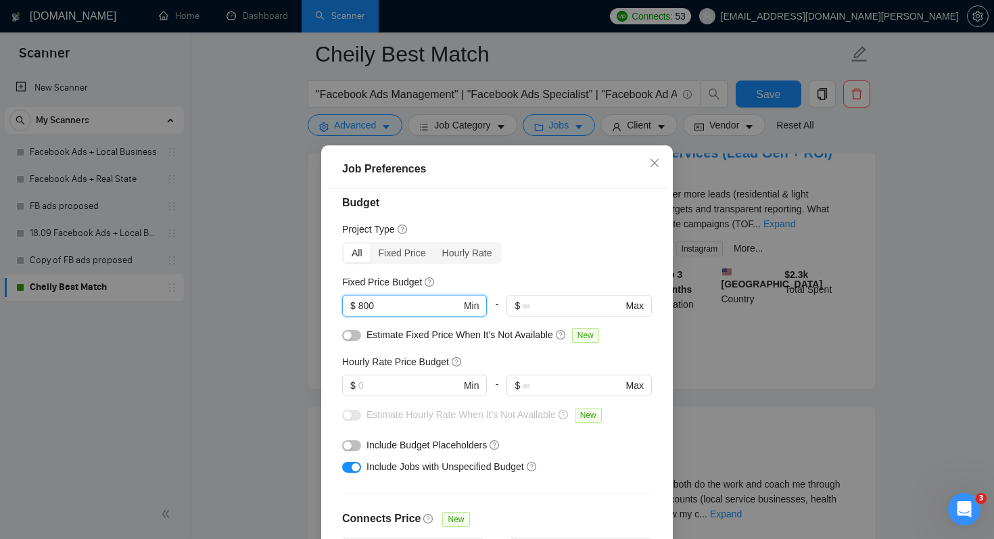
type input "800"
click at [548, 223] on div "Project Type" at bounding box center [497, 229] width 310 height 15
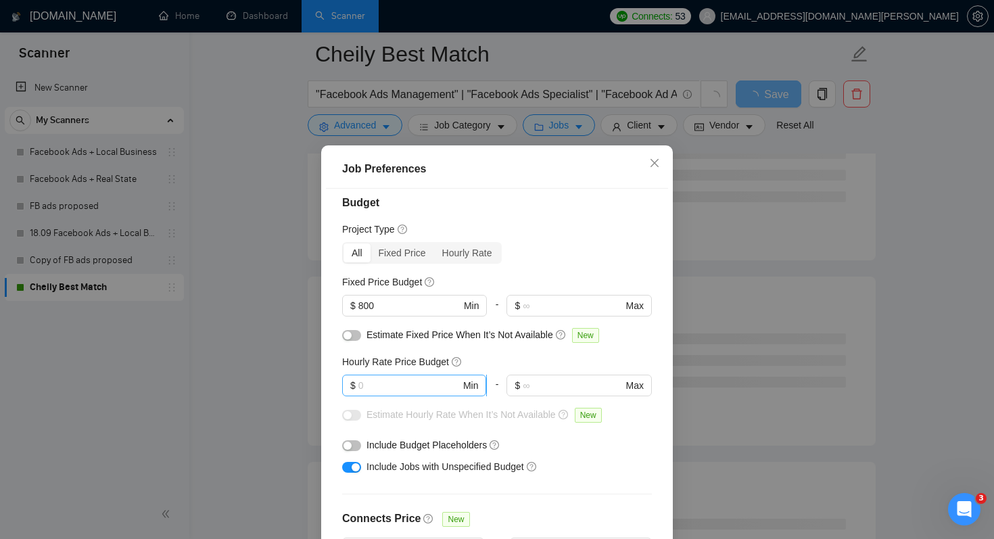
click at [455, 384] on input "text" at bounding box center [409, 385] width 102 height 15
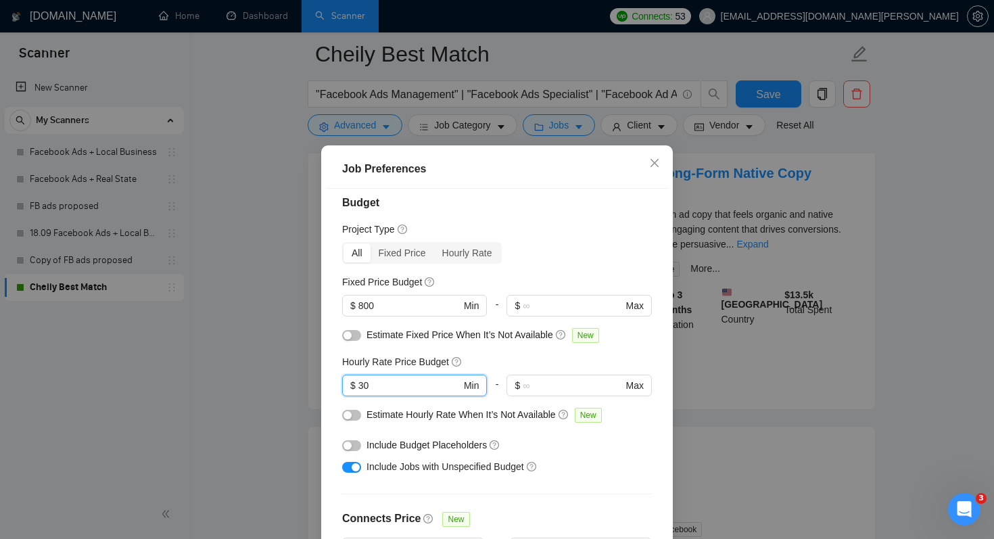
click at [589, 235] on div "Project Type" at bounding box center [497, 229] width 310 height 15
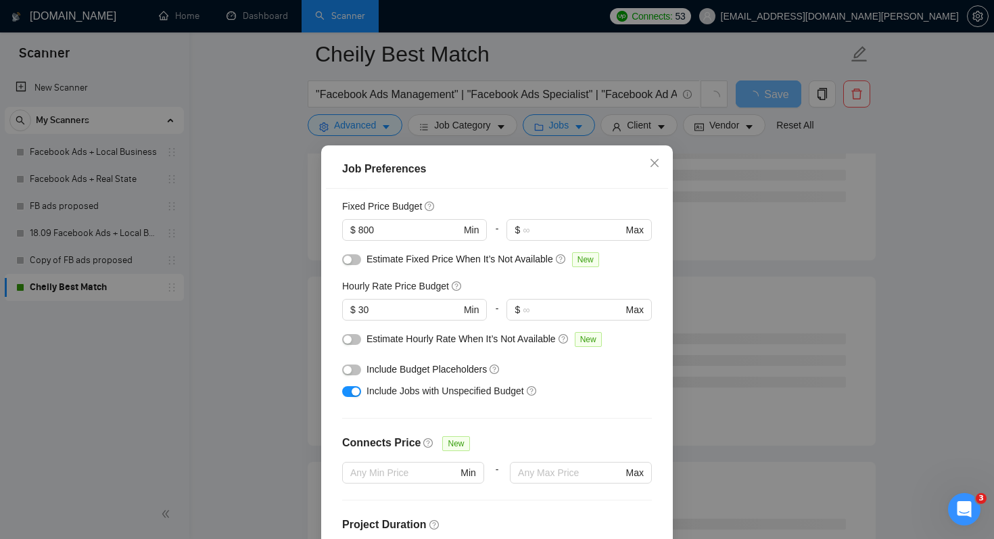
scroll to position [87, 0]
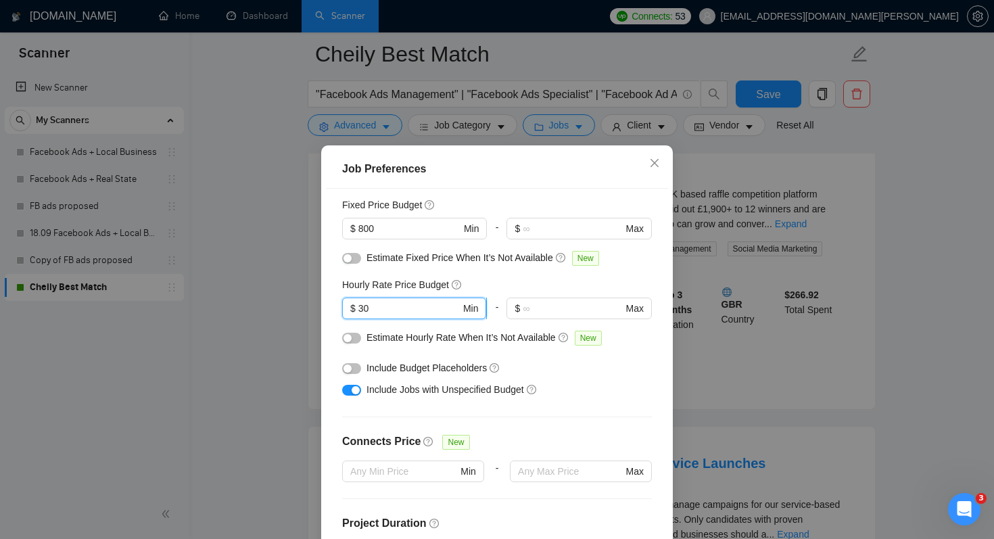
click at [430, 308] on input "30" at bounding box center [409, 308] width 102 height 15
type input "35"
click at [539, 281] on div "Hourly Rate Price Budget" at bounding box center [497, 284] width 310 height 15
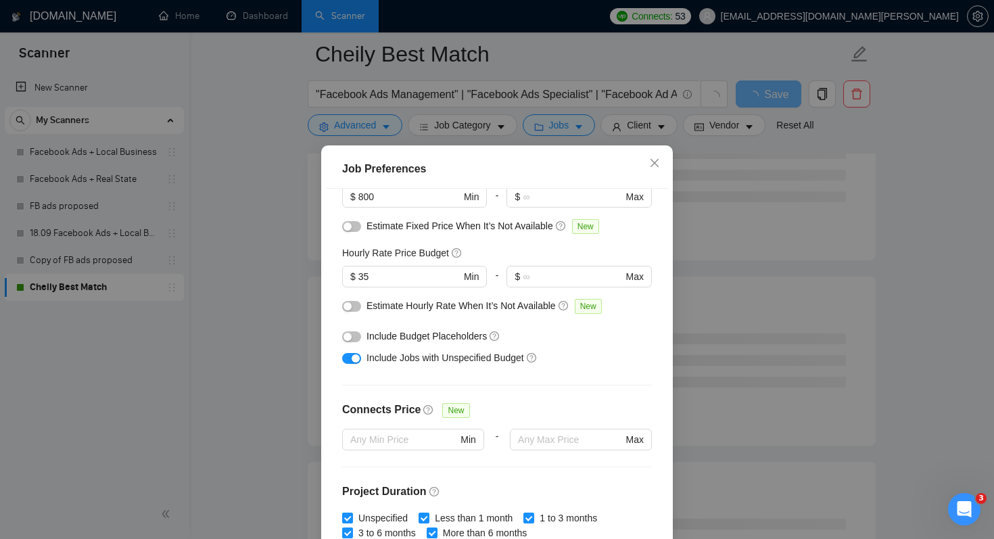
scroll to position [123, 0]
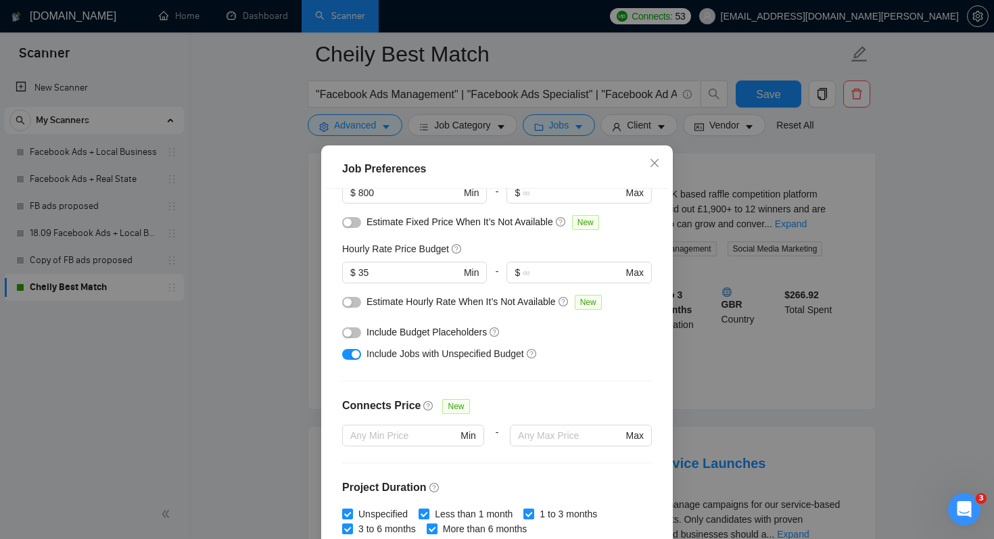
click at [356, 299] on button "button" at bounding box center [351, 302] width 19 height 11
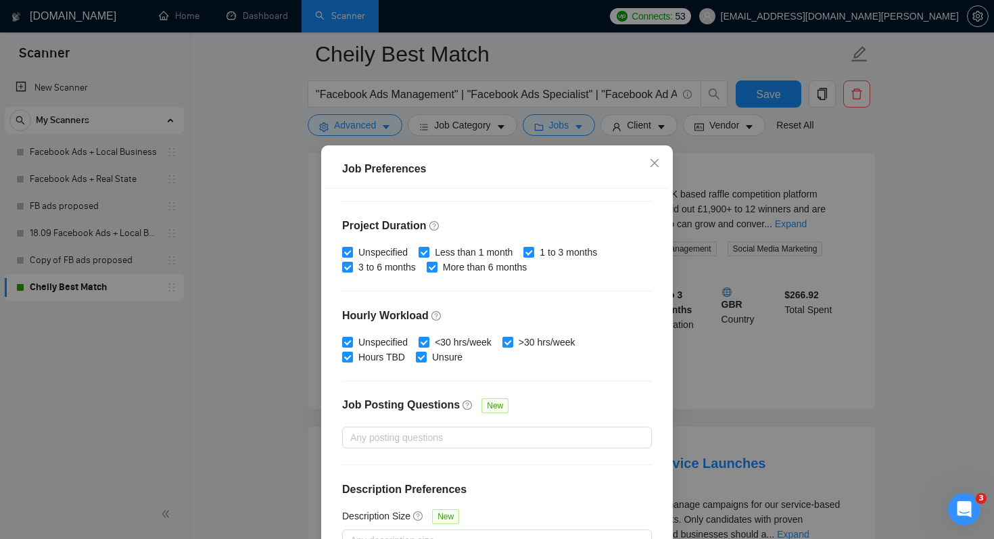
scroll to position [87, 0]
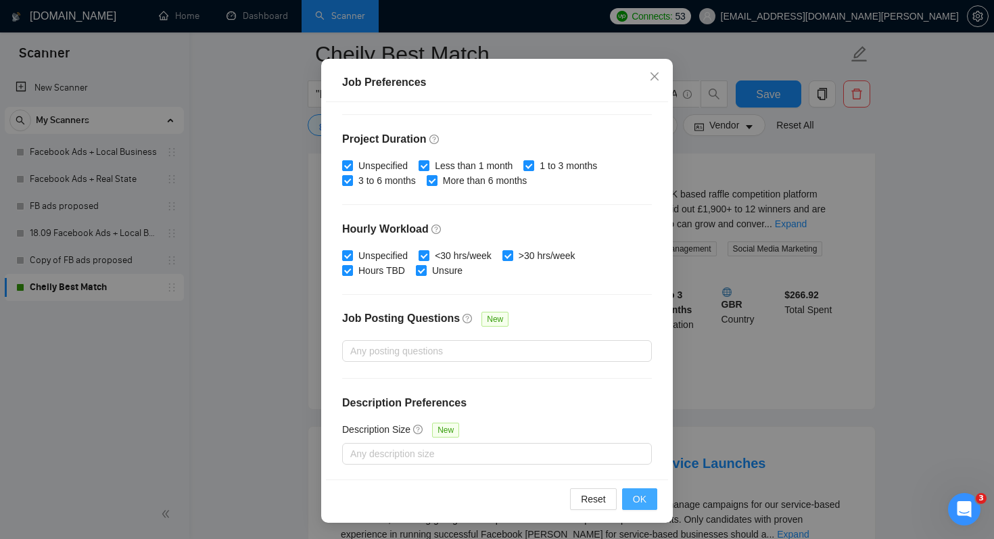
click at [648, 499] on button "OK" at bounding box center [639, 499] width 35 height 22
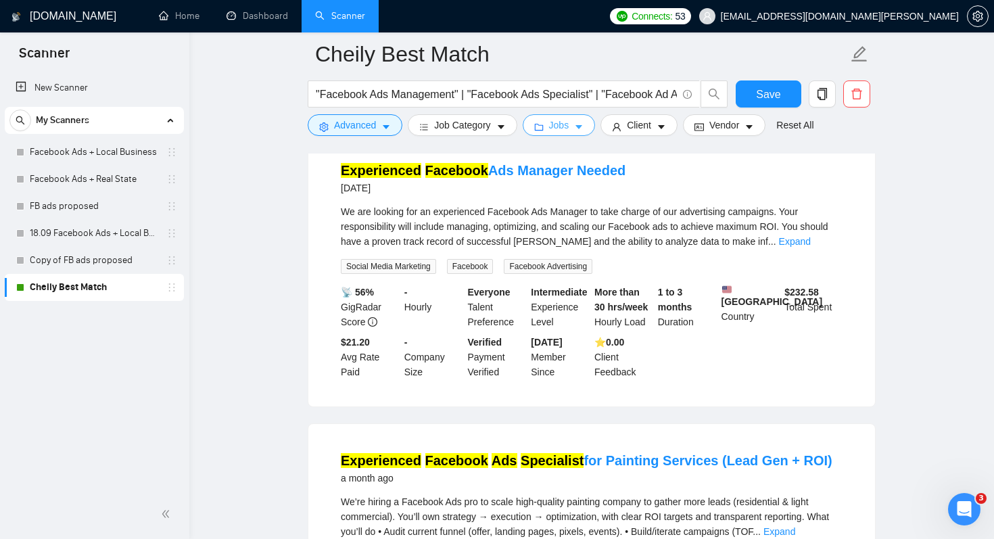
scroll to position [0, 0]
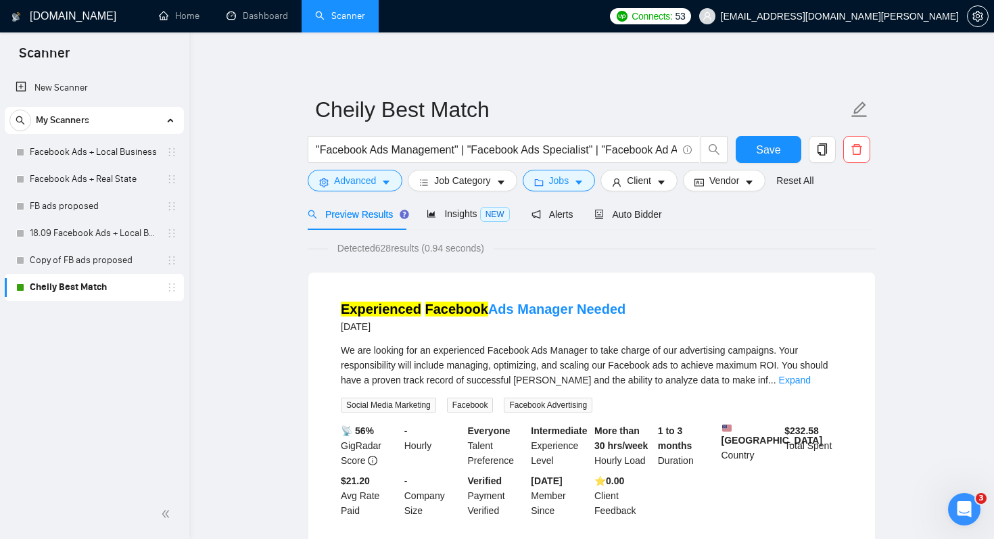
click at [754, 228] on div "Preview Results Insights NEW Alerts Auto Bidder" at bounding box center [592, 214] width 568 height 32
click at [468, 214] on span "Insights NEW" at bounding box center [468, 213] width 82 height 11
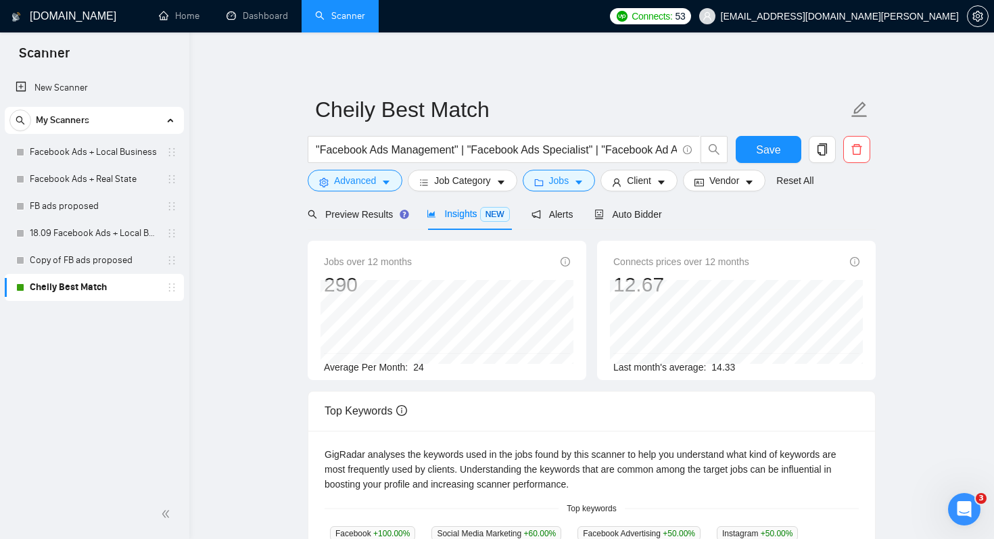
click at [587, 59] on div "Cheily Best Match "Facebook Ads Management" | "Facebook Ads Specialist" | "Face…" at bounding box center [592, 528] width 568 height 948
click at [376, 210] on span "Preview Results" at bounding box center [356, 214] width 97 height 11
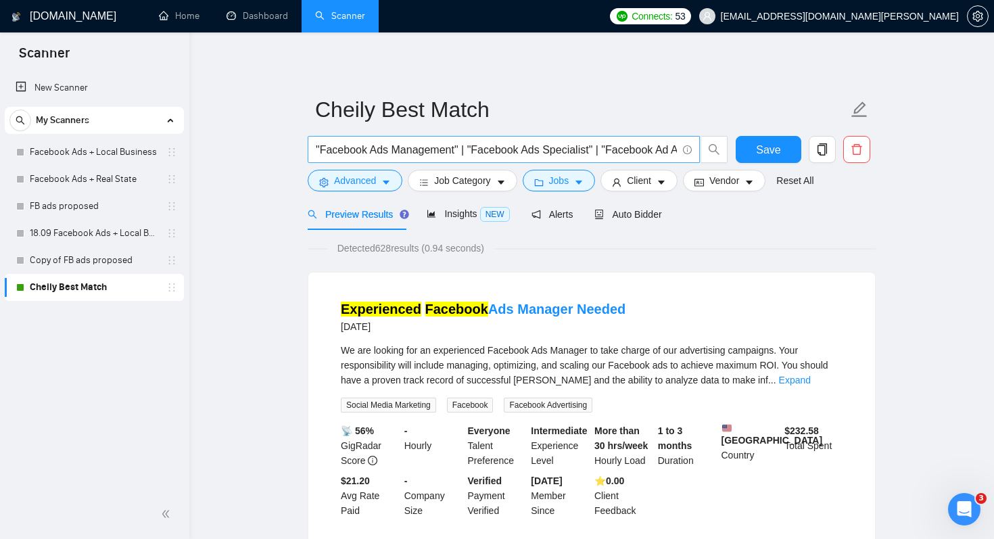
click at [500, 150] on input ""Facebook Ads Management" | "Facebook Ads Specialist" | "Facebook Ad Audit" | "…" at bounding box center [496, 149] width 361 height 17
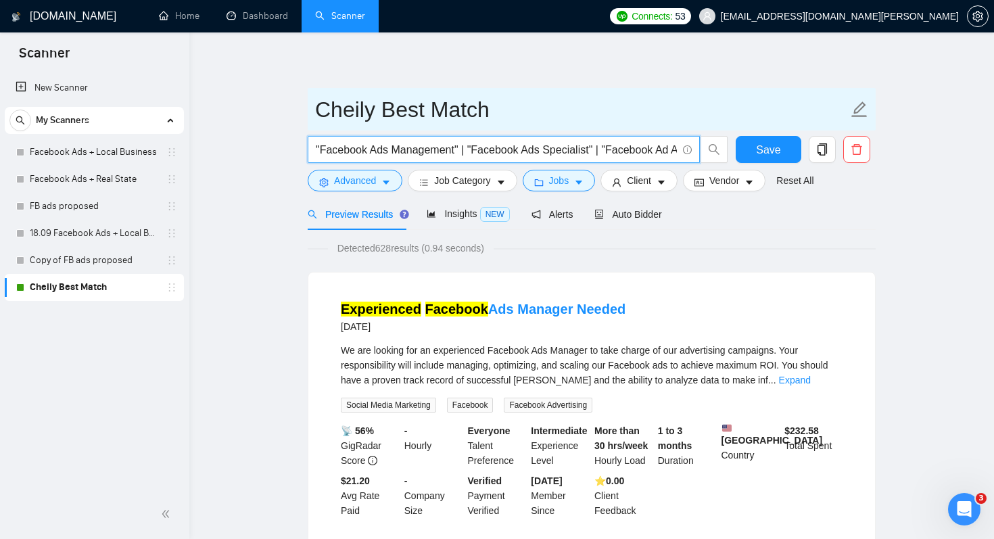
click at [522, 93] on input "Cheily Best Match" at bounding box center [581, 110] width 533 height 34
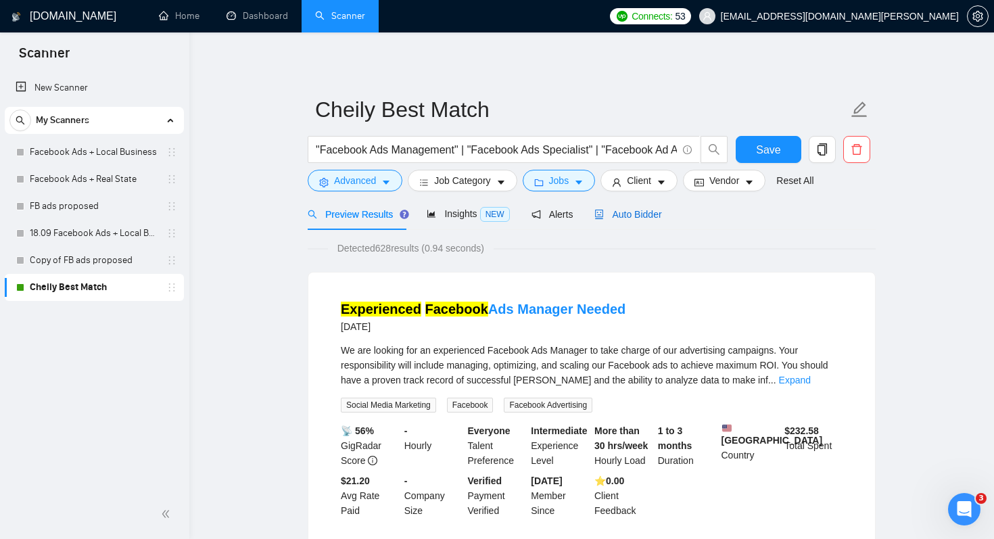
click at [633, 216] on span "Auto Bidder" at bounding box center [627, 214] width 67 height 11
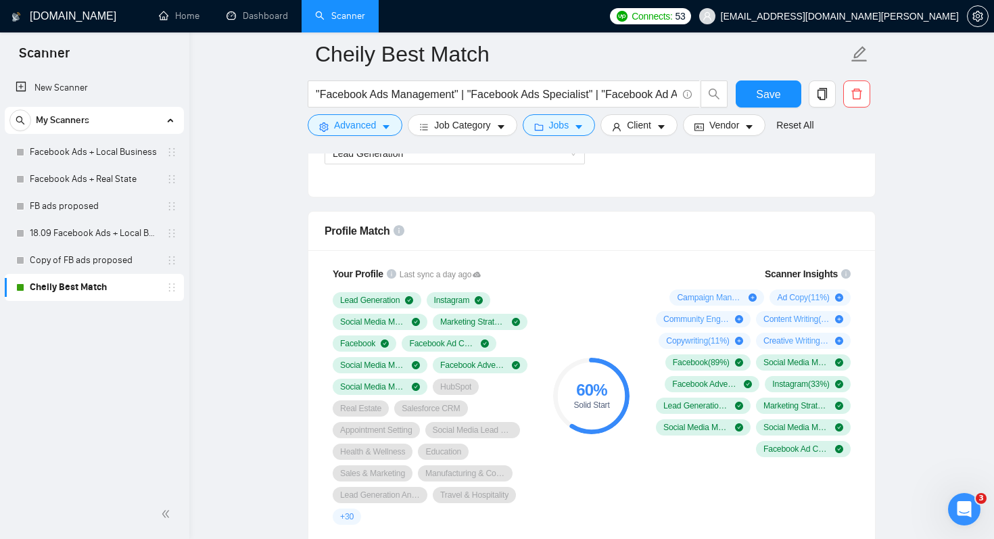
scroll to position [831, 0]
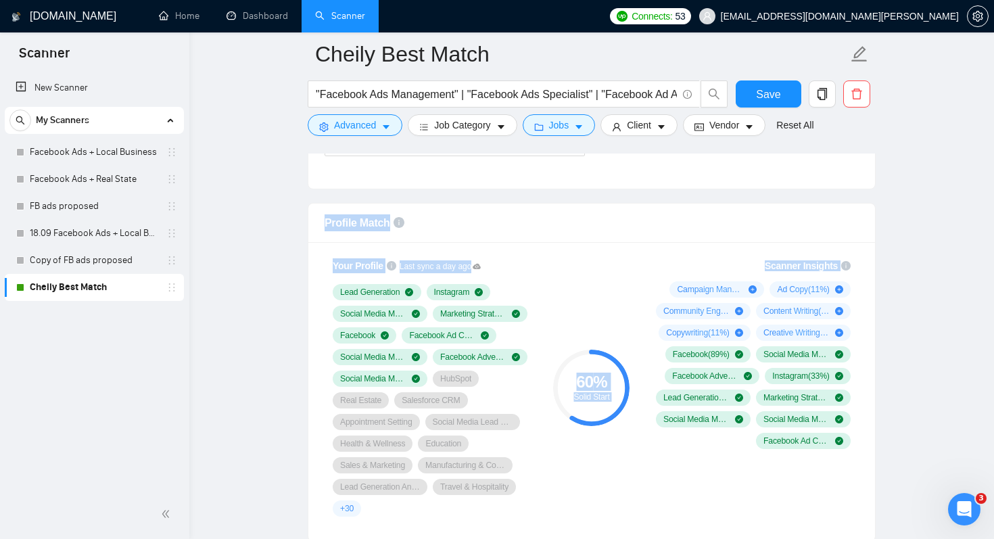
drag, startPoint x: 742, startPoint y: 195, endPoint x: 617, endPoint y: 184, distance: 125.6
click at [698, 284] on span "Campaign Management ( 22 %)" at bounding box center [710, 289] width 66 height 11
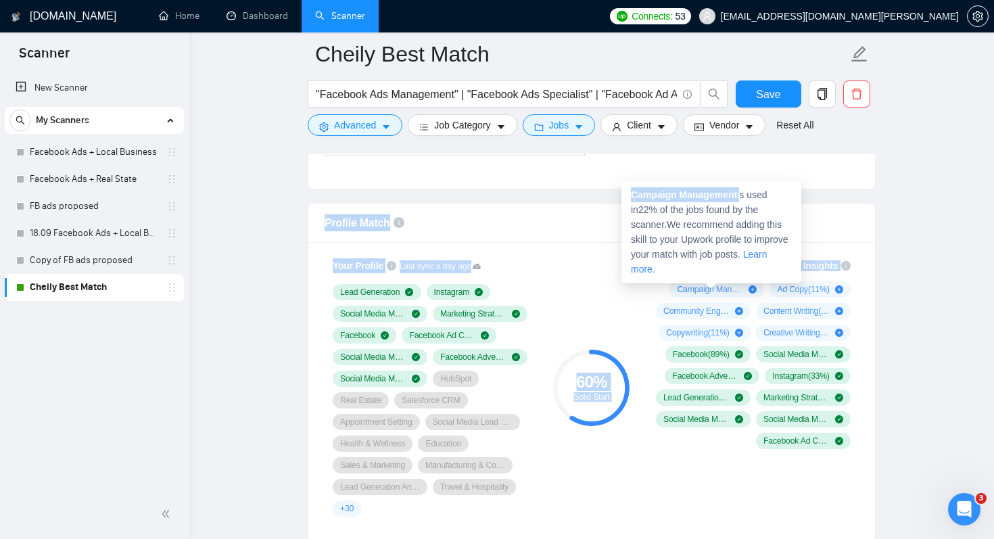
click at [562, 271] on div "60 % Solid Start" at bounding box center [591, 387] width 91 height 274
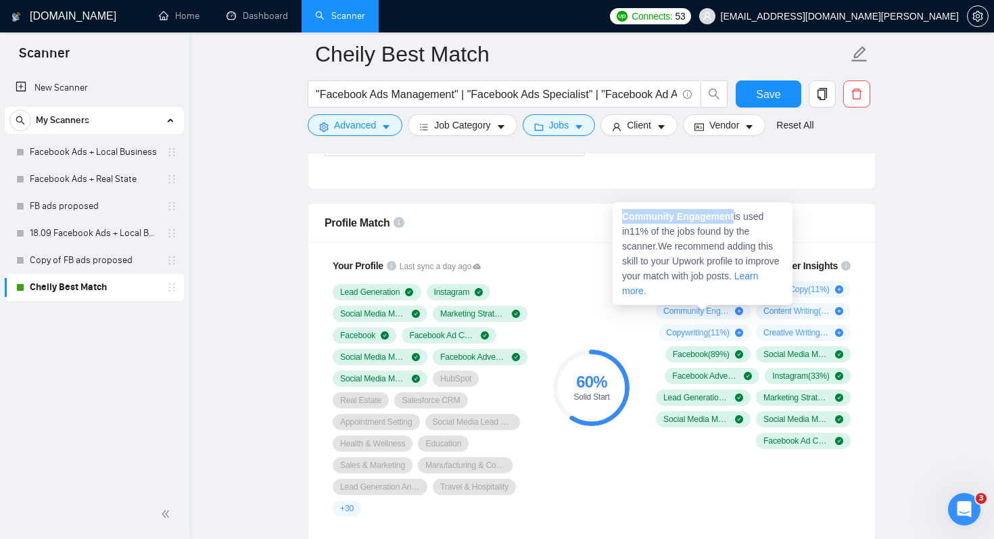
drag, startPoint x: 737, startPoint y: 216, endPoint x: 623, endPoint y: 215, distance: 114.2
click at [623, 215] on span "Community Engagement is used in 11 % of the jobs found by the scanner. We recom…" at bounding box center [700, 253] width 157 height 85
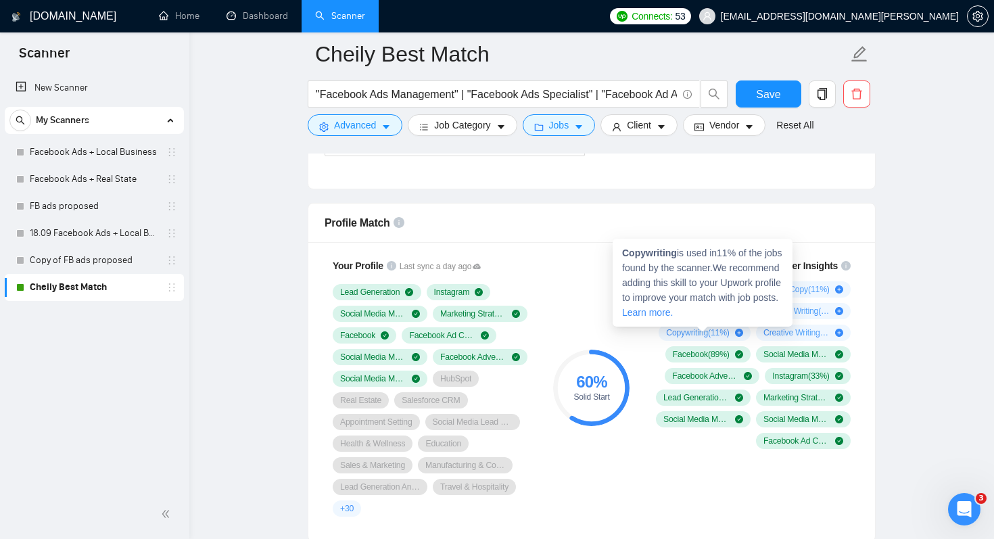
click at [694, 329] on span "Copywriting ( 11 %)" at bounding box center [698, 332] width 64 height 11
click at [687, 206] on div "Profile Match" at bounding box center [591, 222] width 534 height 39
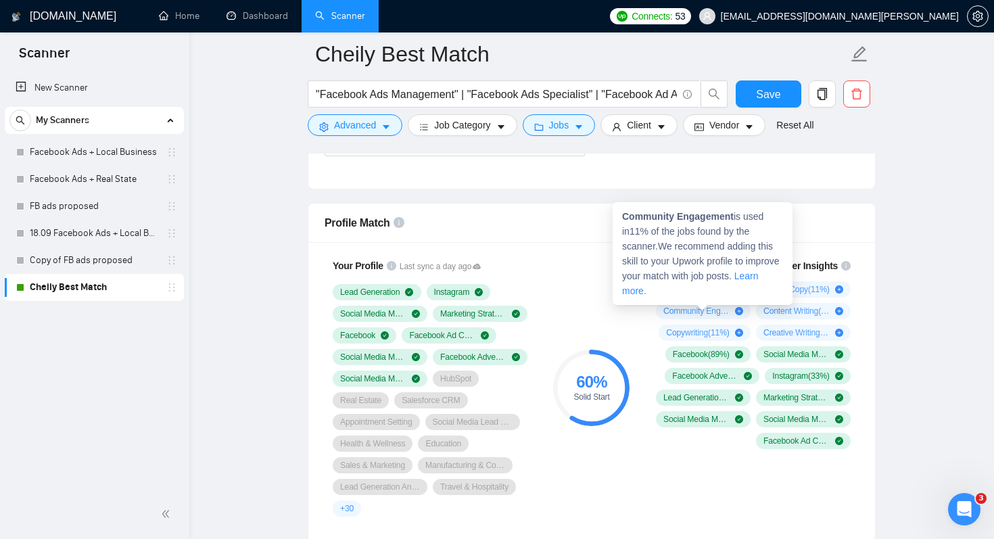
click at [627, 339] on div "60 % Solid Start" at bounding box center [591, 387] width 91 height 274
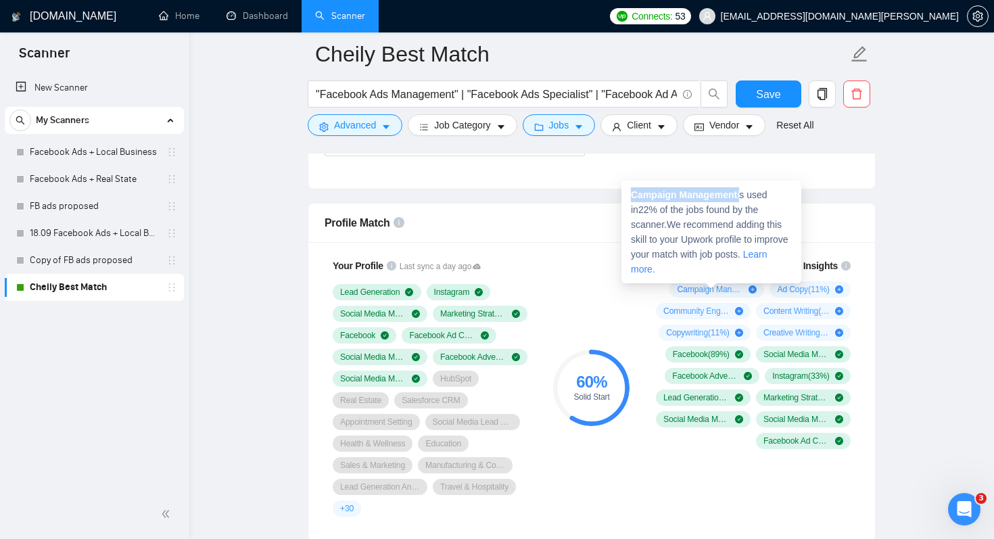
drag, startPoint x: 743, startPoint y: 197, endPoint x: 632, endPoint y: 193, distance: 110.9
click at [632, 193] on span "Campaign Management is used in 22 % of the jobs found by the scanner. We recomm…" at bounding box center [709, 231] width 157 height 85
copy span "Campaign Management"
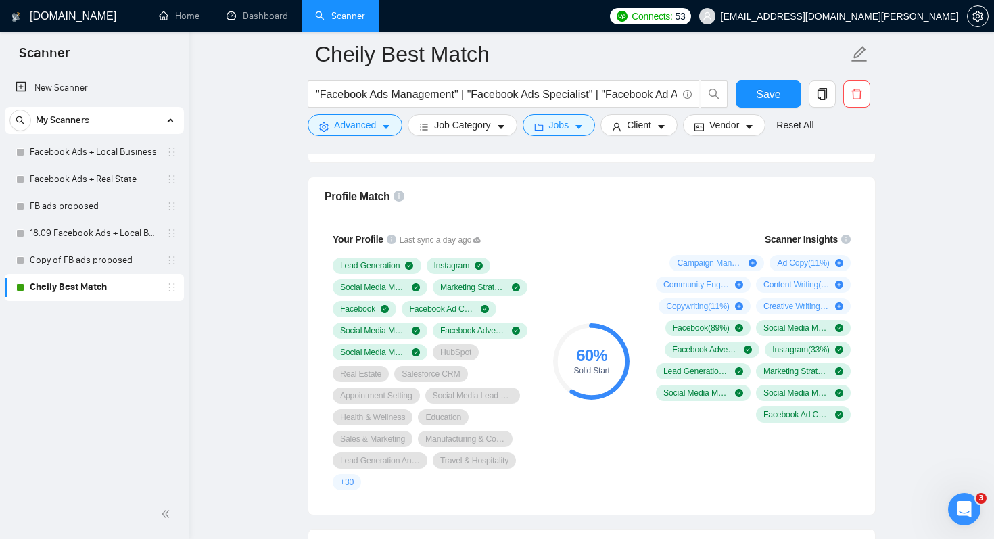
scroll to position [859, 0]
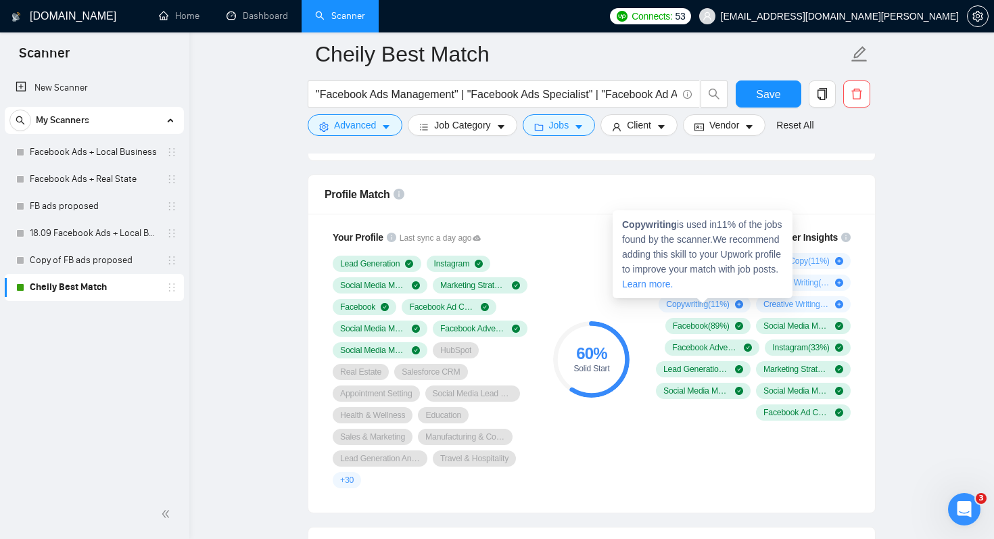
click at [612, 279] on div "Copywriting is used in 11 % of the jobs found by the scanner. We recommend addi…" at bounding box center [702, 254] width 180 height 88
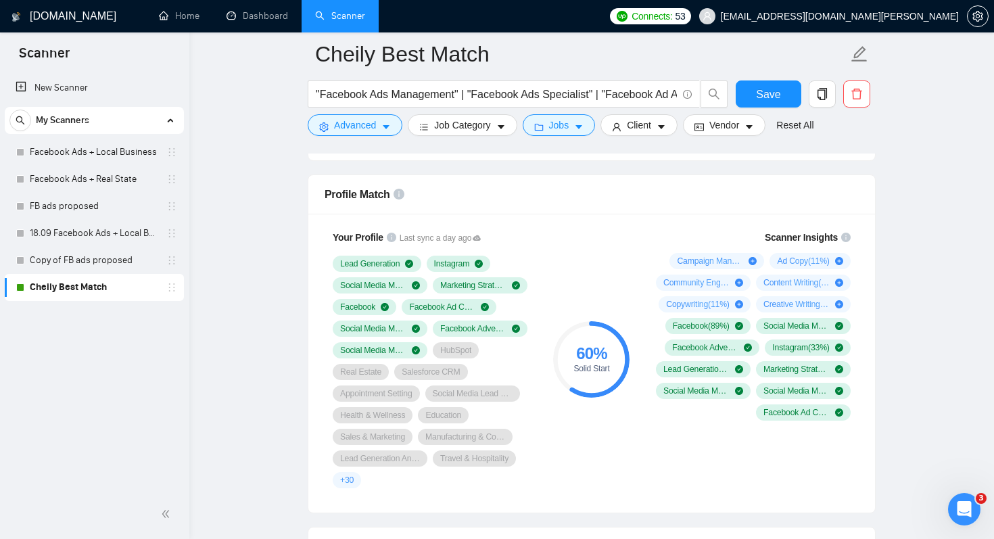
click at [821, 209] on div "Profile Match" at bounding box center [591, 194] width 534 height 39
drag, startPoint x: 765, startPoint y: 182, endPoint x: 713, endPoint y: 184, distance: 52.1
click at [725, 189] on div "Profile Match" at bounding box center [591, 194] width 534 height 39
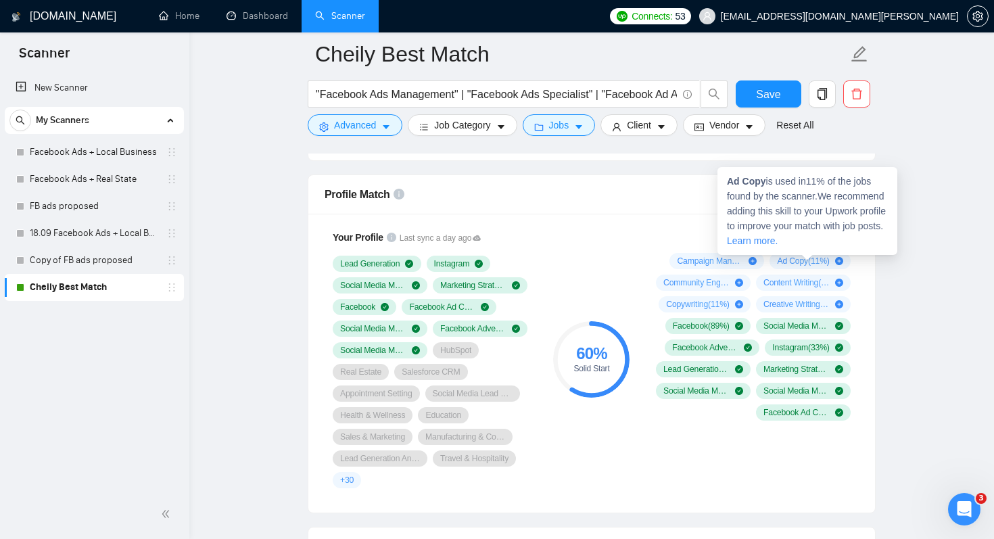
click at [799, 262] on span "Ad Copy ( 11 %)" at bounding box center [803, 261] width 52 height 11
drag, startPoint x: 767, startPoint y: 183, endPoint x: 727, endPoint y: 180, distance: 39.3
click at [727, 180] on span "Ad Copy is used in 11 % of the jobs found by the scanner. We recommend adding t…" at bounding box center [806, 211] width 159 height 70
copy strong "Ad Copy"
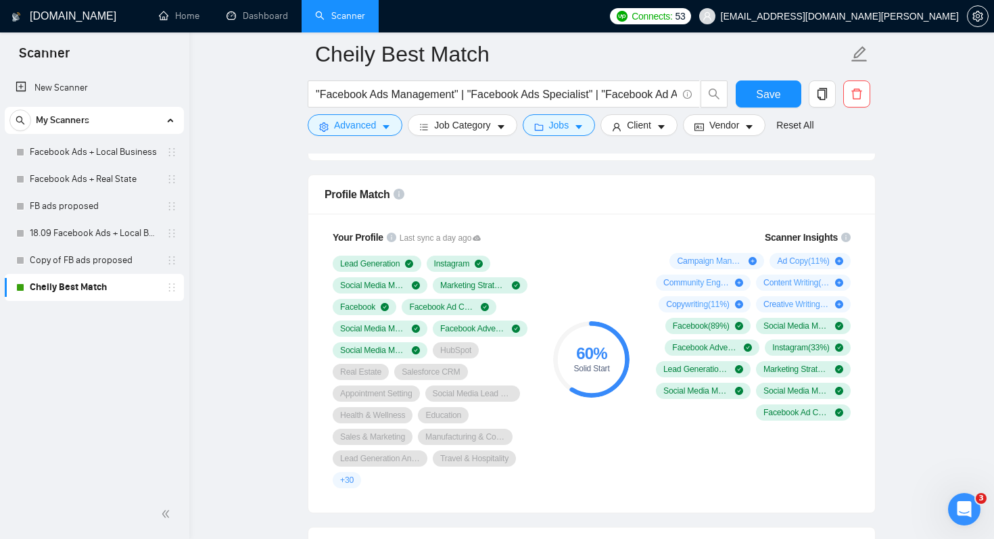
click at [675, 186] on div "Profile Match" at bounding box center [591, 194] width 534 height 39
click at [757, 89] on span "Save" at bounding box center [768, 94] width 24 height 17
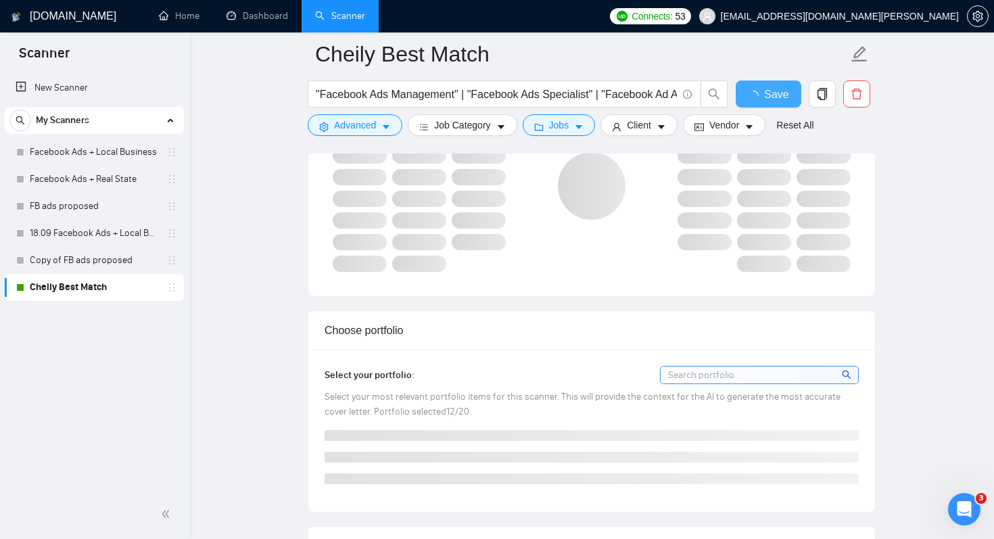
scroll to position [1345, 0]
